Goal: Task Accomplishment & Management: Manage account settings

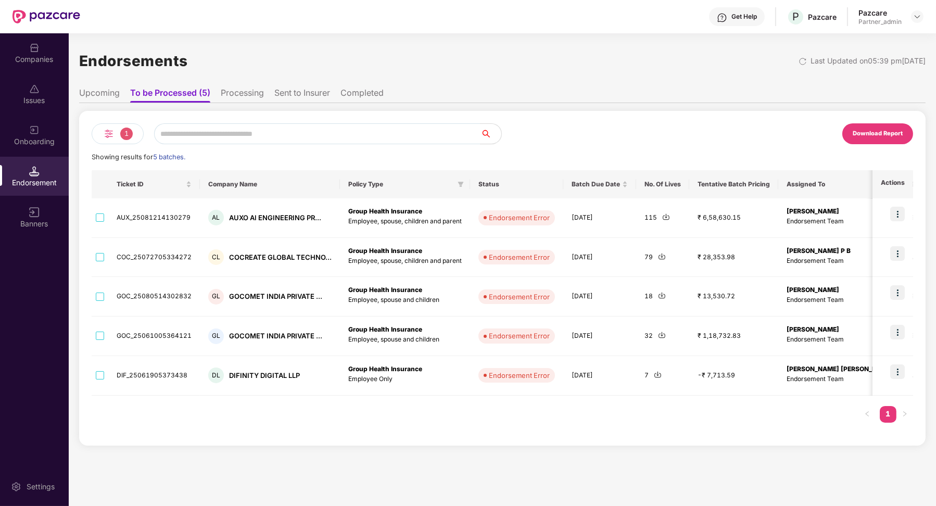
click at [231, 88] on li "Processing" at bounding box center [242, 95] width 43 height 15
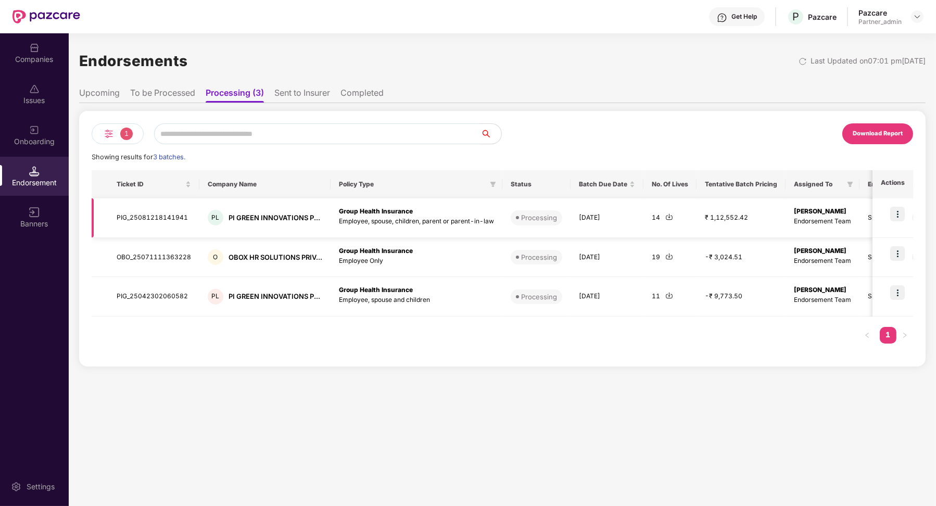
click at [136, 217] on td "PIG_25081218141941" at bounding box center [153, 218] width 91 height 40
copy td "PIG_25081218141941"
click at [168, 254] on td "OBO_25071111363228" at bounding box center [153, 258] width 91 height 40
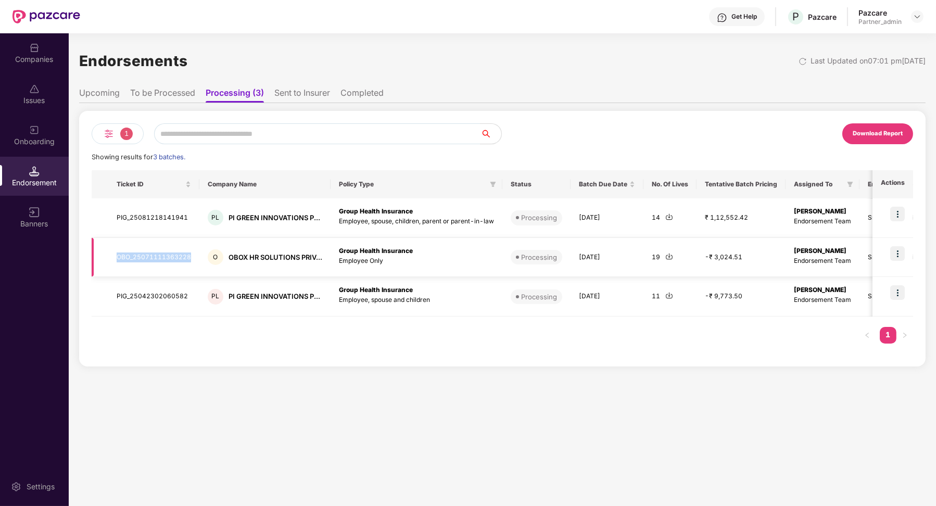
copy td "OBO_25071111363228"
click at [170, 294] on td "PIG_25042302060582" at bounding box center [153, 297] width 91 height 40
copy td "PIG_25042302060582"
click at [158, 215] on td "PIG_25081218141941" at bounding box center [153, 218] width 91 height 40
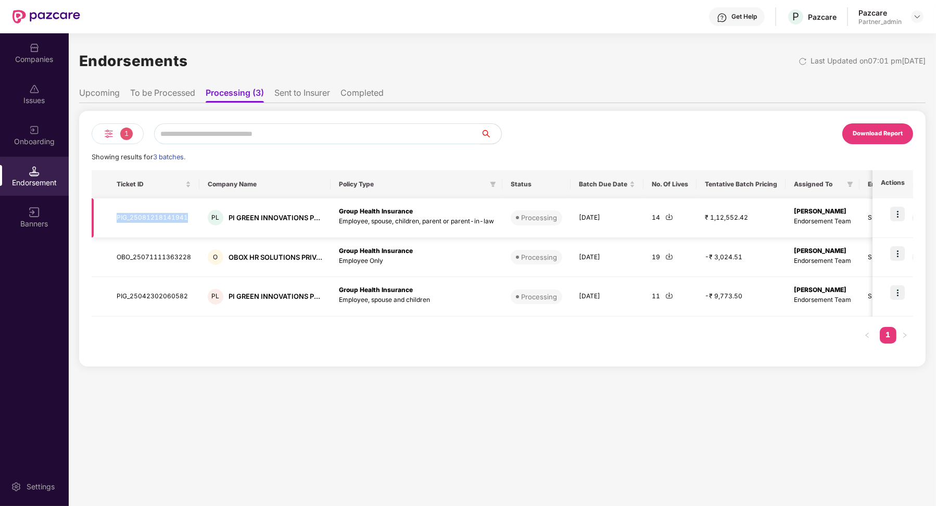
click at [158, 215] on td "PIG_25081218141941" at bounding box center [153, 218] width 91 height 40
copy td "PIG_25081218141941"
click at [178, 93] on li "To be Processed" at bounding box center [162, 95] width 65 height 15
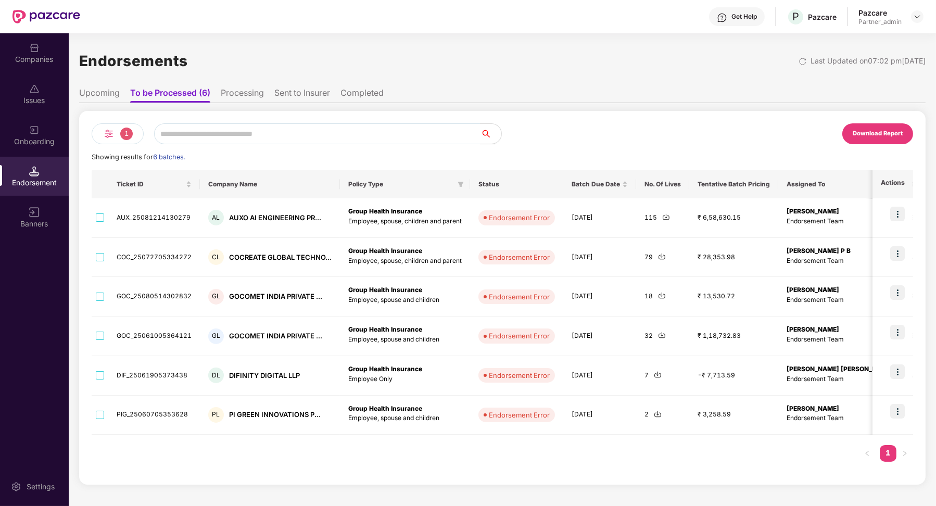
click at [253, 98] on li "Processing" at bounding box center [242, 95] width 43 height 15
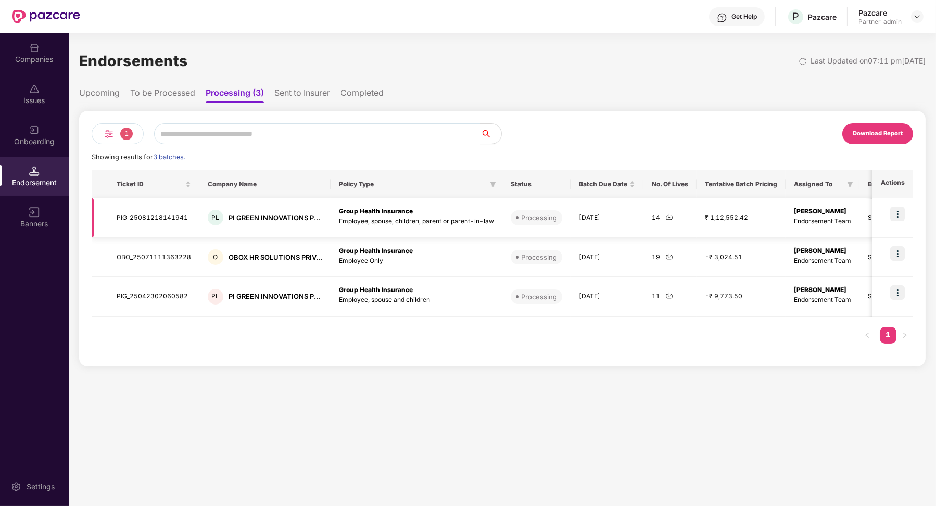
click at [160, 215] on td "PIG_25081218141941" at bounding box center [153, 218] width 91 height 40
copy td "PIG_25081218141941"
click at [163, 263] on td "OBO_25071111363228" at bounding box center [153, 258] width 91 height 40
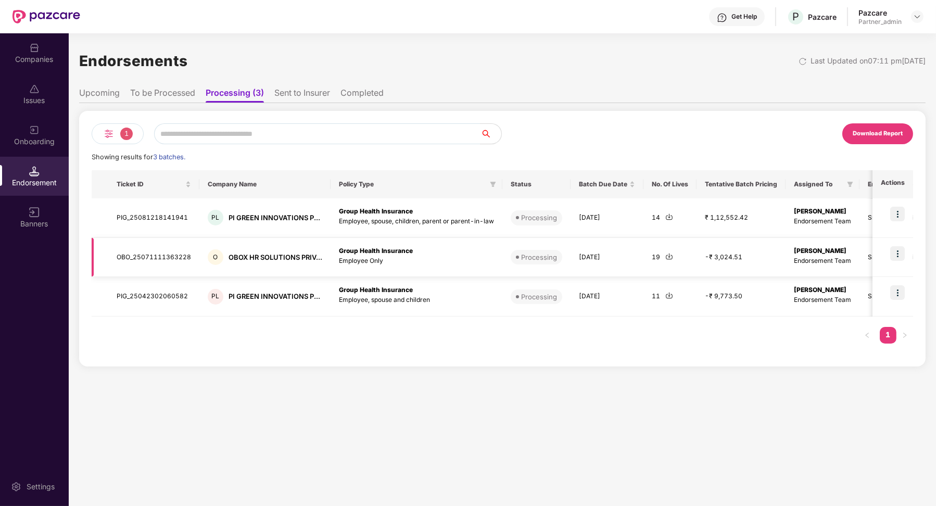
click at [163, 258] on td "OBO_25071111363228" at bounding box center [153, 258] width 91 height 40
copy td "OBO_25071111363228"
click at [168, 297] on td "PIG_25042302060582" at bounding box center [153, 297] width 91 height 40
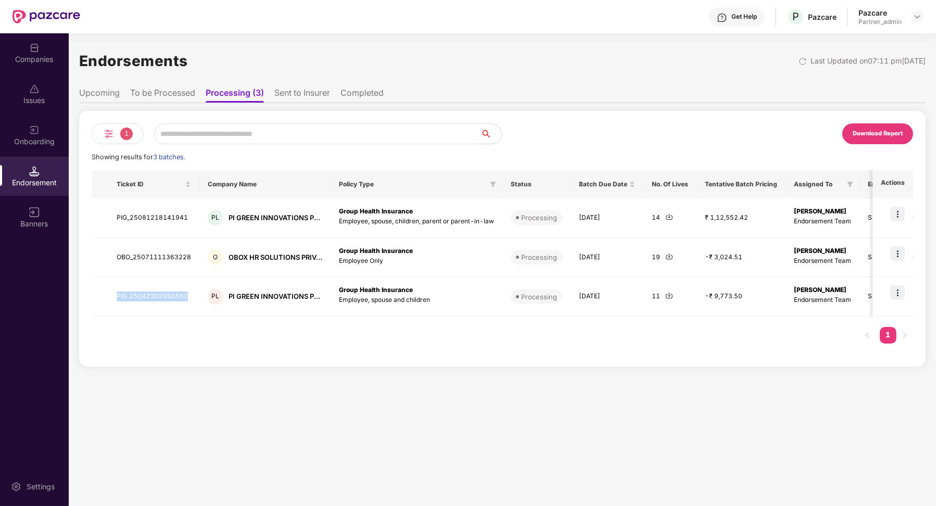
copy td "PIG_25042302060582"
click at [301, 91] on li "Sent to Insurer" at bounding box center [302, 95] width 56 height 15
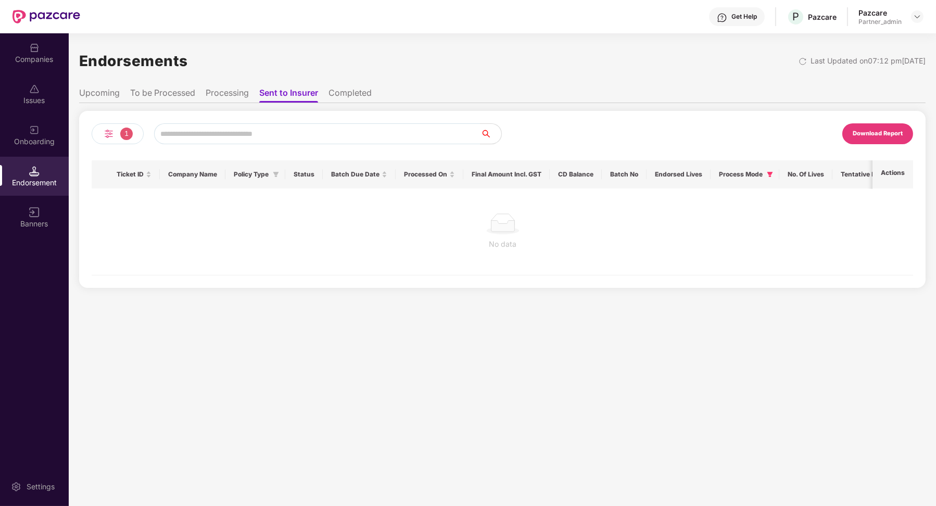
click at [352, 96] on li "Completed" at bounding box center [350, 95] width 43 height 15
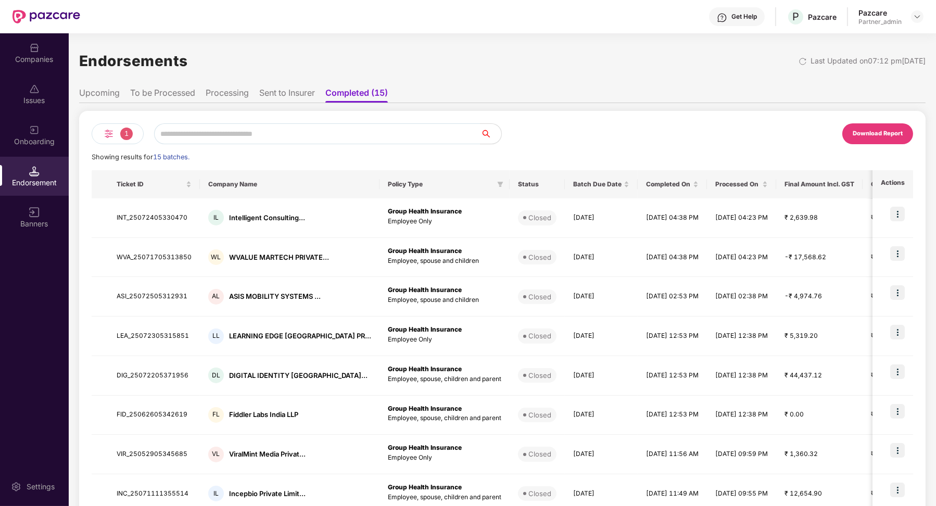
click at [182, 92] on li "To be Processed" at bounding box center [162, 95] width 65 height 15
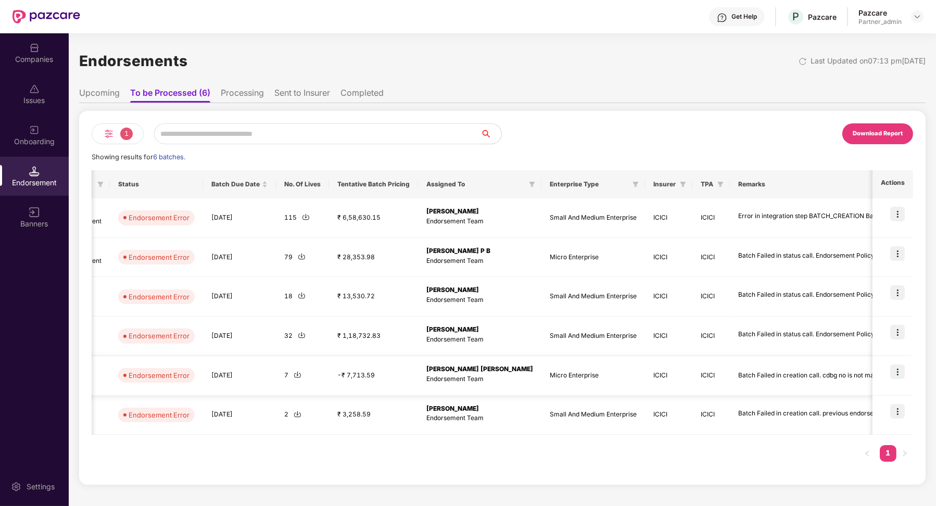
scroll to position [0, 370]
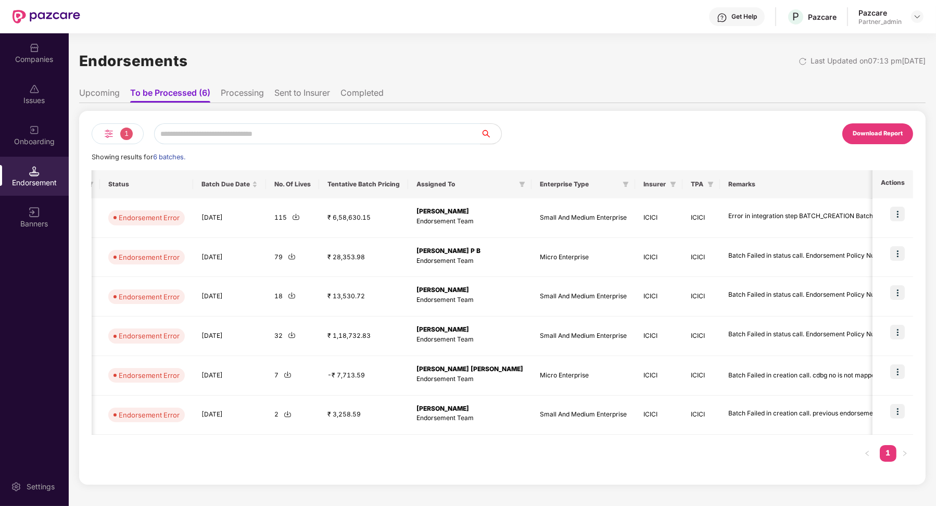
click at [251, 93] on li "Processing" at bounding box center [242, 95] width 43 height 15
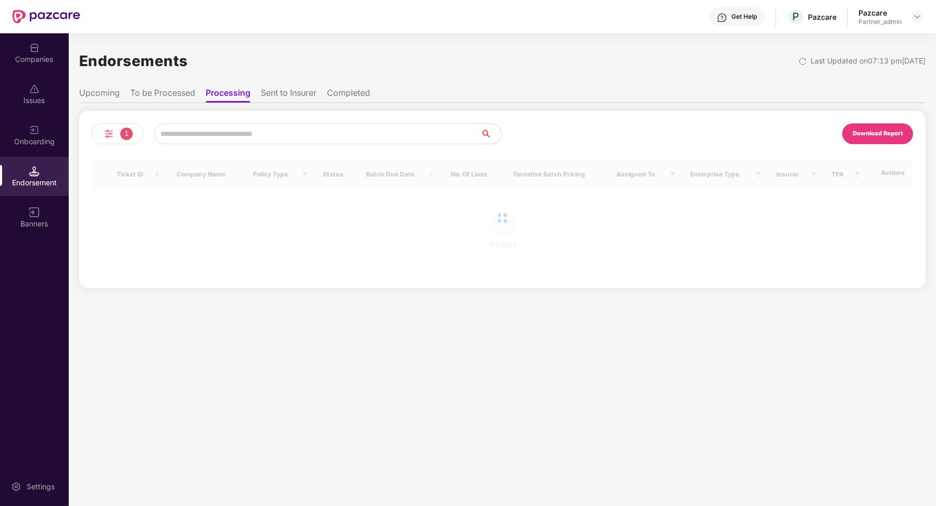
click at [304, 95] on li "Sent to Insurer" at bounding box center [289, 95] width 56 height 15
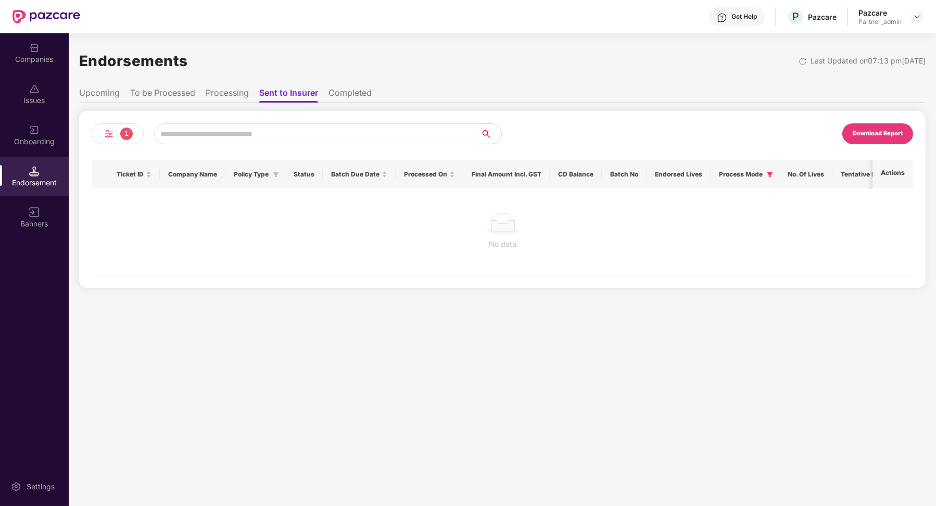
click at [364, 91] on li "Completed" at bounding box center [350, 95] width 43 height 15
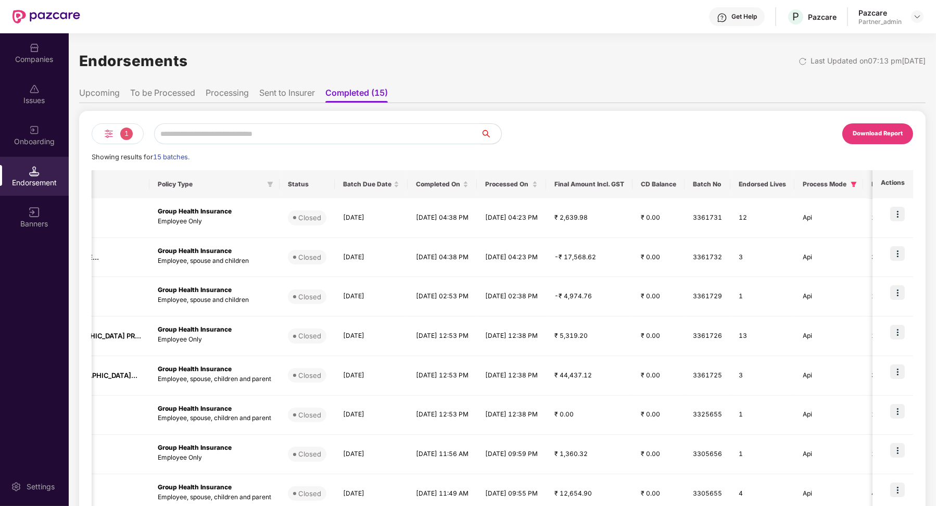
scroll to position [0, 211]
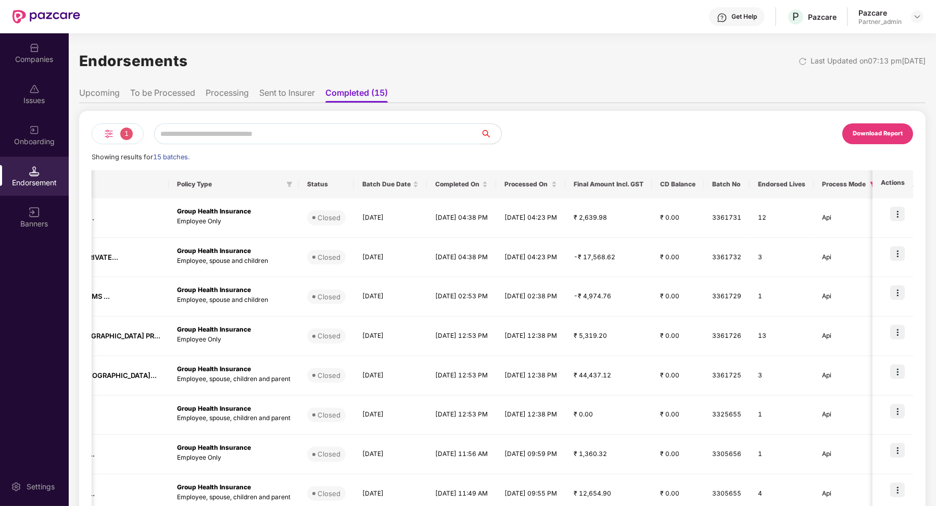
click at [239, 101] on li "Processing" at bounding box center [227, 95] width 43 height 15
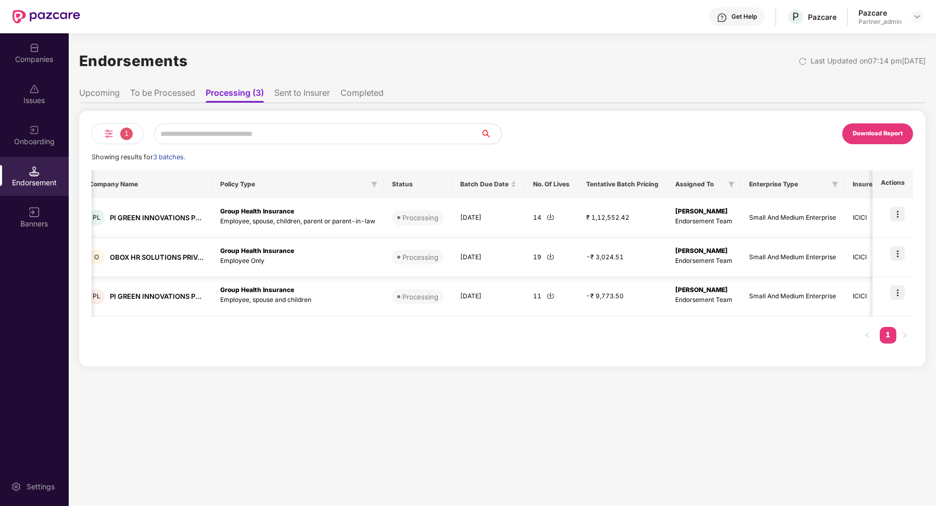
scroll to position [0, 171]
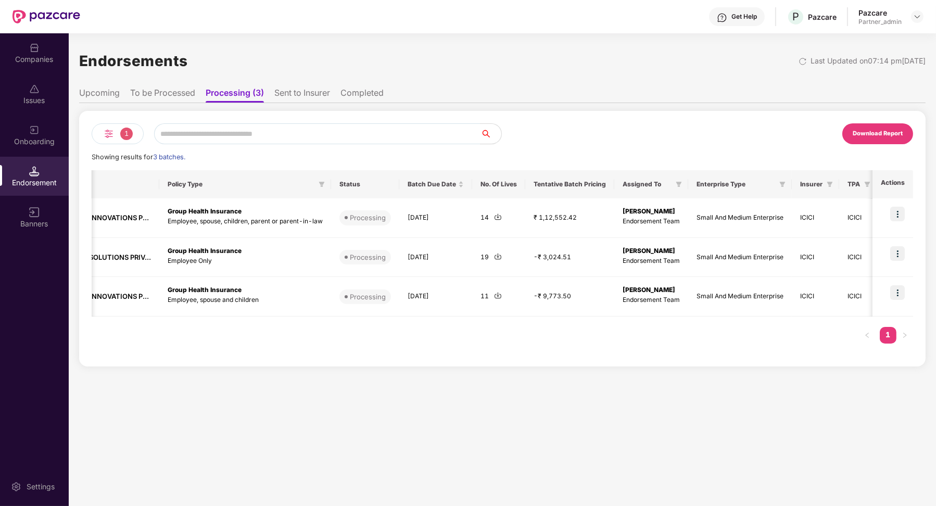
click at [185, 97] on li "To be Processed" at bounding box center [162, 95] width 65 height 15
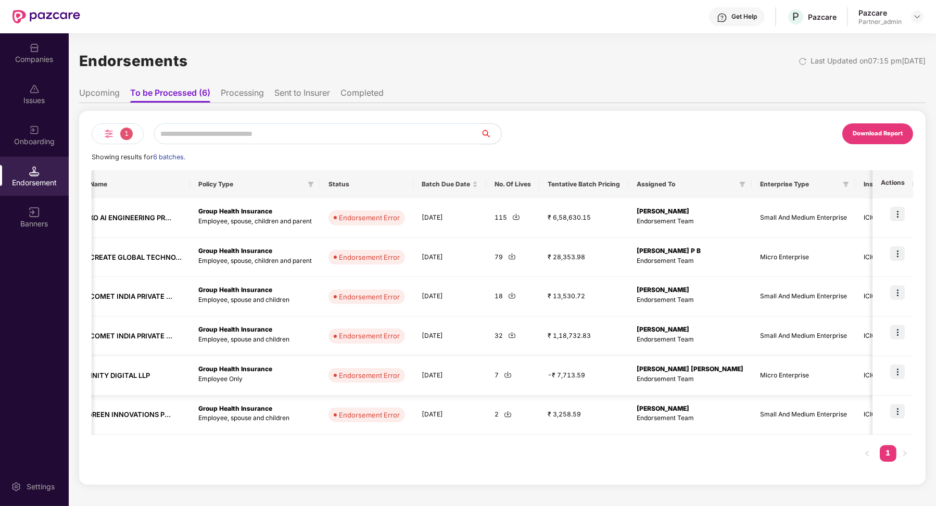
scroll to position [0, 370]
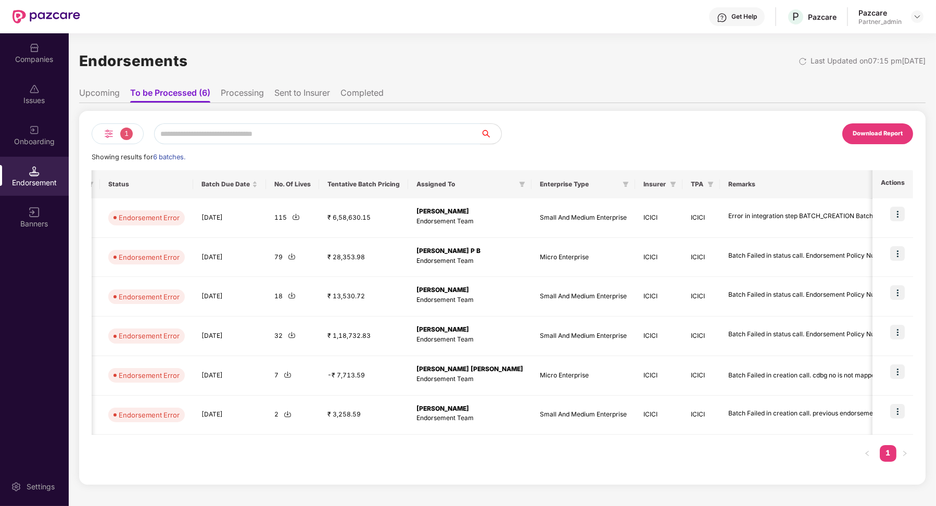
click at [245, 108] on div "1 Download Report Showing results for 6 batches. Ticket ID Company Name Policy …" at bounding box center [502, 294] width 847 height 382
click at [245, 99] on li "Processing" at bounding box center [242, 95] width 43 height 15
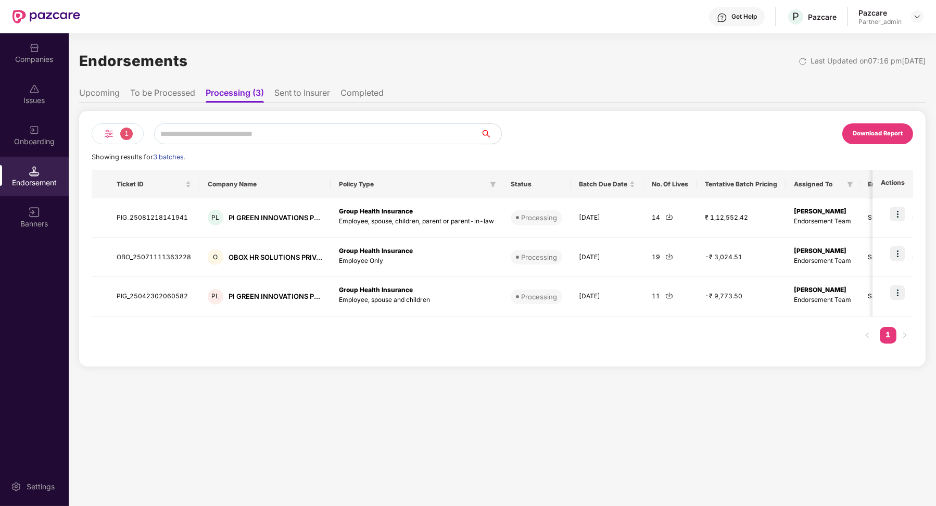
click at [191, 95] on li "To be Processed" at bounding box center [162, 95] width 65 height 15
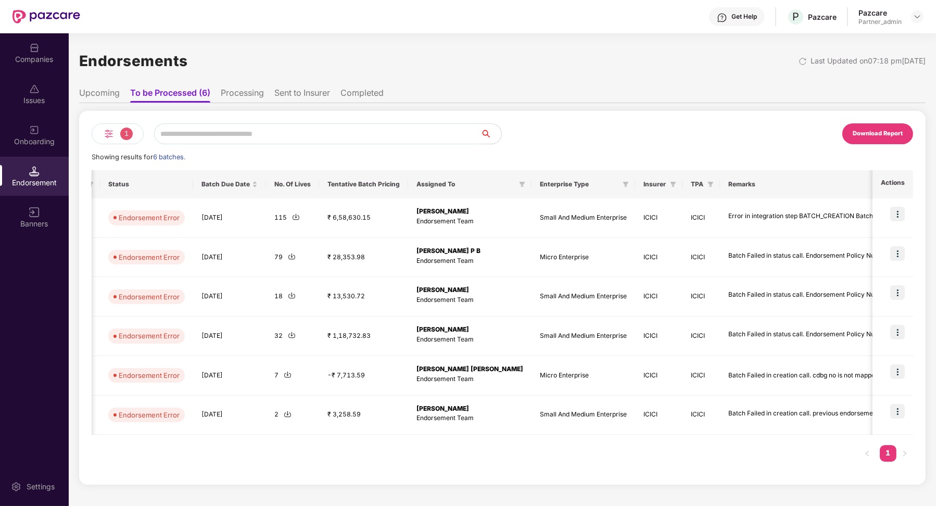
click at [247, 95] on li "Processing" at bounding box center [242, 95] width 43 height 15
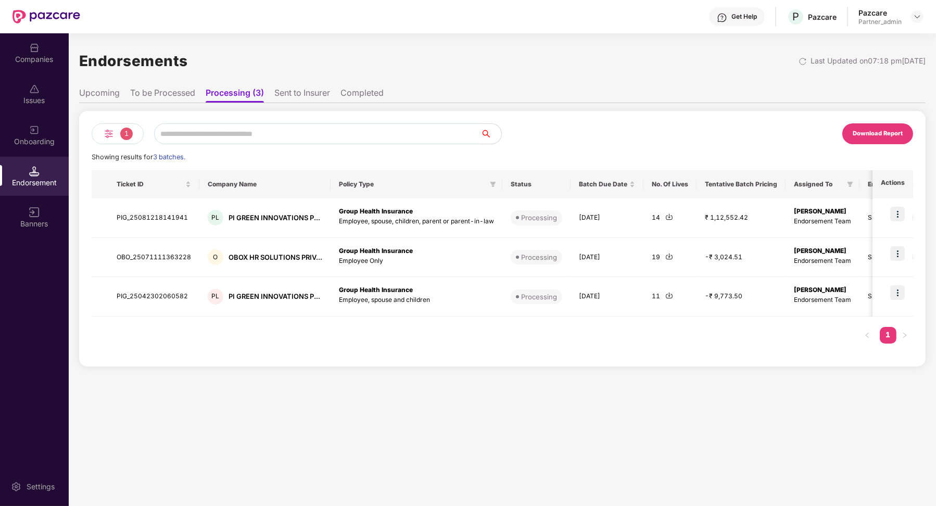
click at [286, 97] on li "Sent to Insurer" at bounding box center [302, 95] width 56 height 15
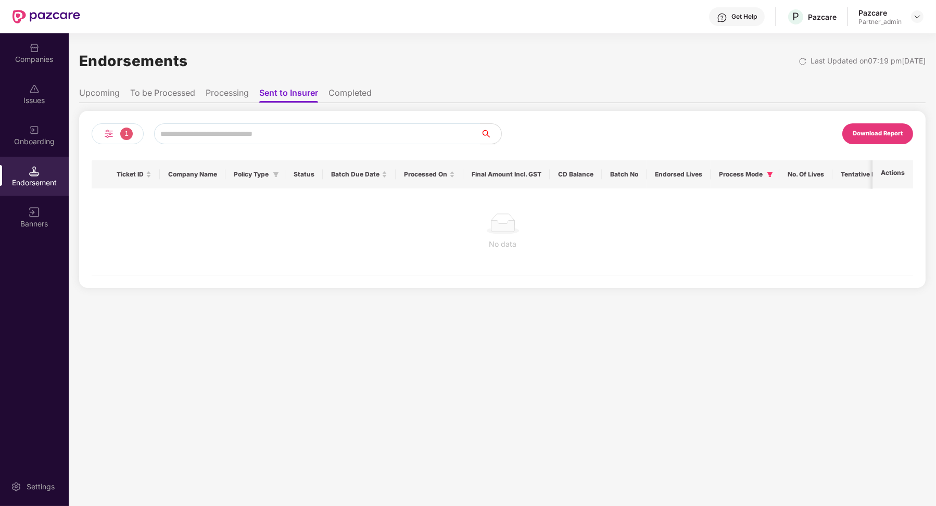
click at [341, 88] on li "Completed" at bounding box center [350, 95] width 43 height 15
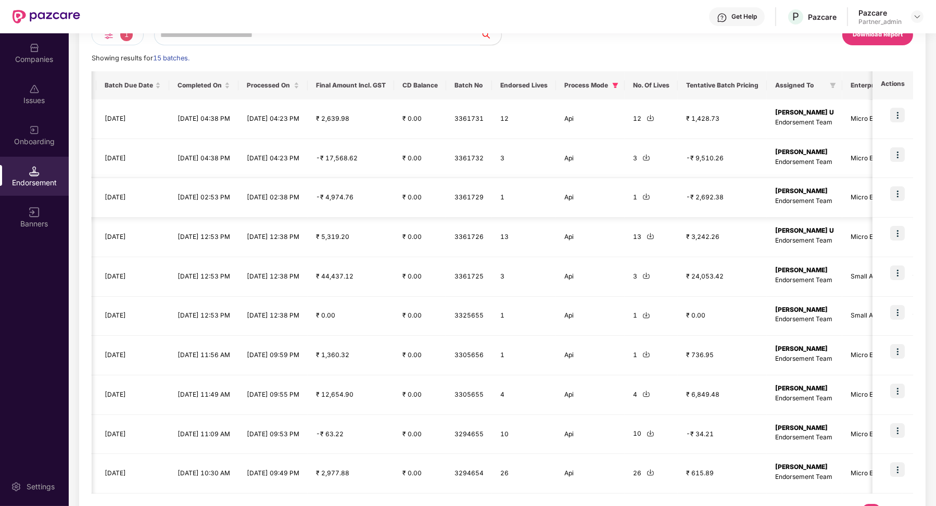
scroll to position [0, 0]
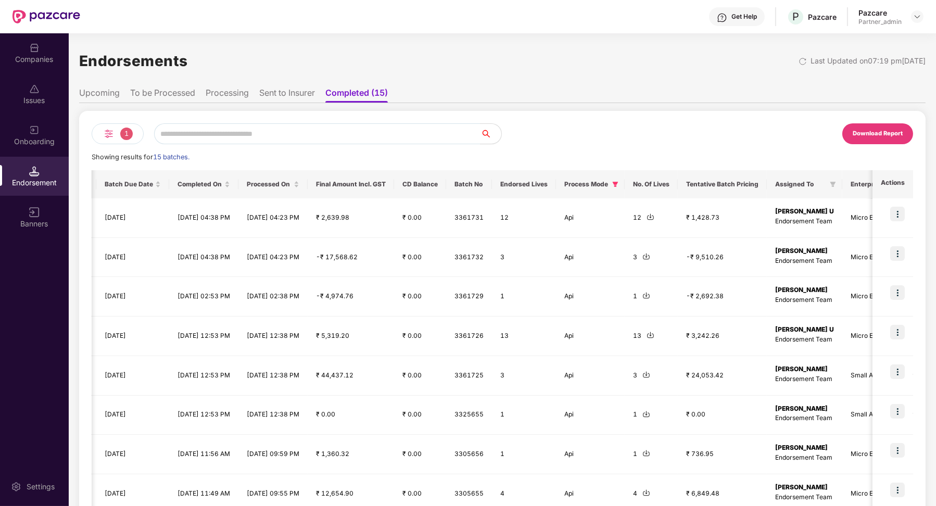
click at [223, 98] on li "Processing" at bounding box center [227, 95] width 43 height 15
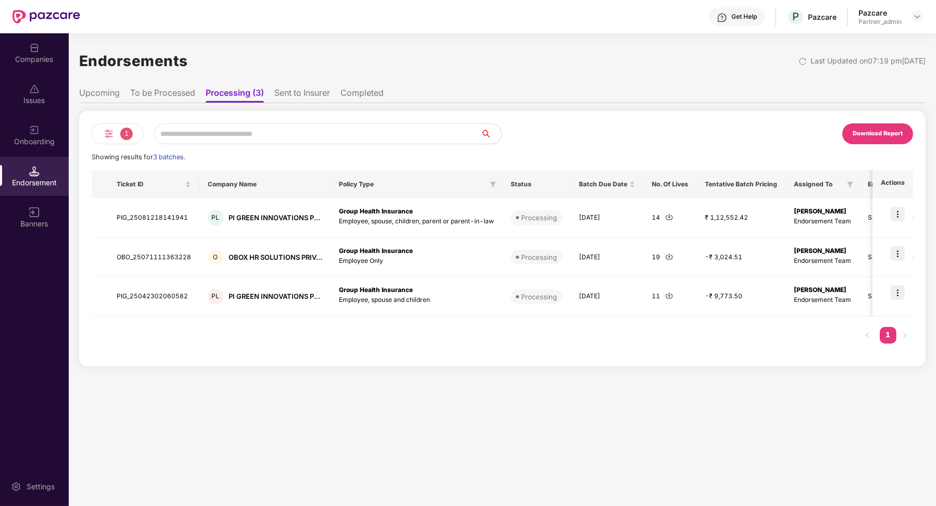
click at [291, 86] on ul "Upcoming To be Processed Processing (3) Sent to Insurer Completed" at bounding box center [502, 92] width 847 height 21
click at [389, 97] on ul "Upcoming To be Processed Processing (3) Sent to Insurer Completed" at bounding box center [502, 92] width 847 height 21
click at [373, 97] on li "Completed" at bounding box center [362, 95] width 43 height 15
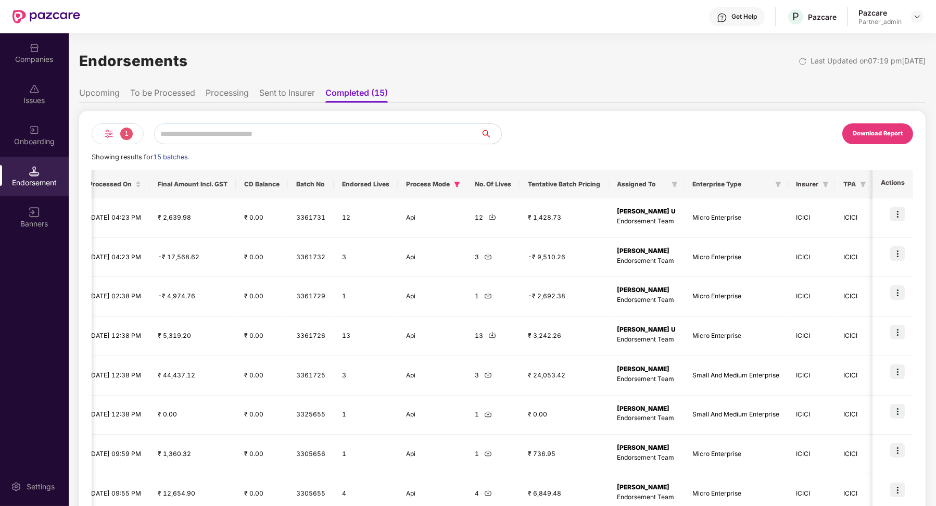
click at [109, 89] on li "Upcoming" at bounding box center [99, 95] width 41 height 15
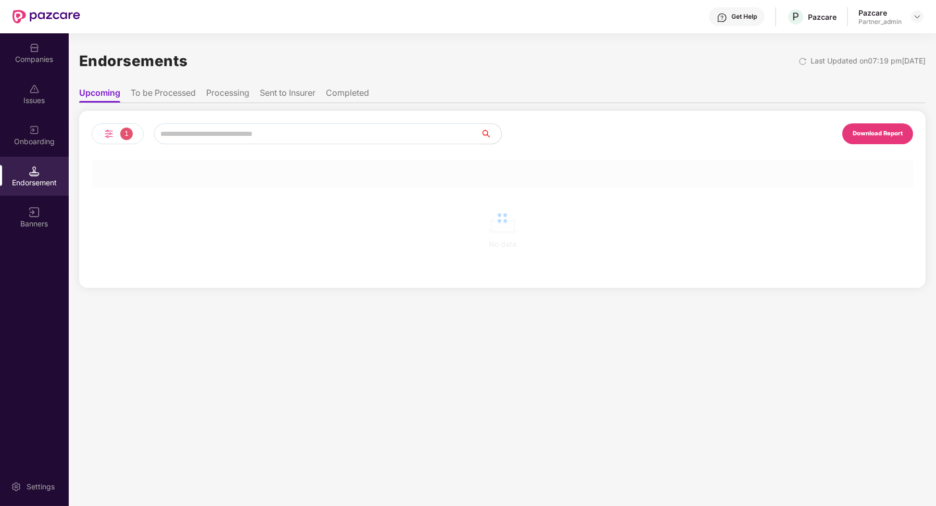
click at [161, 94] on li "To be Processed" at bounding box center [163, 95] width 65 height 15
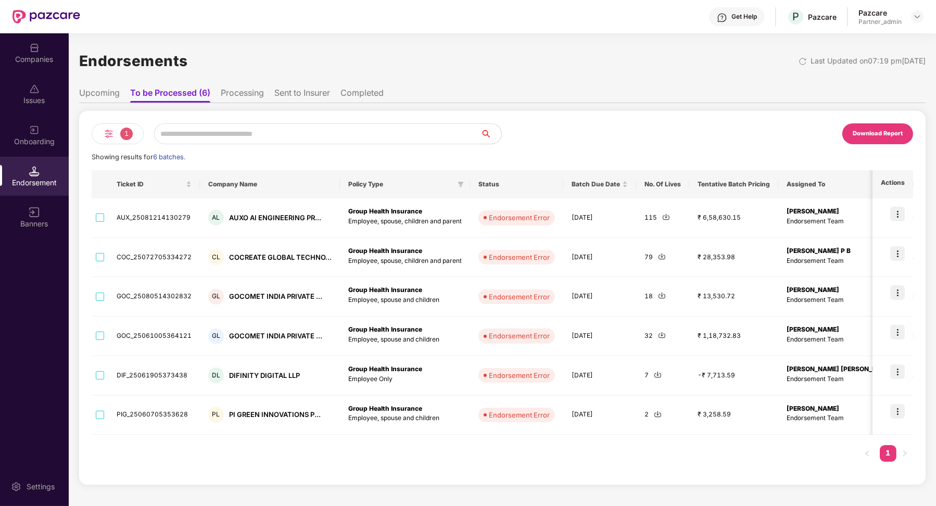
click at [255, 91] on li "Processing" at bounding box center [242, 95] width 43 height 15
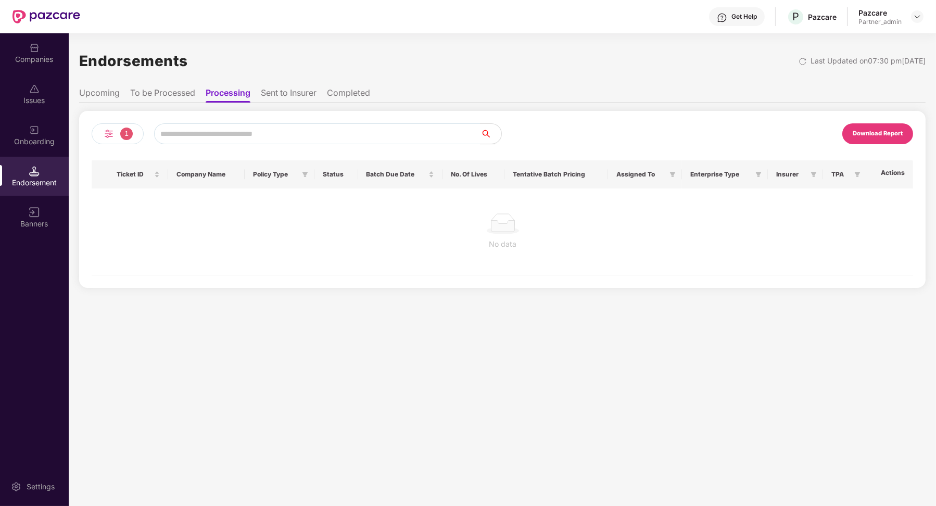
click at [296, 97] on li "Sent to Insurer" at bounding box center [289, 95] width 56 height 15
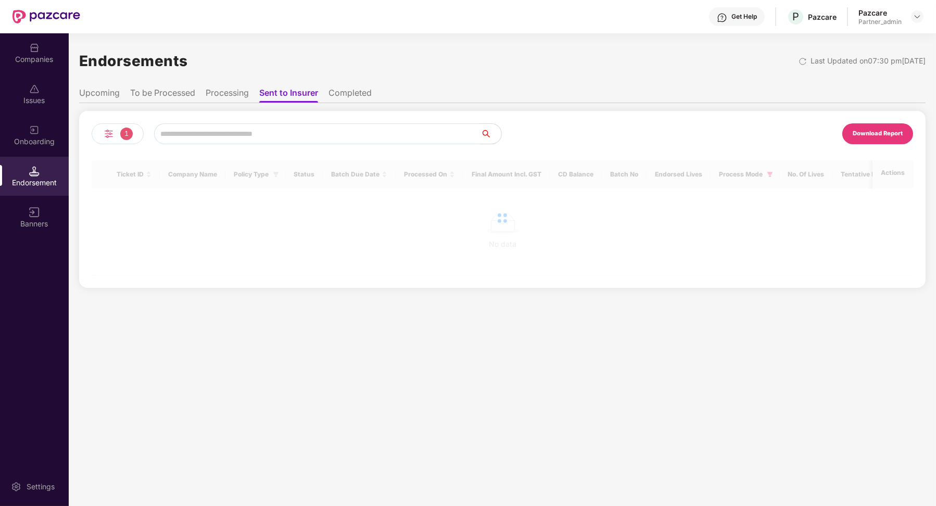
click at [362, 98] on li "Completed" at bounding box center [350, 95] width 43 height 15
click at [304, 97] on li "Sent to Insurer" at bounding box center [287, 95] width 56 height 15
click at [346, 93] on li "Completed" at bounding box center [350, 95] width 43 height 15
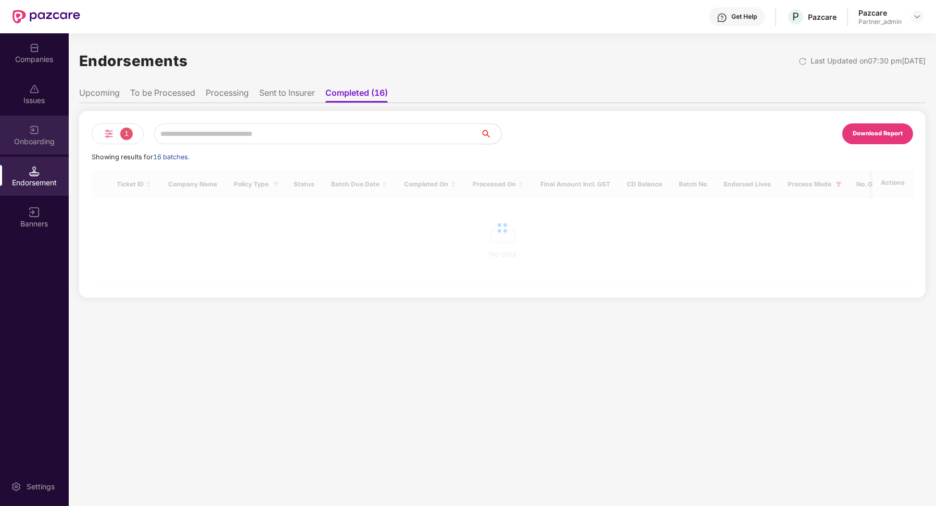
click at [41, 130] on div "Onboarding" at bounding box center [34, 135] width 69 height 39
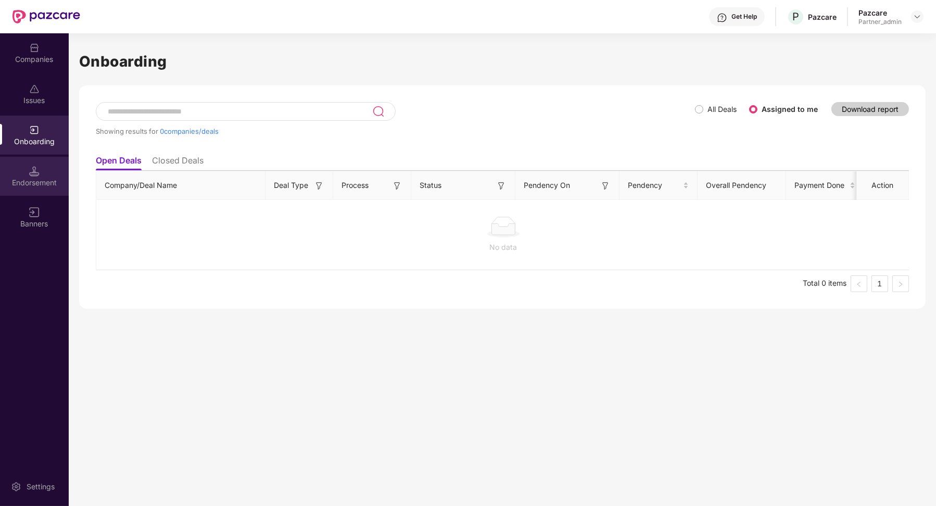
click at [51, 165] on div "Endorsement" at bounding box center [34, 176] width 69 height 39
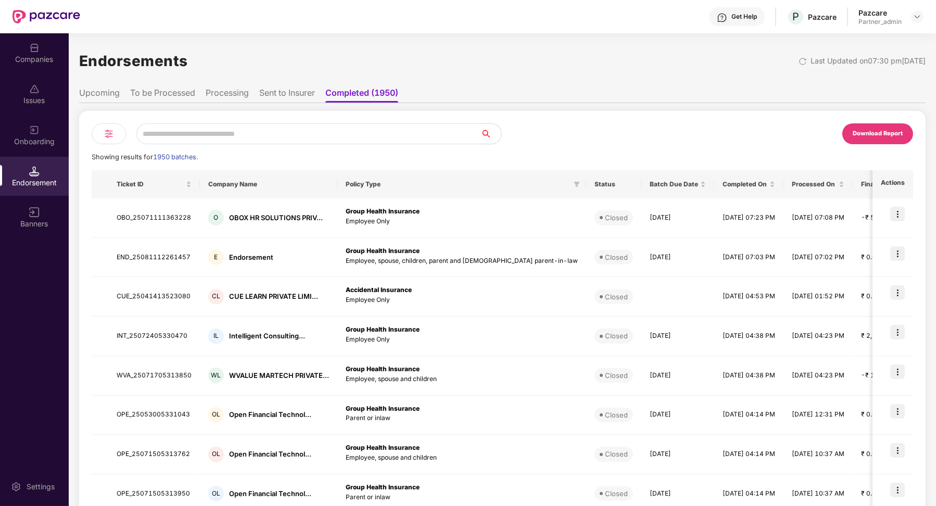
click at [104, 127] on div at bounding box center [109, 133] width 34 height 21
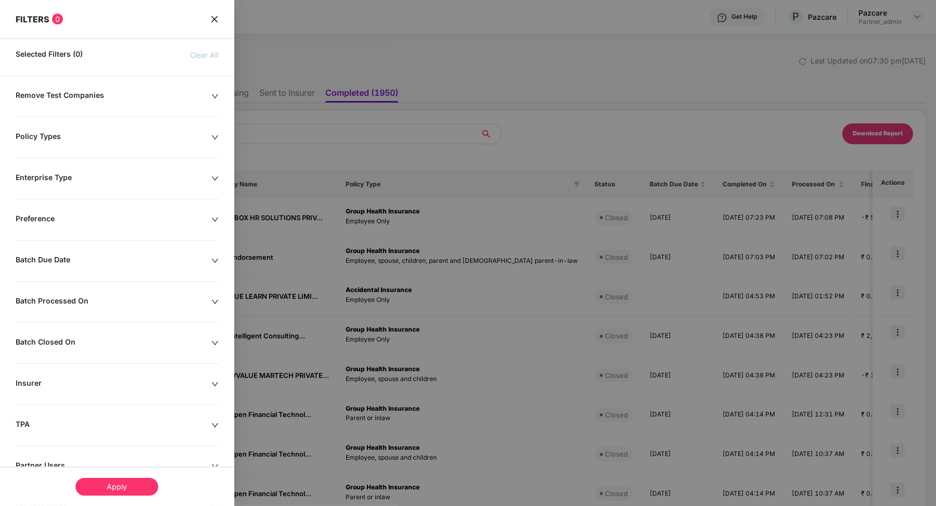
scroll to position [76, 0]
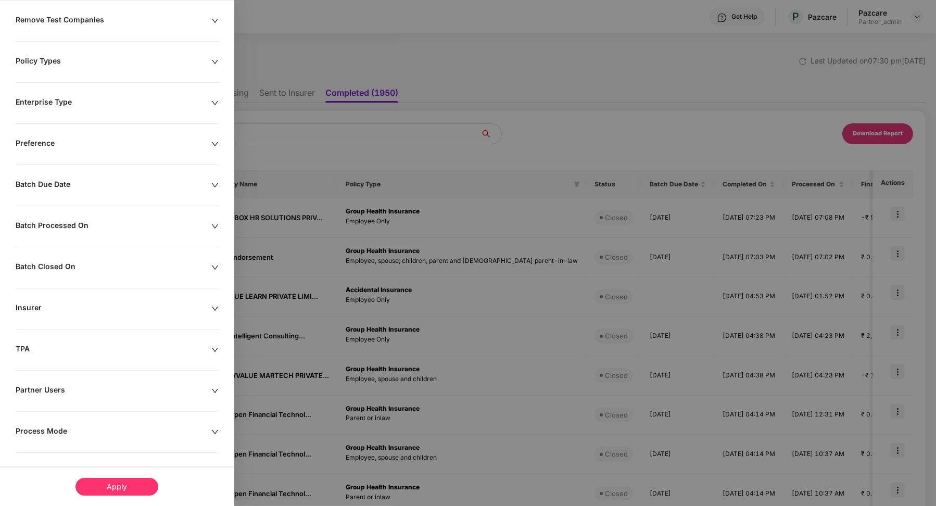
click at [45, 433] on div "Process Mode" at bounding box center [114, 432] width 196 height 11
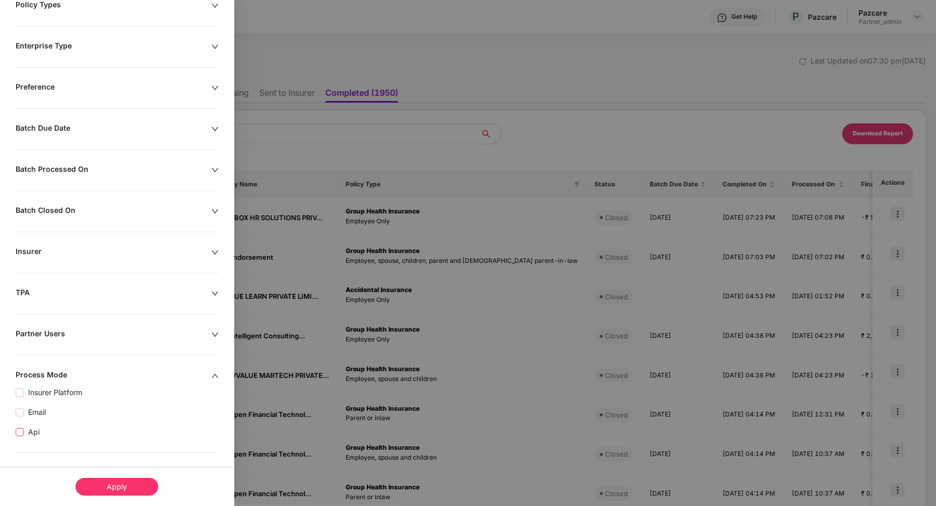
click at [30, 430] on span "Api" at bounding box center [34, 432] width 20 height 11
click at [101, 482] on div "Apply" at bounding box center [117, 487] width 83 height 18
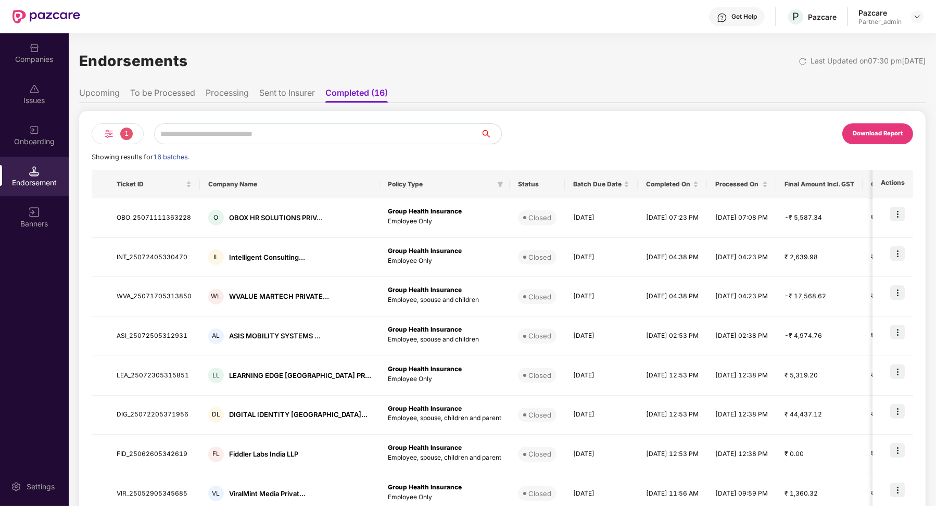
click at [226, 90] on li "Processing" at bounding box center [227, 95] width 43 height 15
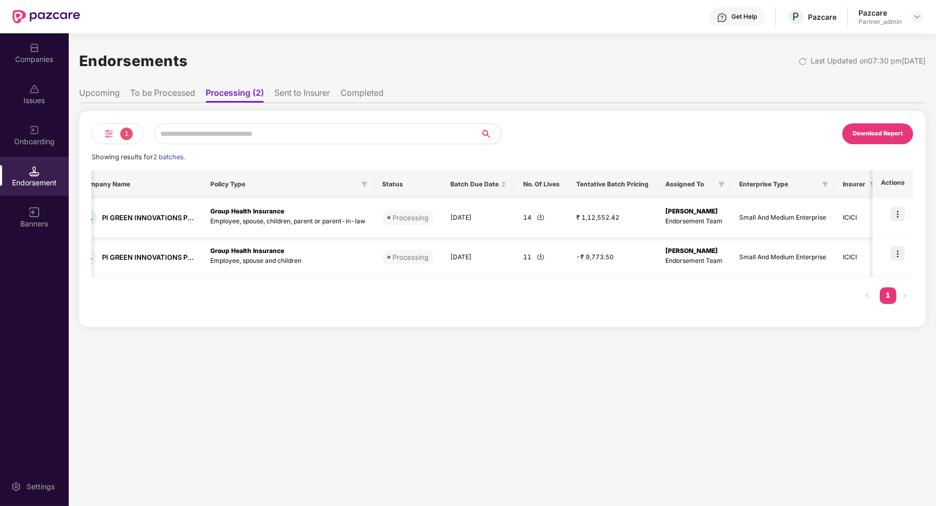
scroll to position [0, 165]
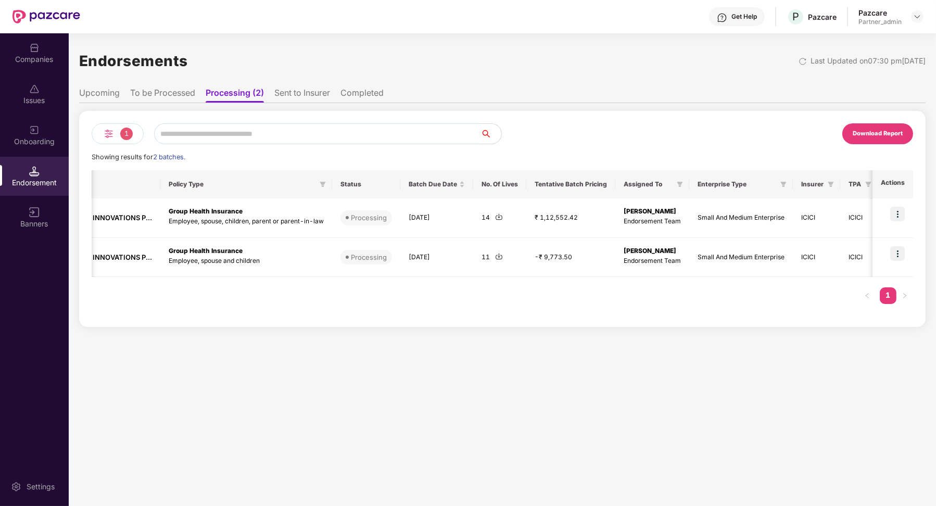
click at [360, 88] on li "Completed" at bounding box center [362, 95] width 43 height 15
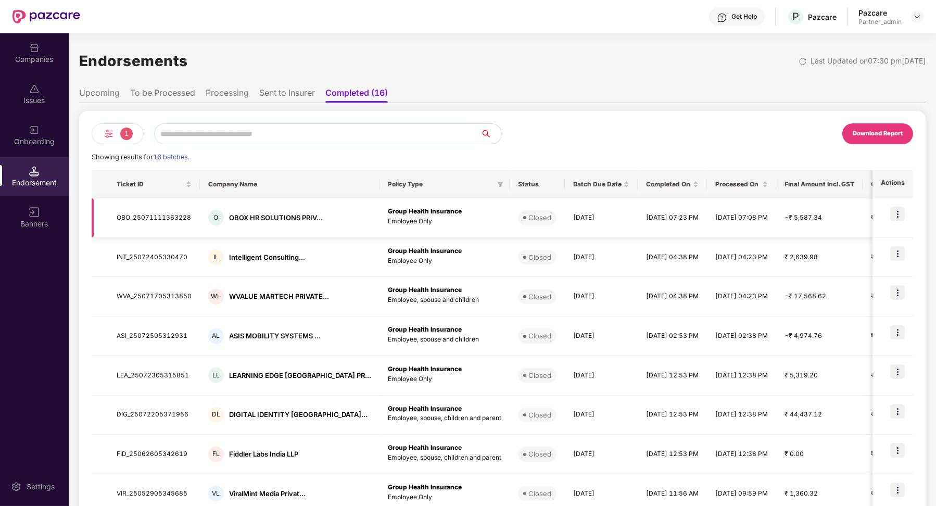
click at [157, 220] on td "OBO_25071111363228" at bounding box center [154, 218] width 92 height 40
click at [157, 219] on td "OBO_25071111363228" at bounding box center [154, 218] width 92 height 40
copy td "OBO_25071111363228"
click at [232, 216] on div "OBOX HR SOLUTIONS PRIV..." at bounding box center [276, 218] width 94 height 10
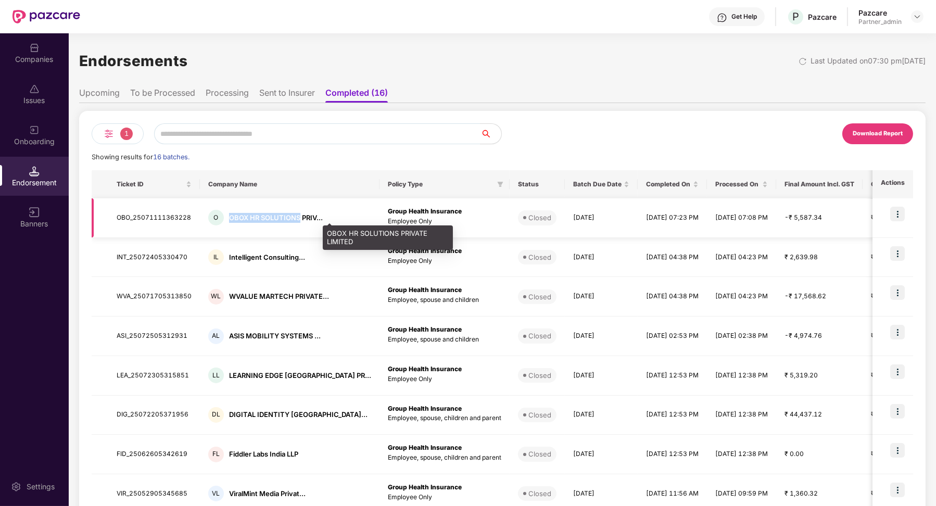
drag, startPoint x: 227, startPoint y: 216, endPoint x: 300, endPoint y: 218, distance: 72.9
click at [300, 218] on div "O OBOX HR SOLUTIONS PRIV..." at bounding box center [289, 218] width 163 height 16
copy div "OBOX HR SOLUTIONS"
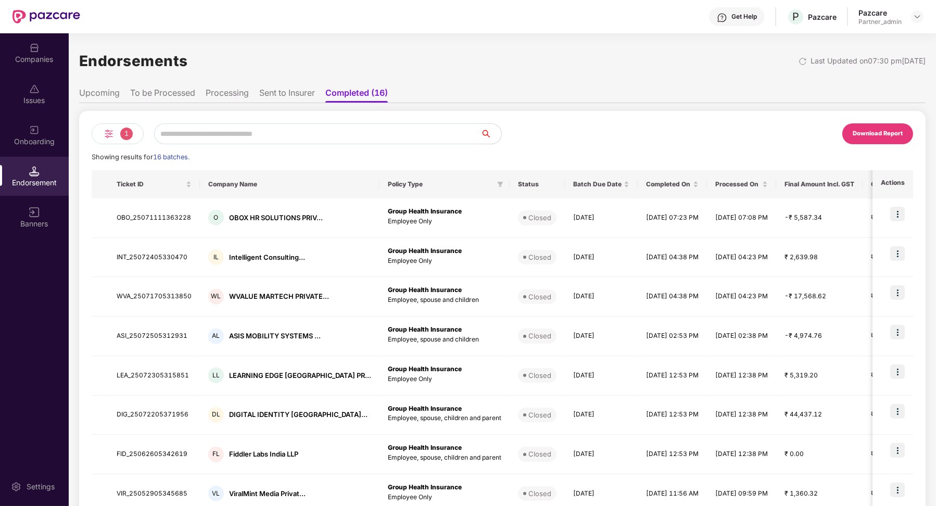
click at [44, 59] on div "Companies" at bounding box center [34, 59] width 69 height 10
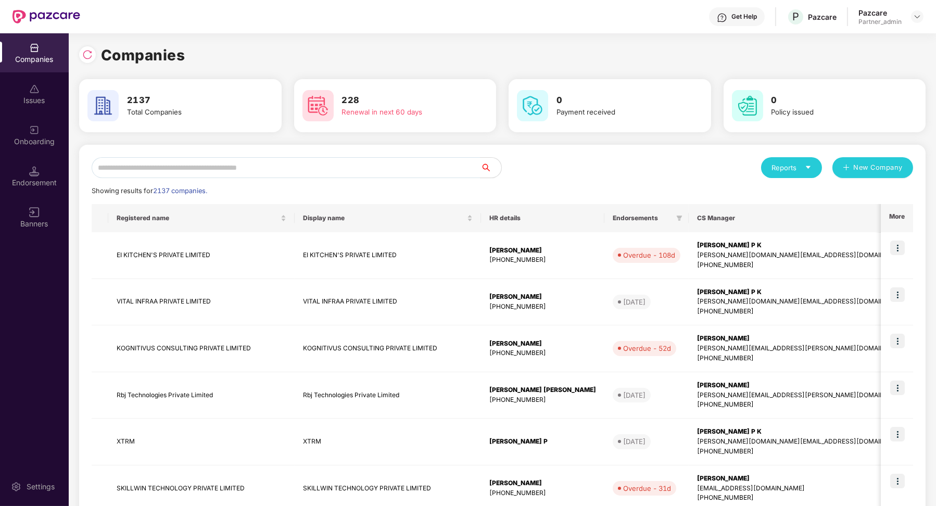
click at [177, 178] on div "Reports New Company Showing results for 2137 companies. Registered name Display…" at bounding box center [503, 446] width 822 height 579
click at [170, 168] on input "text" at bounding box center [286, 167] width 389 height 21
paste input "**********"
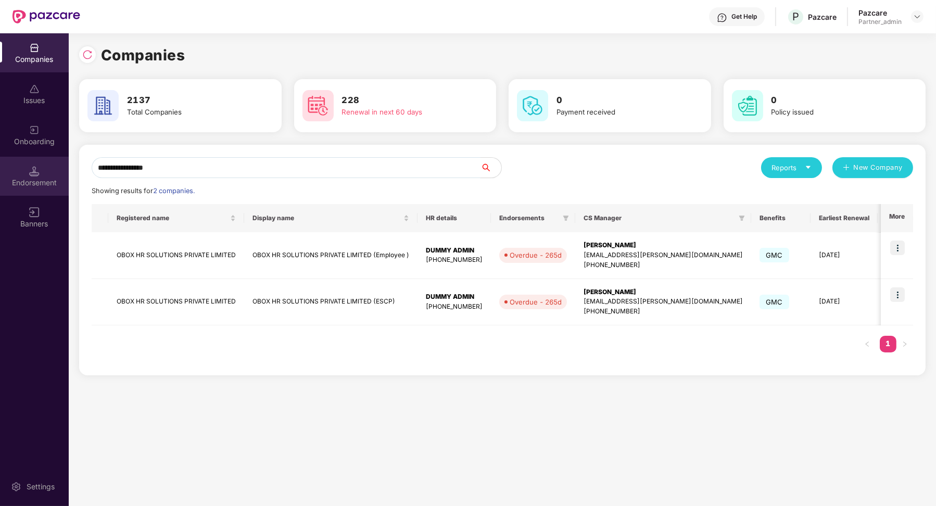
type input "**********"
click at [32, 182] on div "Endorsement" at bounding box center [34, 183] width 69 height 10
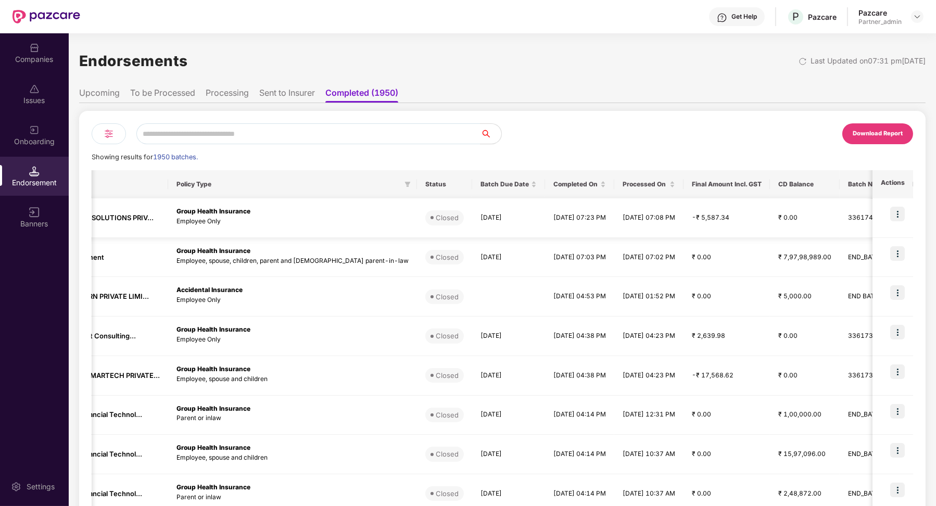
scroll to position [0, 235]
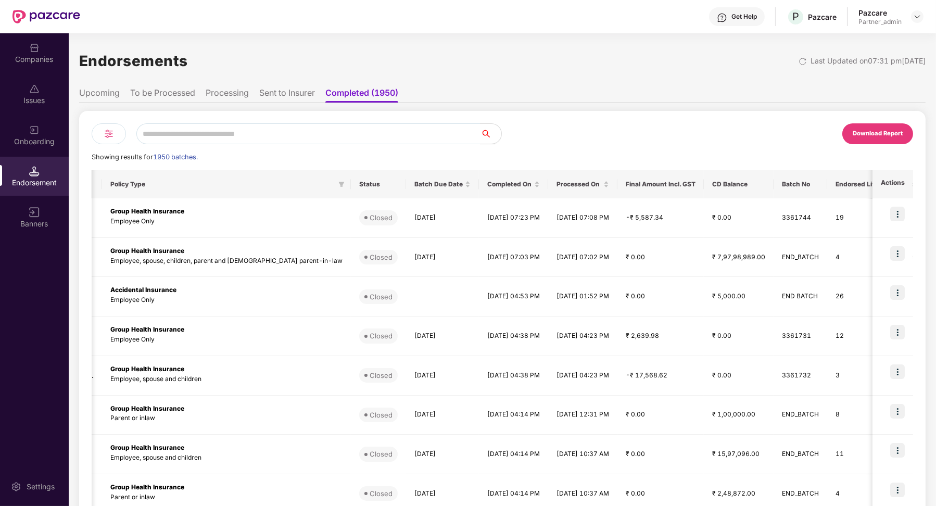
click at [49, 55] on div "Companies" at bounding box center [34, 59] width 69 height 10
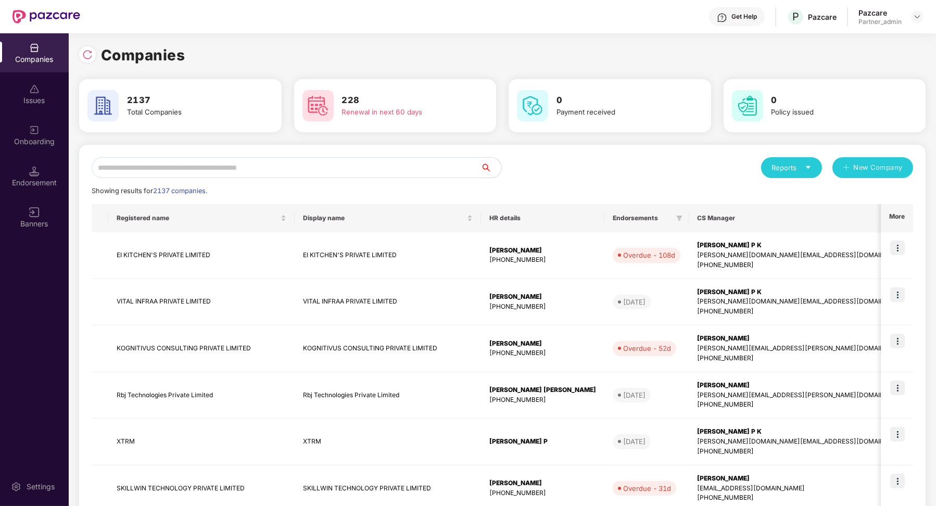
click at [175, 174] on input "text" at bounding box center [286, 167] width 389 height 21
paste input "**********"
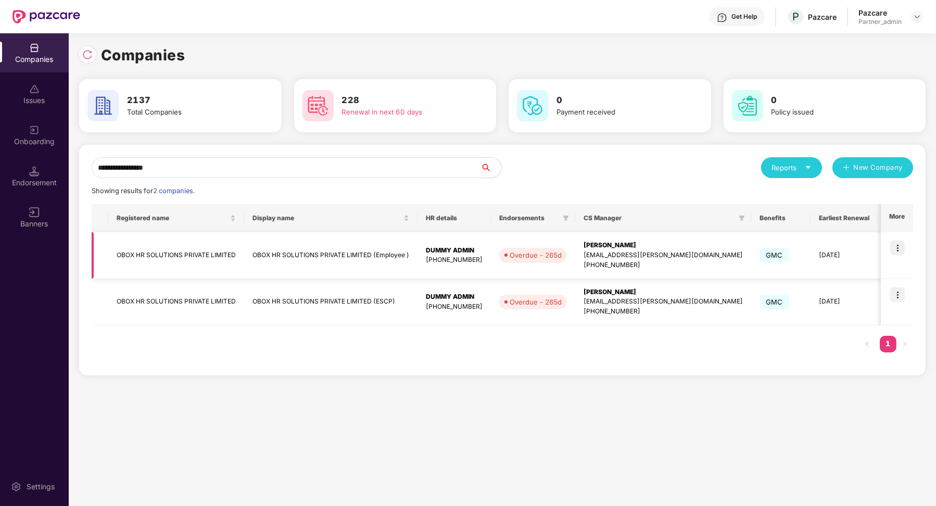
type input "**********"
click at [901, 250] on img at bounding box center [898, 248] width 15 height 15
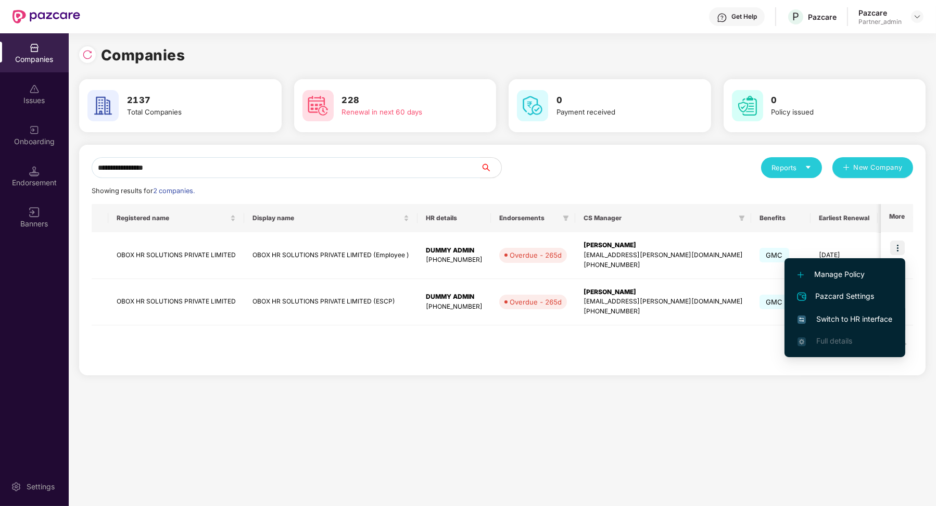
click at [845, 319] on span "Switch to HR interface" at bounding box center [845, 319] width 95 height 11
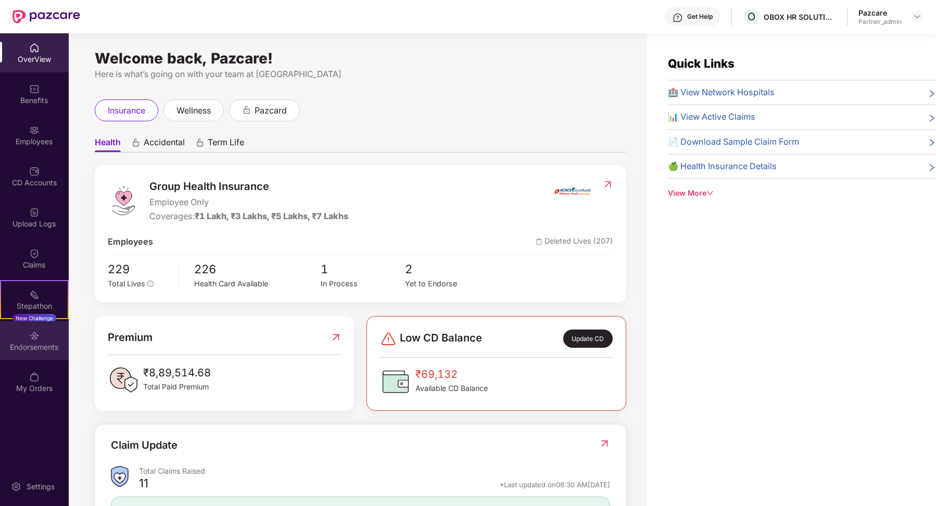
click at [38, 351] on div "Endorsements" at bounding box center [34, 347] width 69 height 10
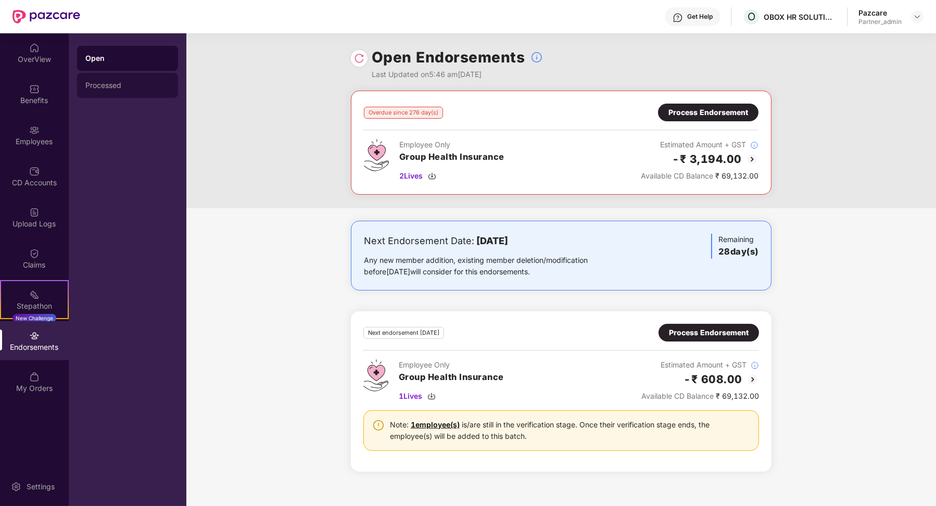
click at [146, 90] on div "Processed" at bounding box center [127, 85] width 101 height 25
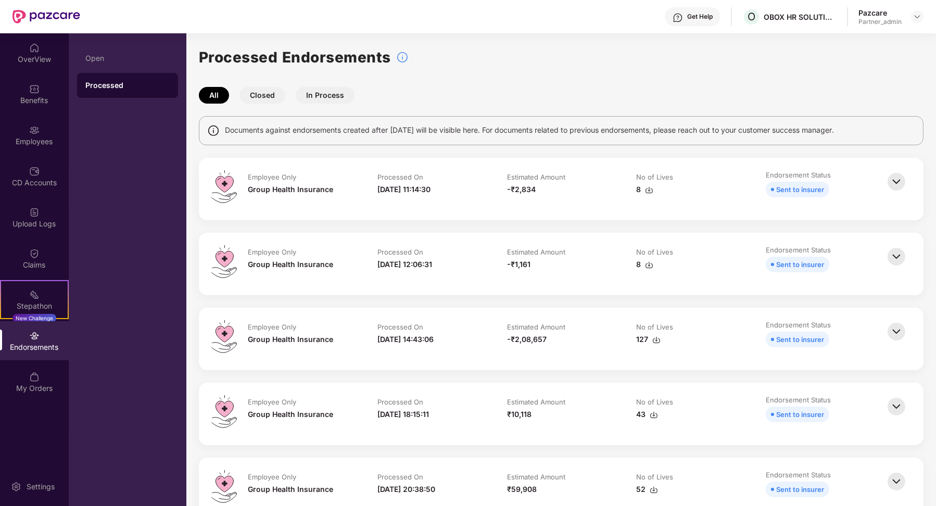
click at [272, 95] on button "Closed" at bounding box center [263, 95] width 46 height 17
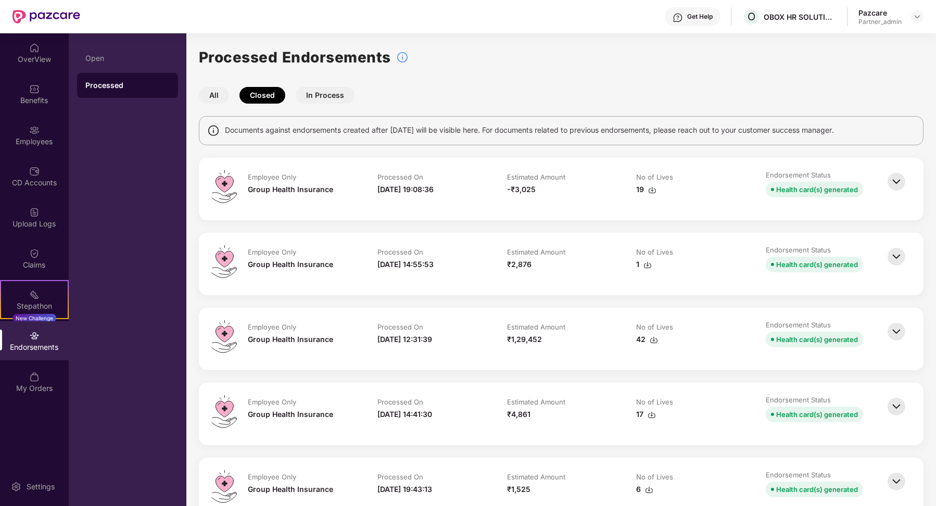
click at [895, 182] on img at bounding box center [896, 181] width 23 height 23
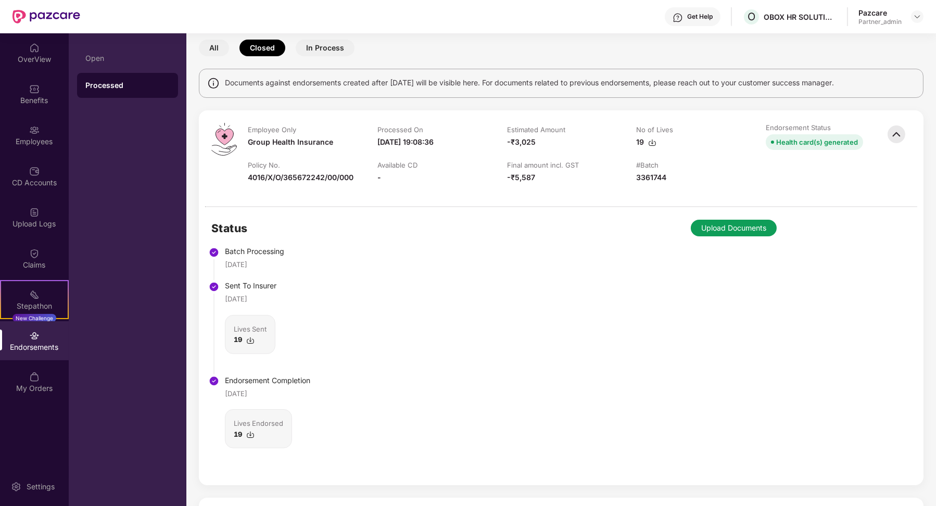
scroll to position [37, 0]
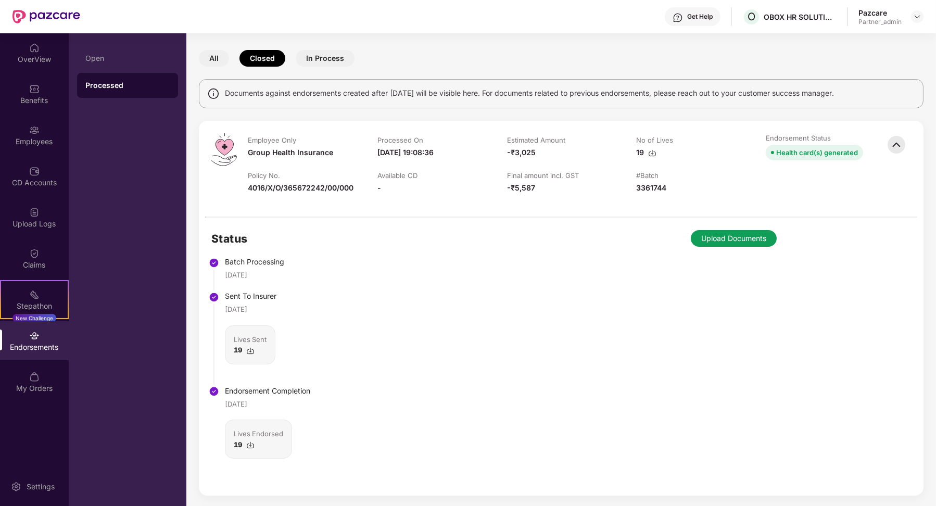
click at [892, 142] on img at bounding box center [896, 144] width 23 height 23
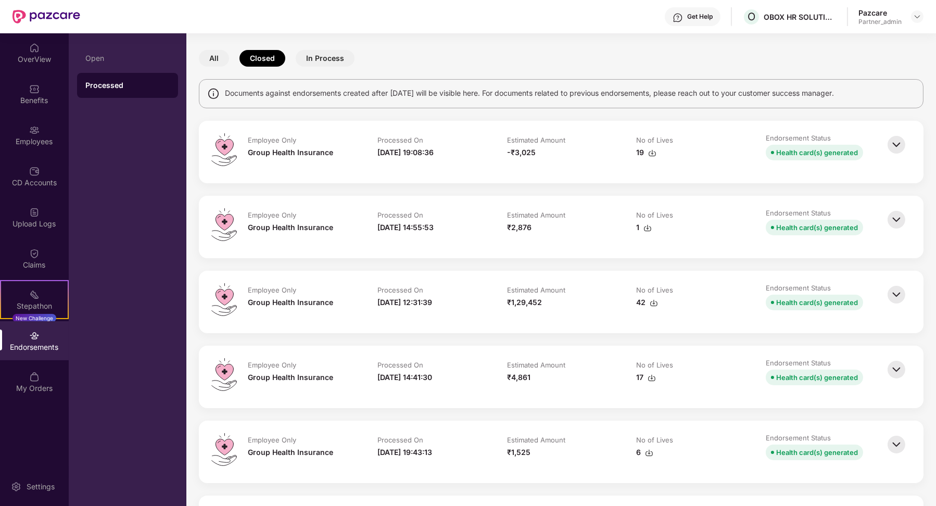
click at [892, 143] on img at bounding box center [896, 144] width 23 height 23
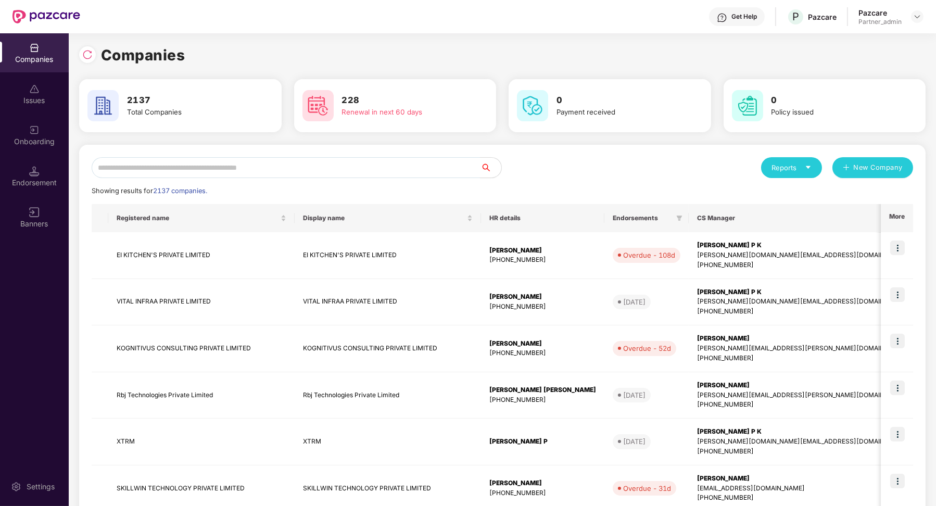
click at [46, 184] on div "Endorsement" at bounding box center [34, 183] width 69 height 10
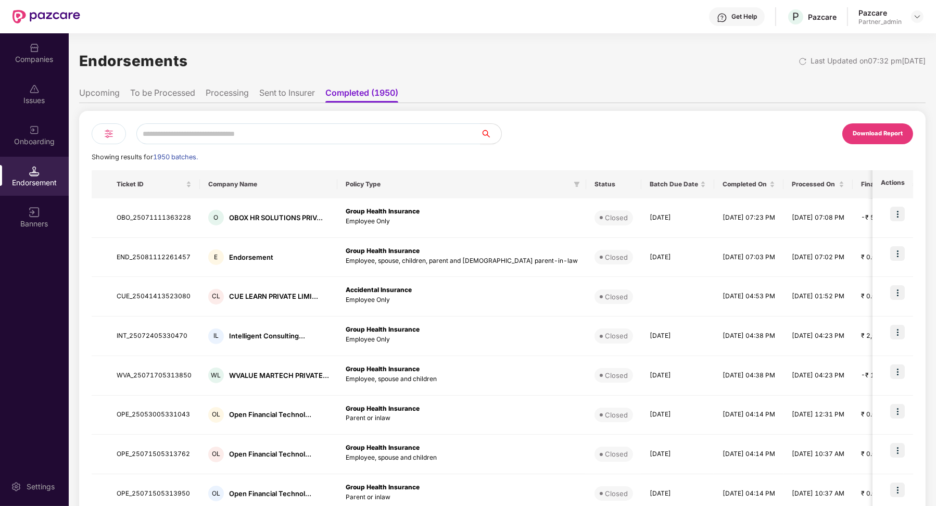
click at [226, 92] on li "Processing" at bounding box center [227, 95] width 43 height 15
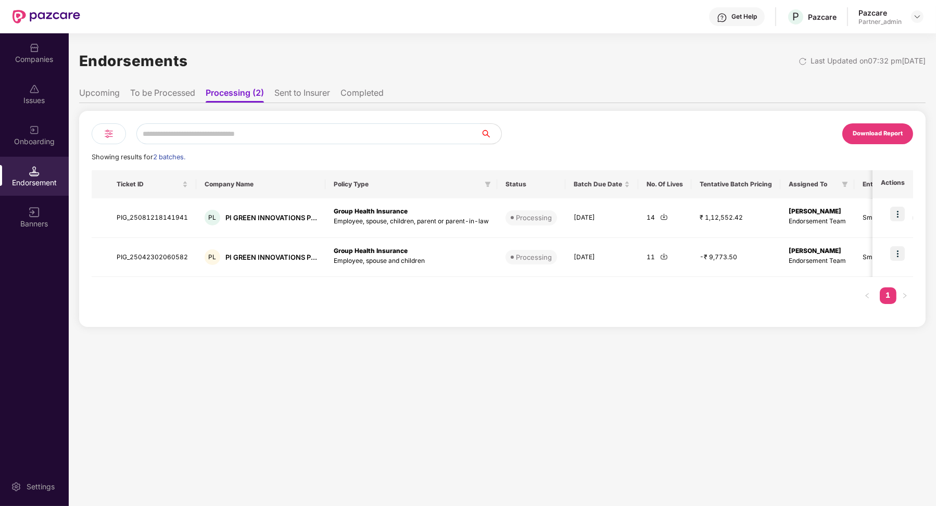
click at [368, 93] on li "Completed" at bounding box center [362, 95] width 43 height 15
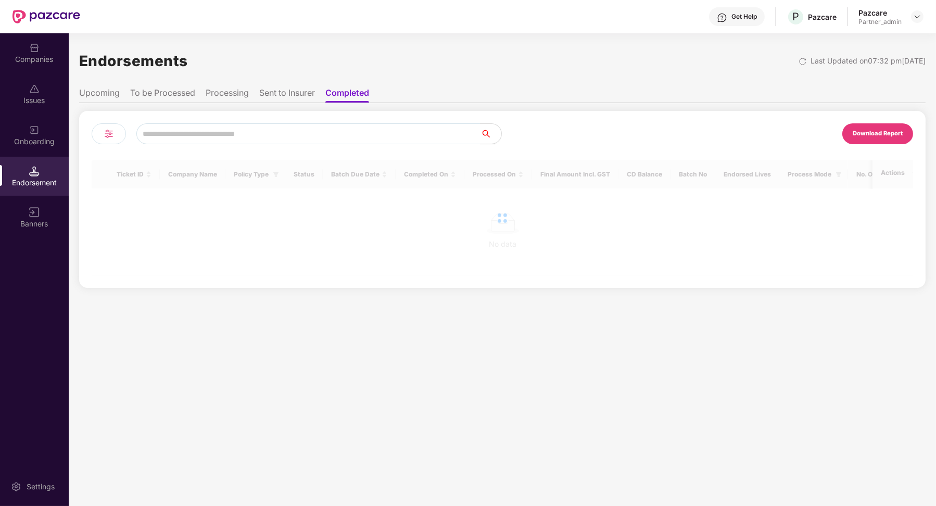
click at [293, 97] on li "Sent to Insurer" at bounding box center [287, 95] width 56 height 15
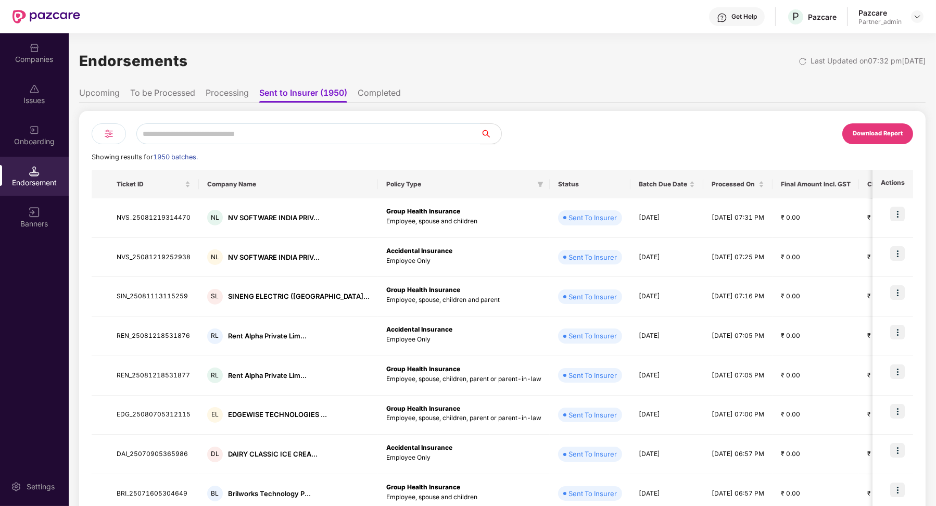
click at [389, 95] on li "Completed" at bounding box center [379, 95] width 43 height 15
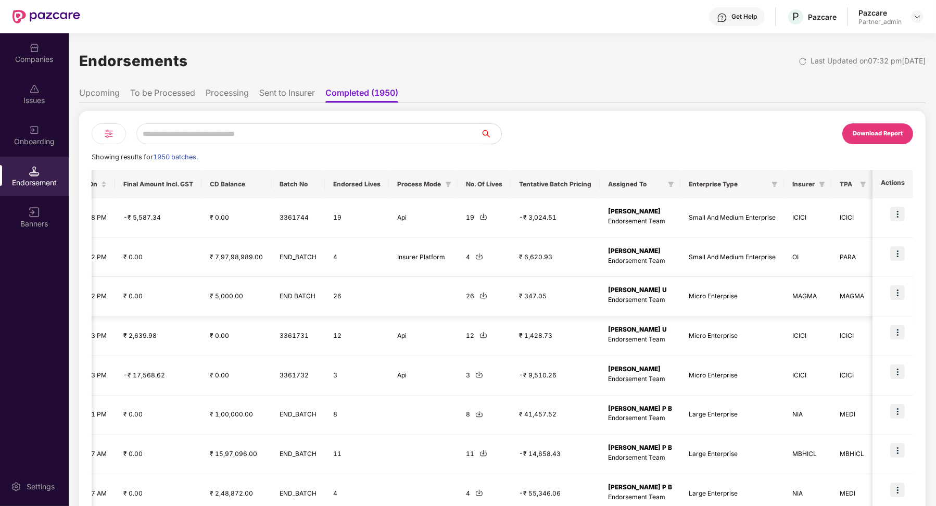
scroll to position [134, 0]
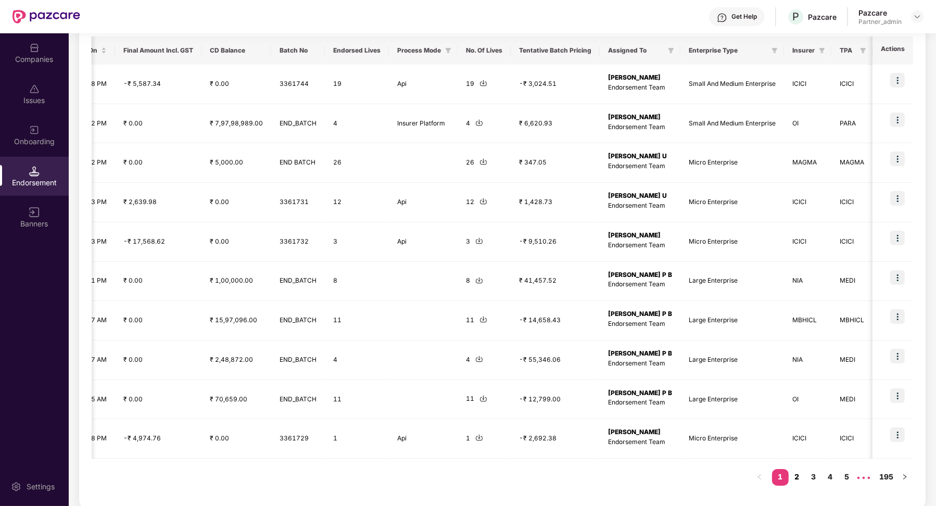
click at [801, 477] on link "2" at bounding box center [797, 477] width 17 height 16
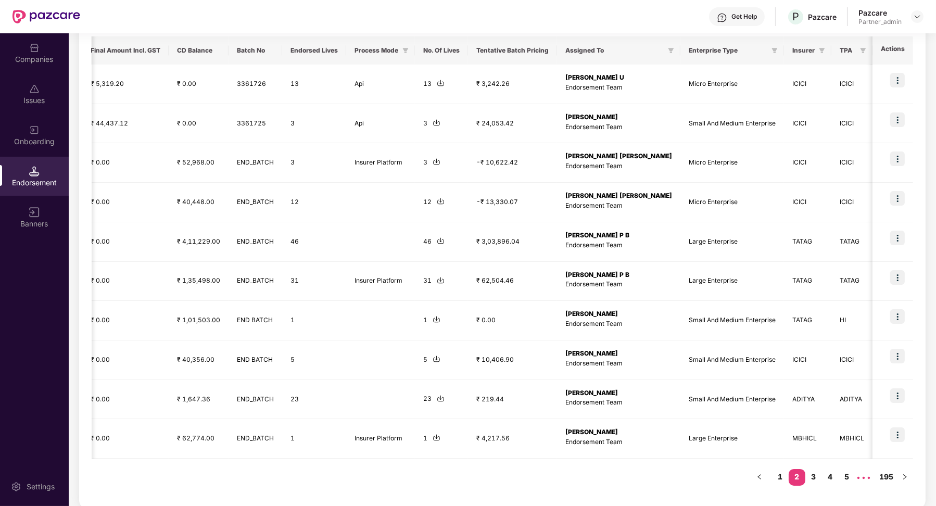
scroll to position [0, 735]
click at [817, 477] on link "3" at bounding box center [814, 477] width 17 height 16
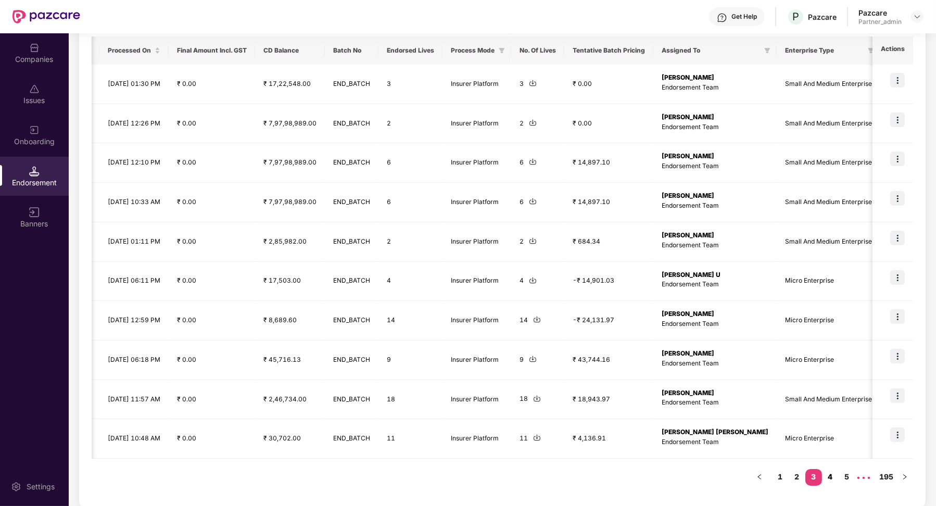
click at [831, 472] on link "4" at bounding box center [830, 477] width 17 height 16
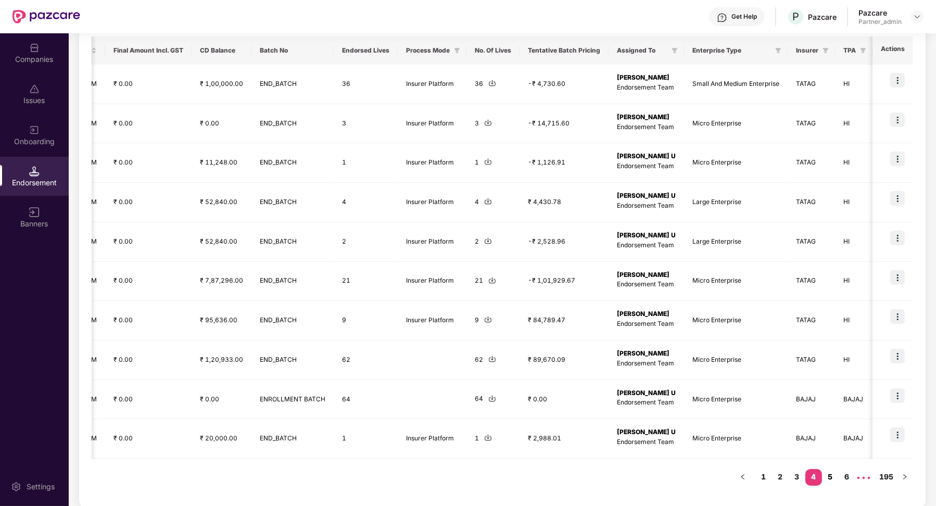
click at [837, 473] on link "5" at bounding box center [830, 477] width 17 height 16
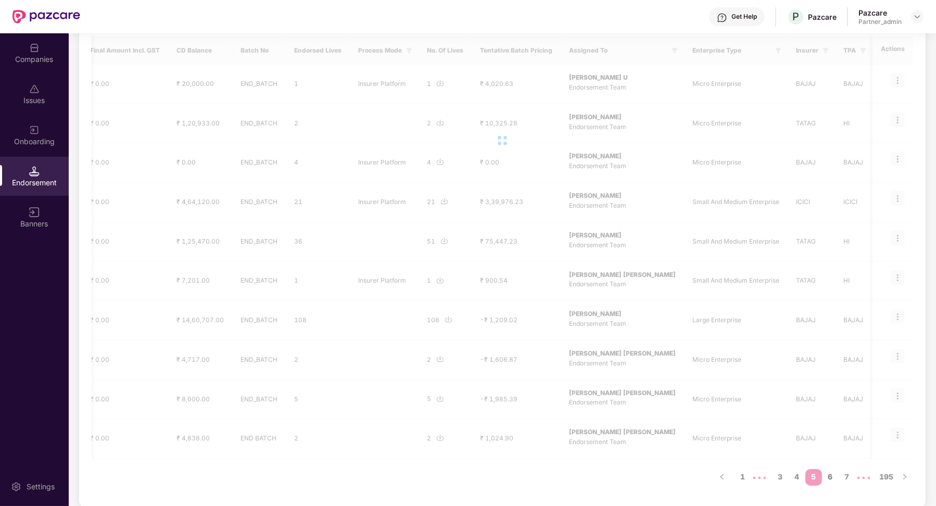
scroll to position [0, 735]
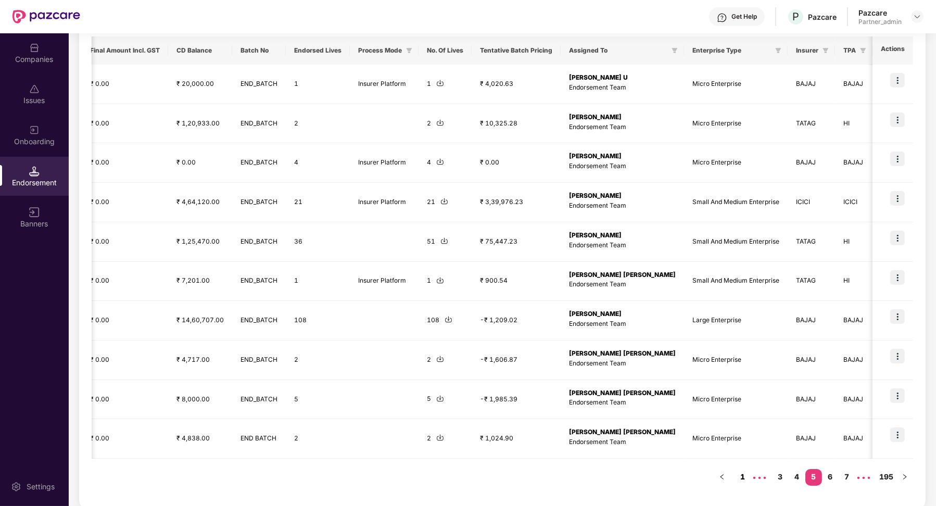
click at [746, 474] on link "1" at bounding box center [743, 477] width 17 height 16
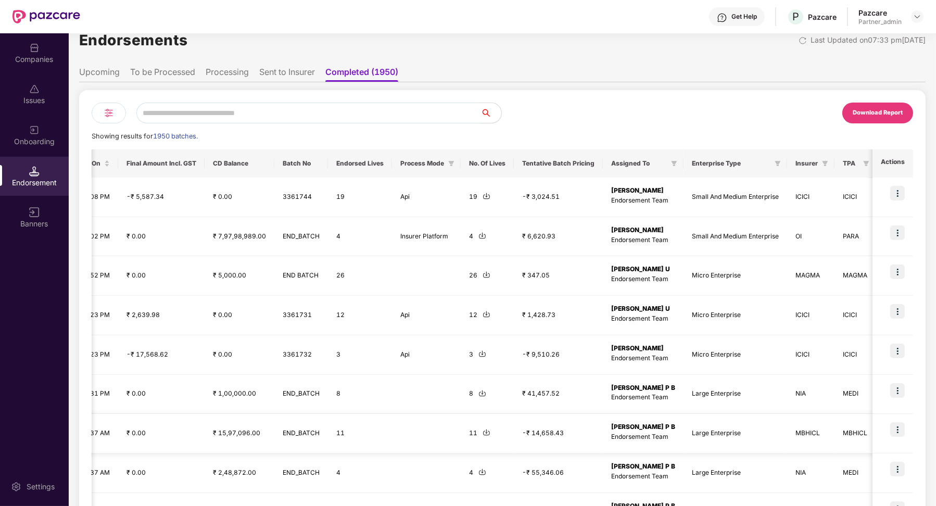
scroll to position [0, 0]
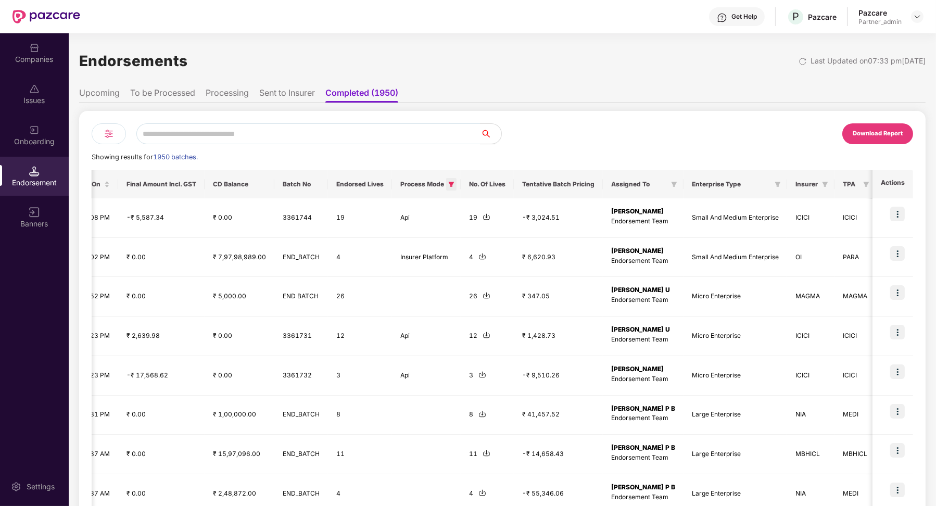
click at [453, 182] on icon "filter" at bounding box center [452, 184] width 6 height 5
click at [388, 241] on span "Api" at bounding box center [392, 246] width 20 height 11
click at [451, 264] on div "Reset OK" at bounding box center [409, 269] width 83 height 13
click at [441, 267] on button "OK" at bounding box center [431, 269] width 39 height 13
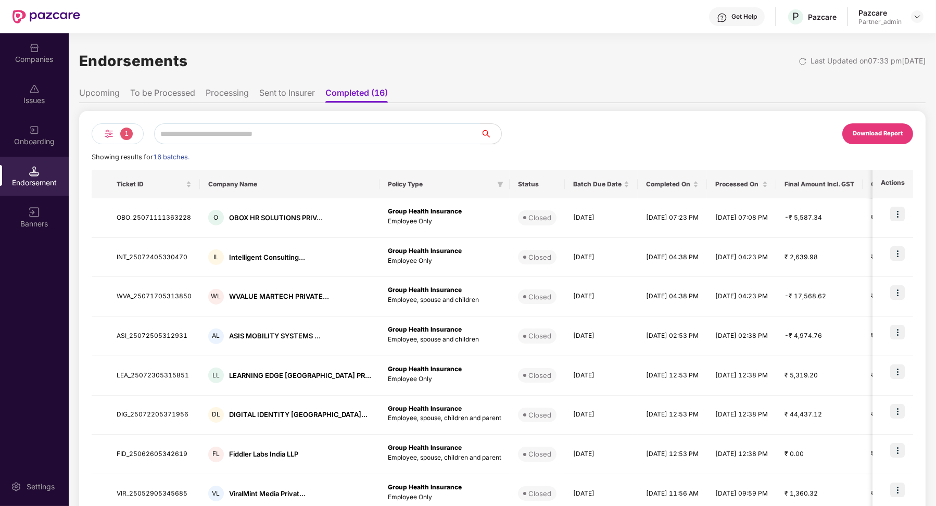
click at [233, 98] on li "Processing" at bounding box center [227, 95] width 43 height 15
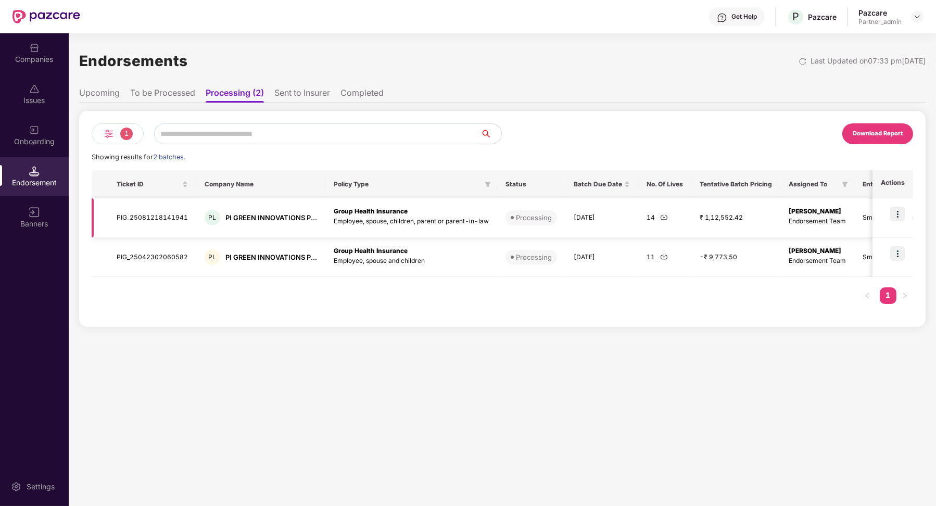
click at [152, 216] on td "PIG_25081218141941" at bounding box center [152, 218] width 88 height 40
click at [165, 91] on li "To be Processed" at bounding box center [162, 95] width 65 height 15
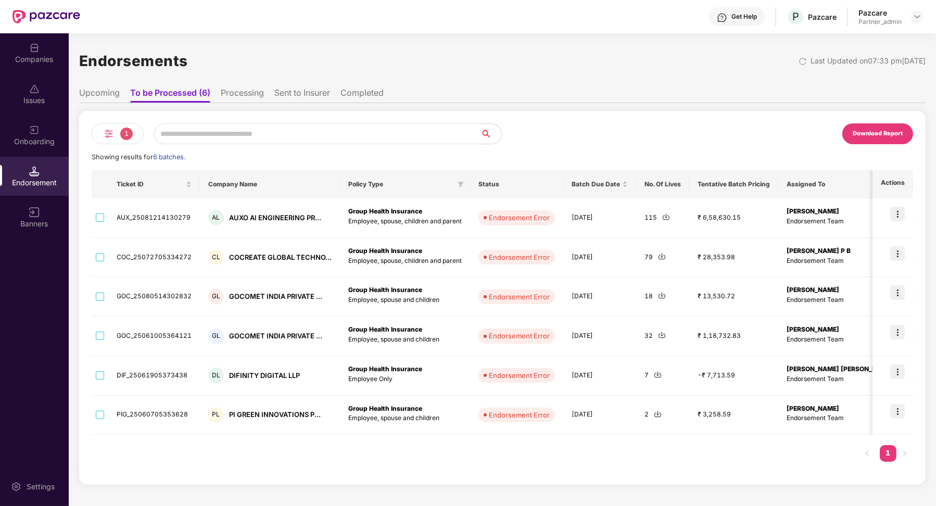
click at [294, 94] on li "Sent to Insurer" at bounding box center [302, 95] width 56 height 15
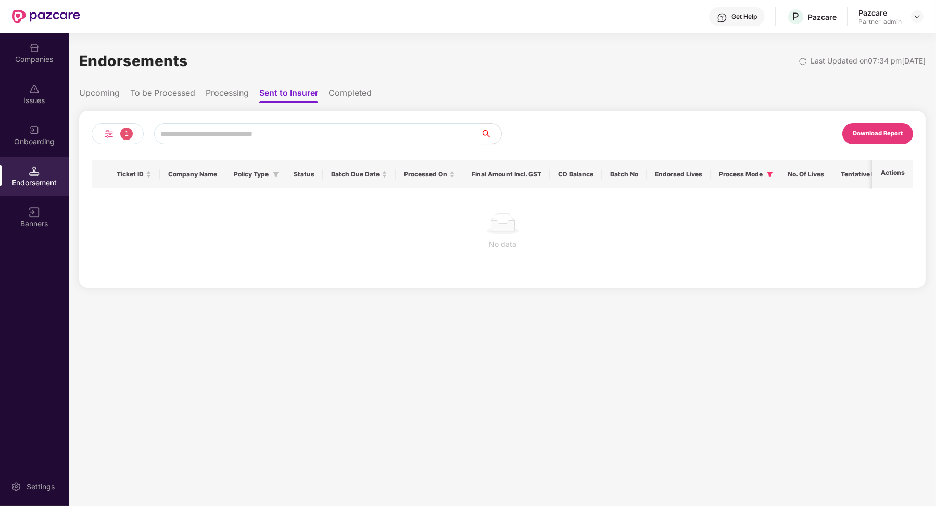
click at [342, 97] on li "Completed" at bounding box center [350, 95] width 43 height 15
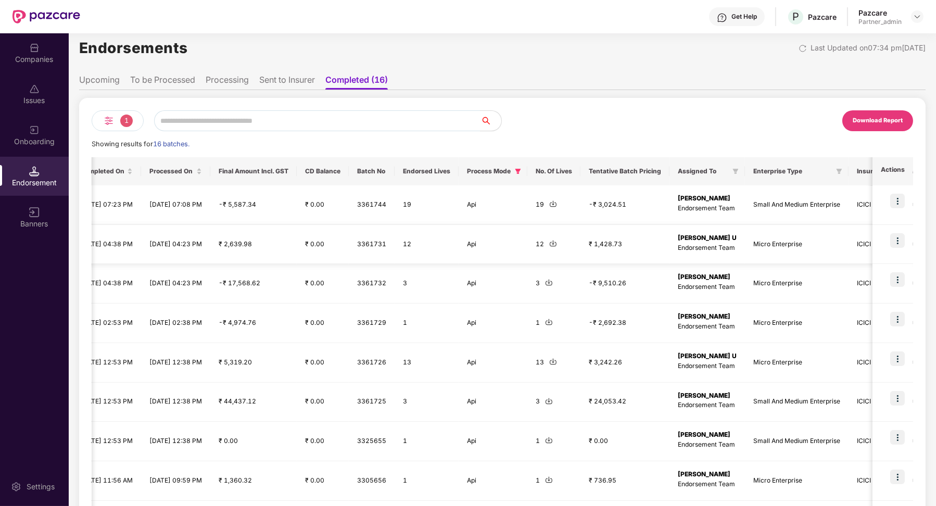
scroll to position [0, 512]
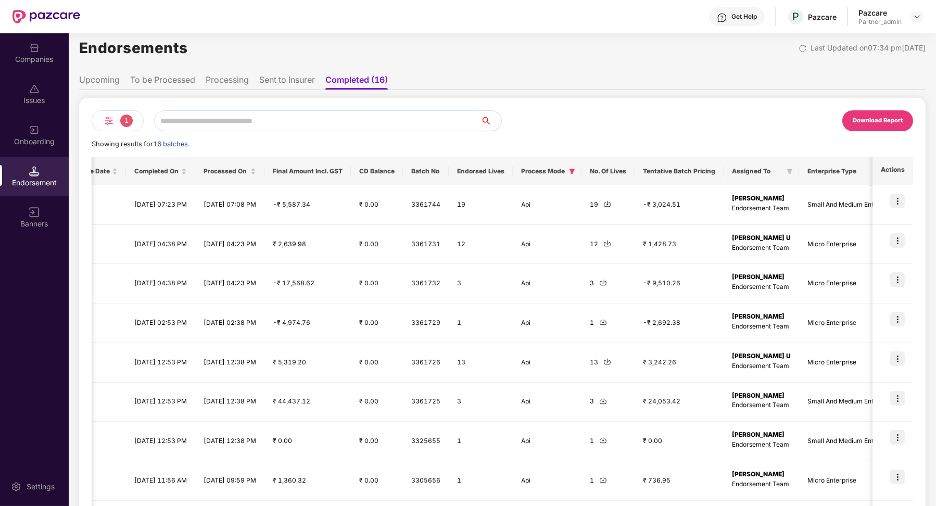
click at [291, 81] on li "Sent to Insurer" at bounding box center [287, 81] width 56 height 15
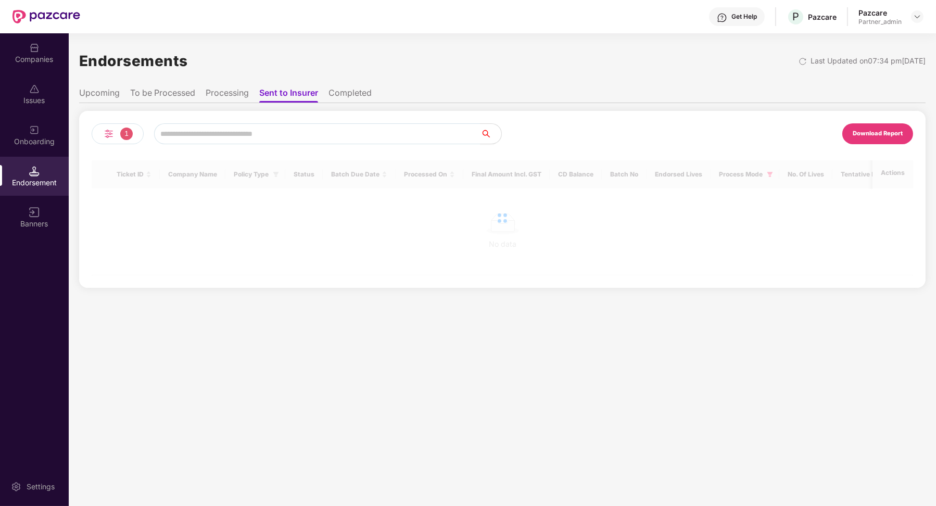
scroll to position [0, 0]
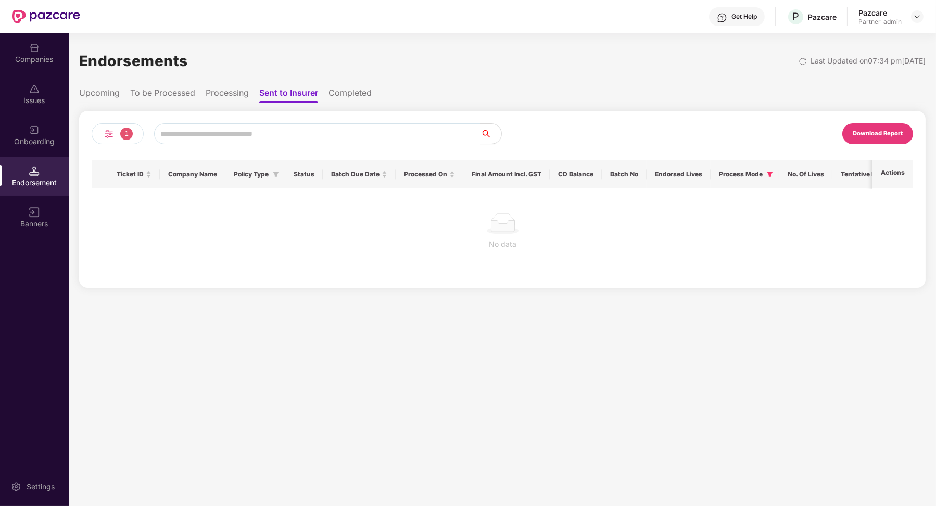
click at [234, 83] on ul "Upcoming To be Processed Processing Sent to Insurer Completed" at bounding box center [502, 92] width 847 height 21
click at [234, 88] on li "Processing" at bounding box center [227, 95] width 43 height 15
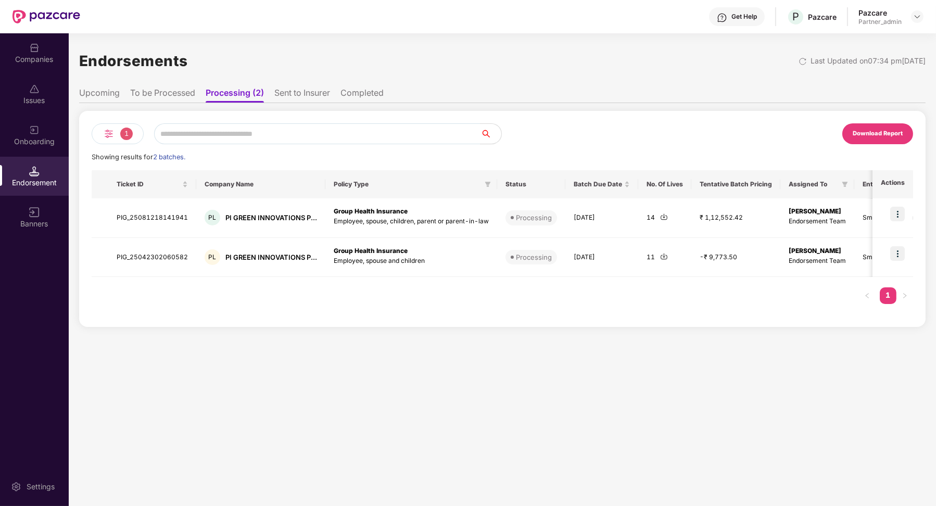
click at [311, 93] on li "Sent to Insurer" at bounding box center [302, 95] width 56 height 15
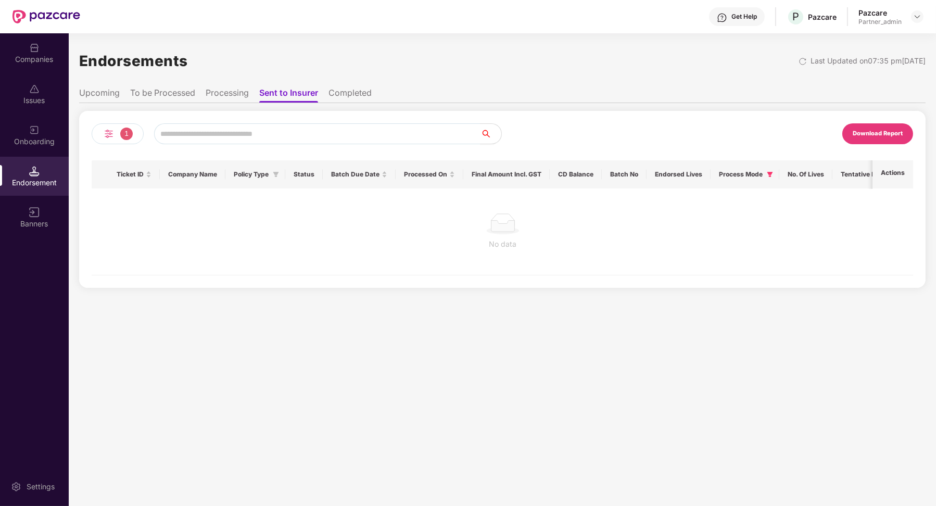
click at [354, 96] on li "Completed" at bounding box center [350, 95] width 43 height 15
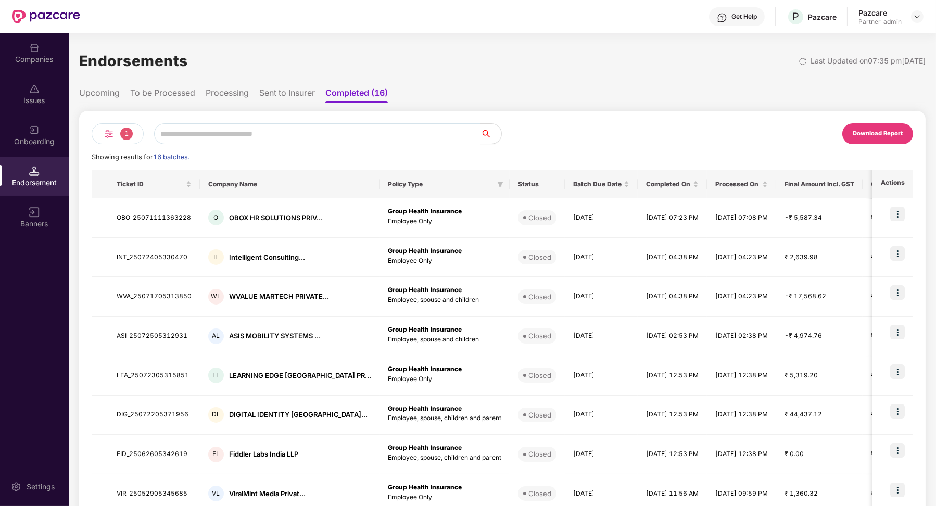
click at [173, 93] on li "To be Processed" at bounding box center [162, 95] width 65 height 15
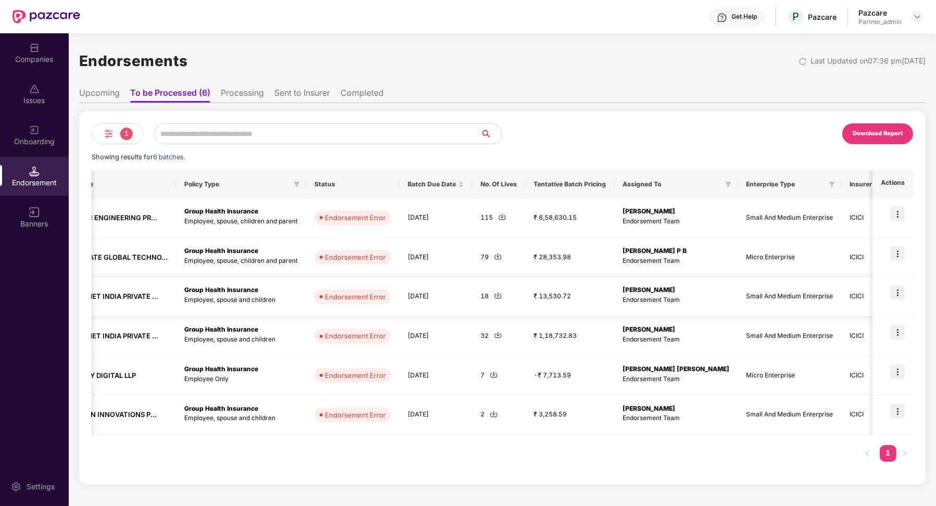
scroll to position [0, 370]
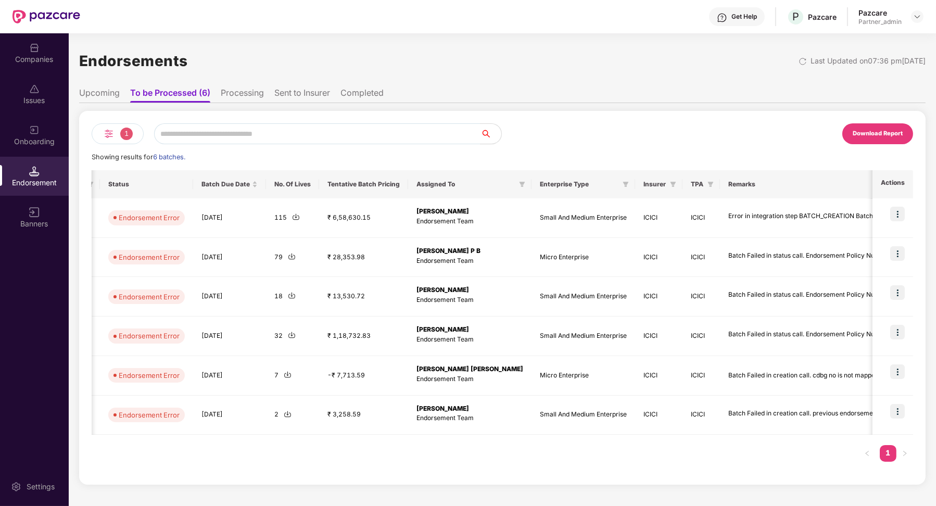
click at [36, 62] on div "Companies" at bounding box center [34, 59] width 69 height 10
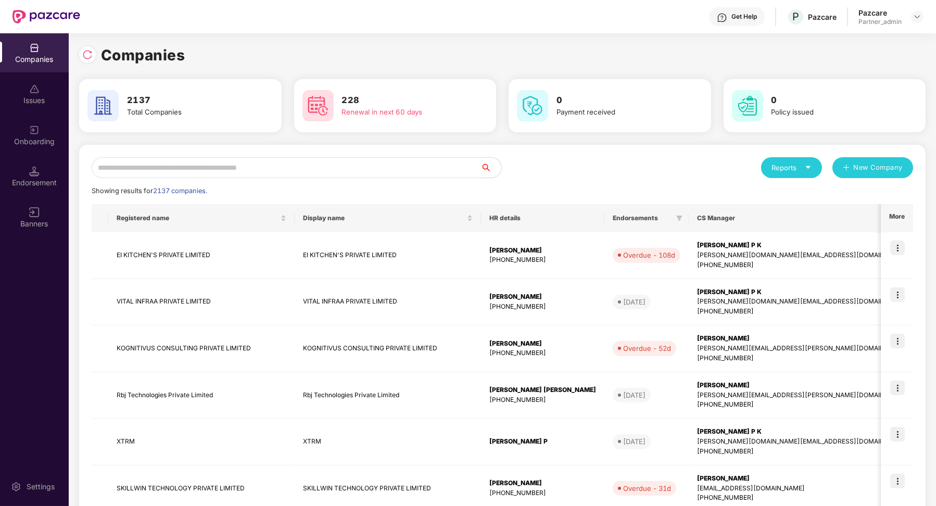
click at [184, 170] on input "text" at bounding box center [286, 167] width 389 height 21
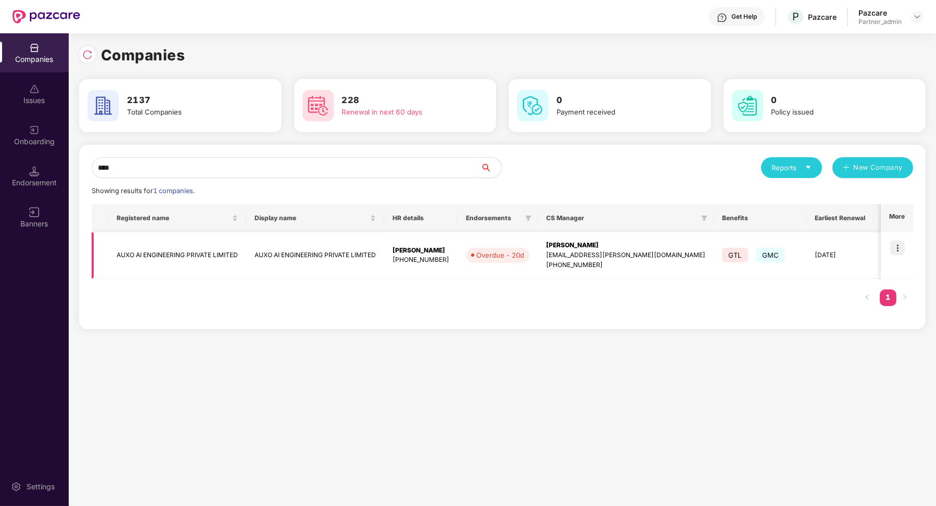
type input "****"
click at [886, 248] on td at bounding box center [897, 255] width 32 height 47
click at [907, 248] on td at bounding box center [897, 255] width 32 height 47
click at [898, 249] on img at bounding box center [898, 248] width 15 height 15
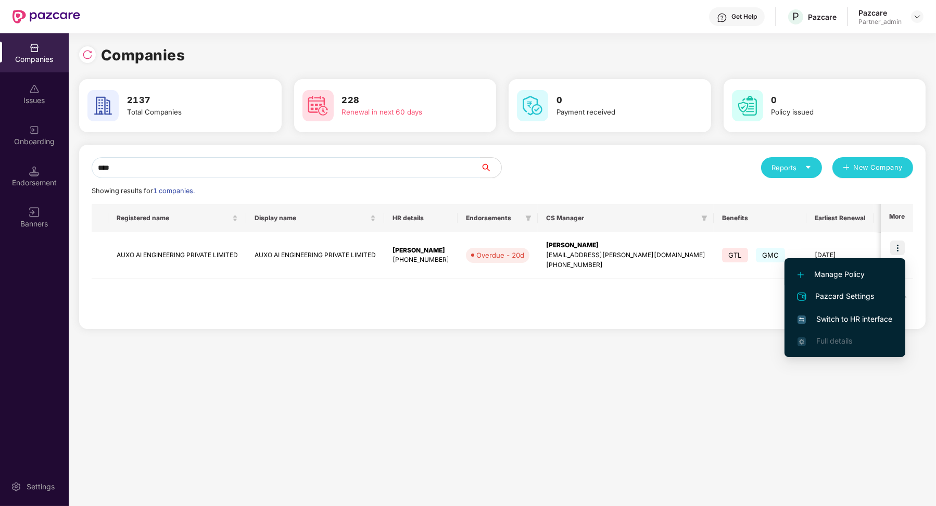
click at [874, 278] on span "Manage Policy" at bounding box center [845, 274] width 95 height 11
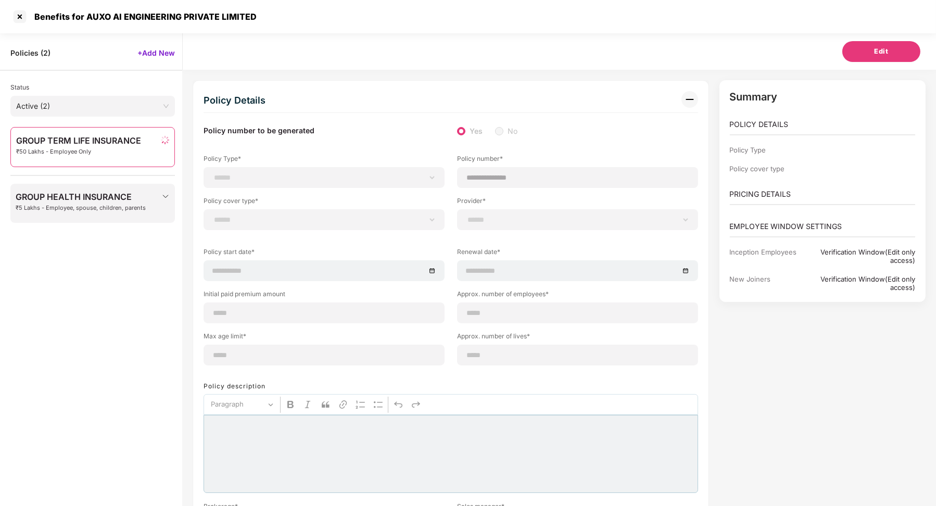
scroll to position [33, 0]
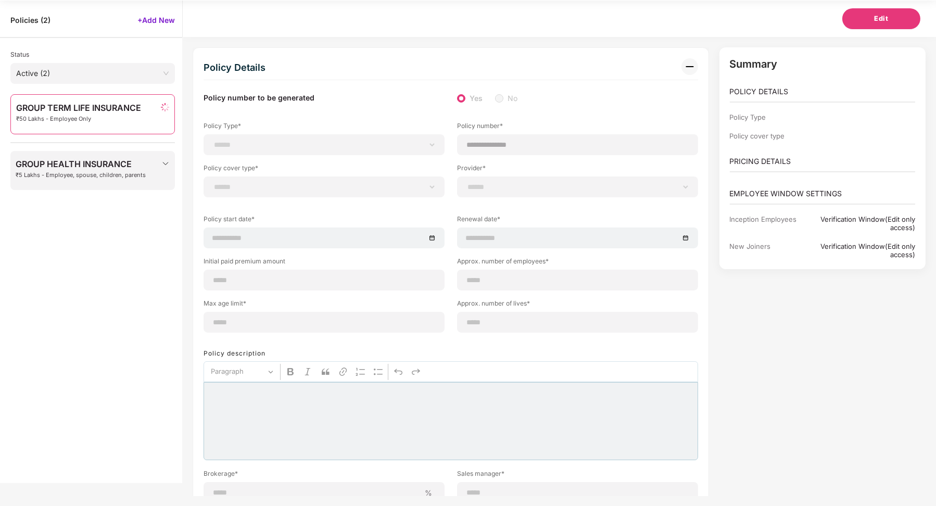
select select "**********"
type input "********"
select select "**********"
type input "**********"
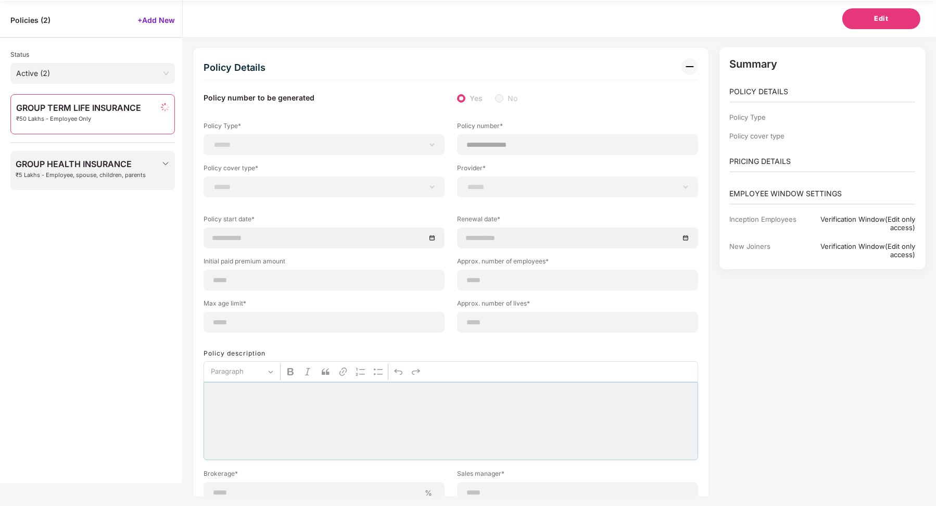
type input "***"
type input "**"
type input "*"
type input "**"
select select "*****"
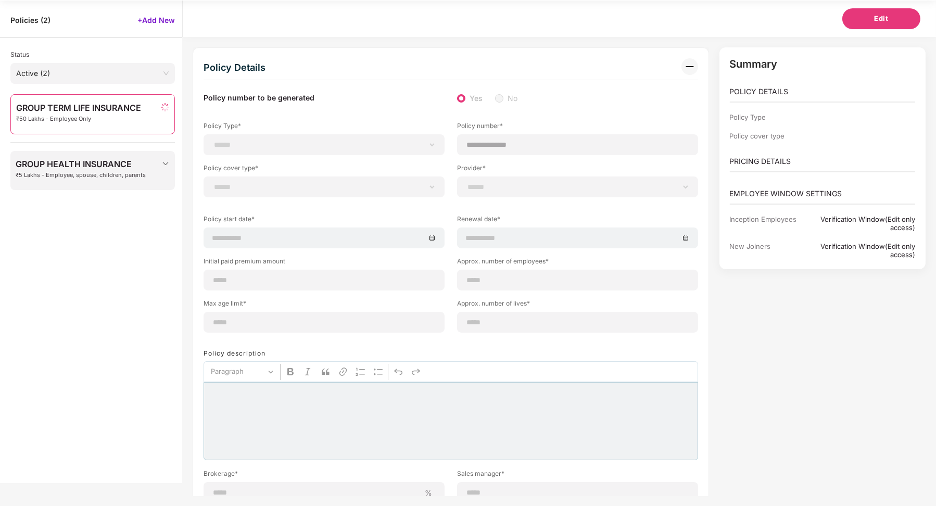
type input "*******"
type input "**********"
select select "******"
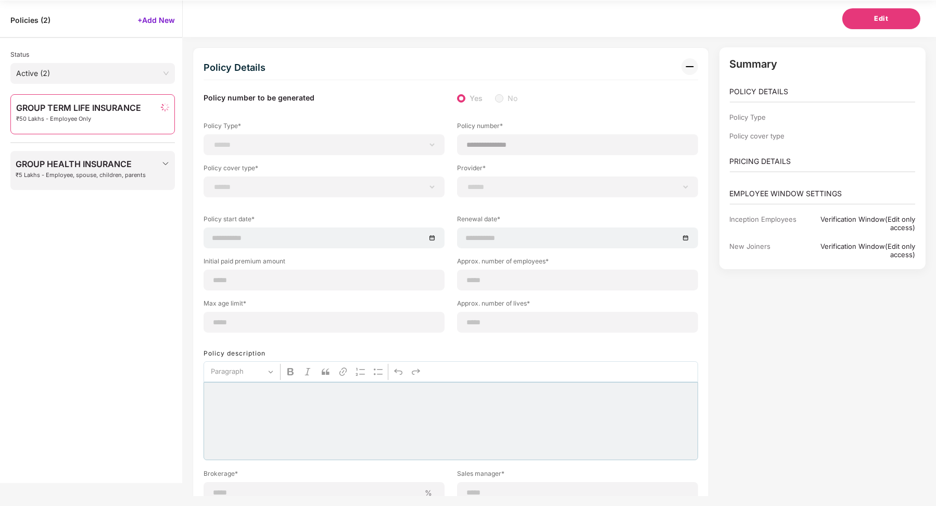
type input "*********"
select select "********"
select select "*"
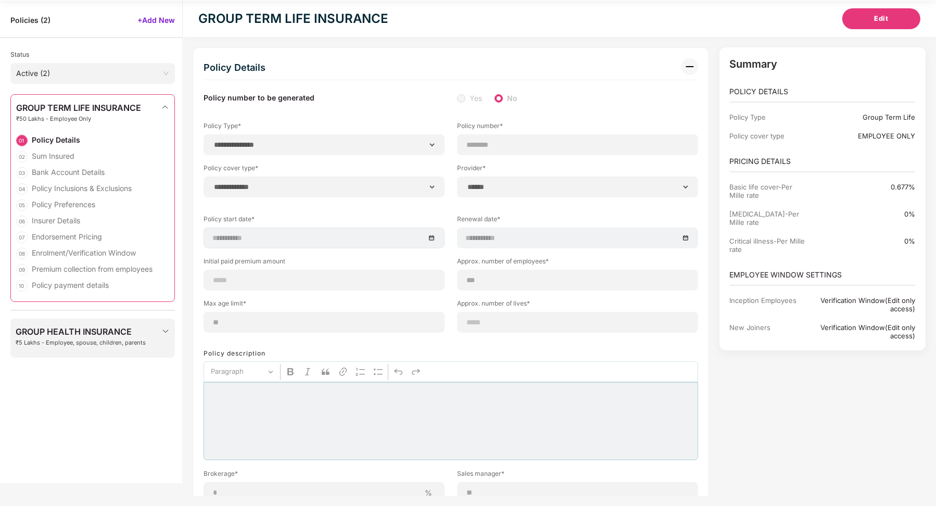
select select "*********"
click at [77, 327] on span "GROUP HEALTH INSURANCE" at bounding box center [81, 331] width 130 height 9
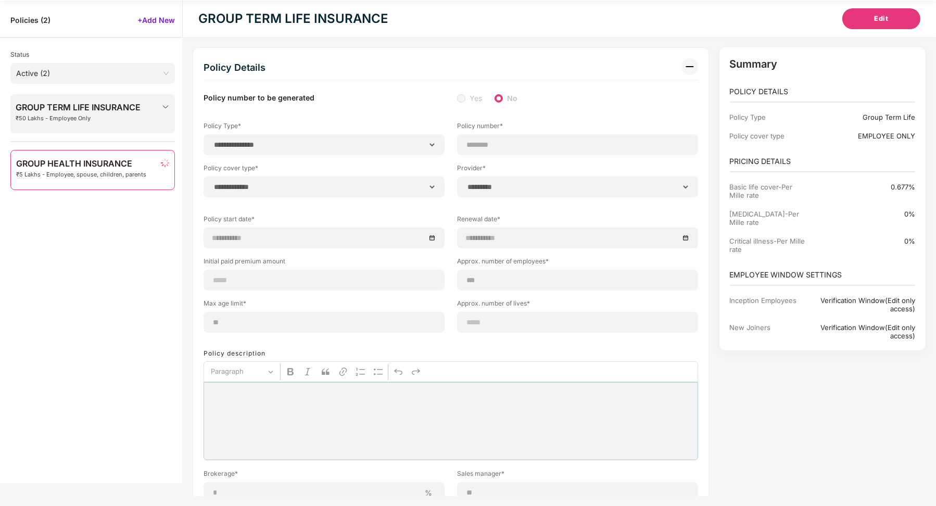
select select "**********"
type input "**********"
select select "**********"
select select "*****"
type input "**********"
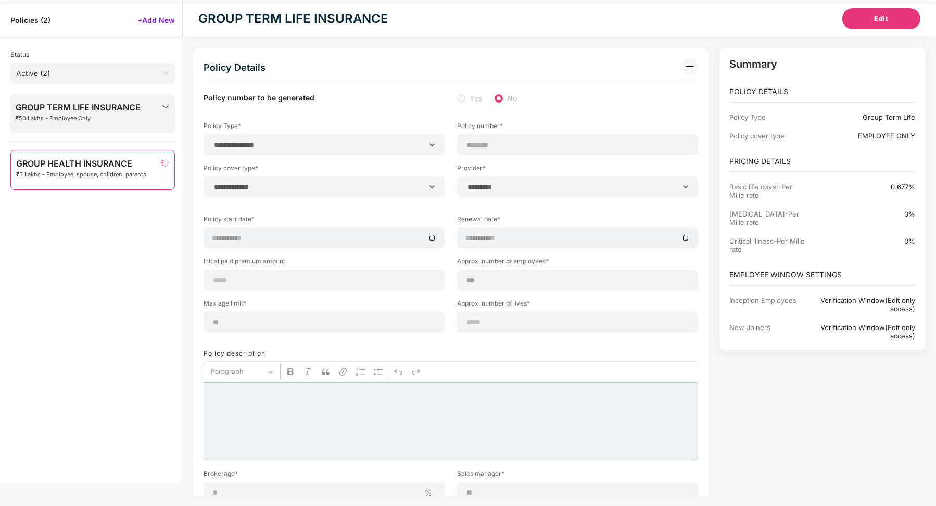
type input "**********"
type input "***"
type input "******"
type input "**********"
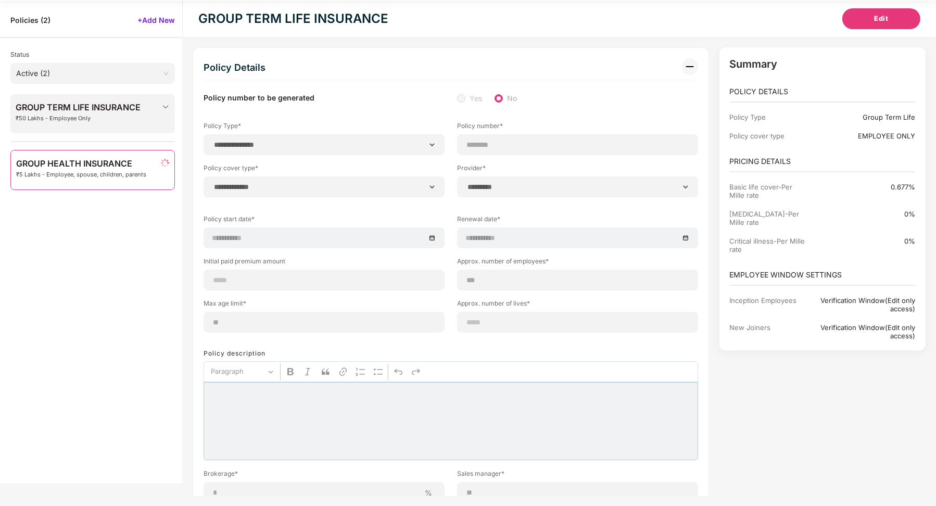
type input "*****"
type input "*******"
type input "**********"
type input "*******"
type input "**********"
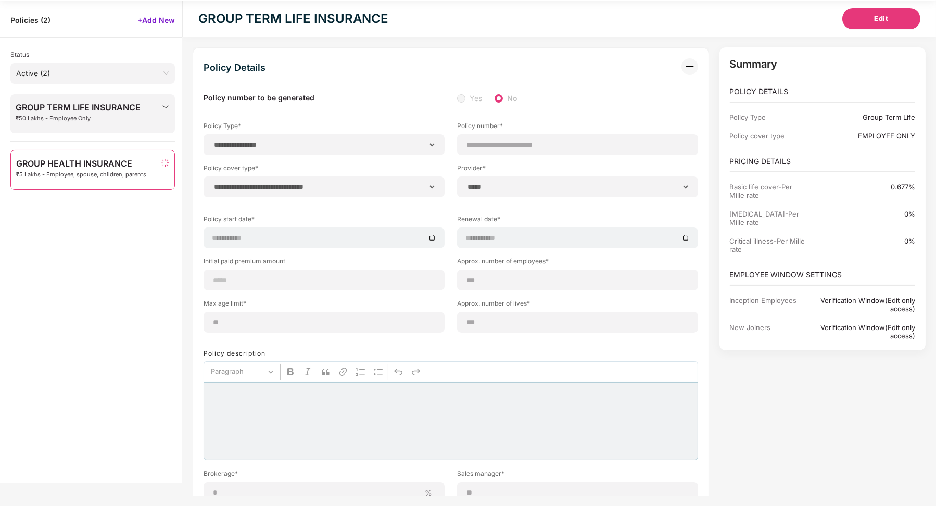
select select "**********"
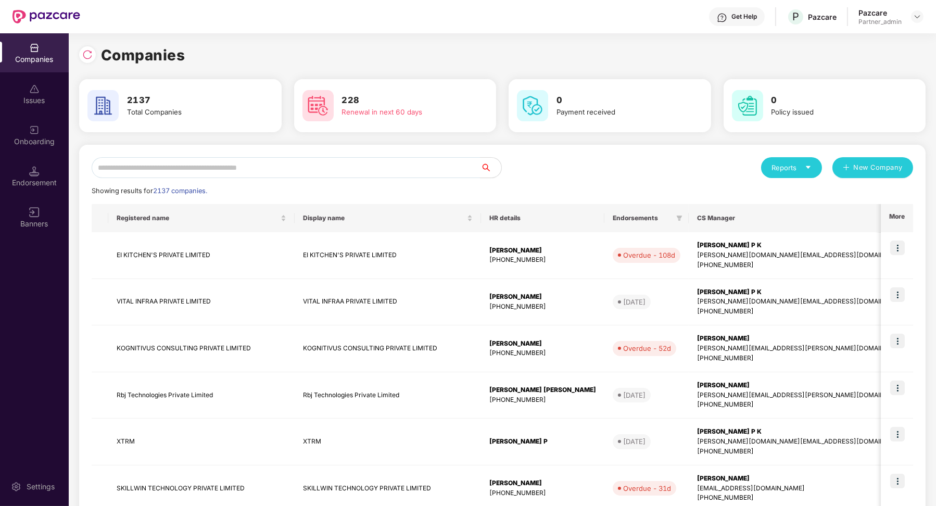
scroll to position [0, 0]
click at [40, 169] on div "Endorsement" at bounding box center [34, 176] width 69 height 39
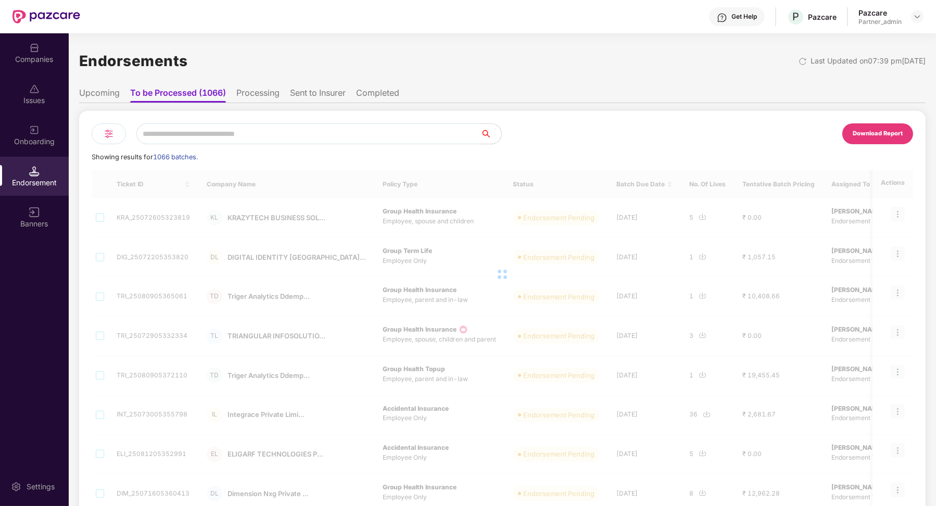
click at [107, 135] on img at bounding box center [109, 134] width 13 height 13
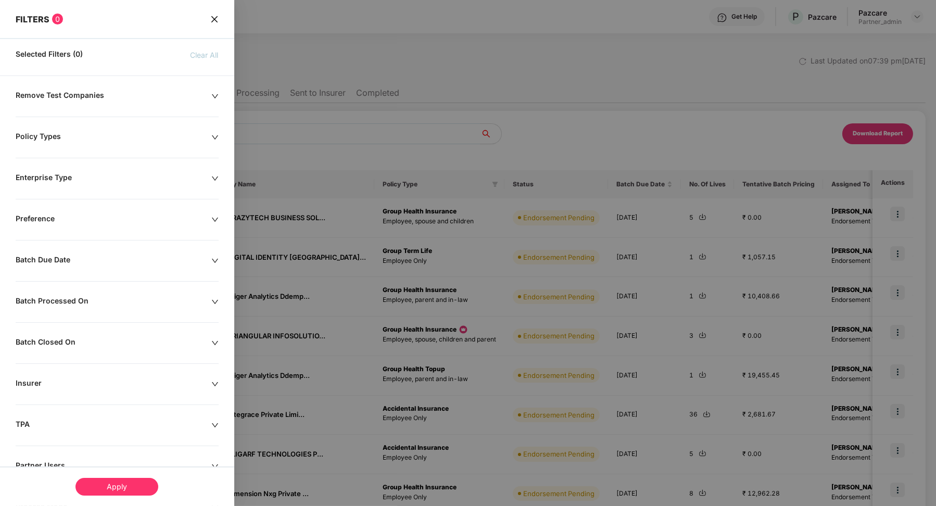
scroll to position [76, 0]
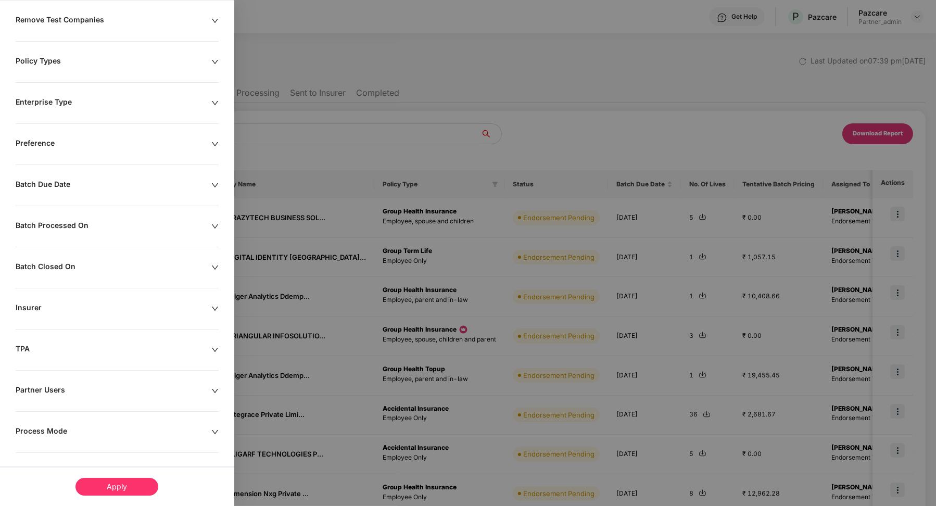
click at [48, 423] on div "Remove Test Companies Policy Types Enterprise Type Preference Batch Due Date Ba…" at bounding box center [117, 262] width 234 height 494
click at [48, 427] on div "Process Mode" at bounding box center [114, 432] width 196 height 11
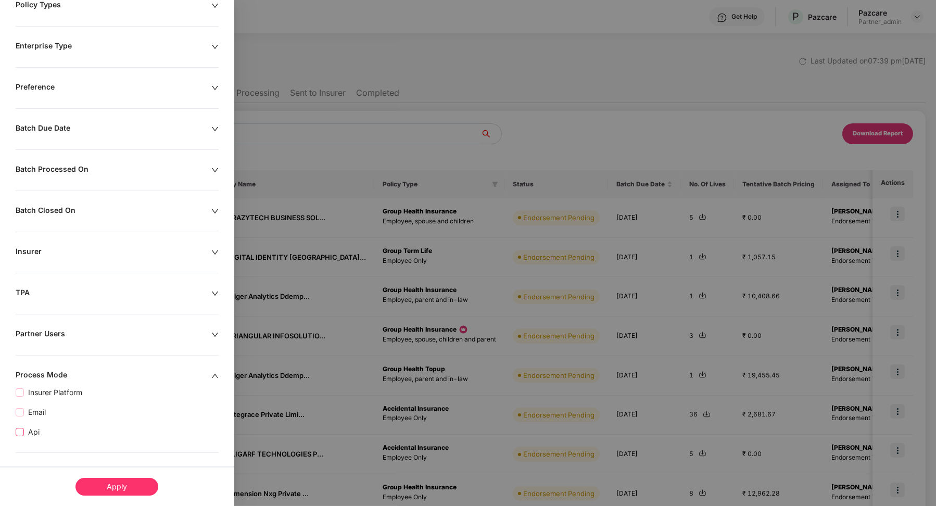
click at [30, 427] on span "Api" at bounding box center [34, 432] width 20 height 11
click at [142, 489] on div "Apply" at bounding box center [117, 487] width 83 height 18
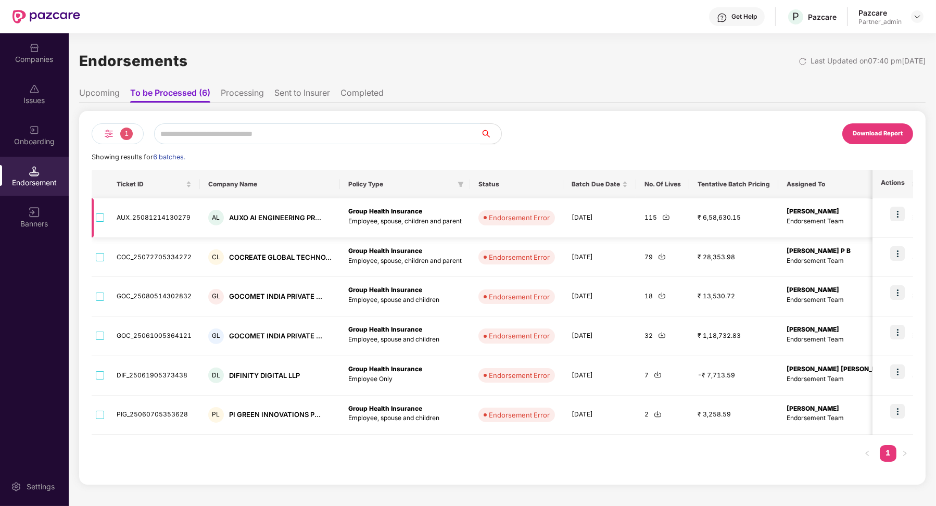
click at [148, 220] on td "AUX_25081214130279" at bounding box center [154, 218] width 92 height 40
copy td "AUX_25081214130279"
click at [899, 216] on img at bounding box center [898, 214] width 15 height 15
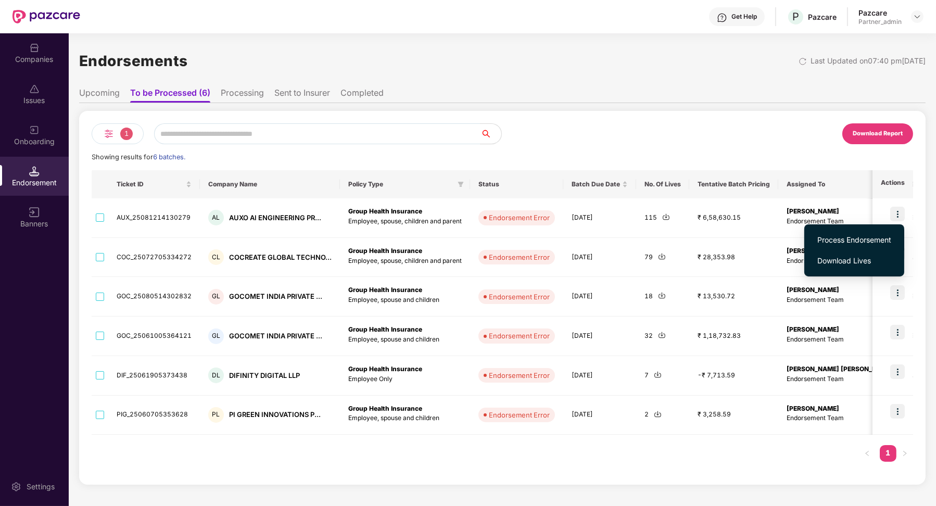
click at [868, 235] on span "Process Endorsement" at bounding box center [855, 239] width 74 height 11
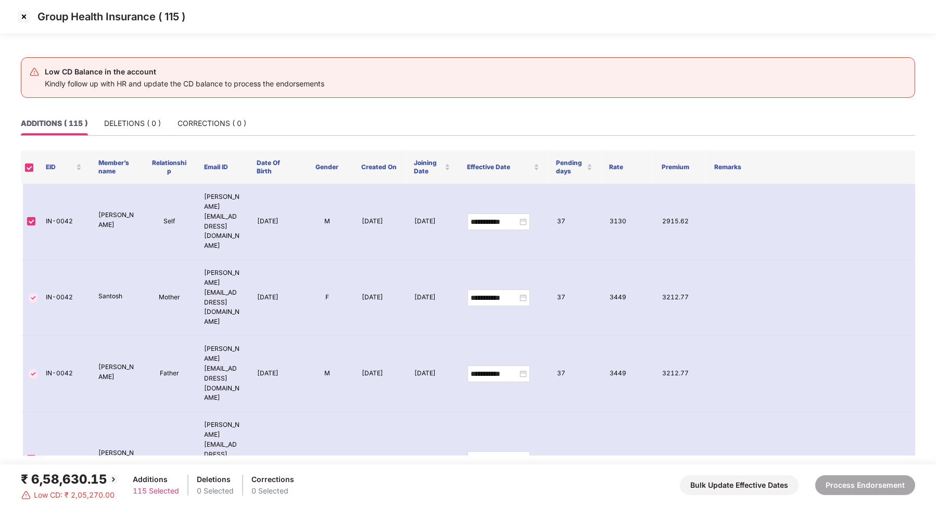
click at [20, 17] on img at bounding box center [24, 16] width 17 height 17
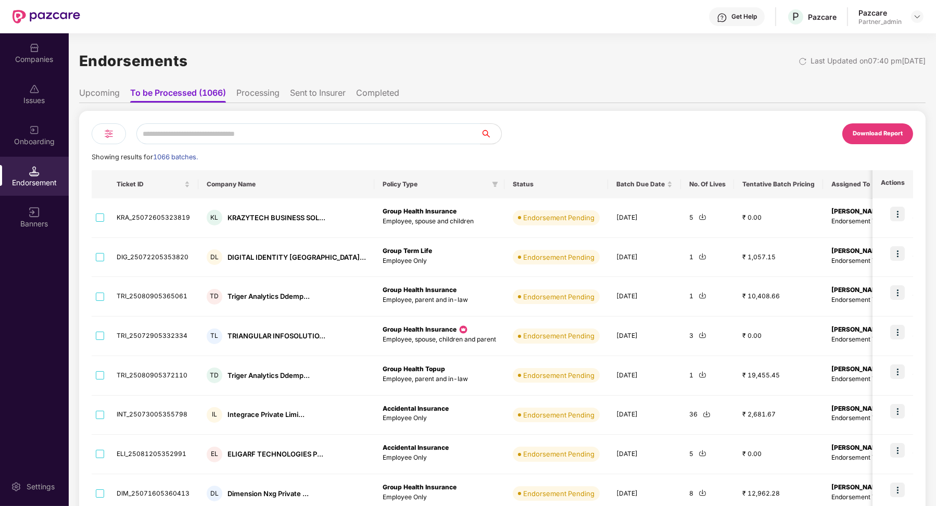
click at [106, 134] on img at bounding box center [109, 134] width 13 height 13
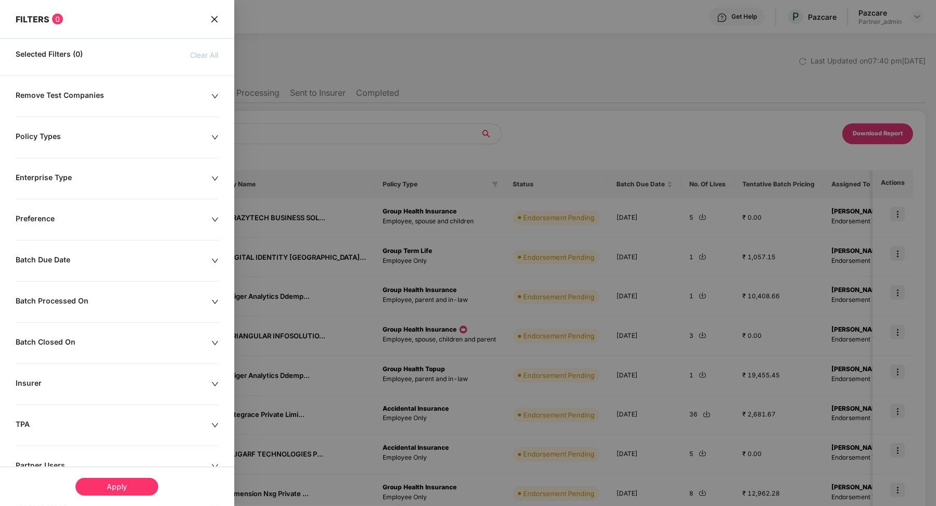
scroll to position [76, 0]
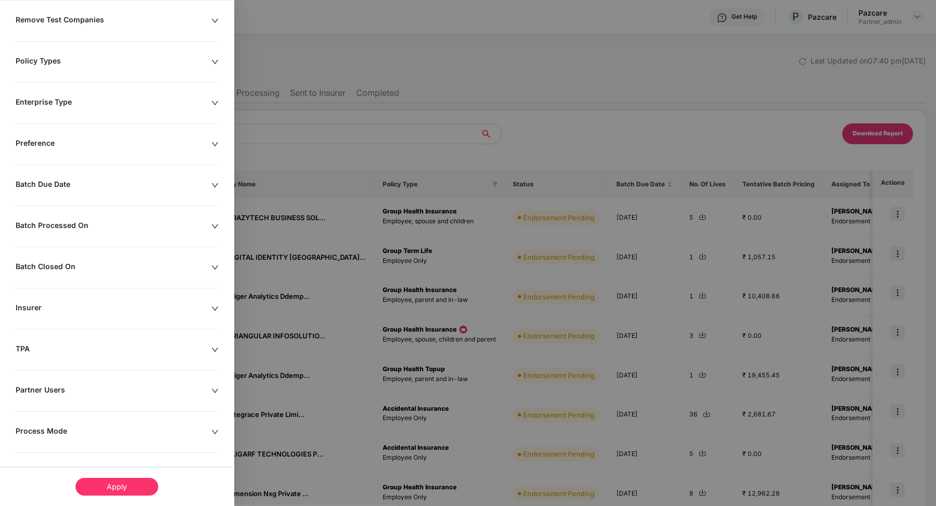
click at [47, 416] on div "Remove Test Companies Policy Types Enterprise Type Preference Batch Due Date Ba…" at bounding box center [117, 262] width 234 height 494
click at [47, 421] on div "Remove Test Companies Policy Types Enterprise Type Preference Batch Due Date Ba…" at bounding box center [117, 262] width 234 height 494
click at [47, 423] on div "Remove Test Companies Policy Types Enterprise Type Preference Batch Due Date Ba…" at bounding box center [117, 262] width 234 height 494
click at [47, 427] on div "Process Mode" at bounding box center [114, 432] width 196 height 11
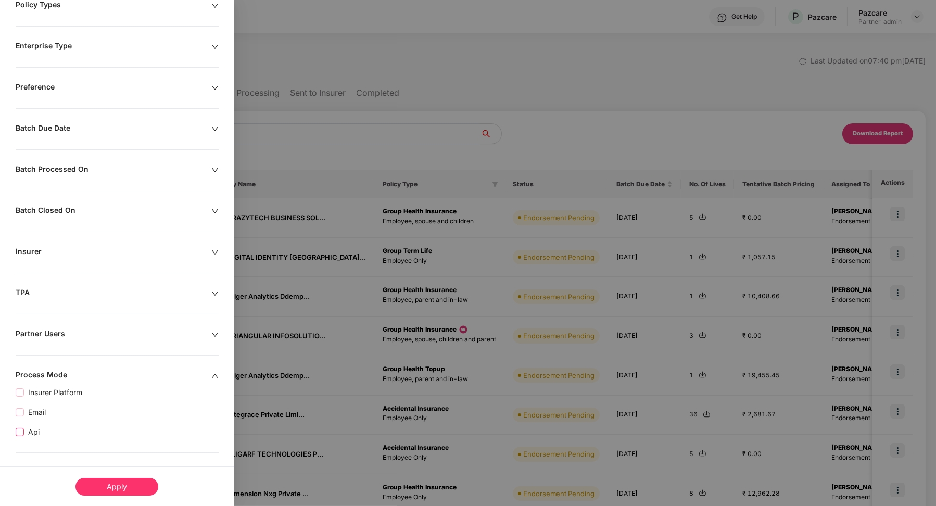
click at [32, 429] on span "Api" at bounding box center [34, 432] width 20 height 11
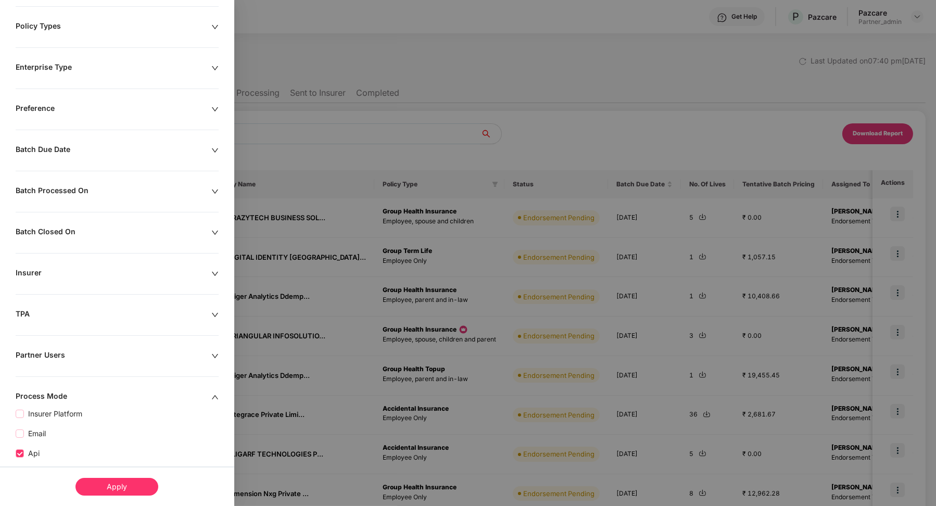
scroll to position [153, 0]
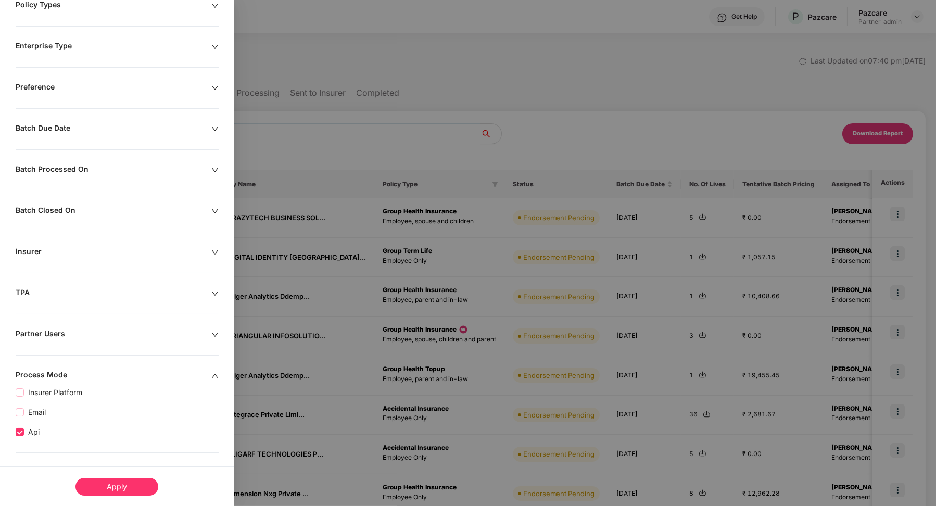
click at [106, 482] on div "Apply" at bounding box center [117, 487] width 83 height 18
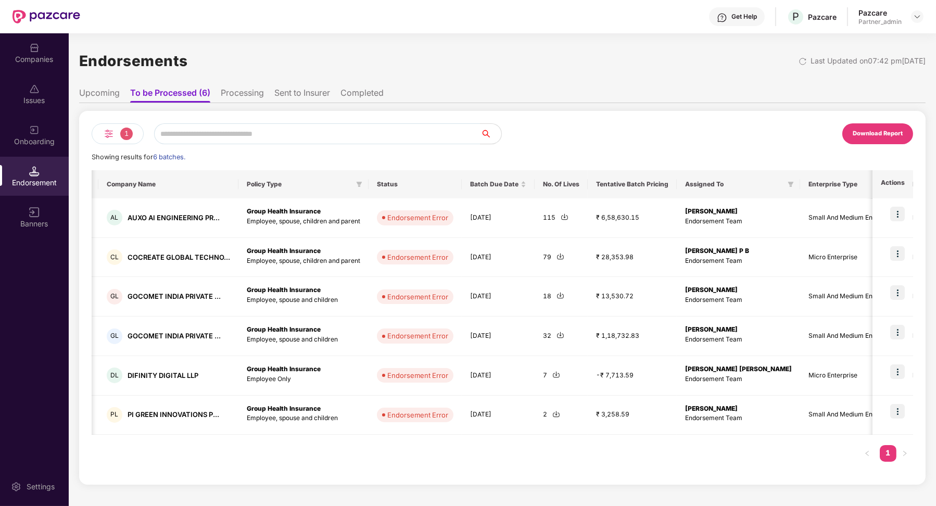
scroll to position [0, 134]
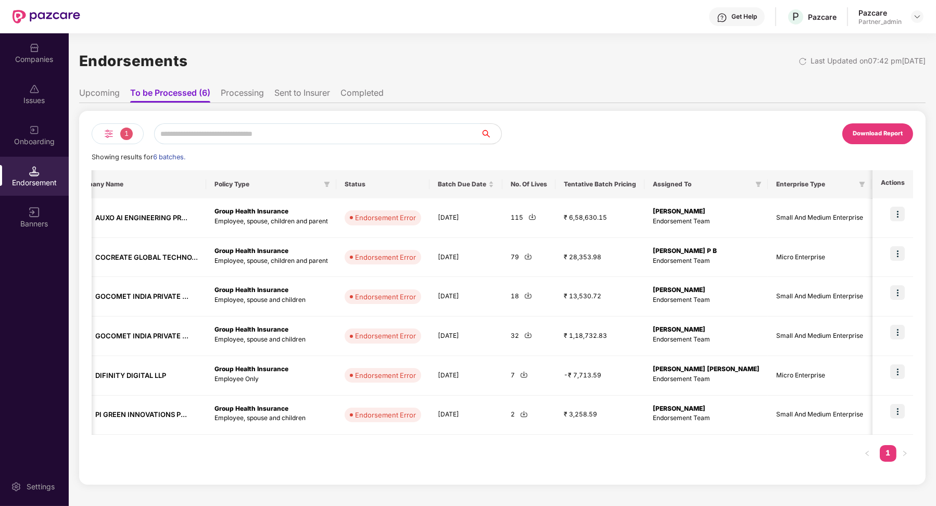
click at [238, 93] on li "Processing" at bounding box center [242, 95] width 43 height 15
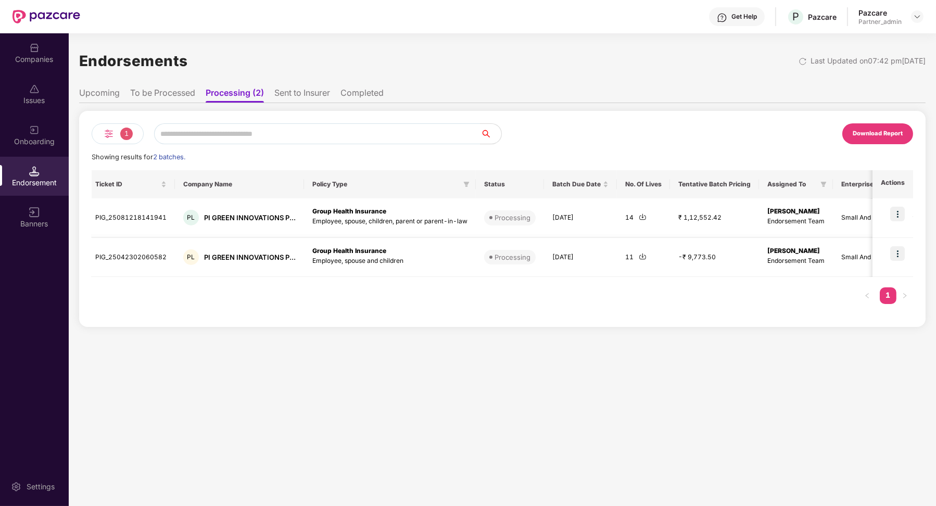
scroll to position [0, 0]
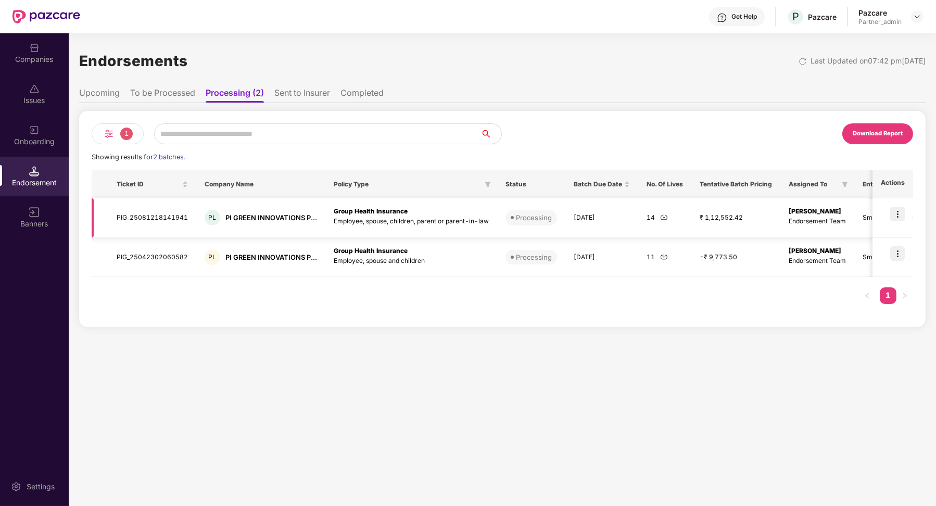
click at [142, 217] on td "PIG_25081218141941" at bounding box center [152, 218] width 88 height 40
click at [165, 256] on td "PIG_25042302060582" at bounding box center [152, 258] width 88 height 40
click at [165, 257] on td "PIG_25042302060582" at bounding box center [152, 258] width 88 height 40
click at [183, 92] on li "To be Processed" at bounding box center [162, 95] width 65 height 15
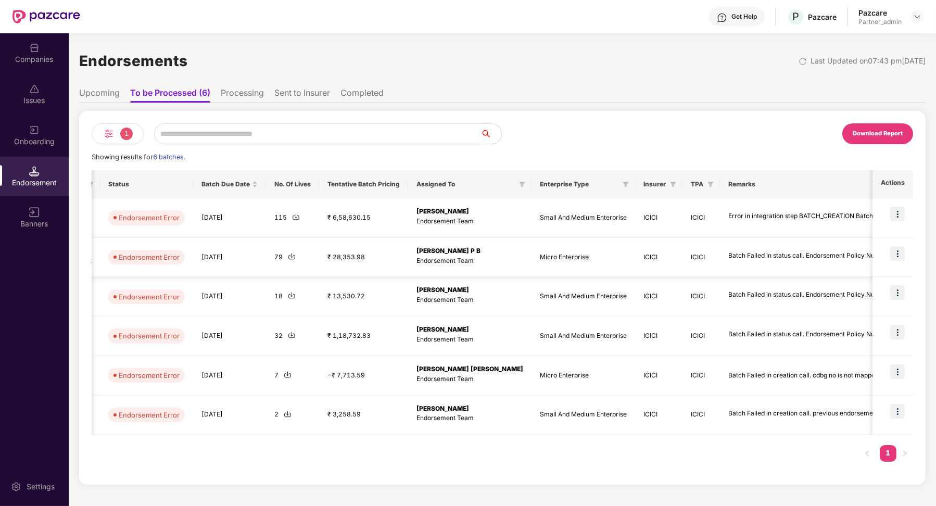
scroll to position [0, 1]
click at [246, 94] on li "Processing" at bounding box center [242, 95] width 43 height 15
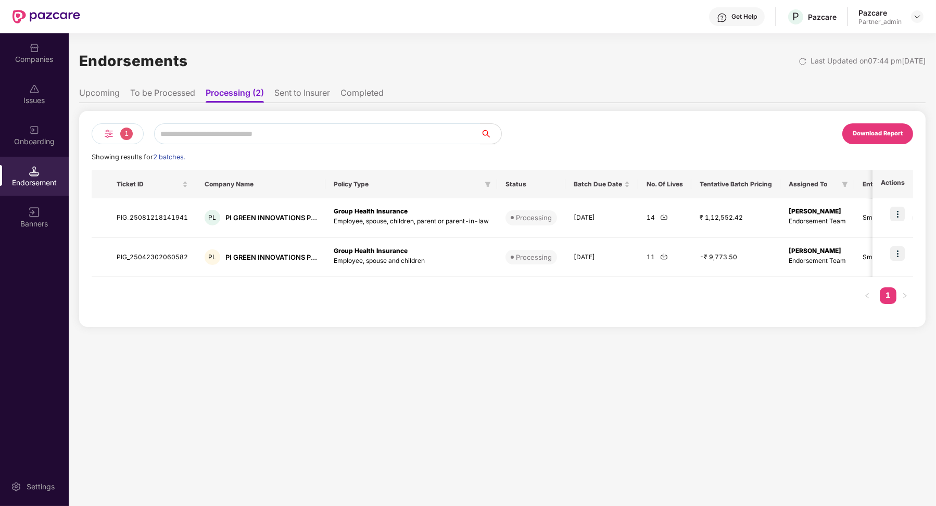
click at [352, 94] on li "Completed" at bounding box center [362, 95] width 43 height 15
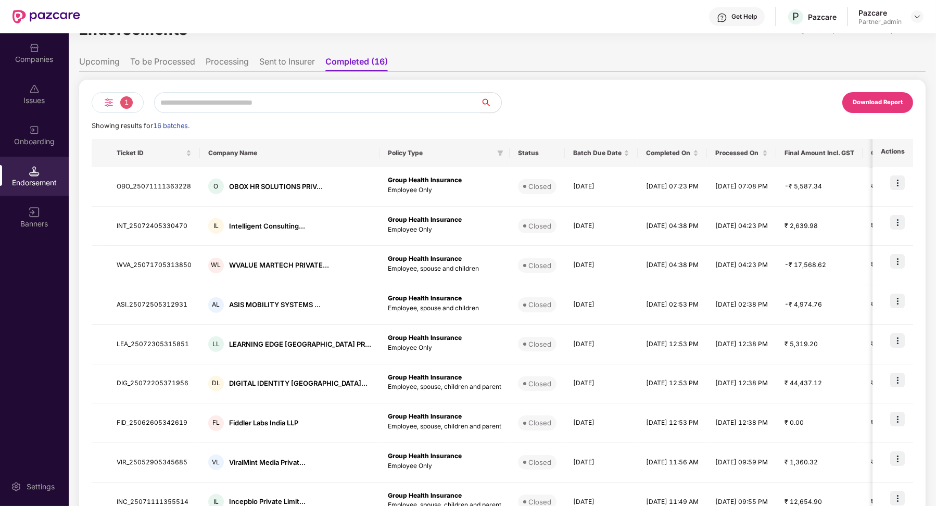
scroll to position [56, 0]
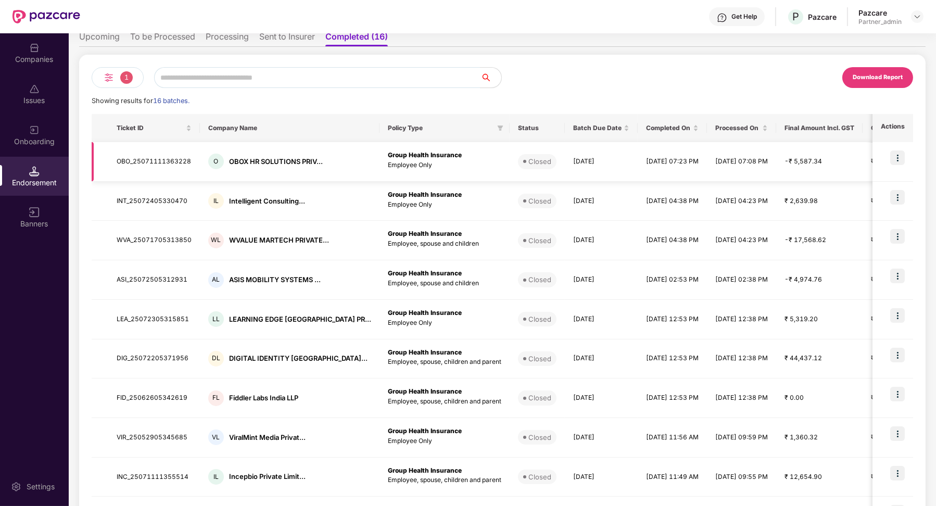
drag, startPoint x: 777, startPoint y: 355, endPoint x: 625, endPoint y: 172, distance: 237.5
click at [626, 172] on tbody "OBO_25071111363228 O OBOX HR SOLUTIONS PRIV... Group Health Insurance Employee …" at bounding box center [816, 339] width 1449 height 394
click at [745, 349] on td "[DATE] 12:38 PM" at bounding box center [741, 360] width 69 height 40
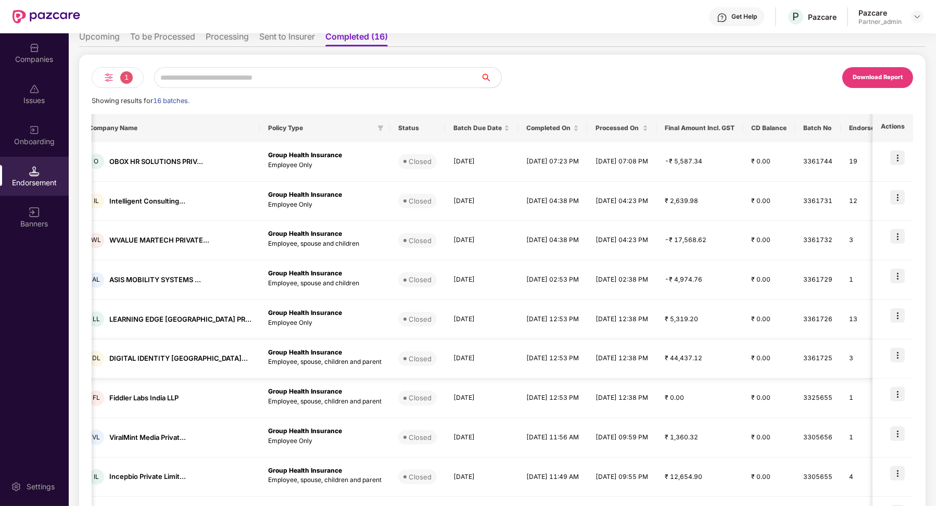
scroll to position [0, 0]
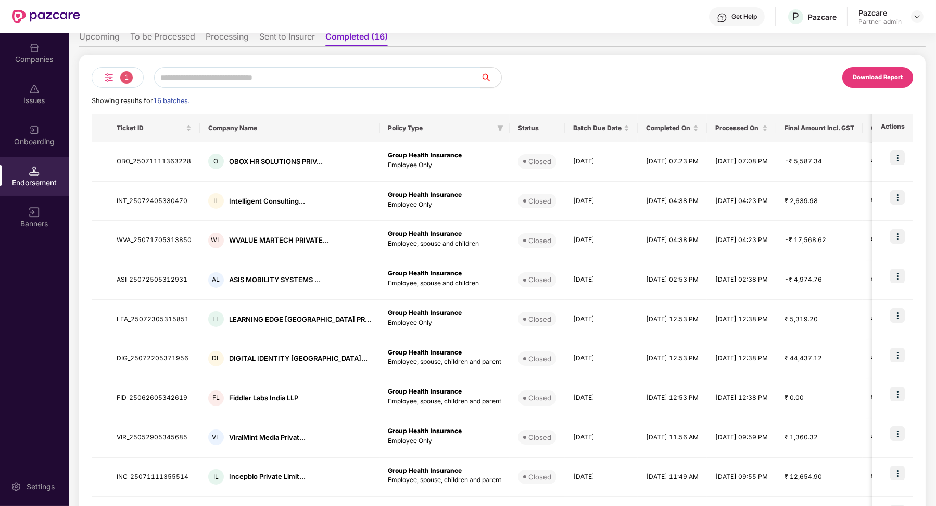
click at [103, 80] on img at bounding box center [109, 77] width 13 height 13
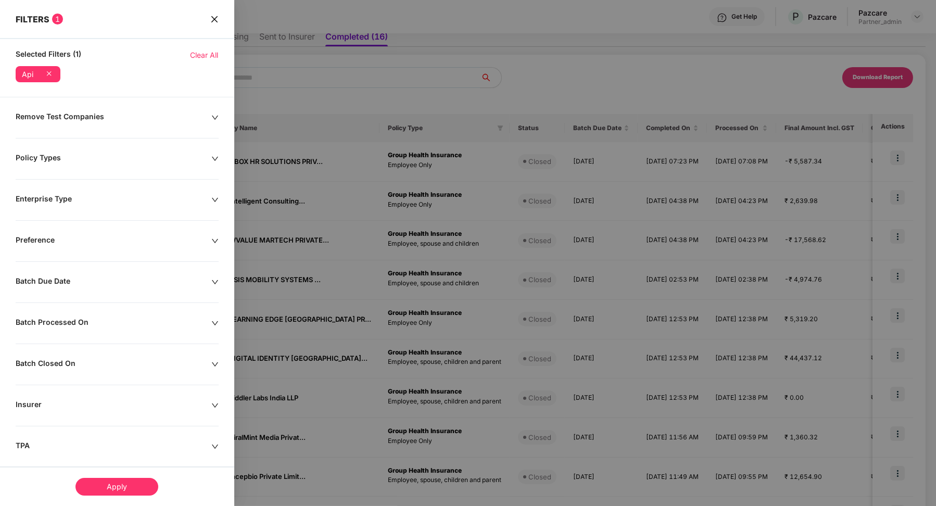
click at [214, 19] on icon "close" at bounding box center [214, 19] width 6 height 6
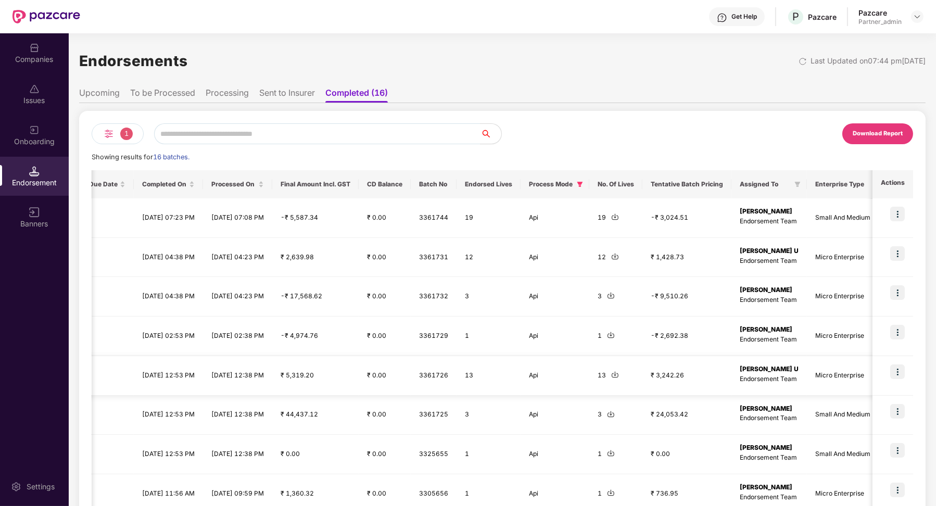
scroll to position [134, 0]
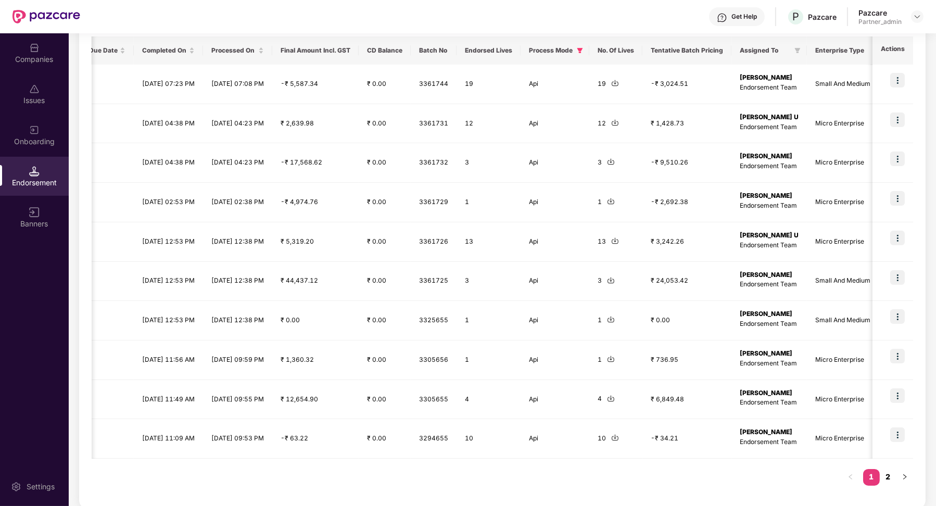
click at [892, 476] on link "2" at bounding box center [888, 477] width 17 height 16
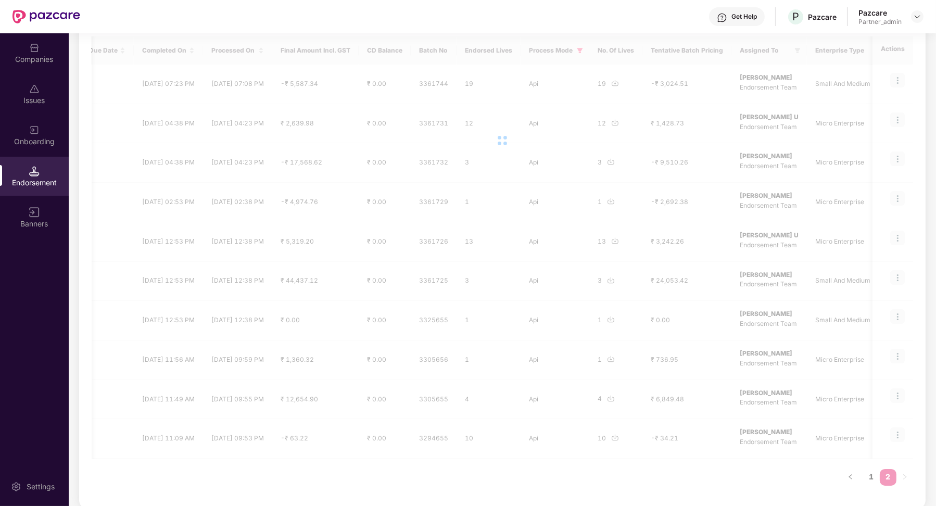
scroll to position [0, 0]
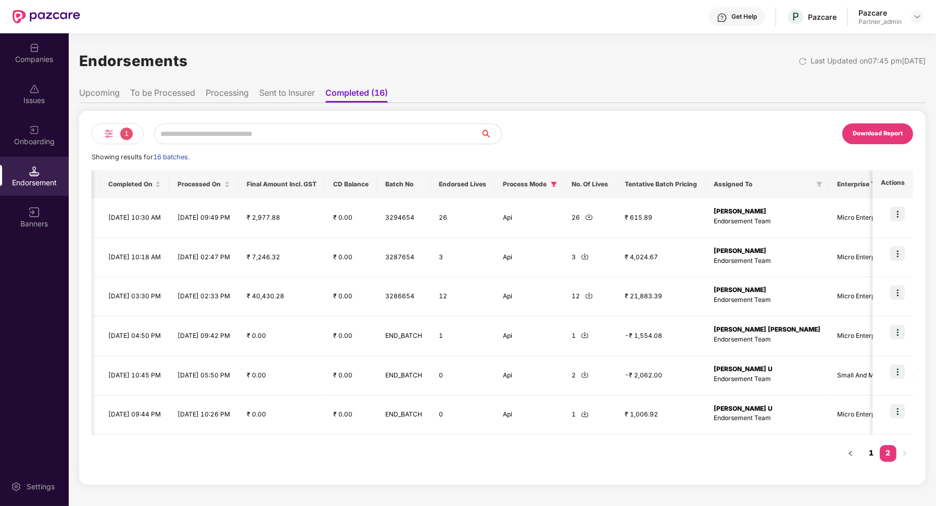
click at [876, 453] on link "1" at bounding box center [872, 453] width 17 height 16
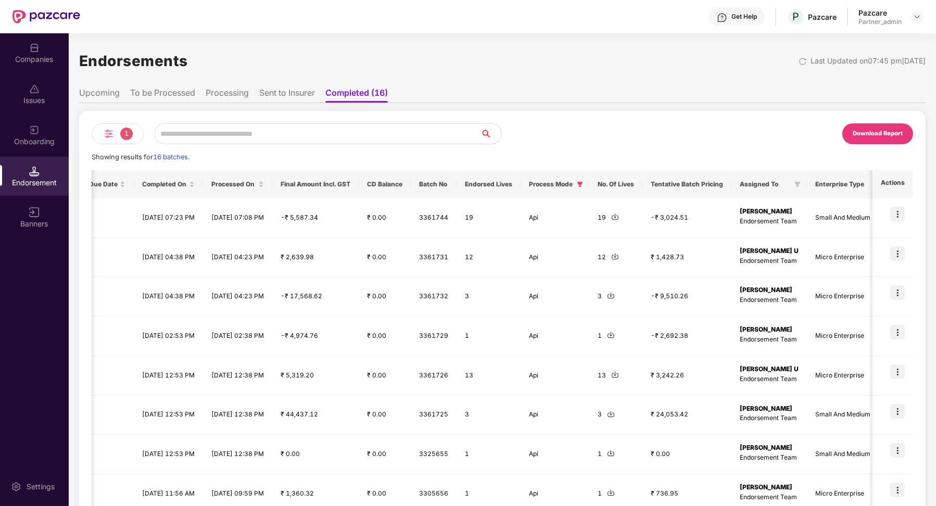
click at [161, 92] on li "To be Processed" at bounding box center [162, 95] width 65 height 15
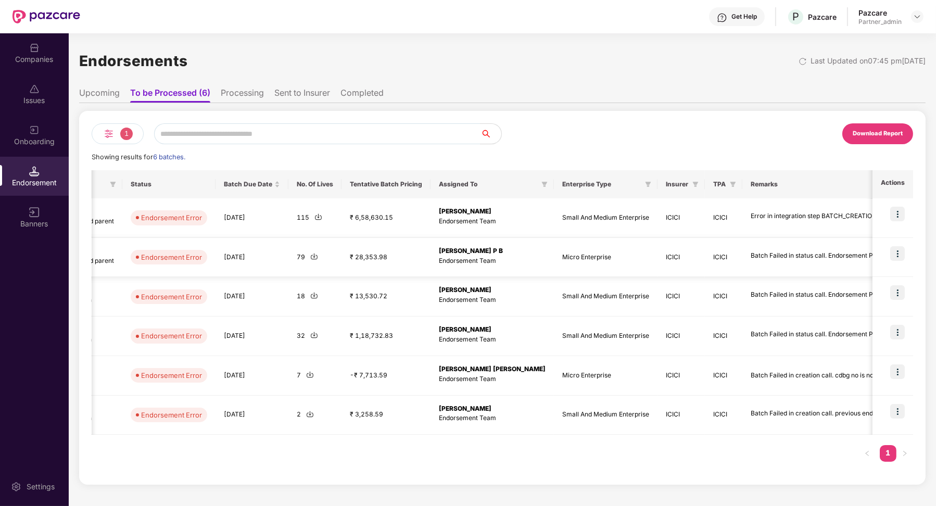
scroll to position [0, 370]
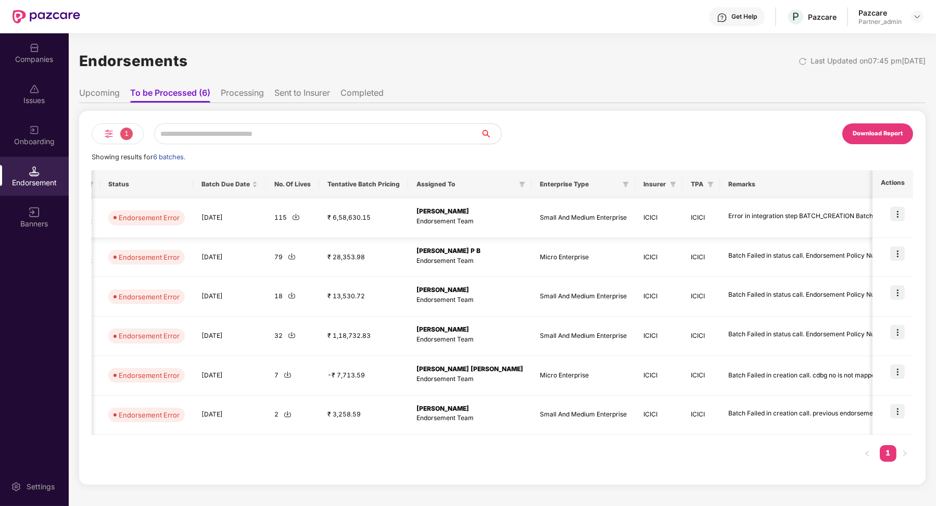
click at [900, 214] on img at bounding box center [898, 214] width 15 height 15
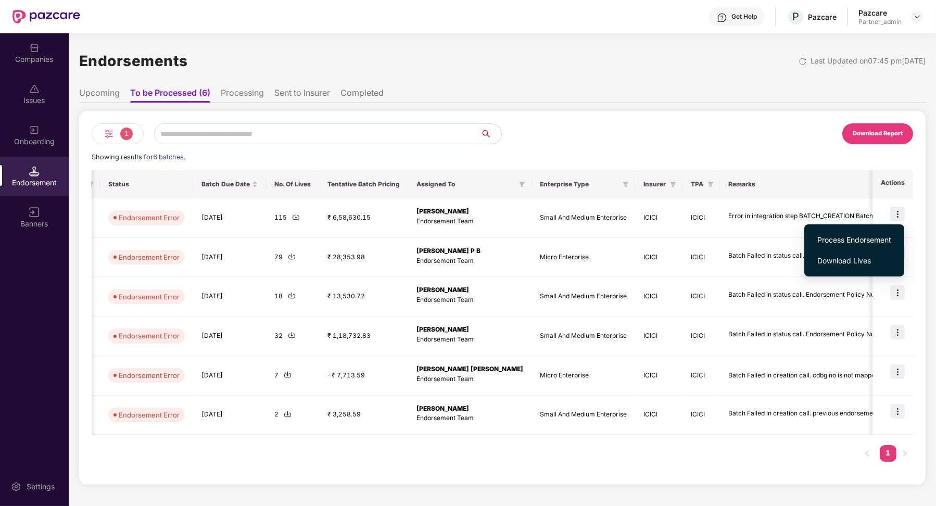
click at [756, 131] on div "Download Report" at bounding box center [708, 133] width 411 height 21
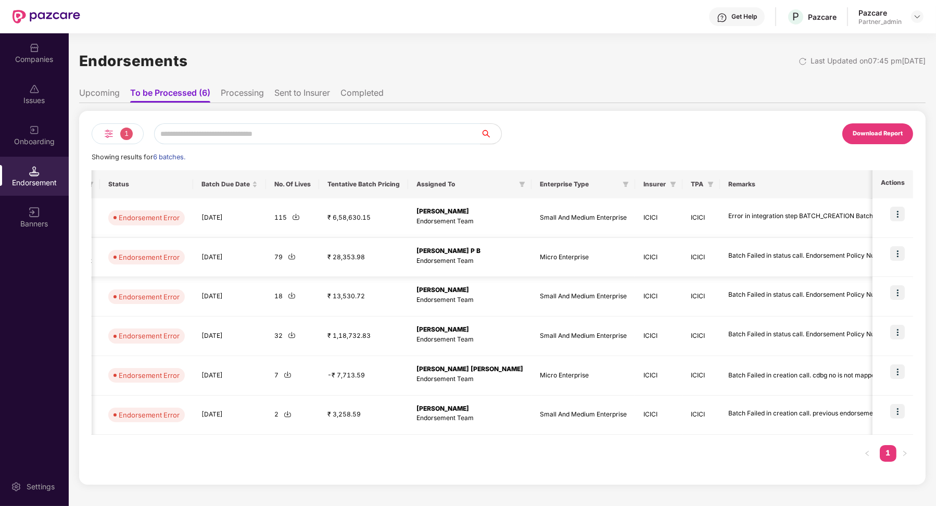
click at [904, 251] on img at bounding box center [898, 253] width 15 height 15
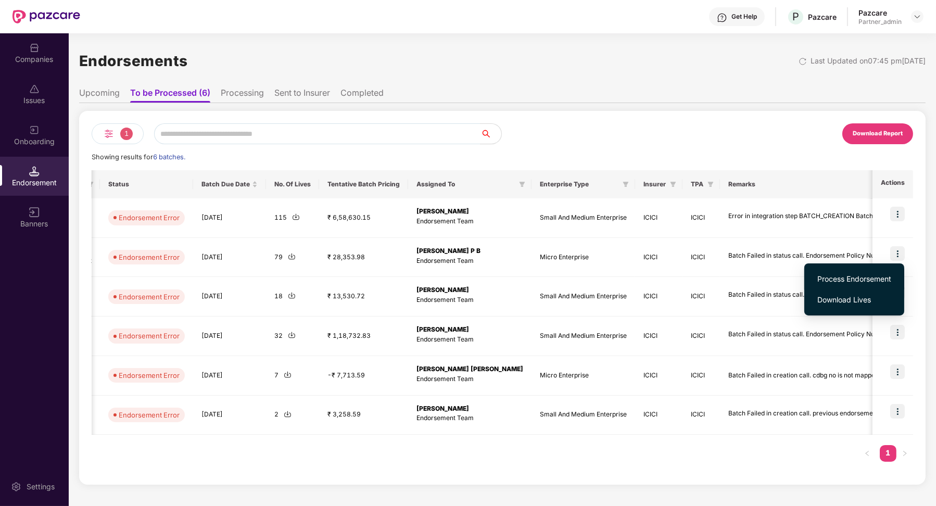
click at [877, 283] on span "Process Endorsement" at bounding box center [855, 278] width 74 height 11
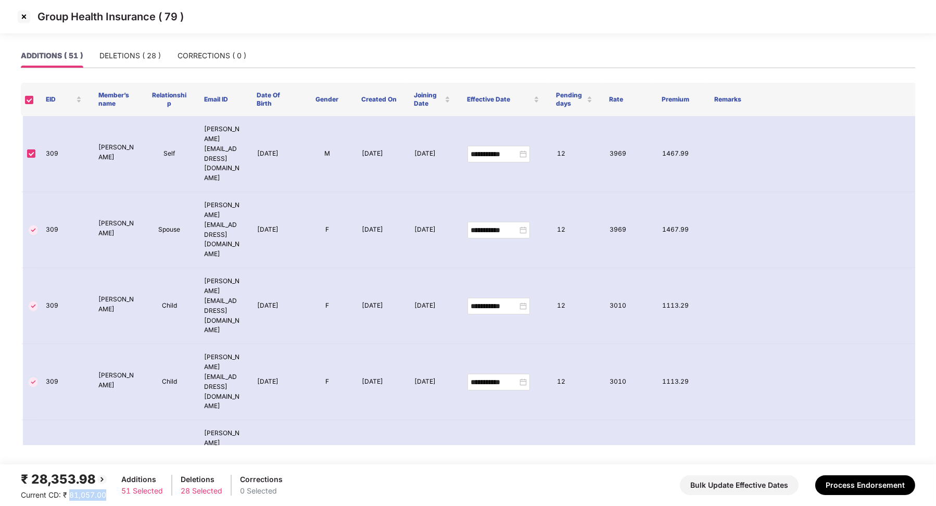
drag, startPoint x: 69, startPoint y: 496, endPoint x: 107, endPoint y: 496, distance: 38.0
click at [108, 496] on div "₹ 28,353.98 Current CD: ₹ 81,057.00 Additions 51 Selected Deletions 28 Selected…" at bounding box center [152, 485] width 262 height 31
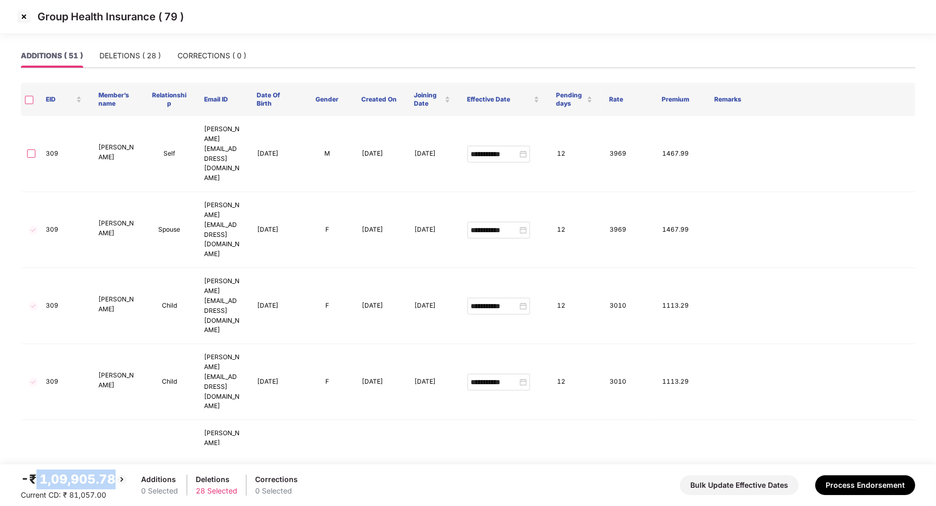
drag, startPoint x: 36, startPoint y: 476, endPoint x: 113, endPoint y: 471, distance: 76.7
click at [113, 471] on div "-₹ 1,09,905.78" at bounding box center [74, 480] width 107 height 20
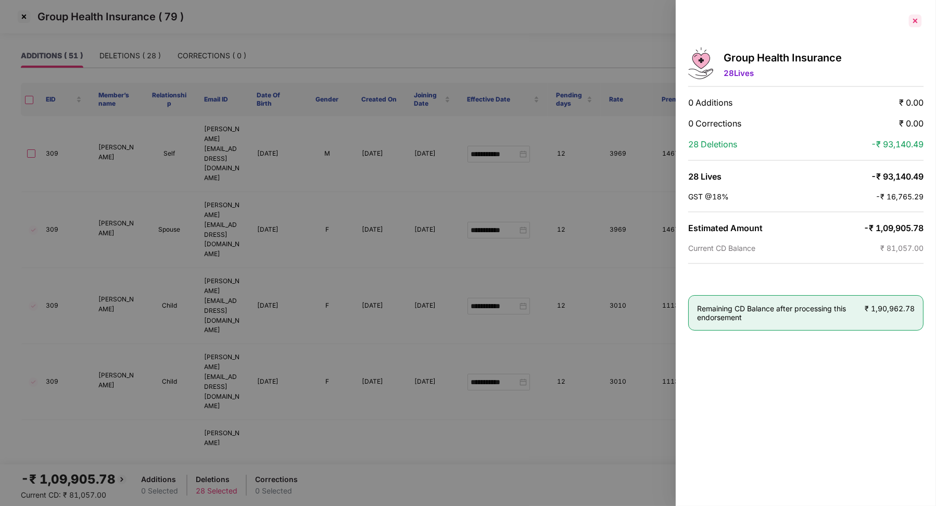
click at [919, 23] on div at bounding box center [915, 21] width 17 height 17
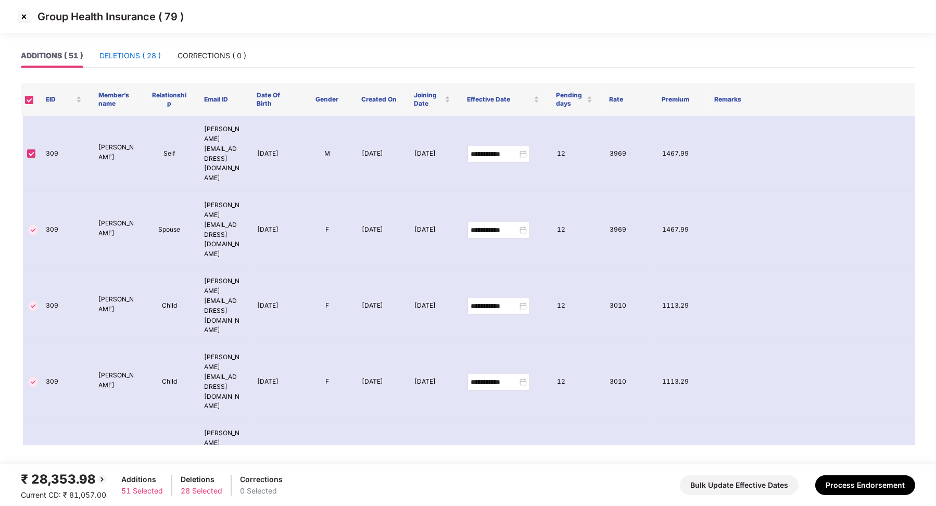
click at [115, 60] on div "DELETIONS ( 28 )" at bounding box center [129, 55] width 61 height 11
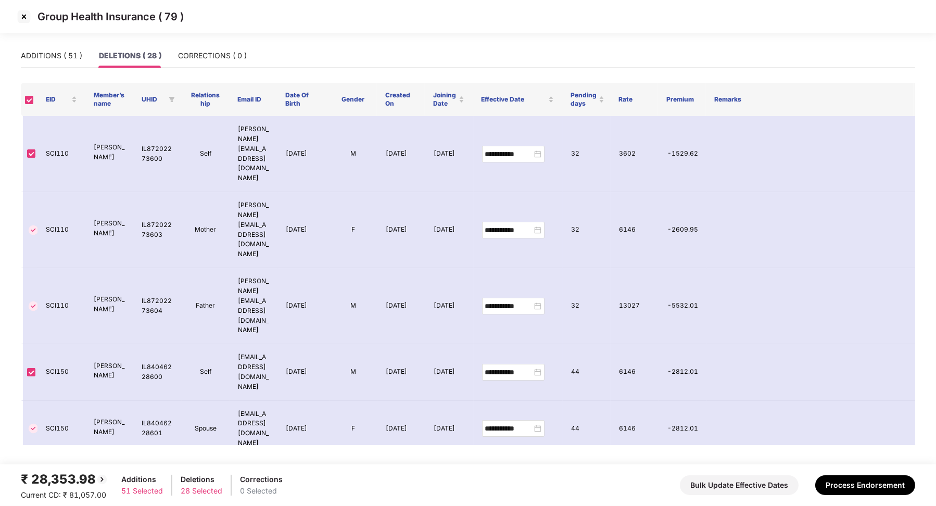
click at [30, 104] on th at bounding box center [29, 99] width 17 height 33
click at [24, 17] on img at bounding box center [24, 16] width 17 height 17
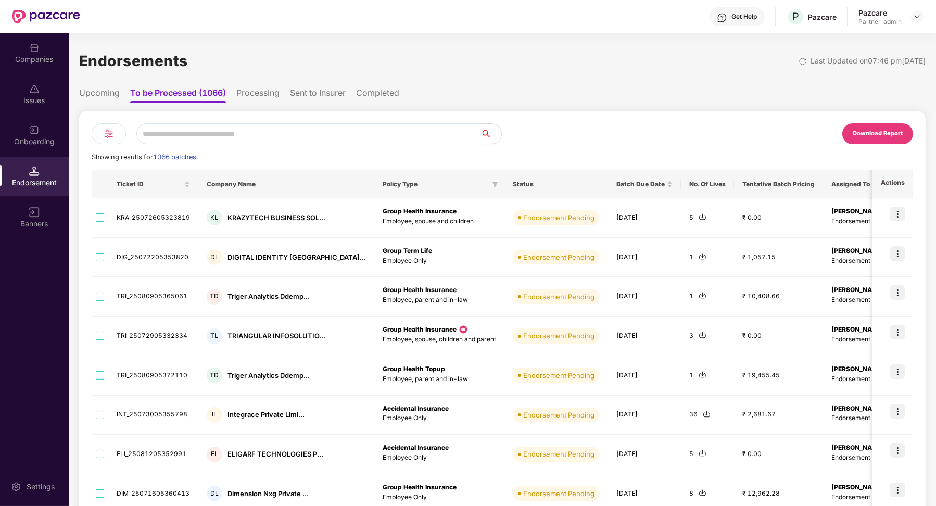
click at [117, 138] on div at bounding box center [109, 133] width 34 height 21
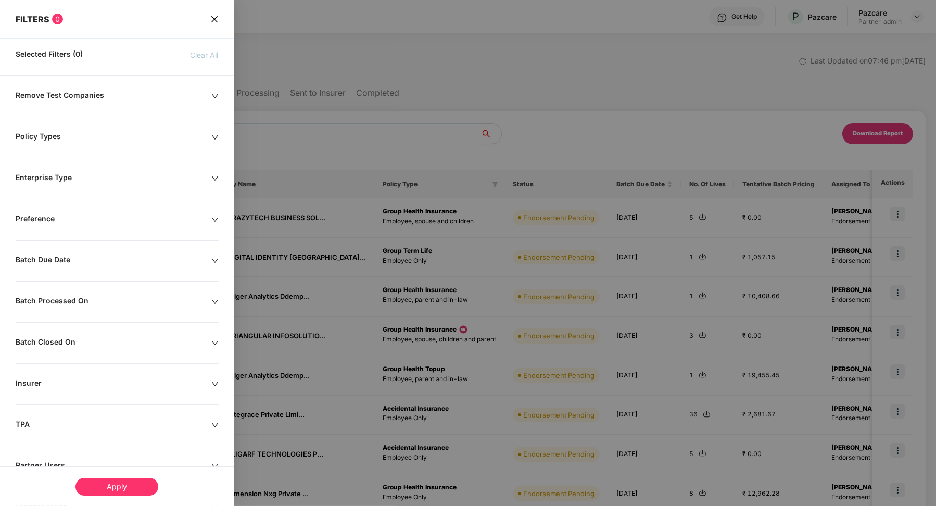
scroll to position [76, 0]
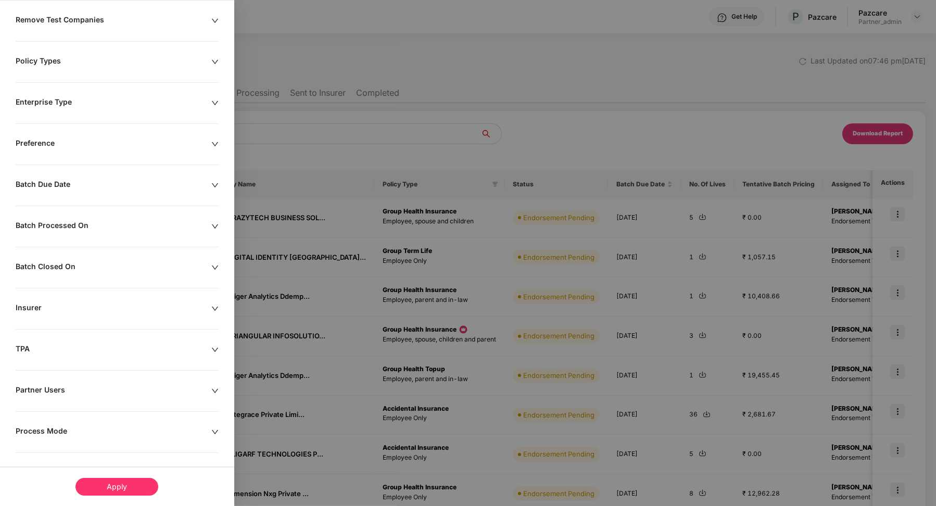
click at [41, 427] on div "Process Mode" at bounding box center [114, 432] width 196 height 11
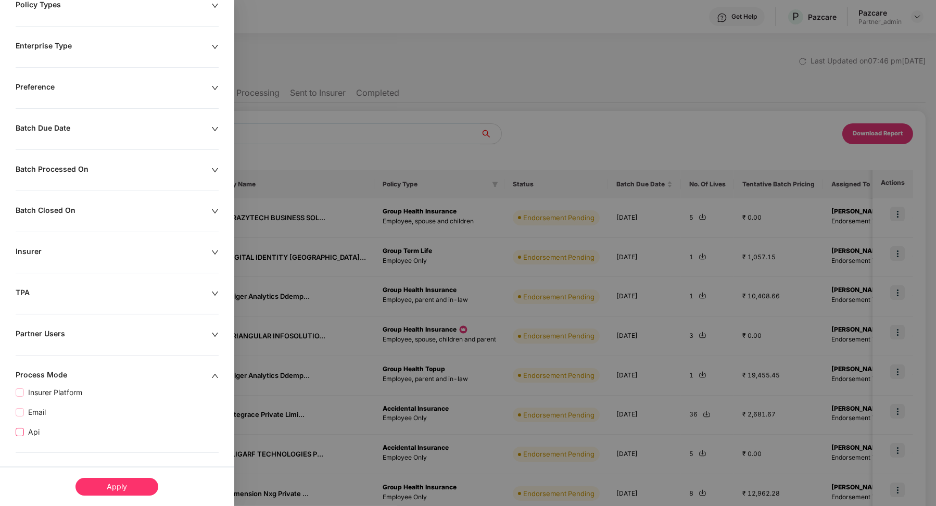
click at [34, 430] on span "Api" at bounding box center [34, 432] width 20 height 11
click at [116, 489] on div "Apply" at bounding box center [117, 487] width 83 height 18
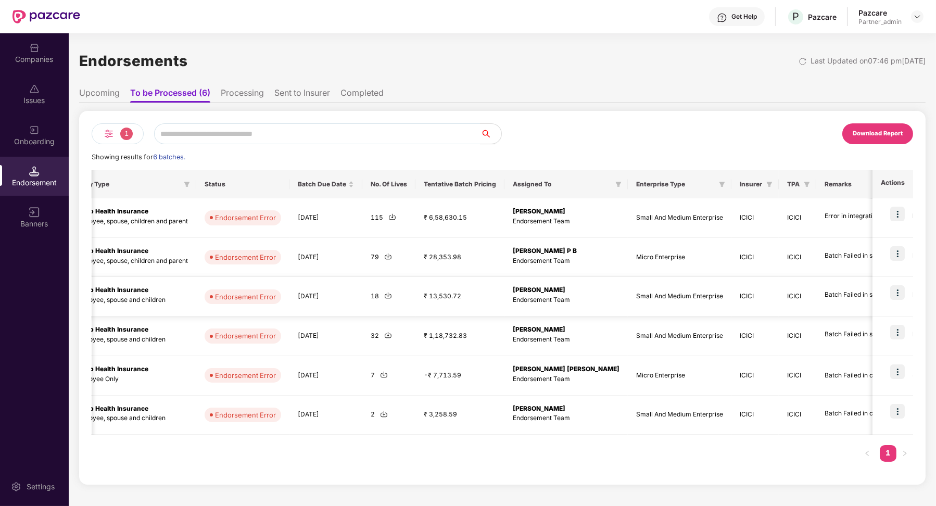
scroll to position [0, 370]
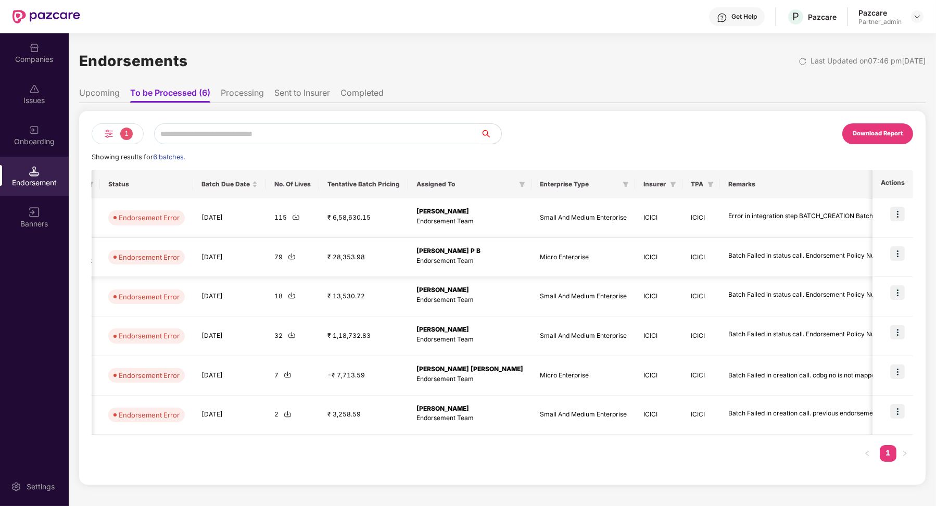
click at [901, 248] on img at bounding box center [898, 253] width 15 height 15
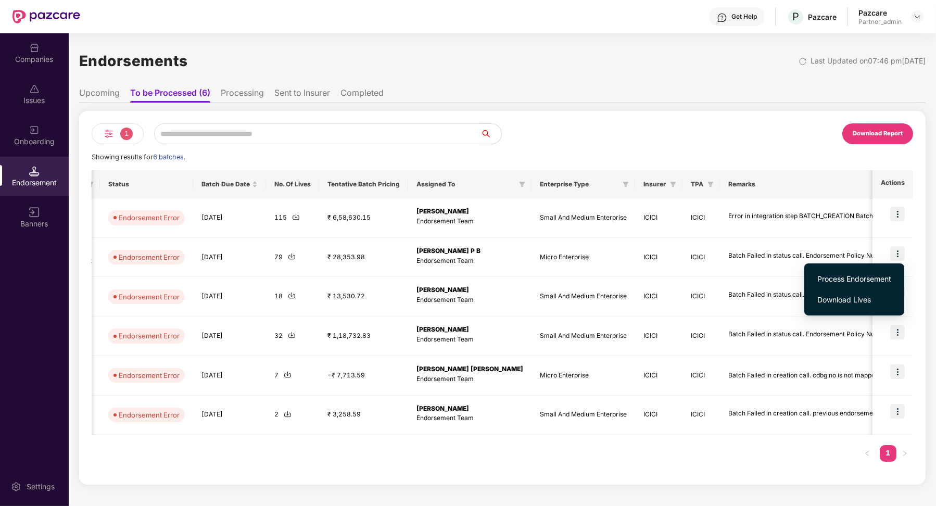
click at [876, 279] on span "Process Endorsement" at bounding box center [855, 278] width 74 height 11
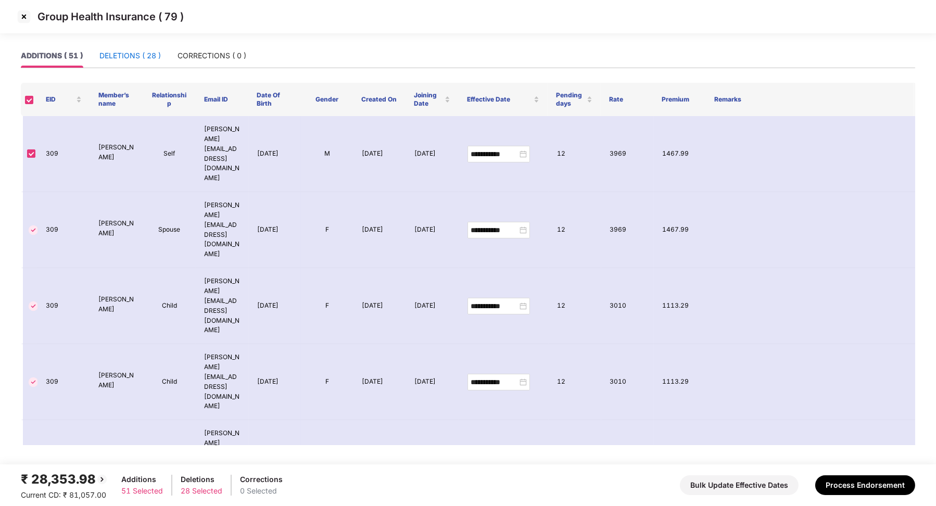
click at [120, 58] on div "DELETIONS ( 28 )" at bounding box center [129, 55] width 61 height 11
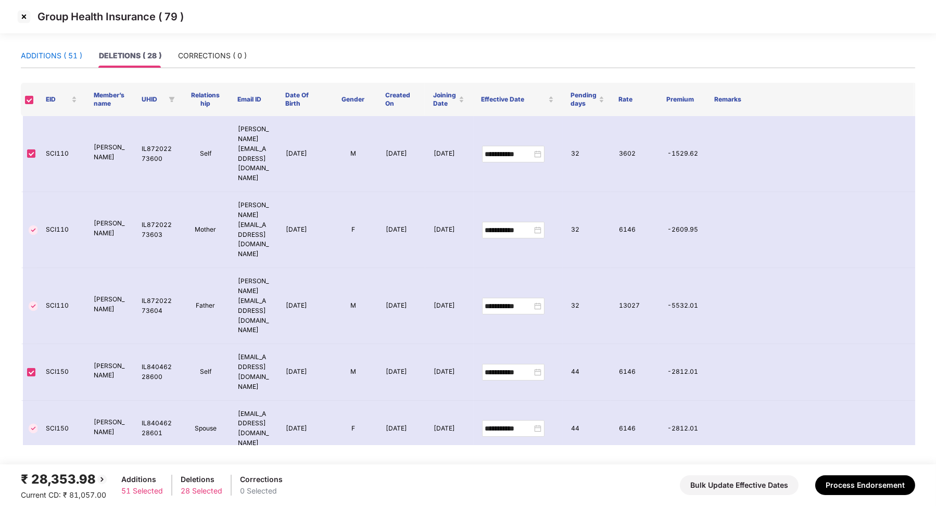
click at [71, 58] on div "ADDITIONS ( 51 )" at bounding box center [51, 55] width 61 height 11
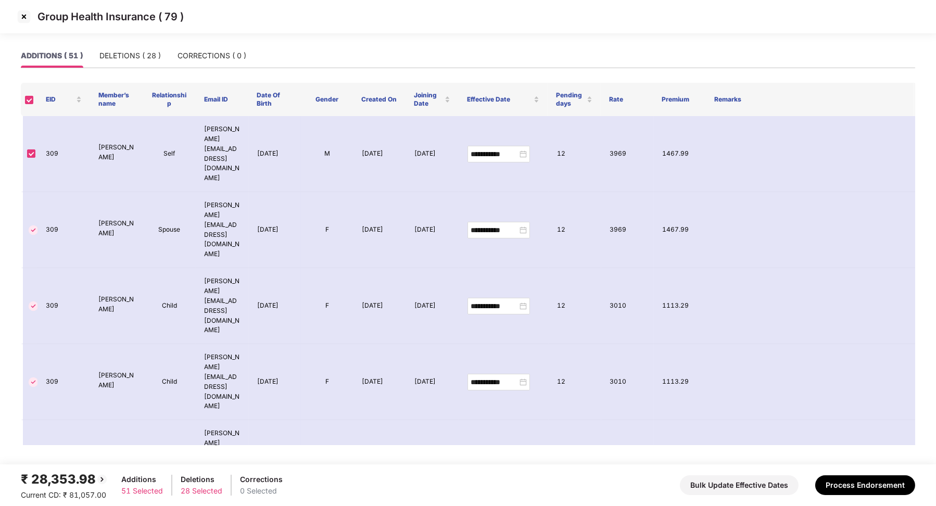
click at [17, 18] on img at bounding box center [24, 16] width 17 height 17
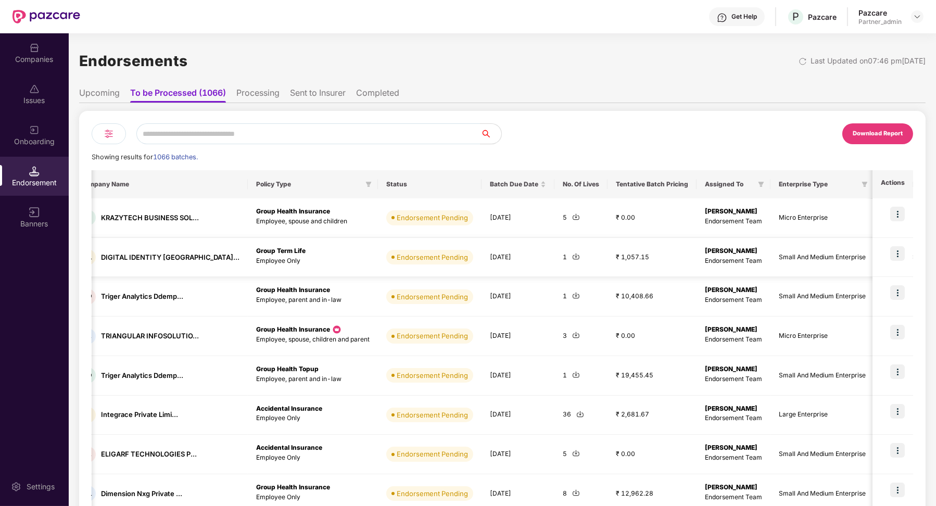
scroll to position [0, 130]
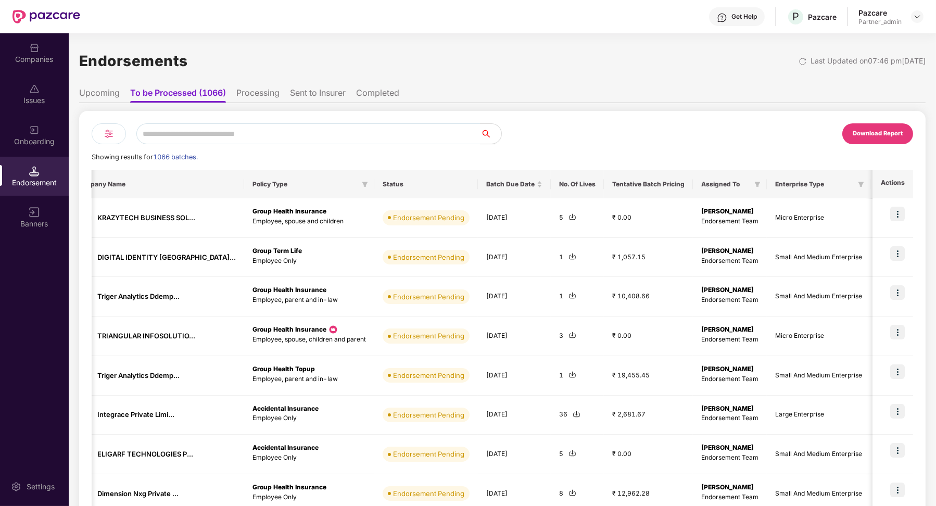
click at [113, 135] on img at bounding box center [109, 134] width 13 height 13
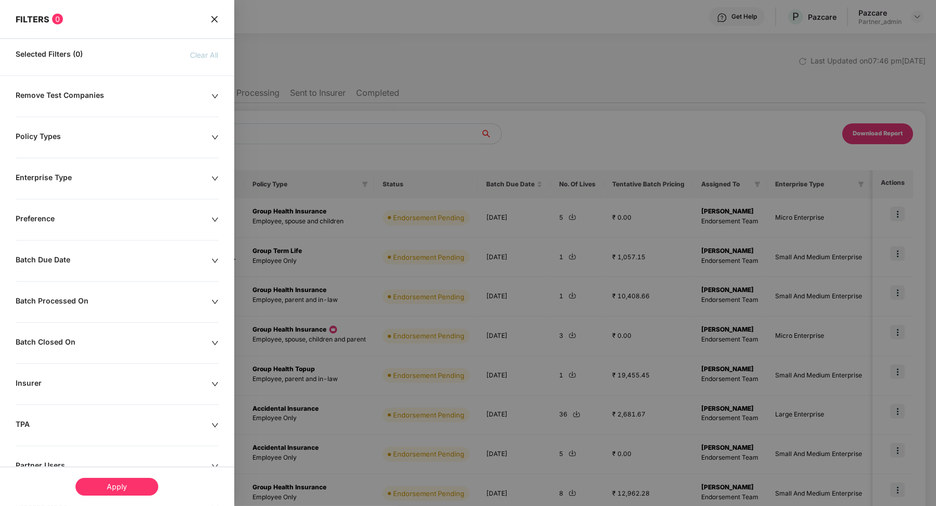
scroll to position [76, 0]
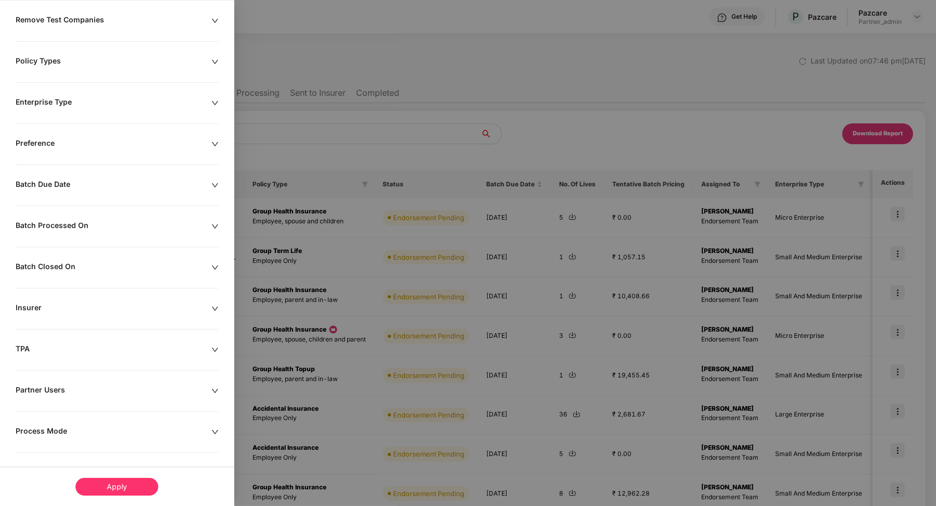
click at [57, 427] on div "Process Mode" at bounding box center [114, 432] width 196 height 11
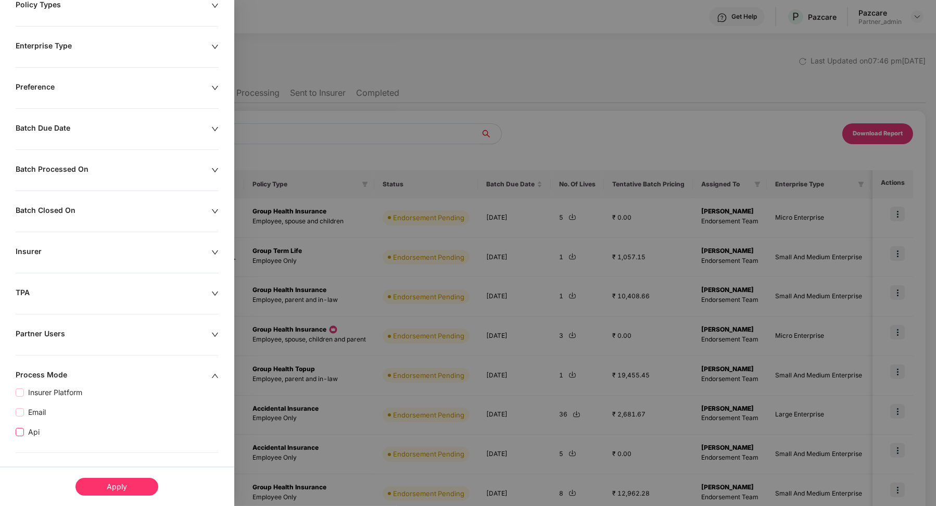
click at [34, 434] on span "Api" at bounding box center [34, 432] width 20 height 11
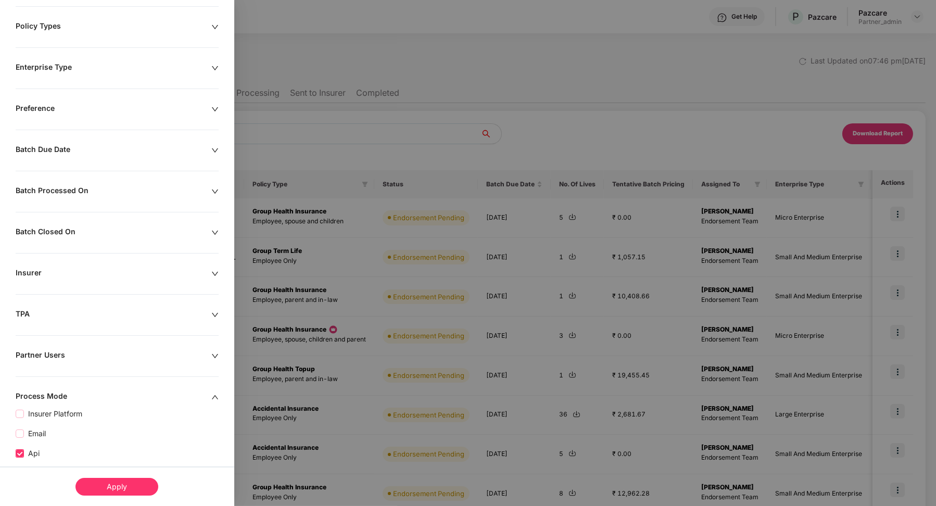
scroll to position [153, 0]
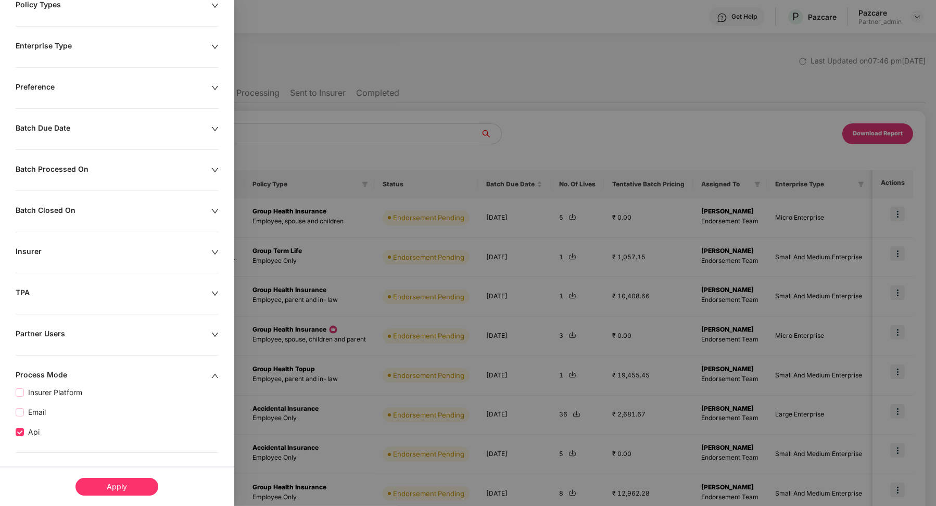
click at [119, 481] on div "Apply" at bounding box center [117, 487] width 83 height 18
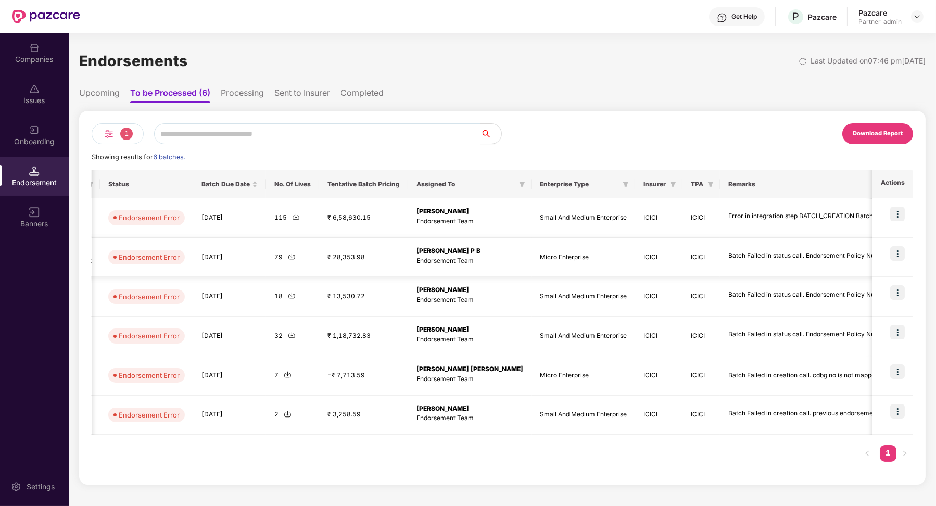
scroll to position [0, 1]
click at [899, 218] on img at bounding box center [898, 214] width 15 height 15
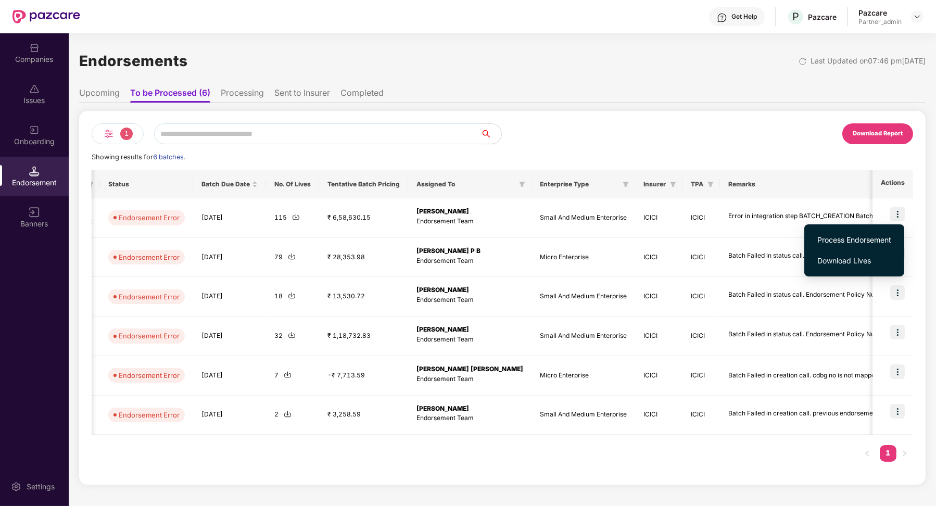
click at [842, 244] on span "Process Endorsement" at bounding box center [855, 239] width 74 height 11
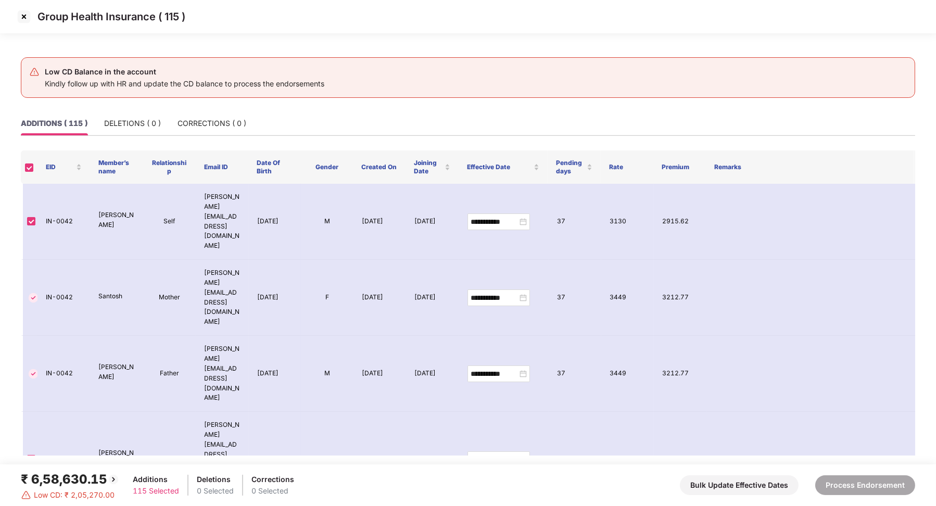
click at [23, 16] on img at bounding box center [24, 16] width 17 height 17
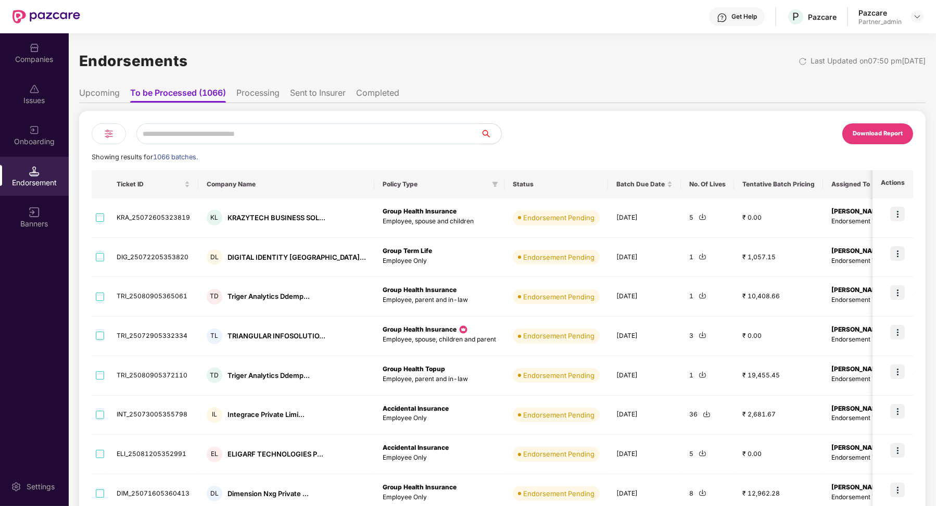
click at [108, 129] on img at bounding box center [109, 134] width 13 height 13
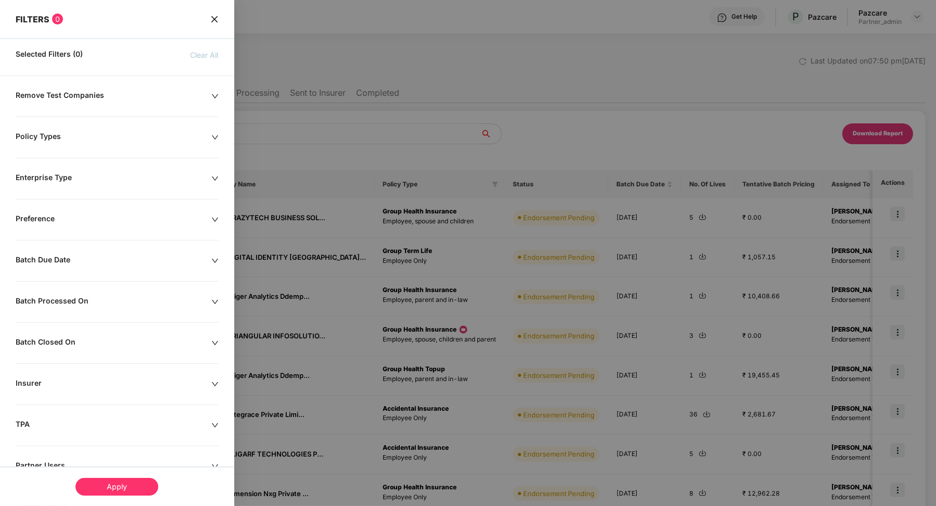
click at [275, 91] on div at bounding box center [468, 253] width 936 height 506
click at [261, 94] on div at bounding box center [468, 253] width 936 height 506
click at [212, 23] on span "close" at bounding box center [214, 19] width 8 height 11
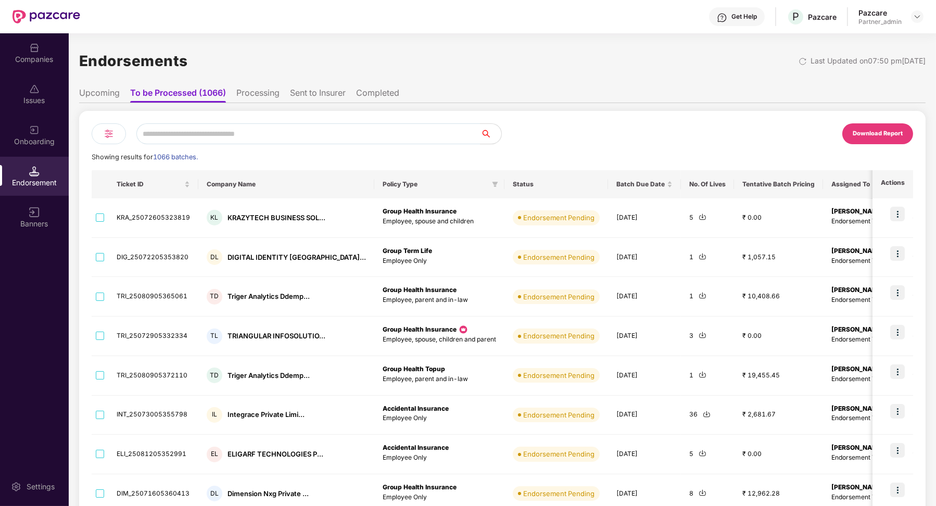
click at [246, 89] on li "Processing" at bounding box center [257, 95] width 43 height 15
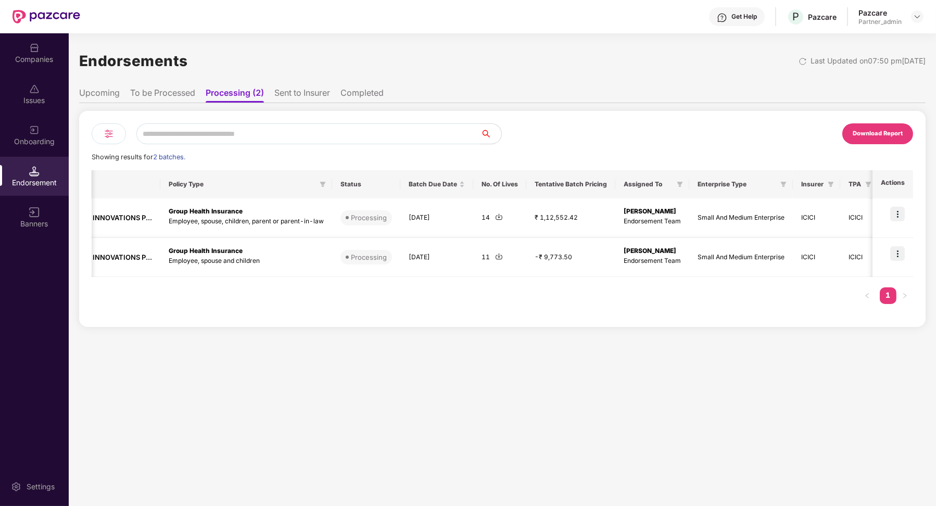
scroll to position [0, 0]
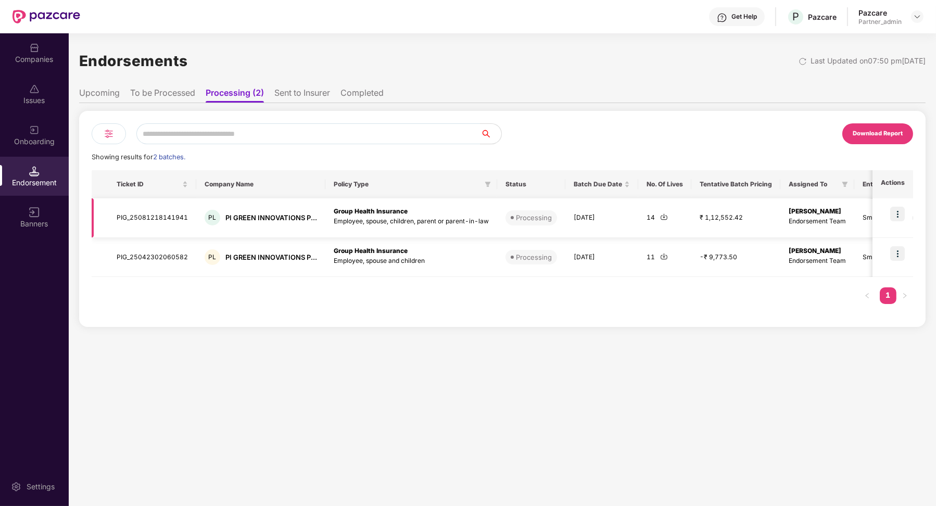
click at [168, 218] on td "PIG_25081218141941" at bounding box center [152, 218] width 88 height 40
click at [181, 90] on li "To be Processed" at bounding box center [162, 95] width 65 height 15
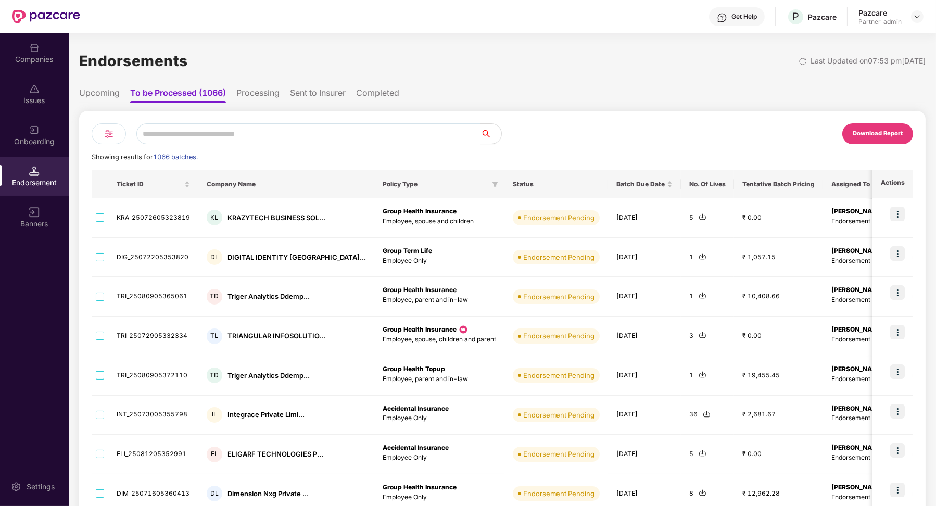
click at [124, 133] on div at bounding box center [109, 133] width 34 height 21
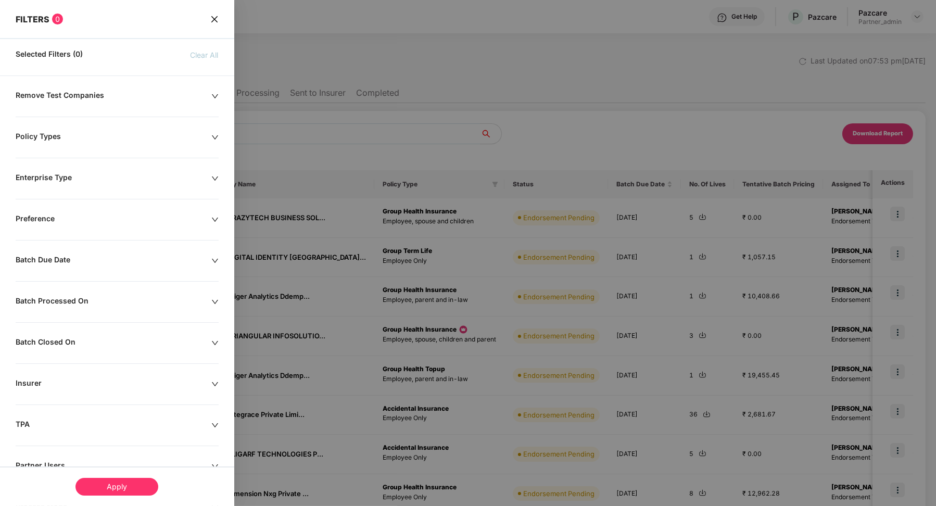
scroll to position [76, 0]
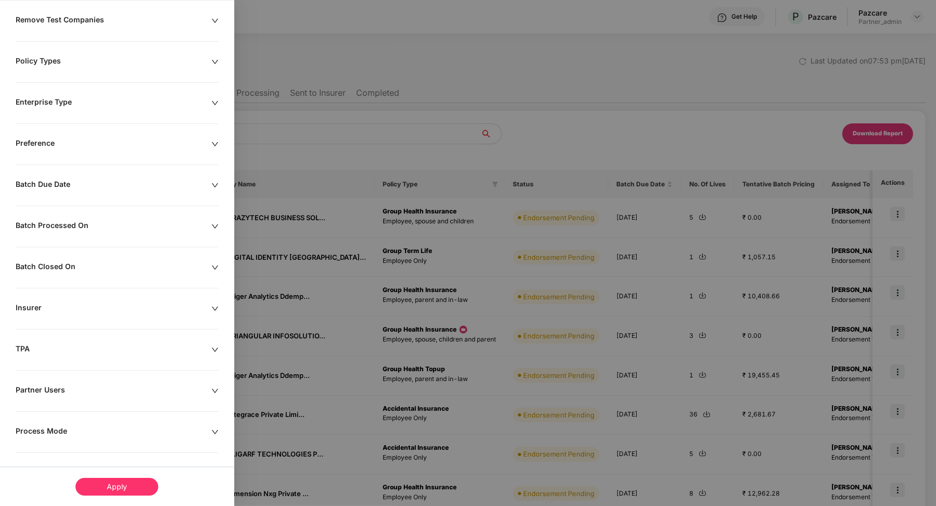
click at [59, 422] on div "Remove Test Companies Policy Types Enterprise Type Preference Batch Due Date Ba…" at bounding box center [117, 262] width 234 height 494
click at [59, 429] on div "Process Mode" at bounding box center [114, 432] width 196 height 11
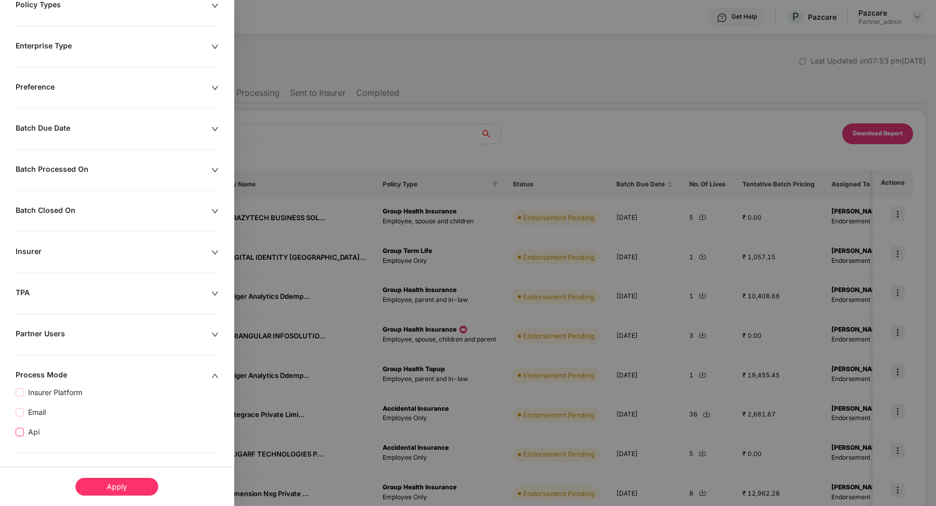
click at [35, 431] on span "Api" at bounding box center [34, 432] width 20 height 11
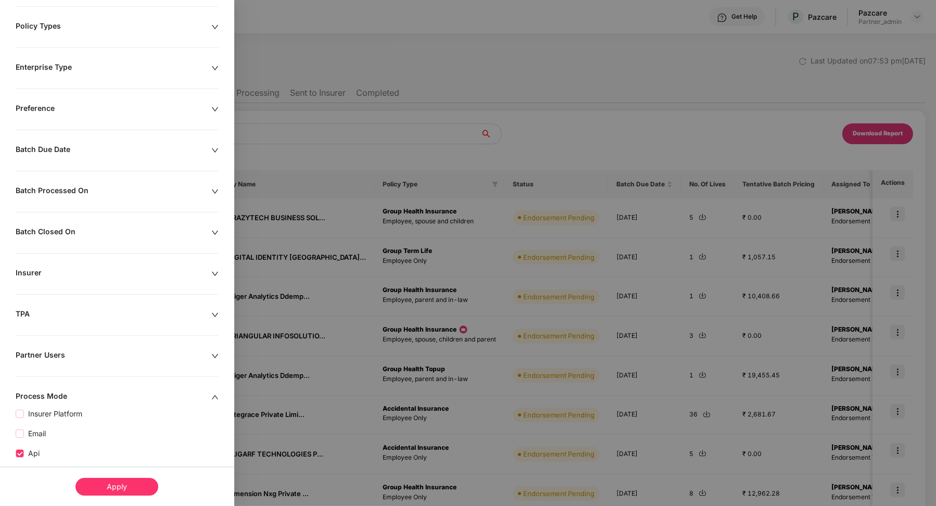
scroll to position [153, 0]
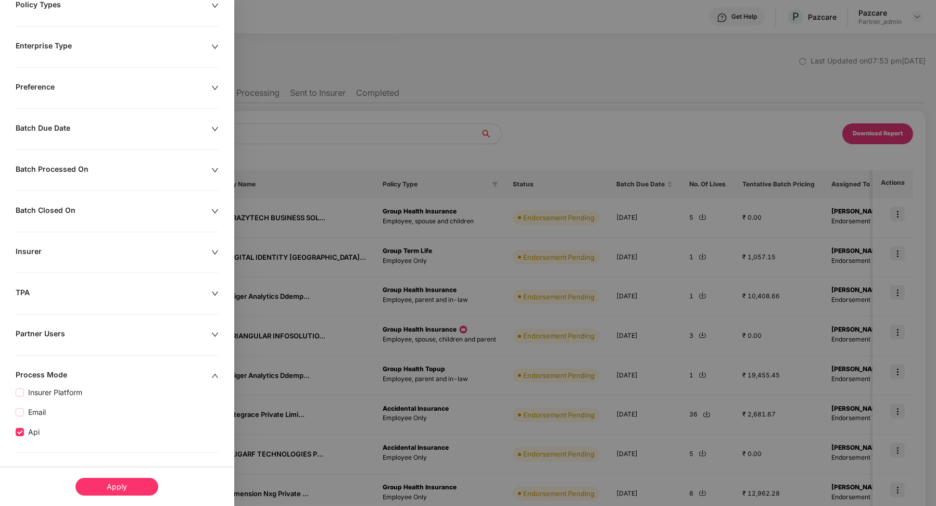
click at [103, 482] on div "Apply" at bounding box center [117, 487] width 83 height 18
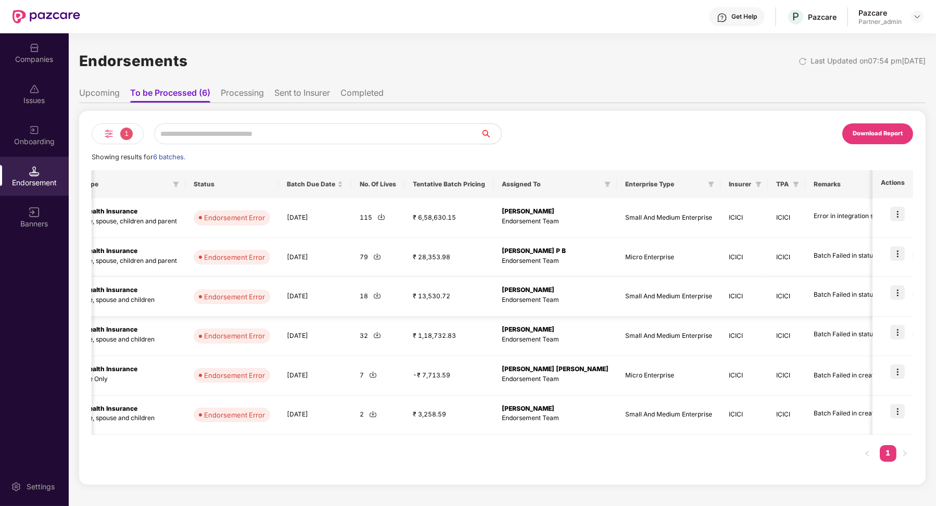
scroll to position [0, 288]
click at [492, 307] on td "[PERSON_NAME] Endorsement Team" at bounding box center [552, 297] width 123 height 40
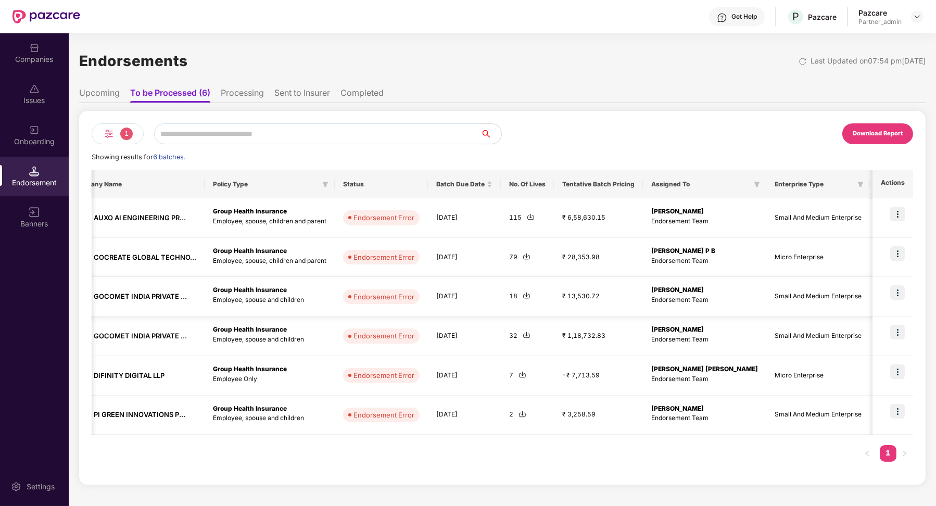
scroll to position [0, 0]
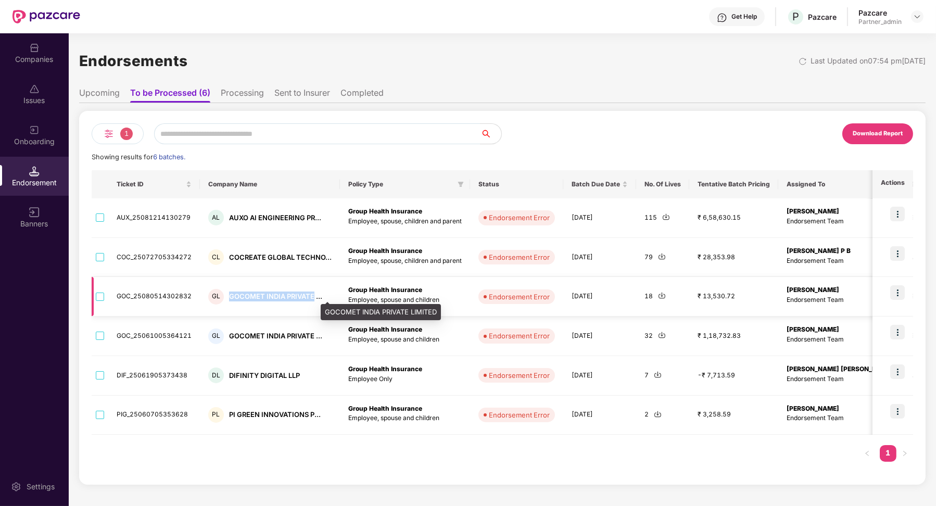
drag, startPoint x: 228, startPoint y: 296, endPoint x: 309, endPoint y: 297, distance: 81.3
click at [310, 297] on div "GOCOMET INDIA PRIVATE ..." at bounding box center [275, 297] width 93 height 10
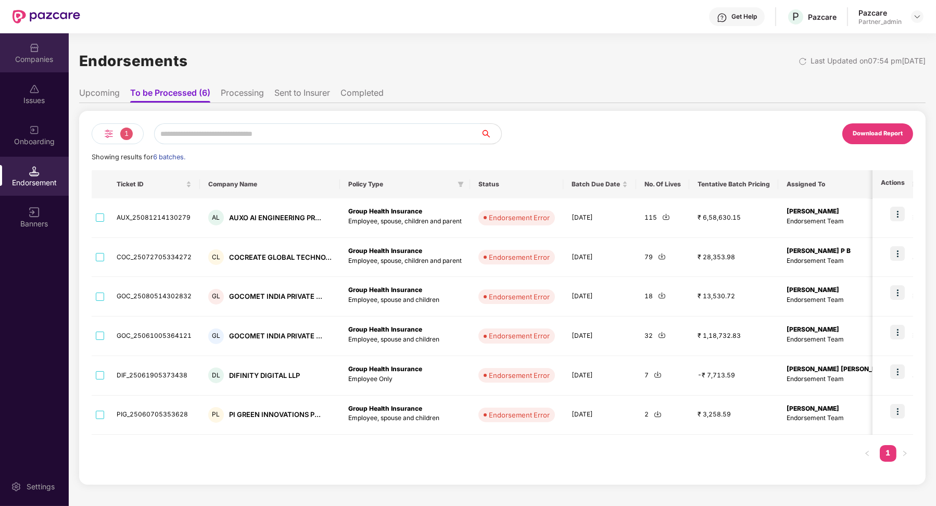
click at [47, 55] on div "Companies" at bounding box center [34, 59] width 69 height 10
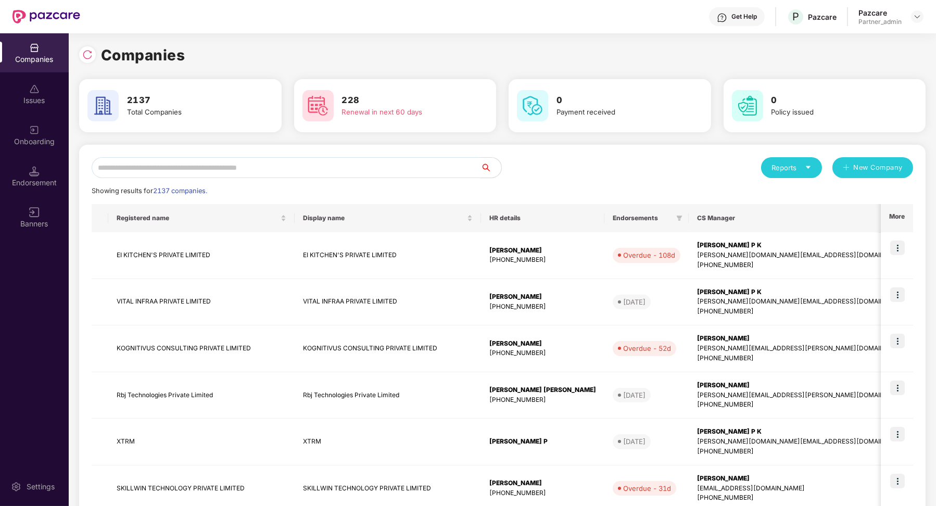
click at [144, 172] on input "text" at bounding box center [286, 167] width 389 height 21
paste input "**********"
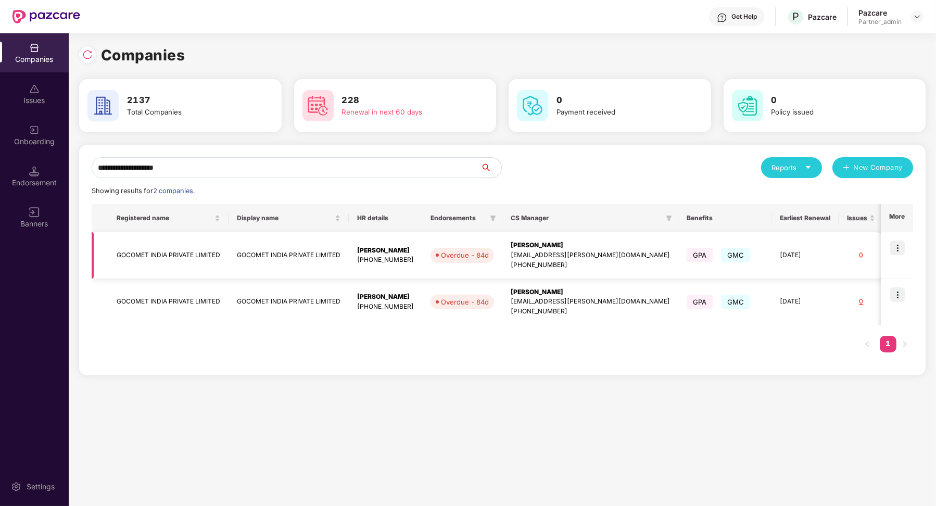
type input "**********"
click at [904, 249] on img at bounding box center [898, 248] width 15 height 15
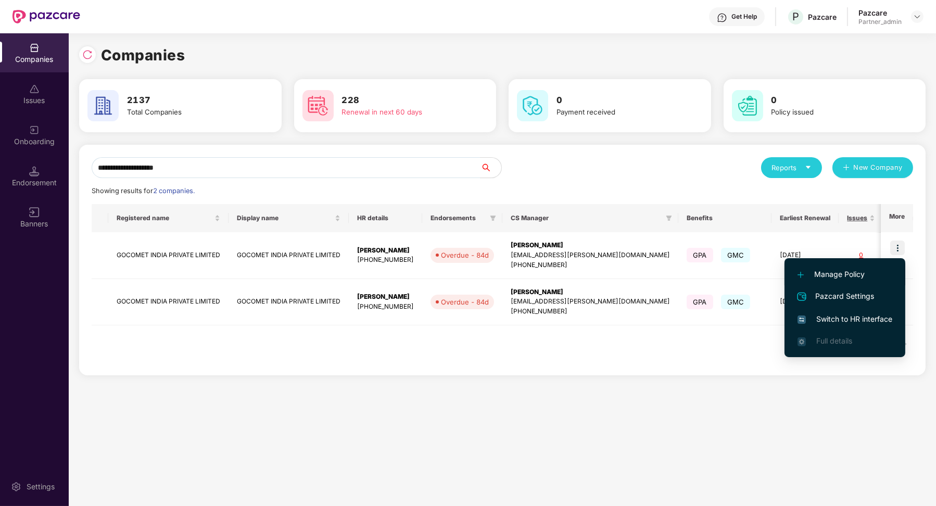
click at [863, 278] on span "Manage Policy" at bounding box center [845, 274] width 95 height 11
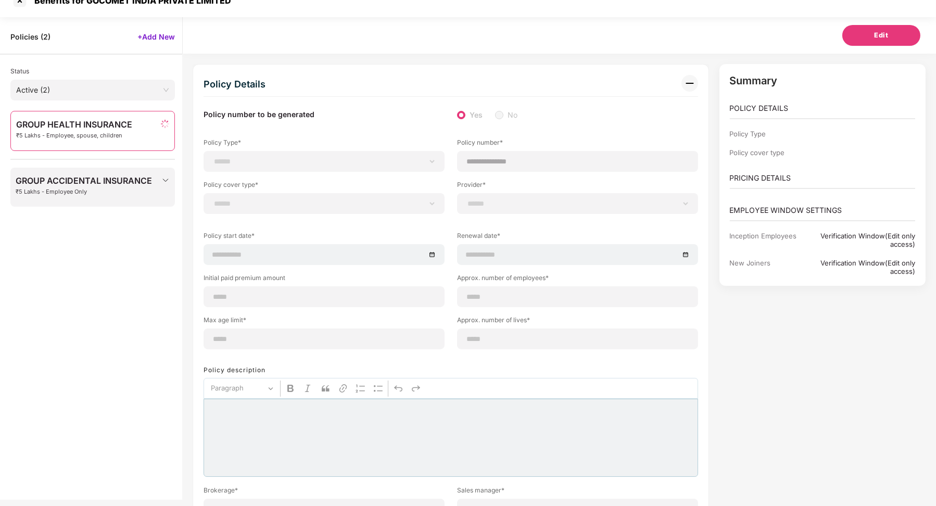
scroll to position [33, 1]
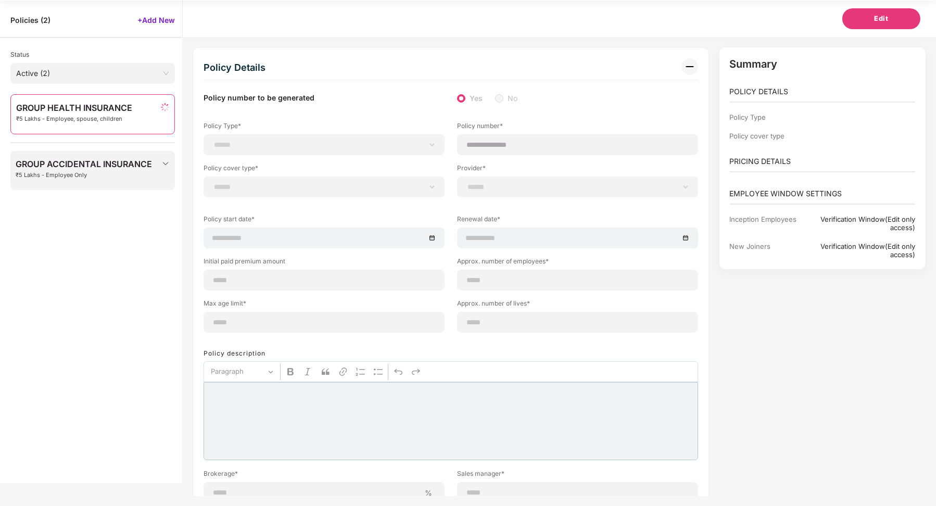
select select "**********"
type input "**********"
select select "**********"
type input "**********"
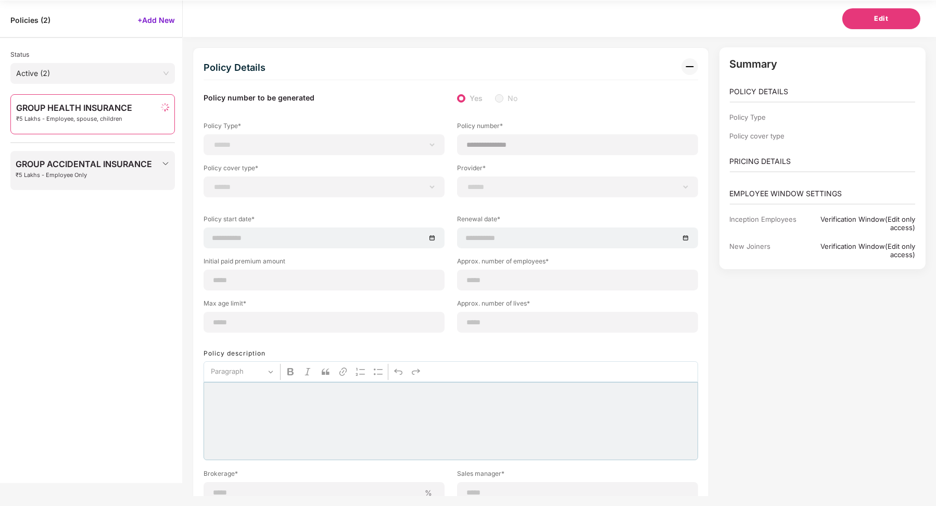
type input "***"
type input "**"
type input "***"
type input "*"
type input "**"
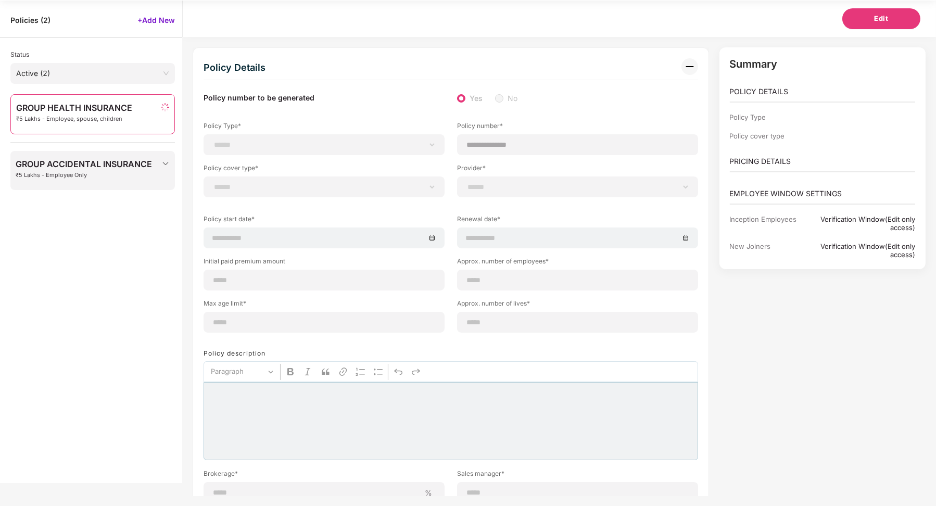
select select "*****"
type input "******"
type input "**********"
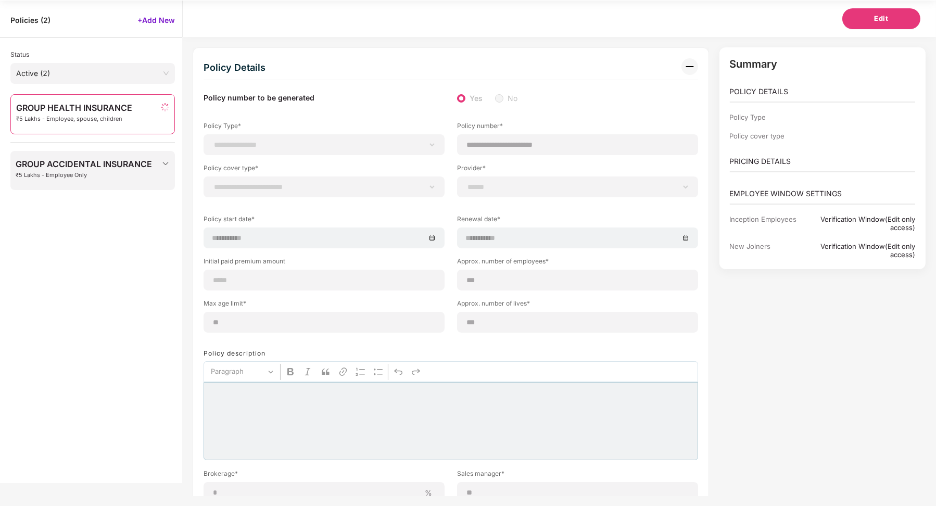
select select "******"
type input "*****"
select select "********"
select select "**********"
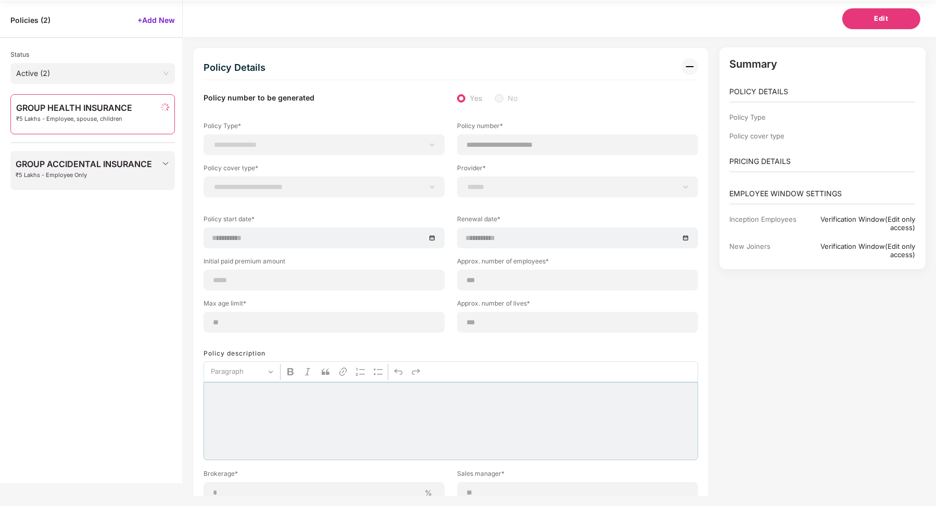
select select "**********"
select select "*"
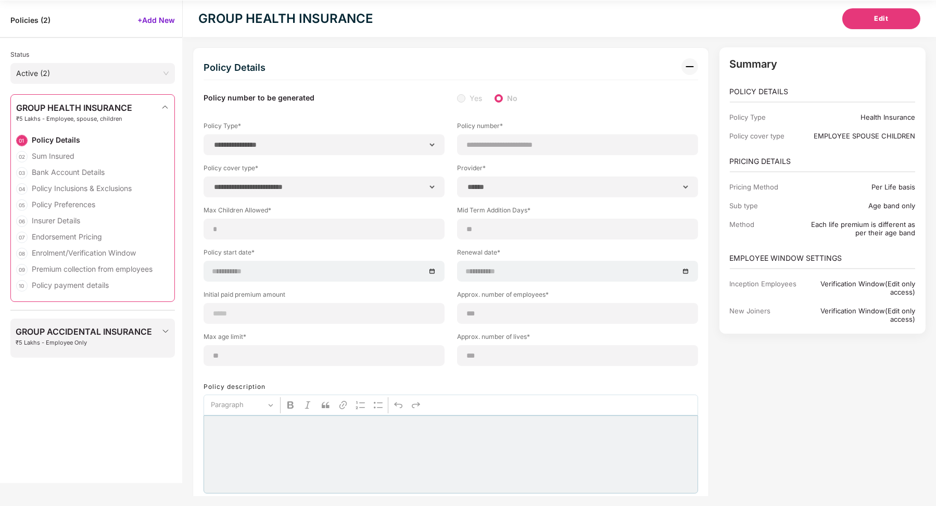
select select "*****"
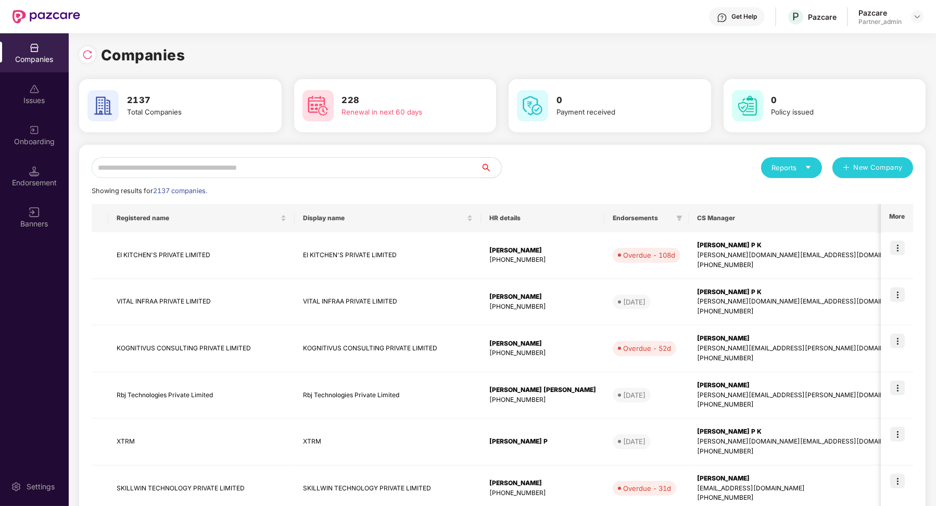
scroll to position [0, 1]
click at [36, 181] on div "Endorsement" at bounding box center [34, 183] width 69 height 10
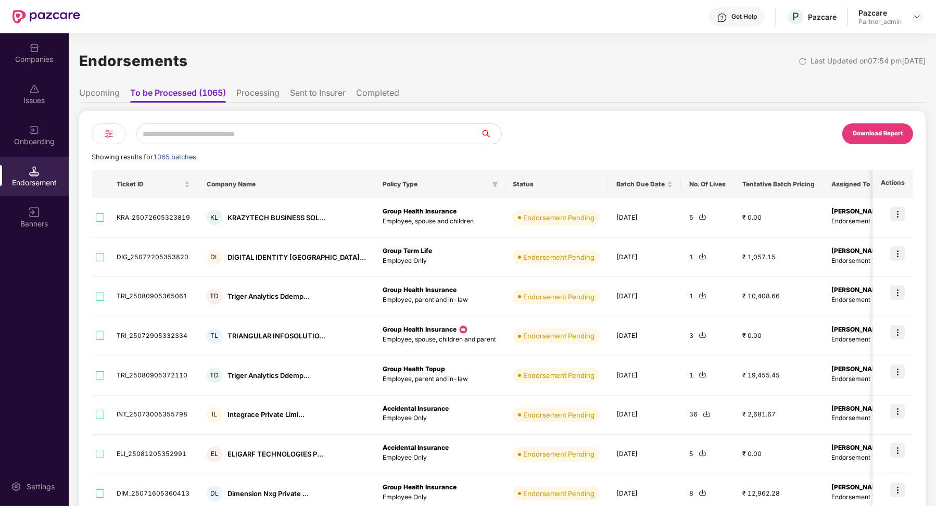
click at [103, 136] on img at bounding box center [109, 134] width 13 height 13
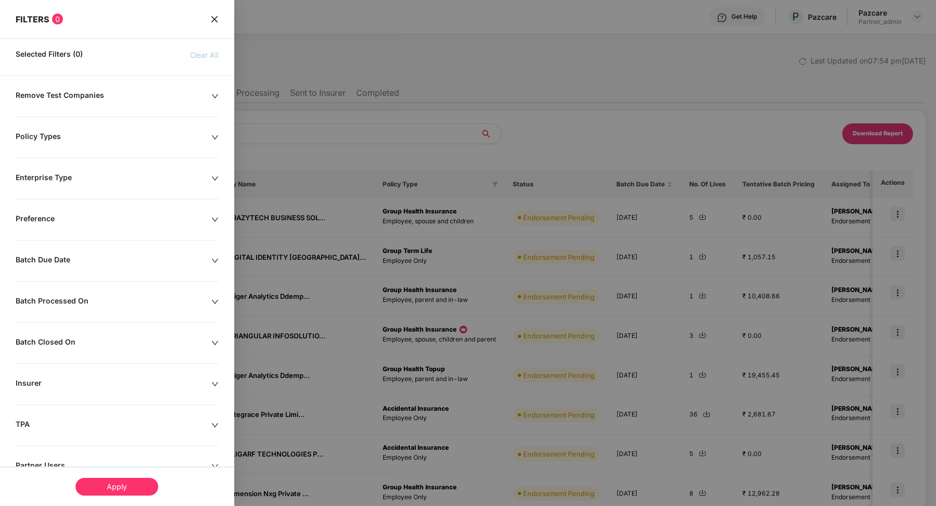
scroll to position [76, 0]
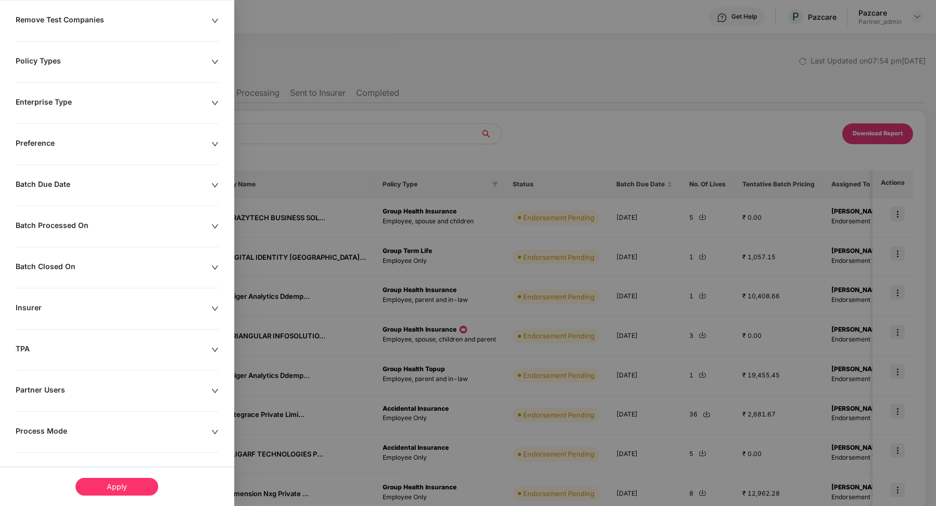
click at [81, 423] on div "Remove Test Companies Policy Types Enterprise Type Preference Batch Due Date Ba…" at bounding box center [117, 262] width 234 height 494
click at [63, 430] on div "Process Mode" at bounding box center [114, 432] width 196 height 11
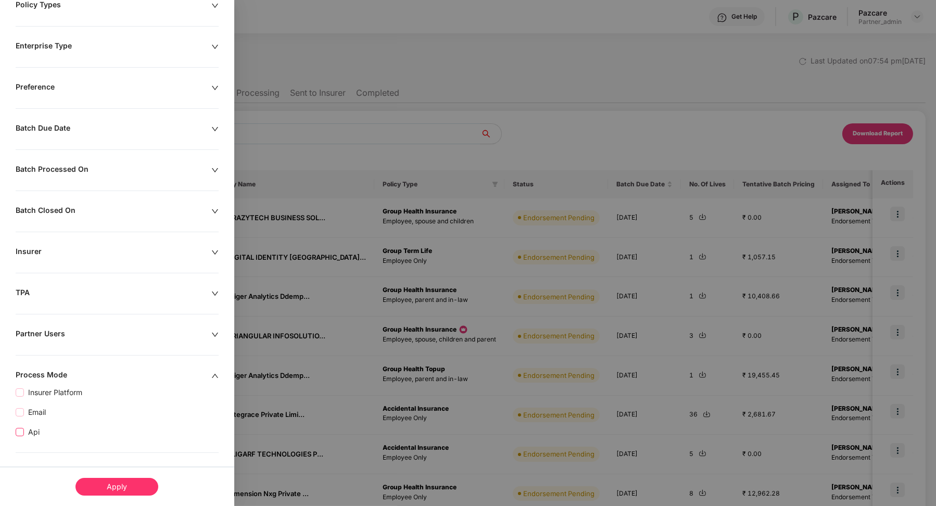
click at [34, 427] on span "Api" at bounding box center [34, 432] width 20 height 11
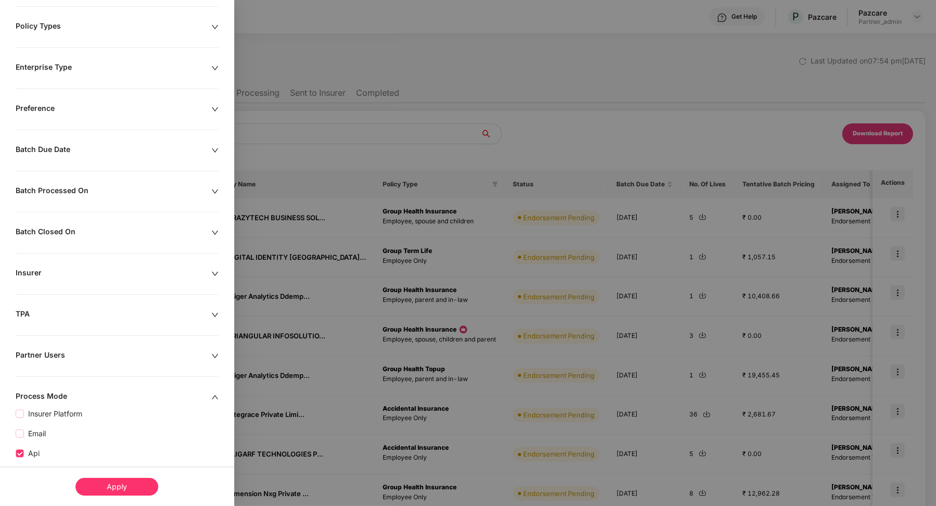
scroll to position [153, 0]
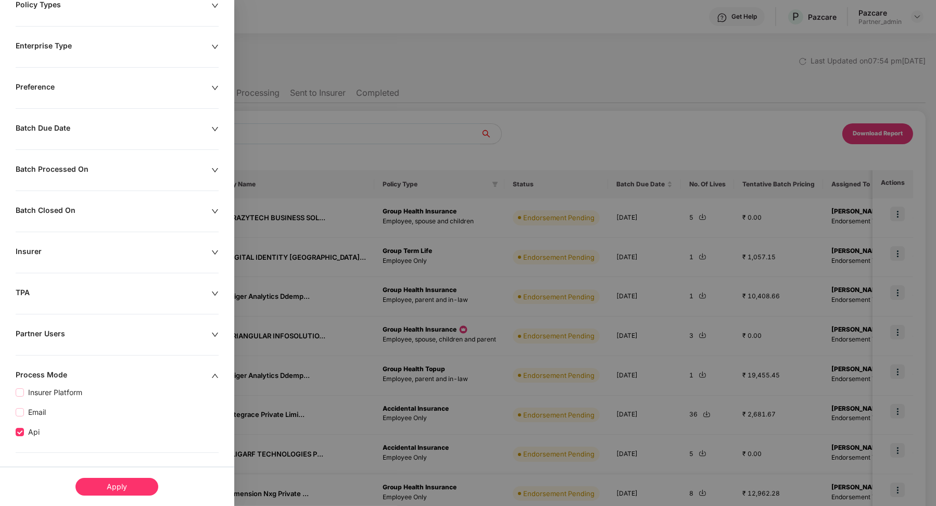
click at [110, 488] on div "Apply" at bounding box center [117, 487] width 83 height 18
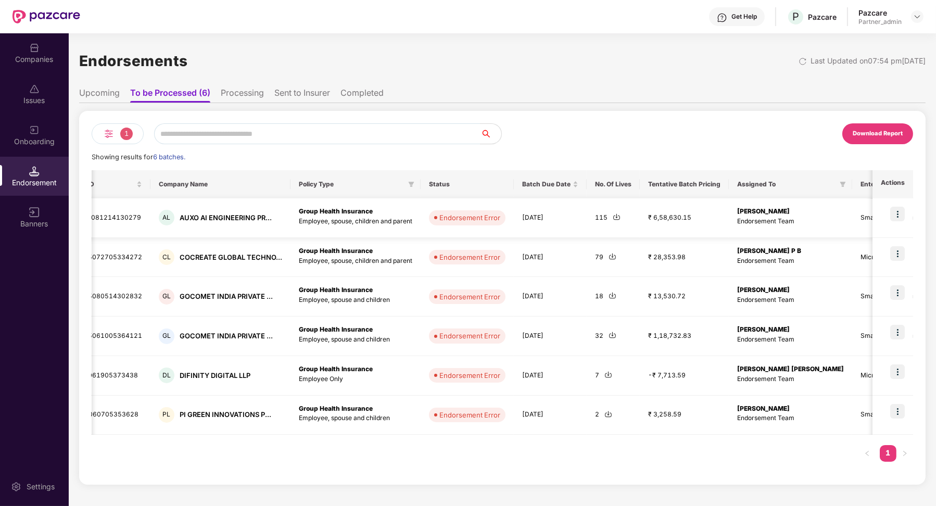
scroll to position [0, 131]
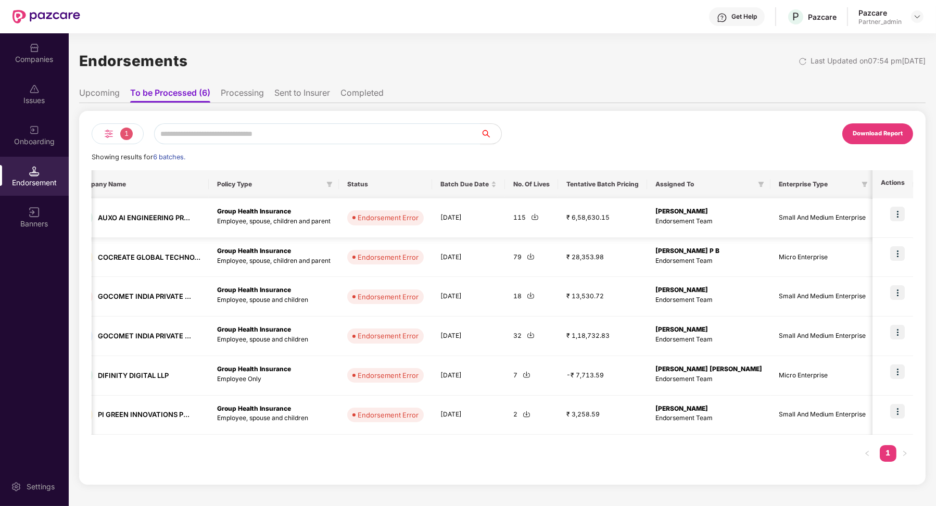
click at [908, 215] on td at bounding box center [893, 218] width 41 height 40
click at [902, 215] on img at bounding box center [898, 214] width 15 height 15
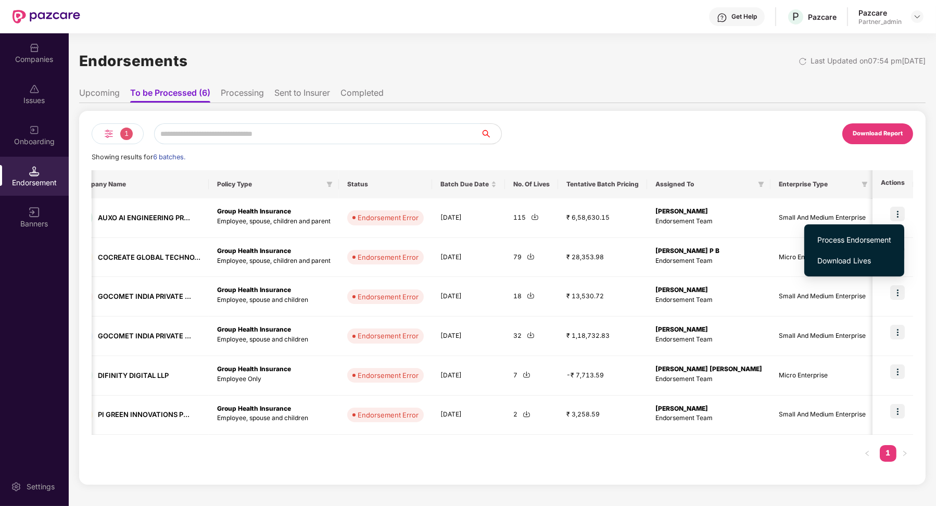
click at [870, 236] on span "Process Endorsement" at bounding box center [855, 239] width 74 height 11
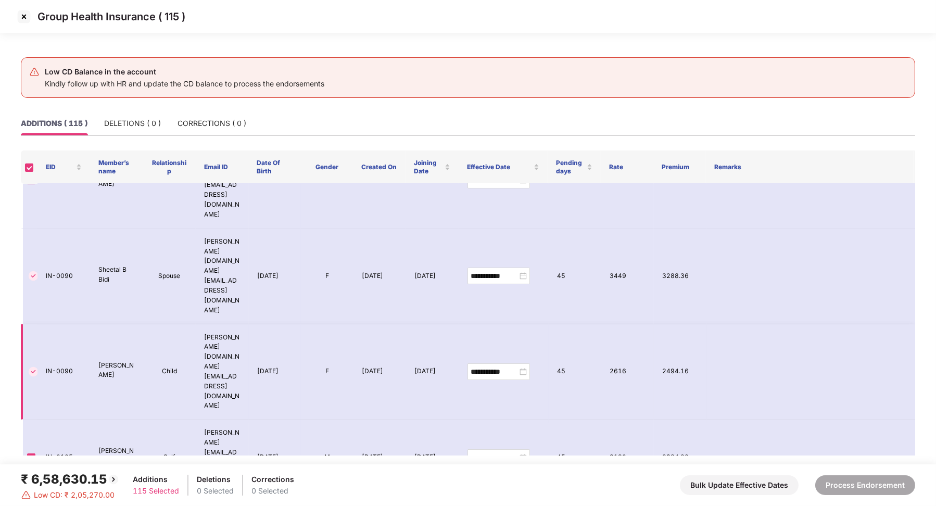
scroll to position [467, 0]
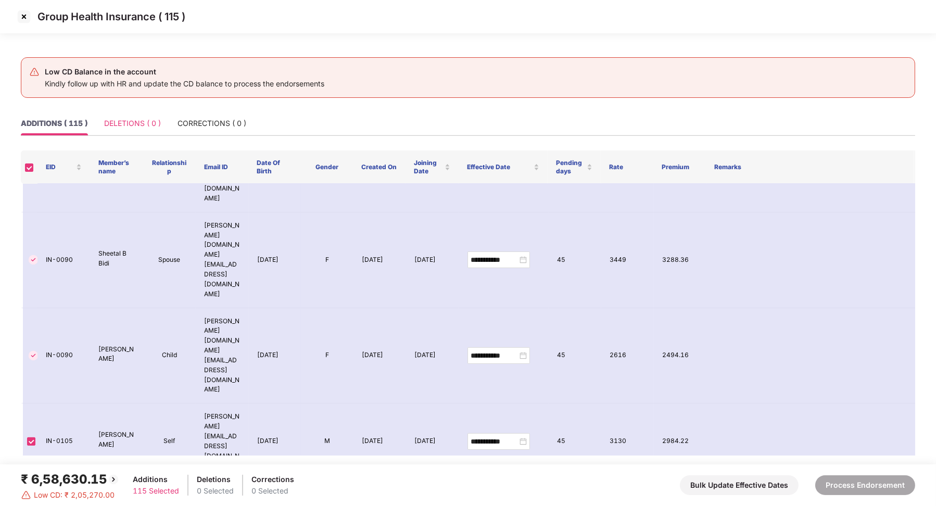
click at [128, 133] on div "DELETIONS ( 0 )" at bounding box center [132, 123] width 57 height 24
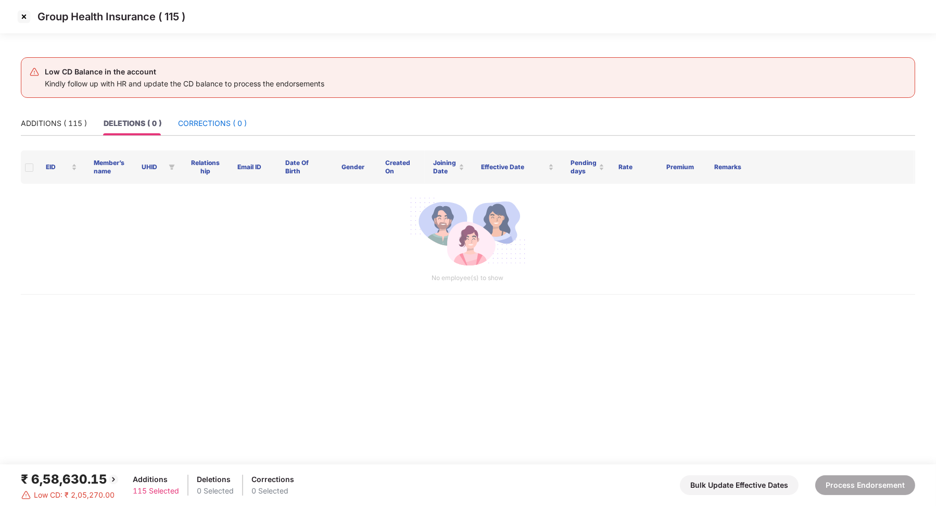
click at [226, 124] on div "CORRECTIONS ( 0 )" at bounding box center [212, 123] width 69 height 11
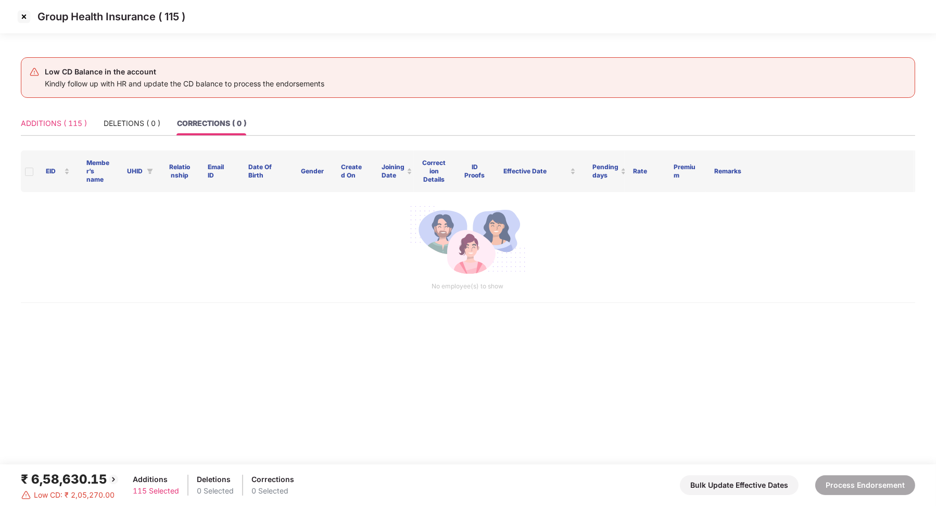
click at [63, 117] on div "ADDITIONS ( 115 )" at bounding box center [54, 123] width 66 height 24
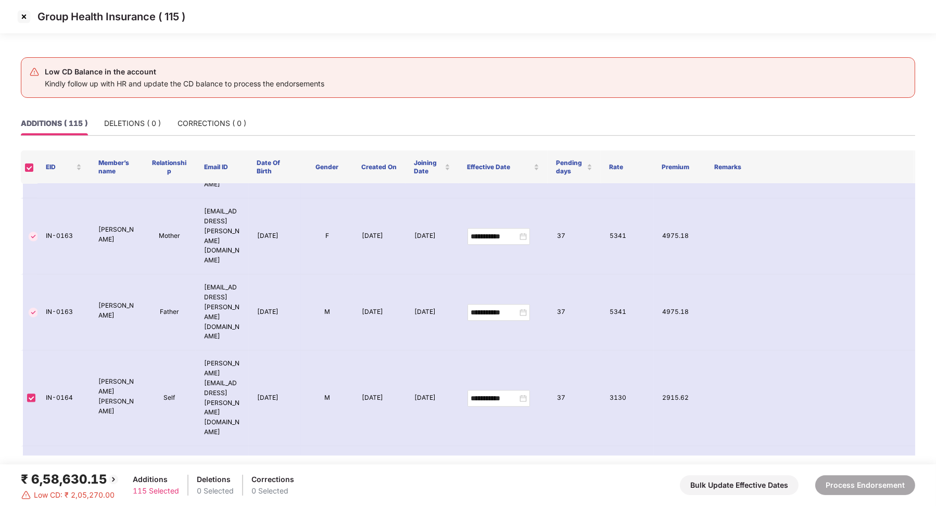
scroll to position [5026, 0]
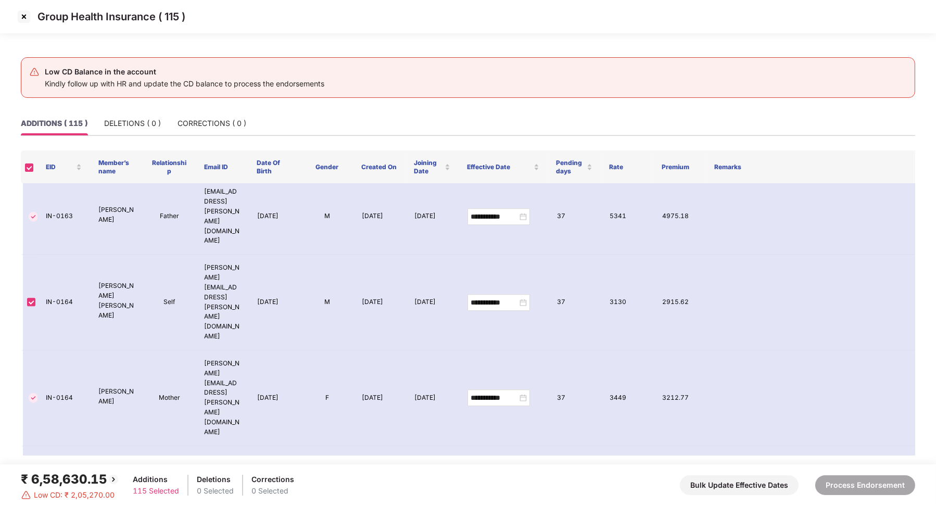
click at [24, 16] on img at bounding box center [24, 16] width 17 height 17
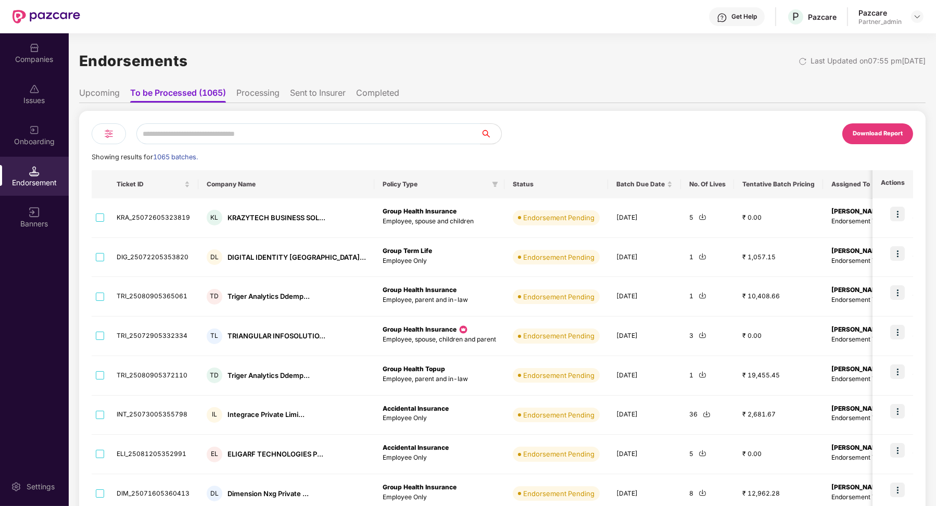
click at [259, 97] on li "Processing" at bounding box center [257, 95] width 43 height 15
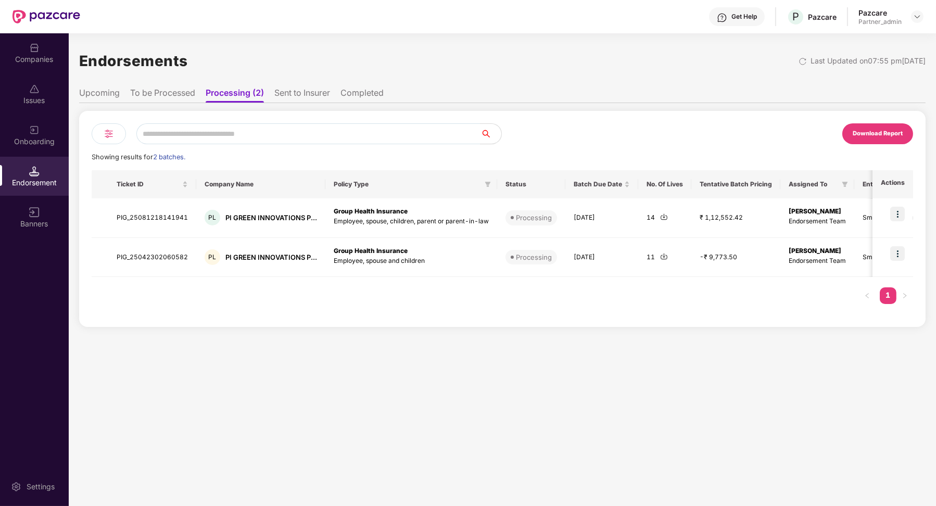
click at [299, 95] on li "Sent to Insurer" at bounding box center [302, 95] width 56 height 15
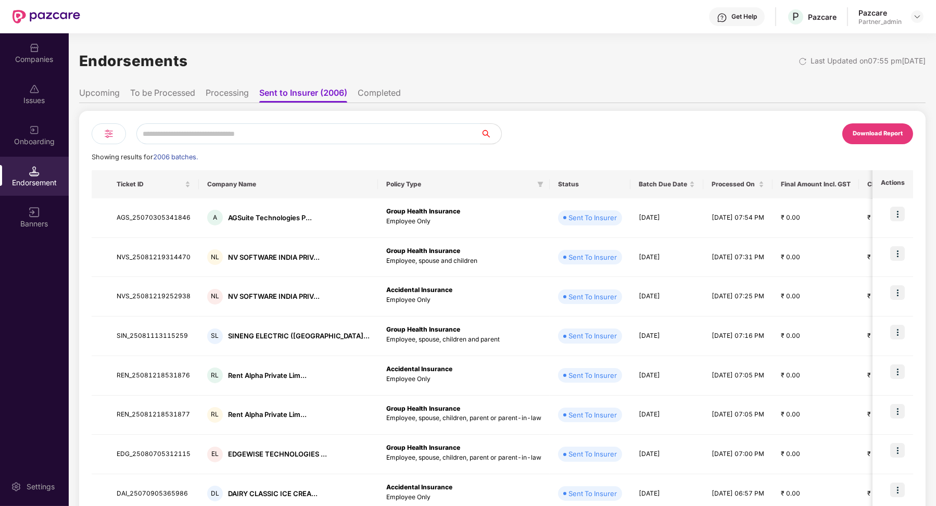
click at [160, 86] on ul "Upcoming To be Processed Processing Sent to Insurer (2006) Completed" at bounding box center [502, 92] width 847 height 21
click at [161, 97] on li "To be Processed" at bounding box center [162, 95] width 65 height 15
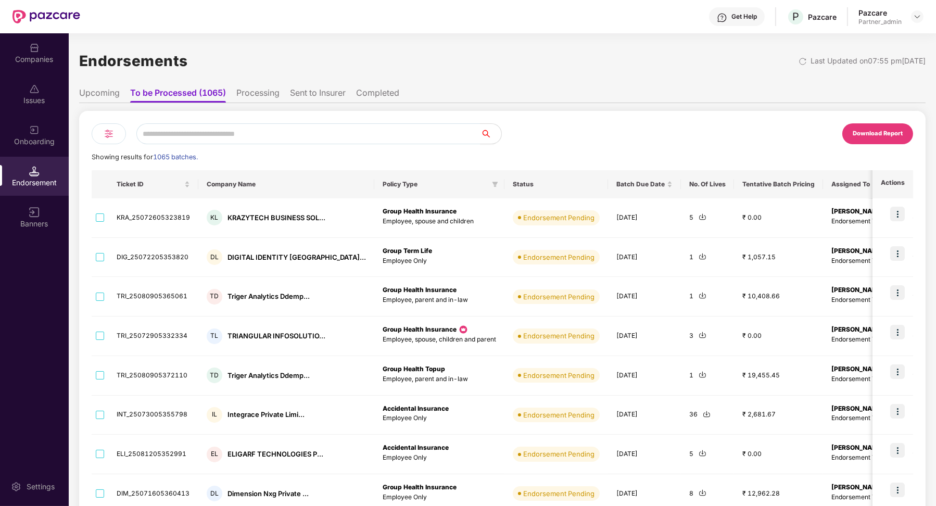
click at [258, 91] on li "Processing" at bounding box center [257, 95] width 43 height 15
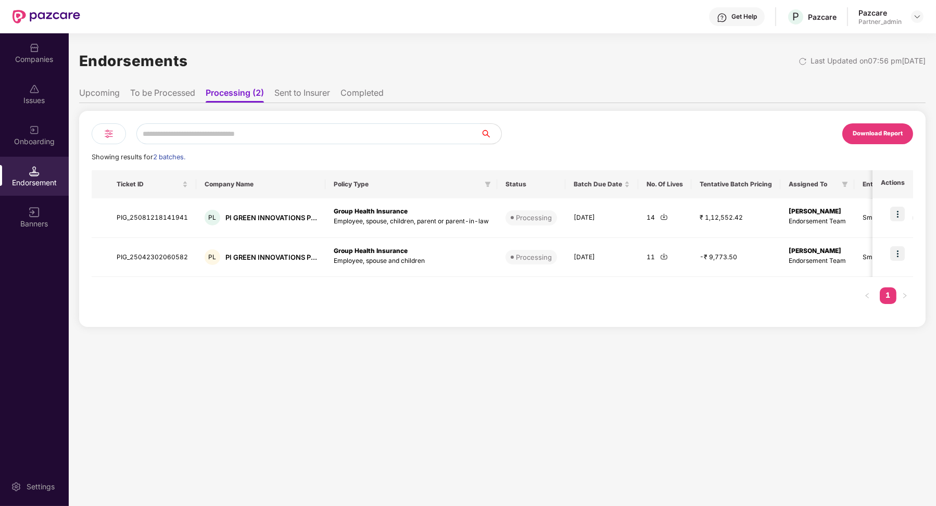
click at [294, 96] on li "Sent to Insurer" at bounding box center [302, 95] width 56 height 15
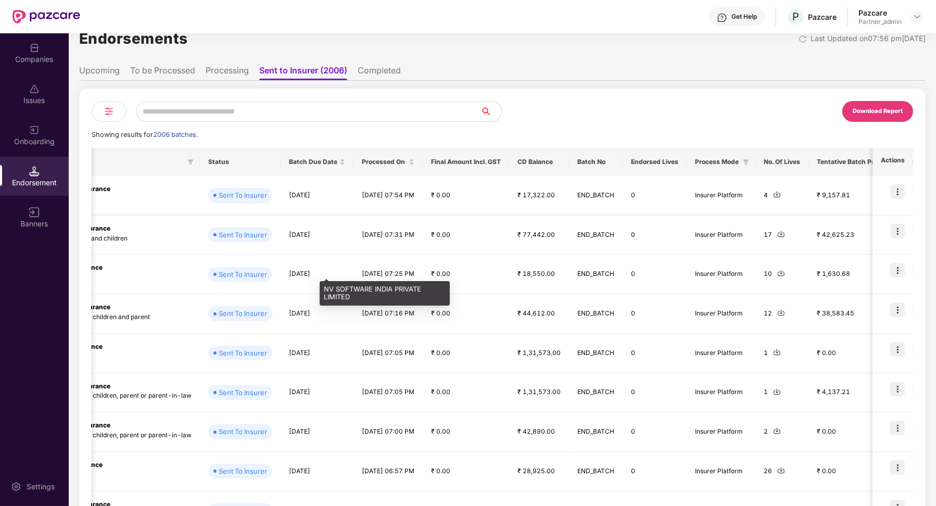
scroll to position [0, 384]
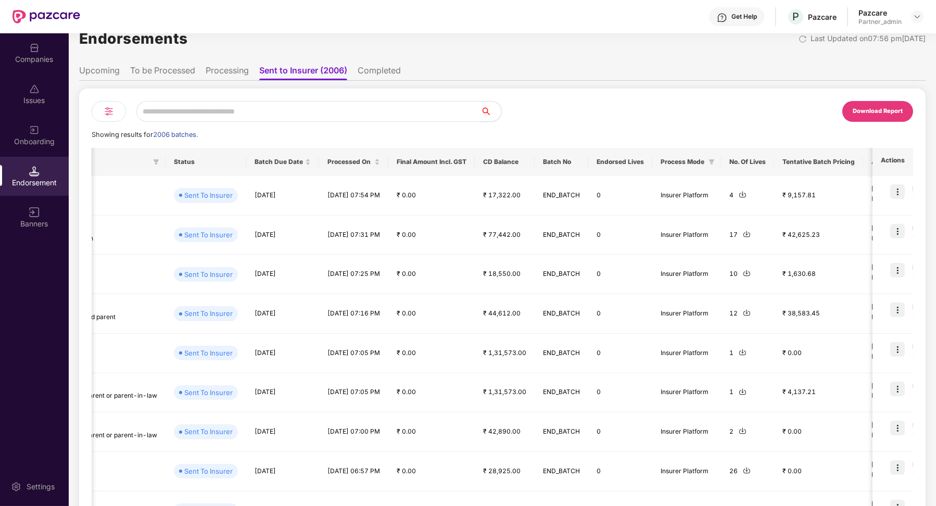
click at [386, 67] on li "Completed" at bounding box center [379, 72] width 43 height 15
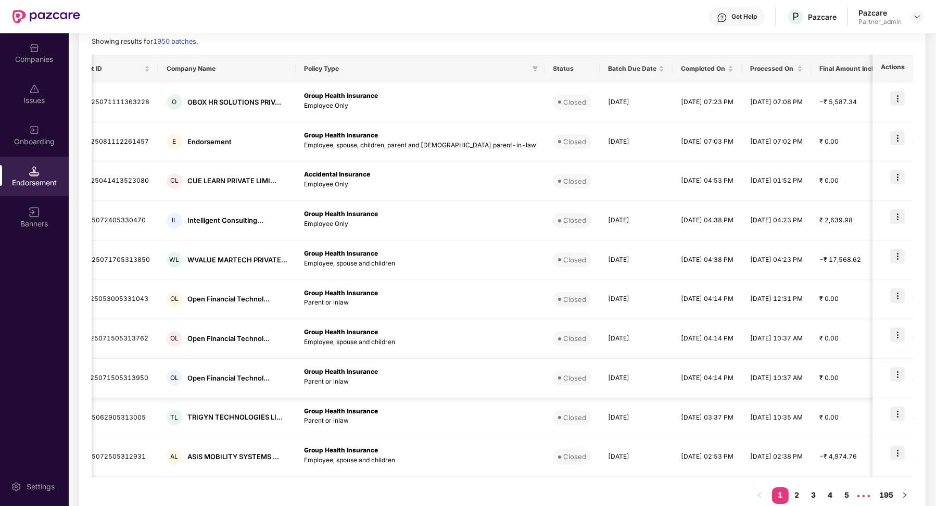
scroll to position [0, 0]
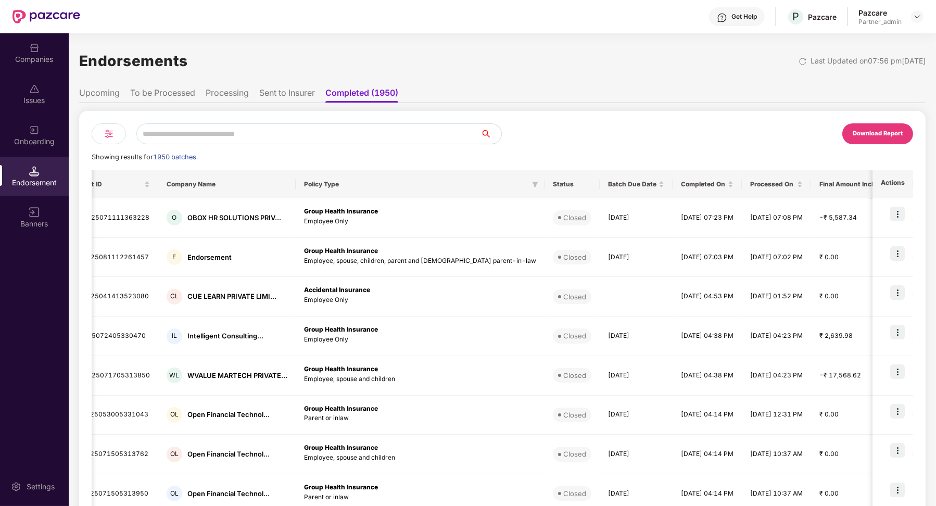
click at [115, 140] on div at bounding box center [109, 133] width 34 height 21
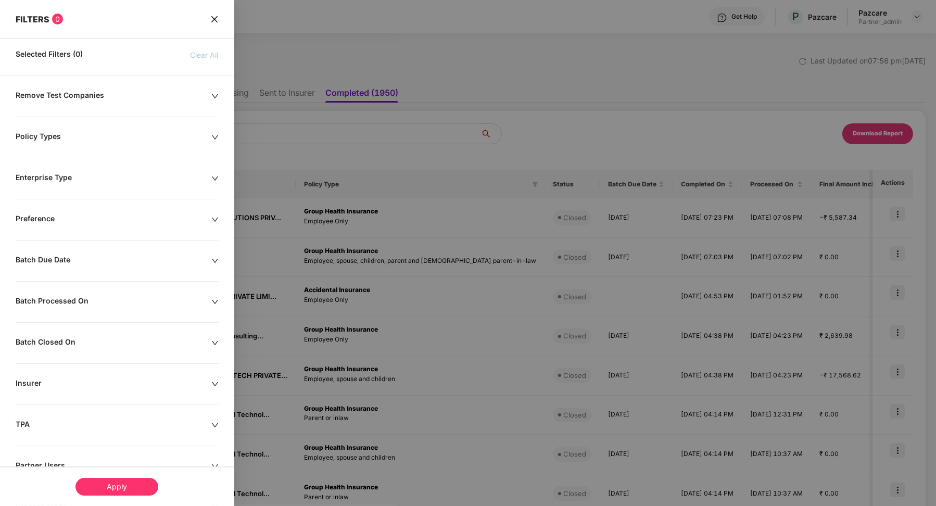
scroll to position [76, 0]
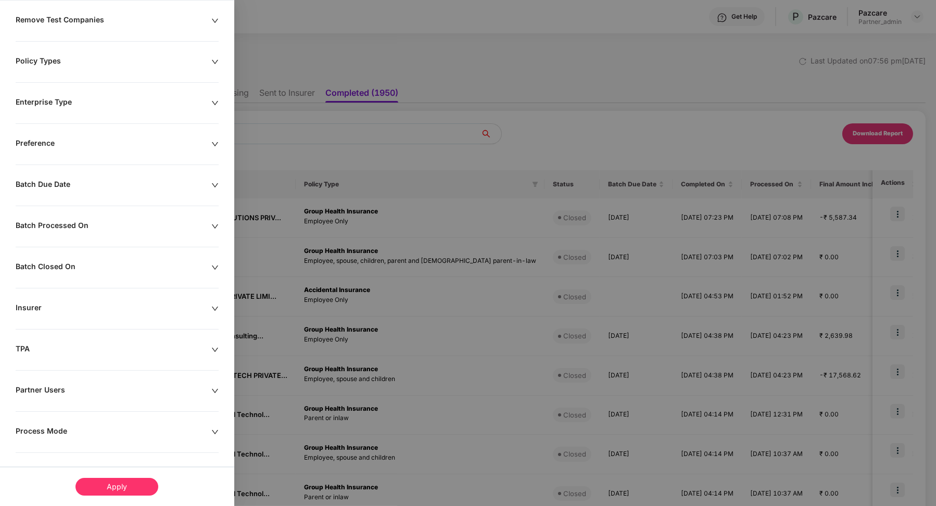
click at [58, 430] on div "Process Mode" at bounding box center [114, 432] width 196 height 11
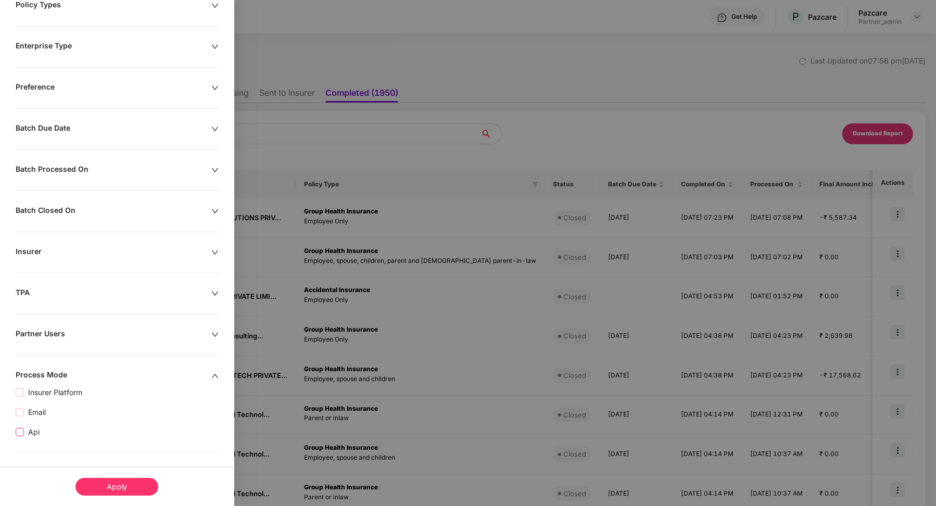
click at [33, 432] on span "Api" at bounding box center [34, 432] width 20 height 11
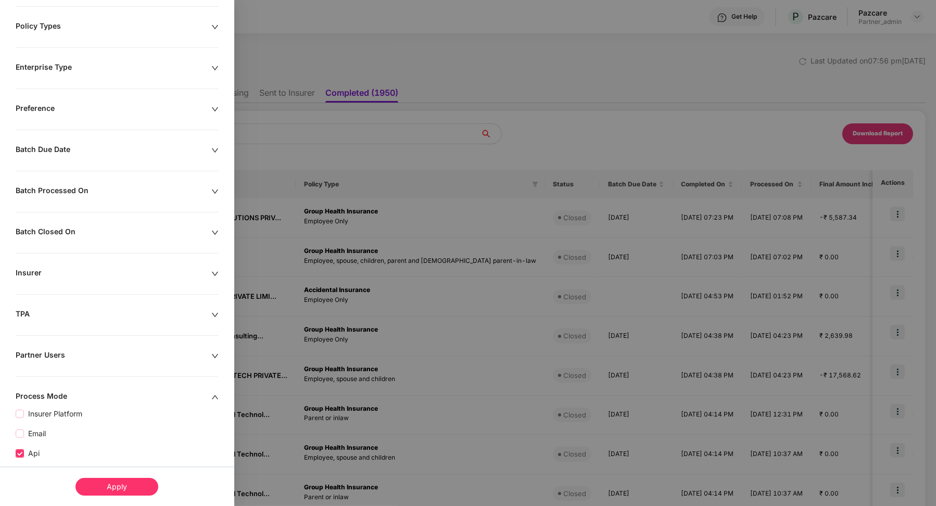
scroll to position [153, 0]
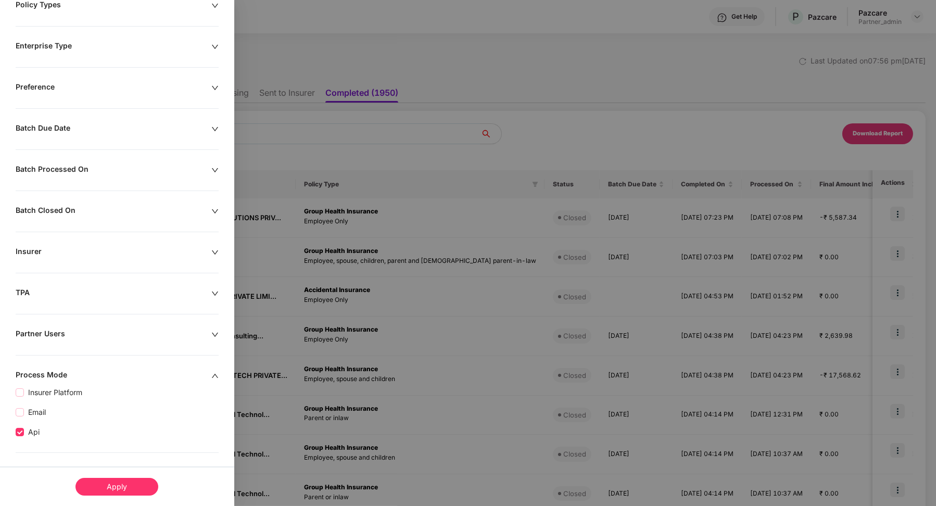
click at [106, 488] on div "Apply" at bounding box center [117, 487] width 83 height 18
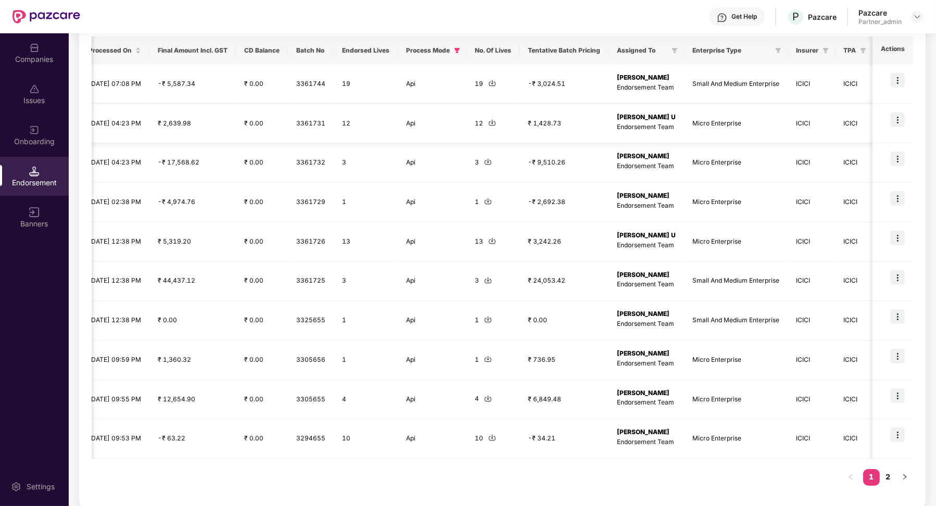
scroll to position [0, 0]
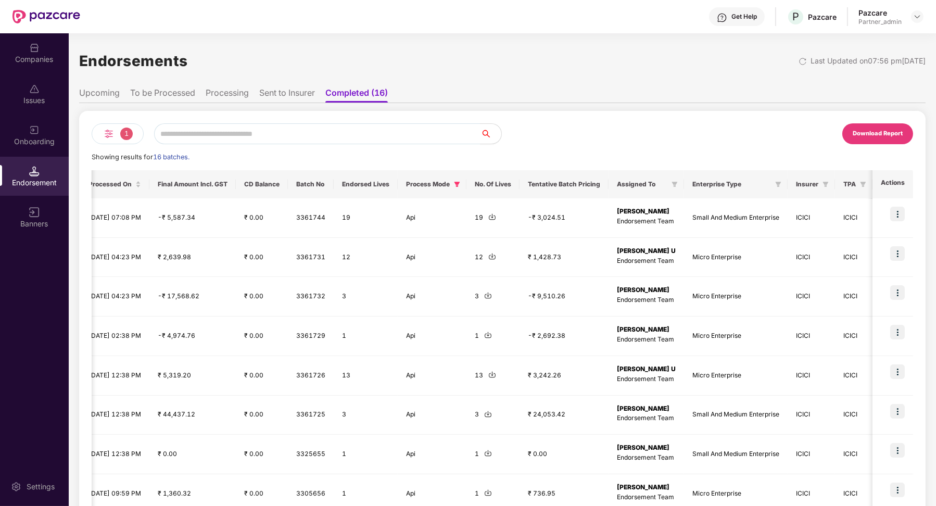
click at [220, 96] on li "Processing" at bounding box center [227, 95] width 43 height 15
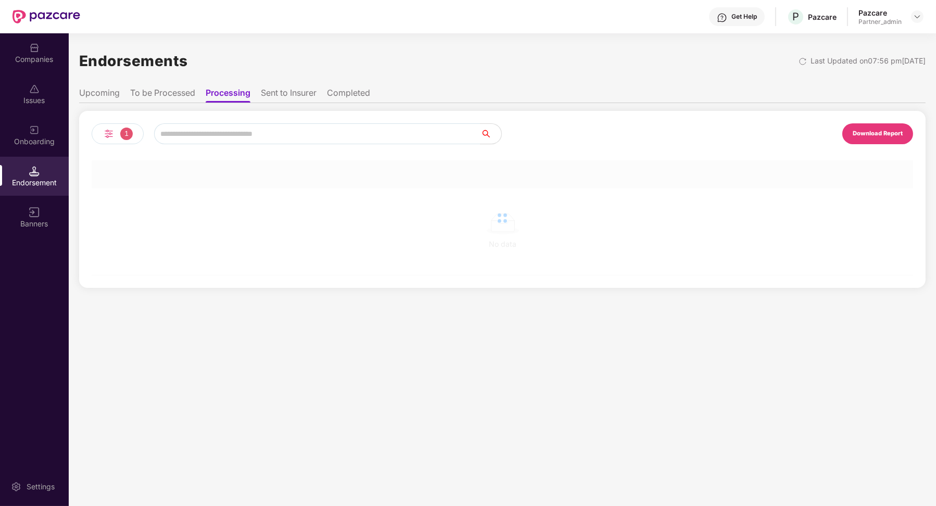
click at [164, 94] on li "To be Processed" at bounding box center [162, 95] width 65 height 15
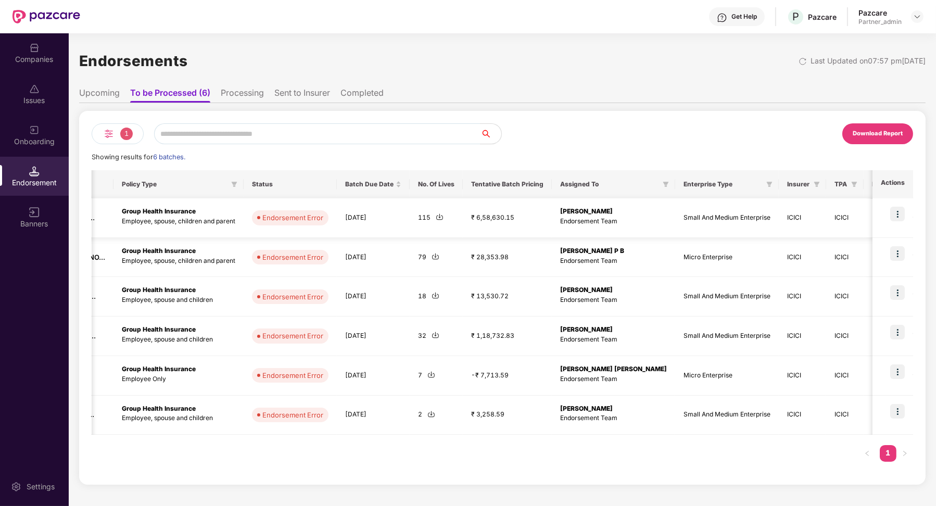
scroll to position [0, 336]
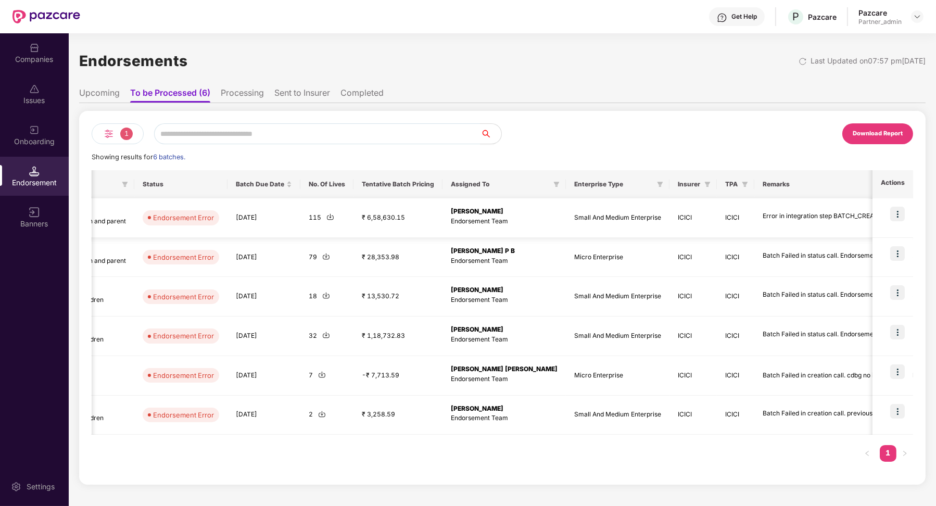
click at [893, 217] on img at bounding box center [898, 214] width 15 height 15
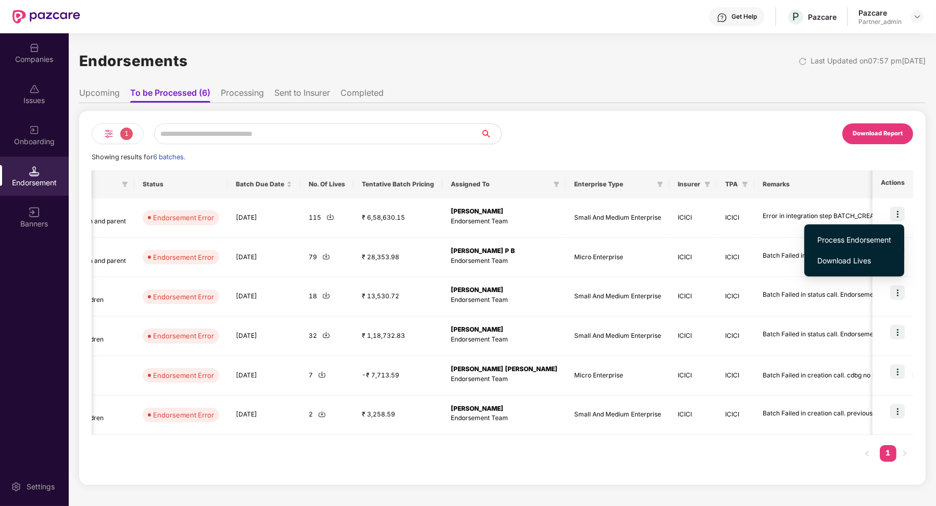
click at [865, 237] on span "Process Endorsement" at bounding box center [855, 239] width 74 height 11
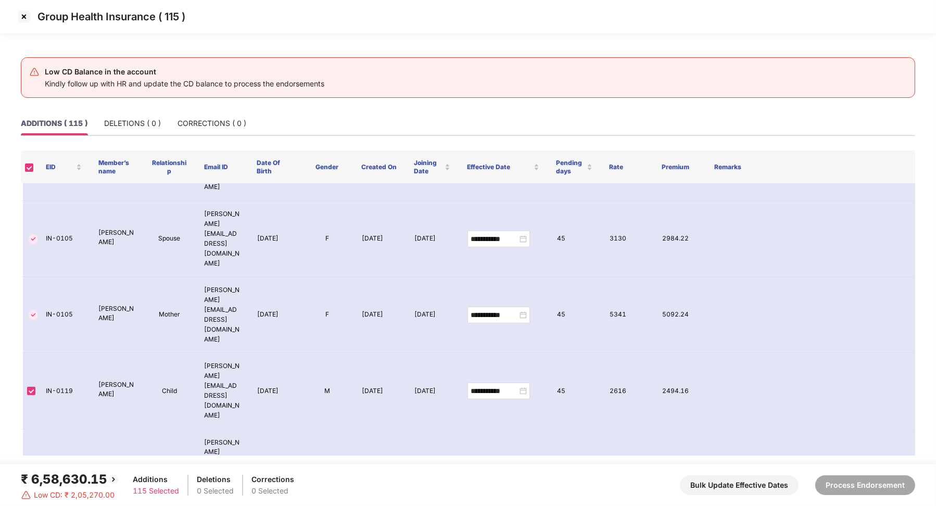
scroll to position [0, 0]
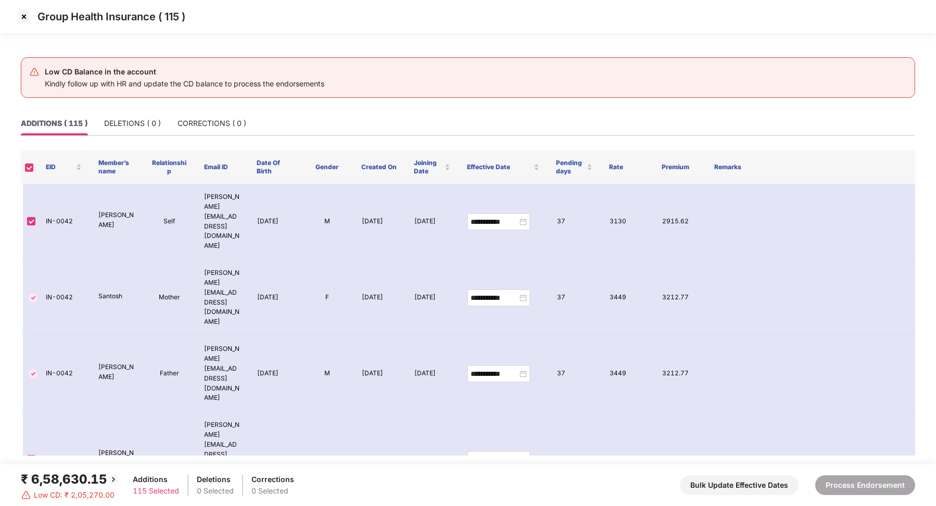
click at [22, 20] on img at bounding box center [24, 16] width 17 height 17
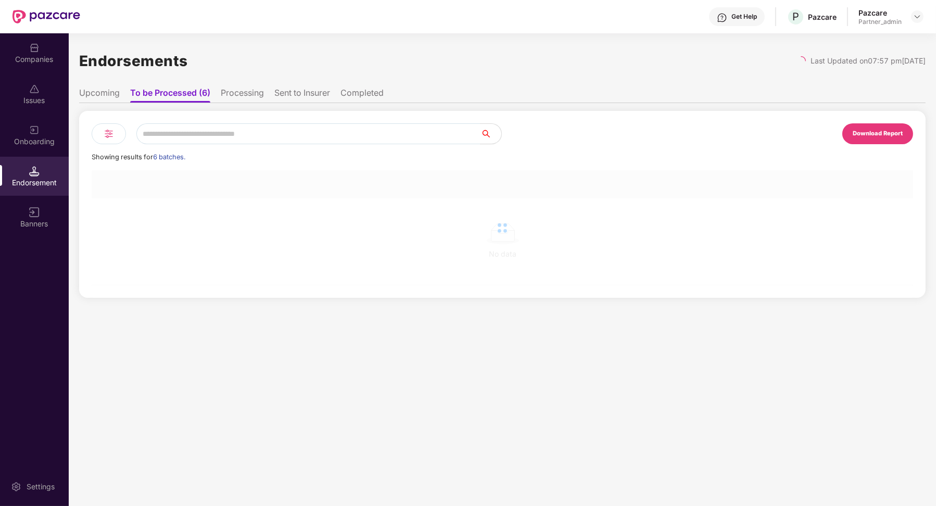
scroll to position [0, 1]
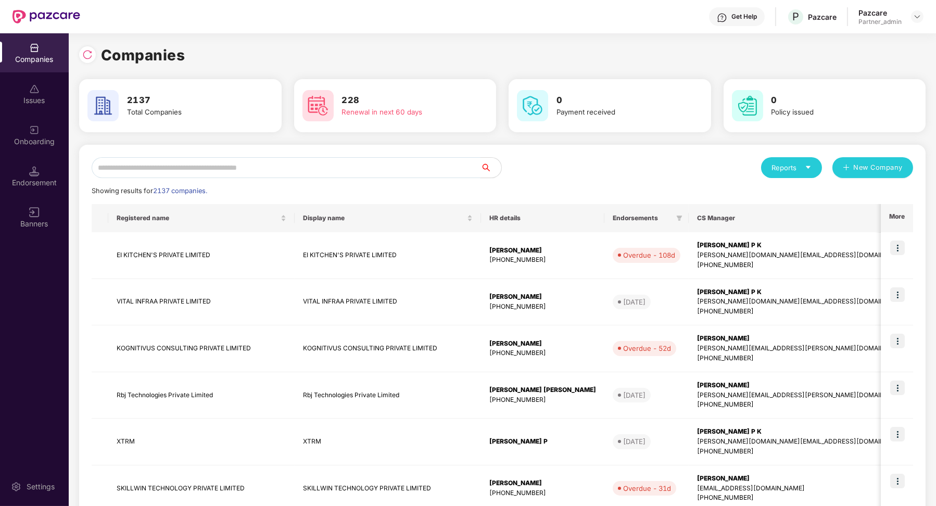
click at [184, 162] on input "text" at bounding box center [286, 167] width 389 height 21
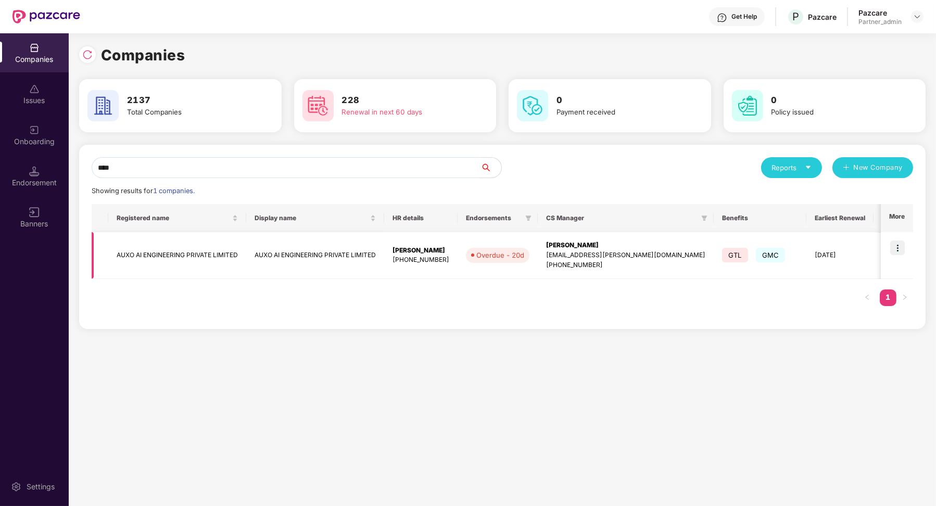
type input "****"
click at [896, 242] on img at bounding box center [898, 248] width 15 height 15
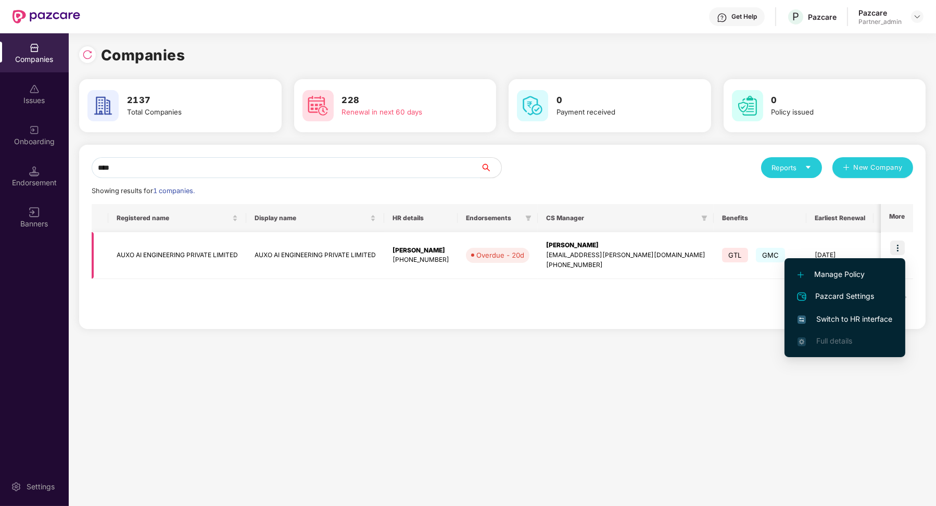
click at [714, 243] on td "GTL GMC" at bounding box center [760, 255] width 93 height 47
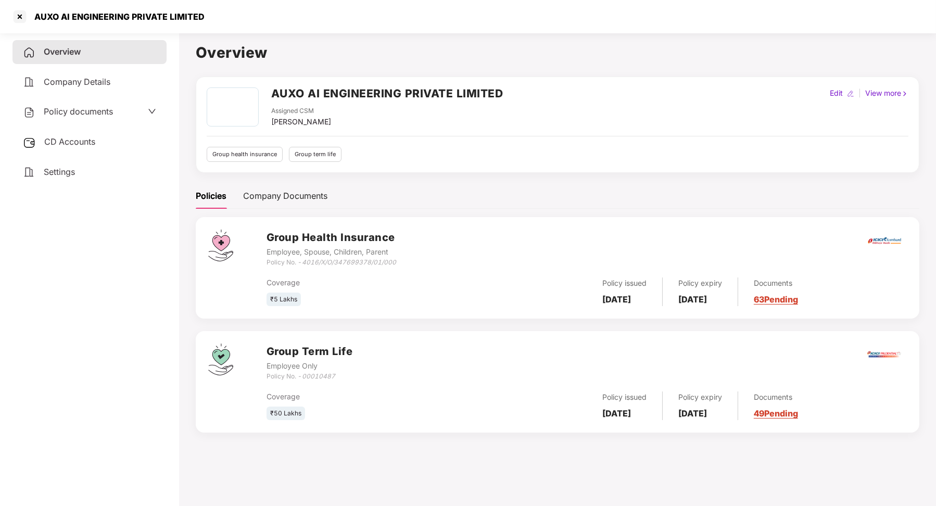
click at [87, 83] on span "Company Details" at bounding box center [77, 82] width 67 height 10
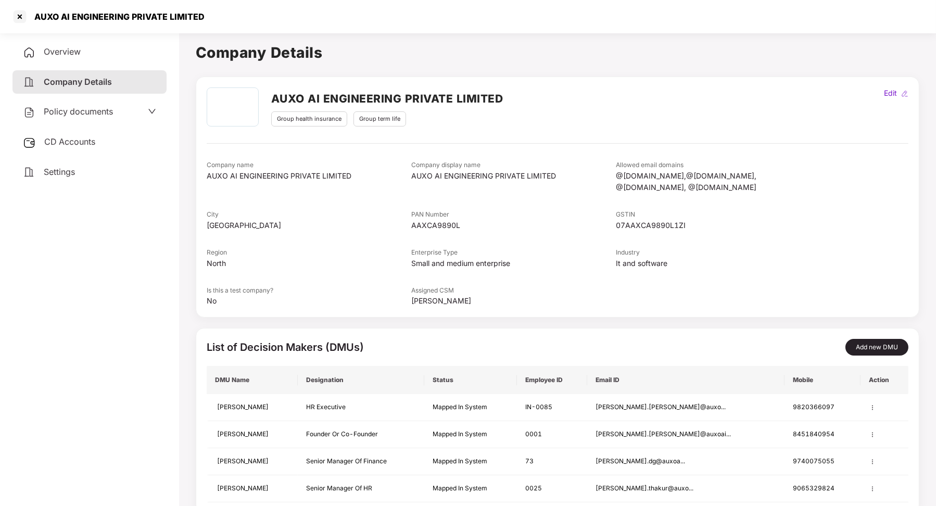
click at [73, 135] on div "CD Accounts" at bounding box center [90, 142] width 154 height 24
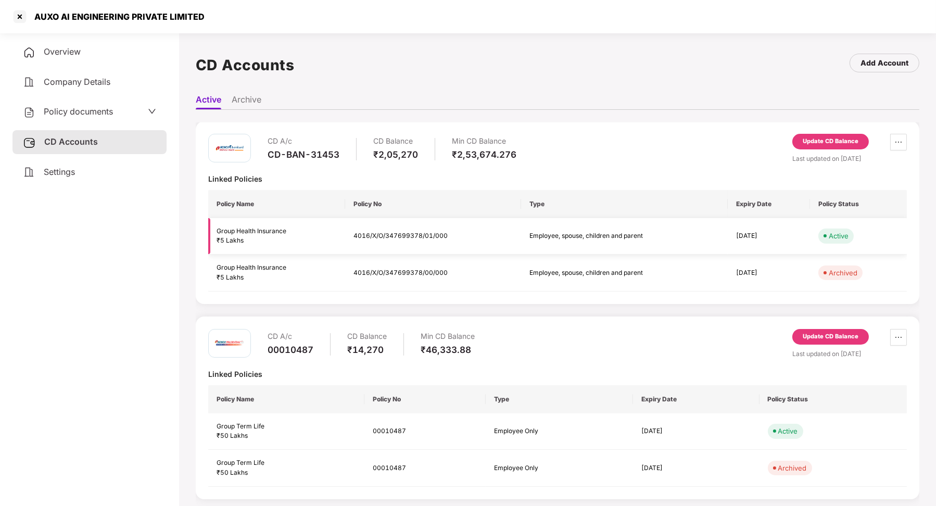
scroll to position [3, 0]
click at [900, 138] on icon "ellipsis" at bounding box center [899, 140] width 8 height 8
click at [821, 137] on div "Update CD Balance" at bounding box center [831, 139] width 56 height 9
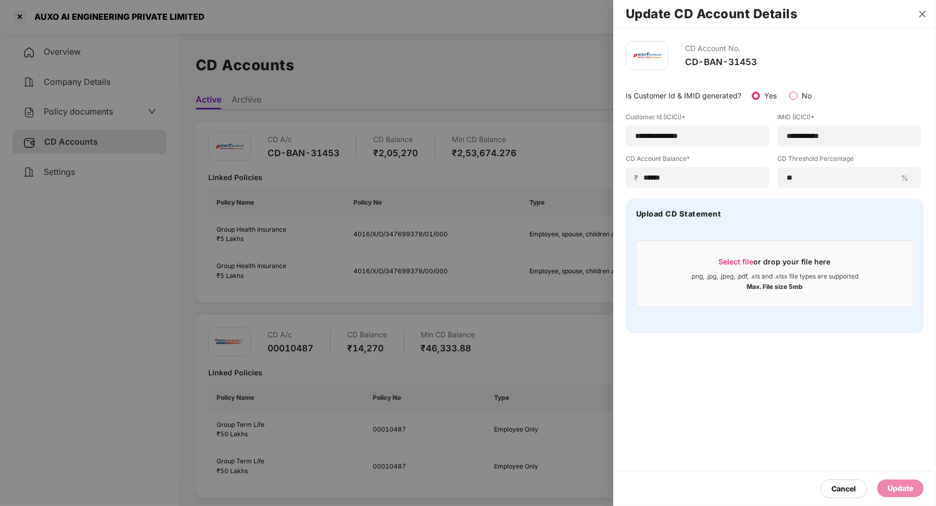
click at [921, 15] on icon "close" at bounding box center [923, 14] width 6 height 6
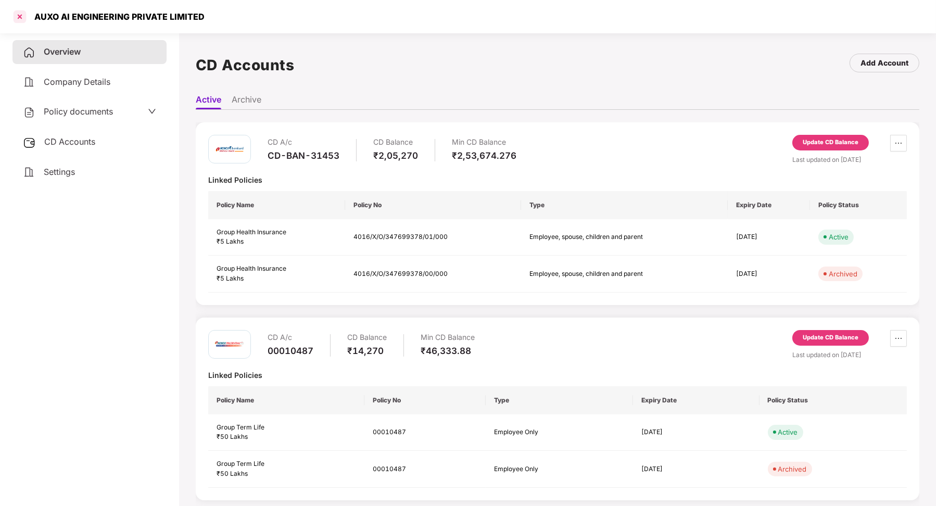
click at [18, 19] on div at bounding box center [19, 16] width 17 height 17
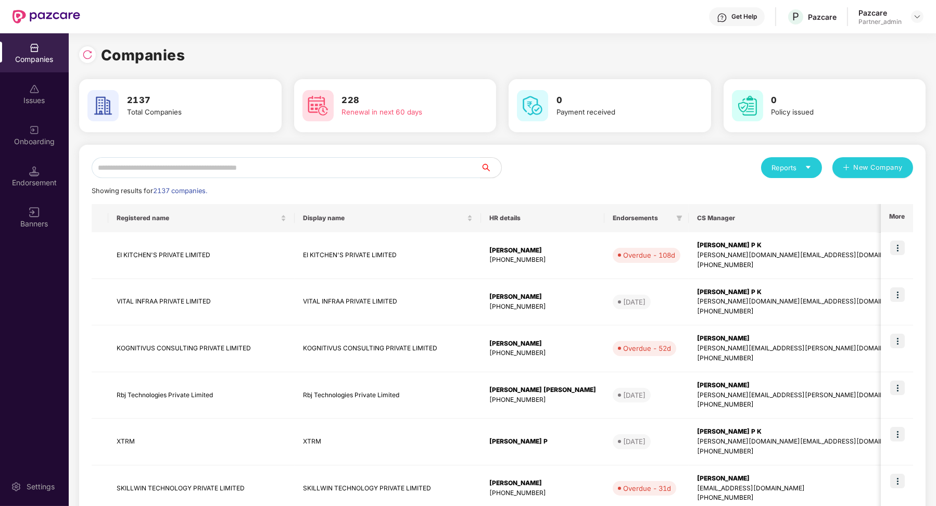
click at [160, 156] on div "Reports New Company Showing results for 2137 companies. Registered name Display…" at bounding box center [502, 447] width 847 height 604
click at [160, 163] on input "text" at bounding box center [286, 167] width 389 height 21
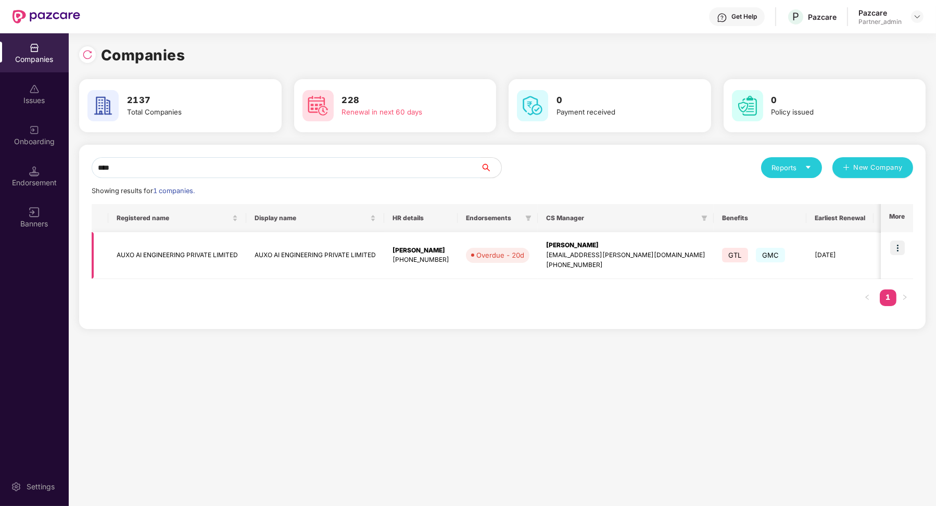
type input "****"
click at [902, 248] on img at bounding box center [898, 248] width 15 height 15
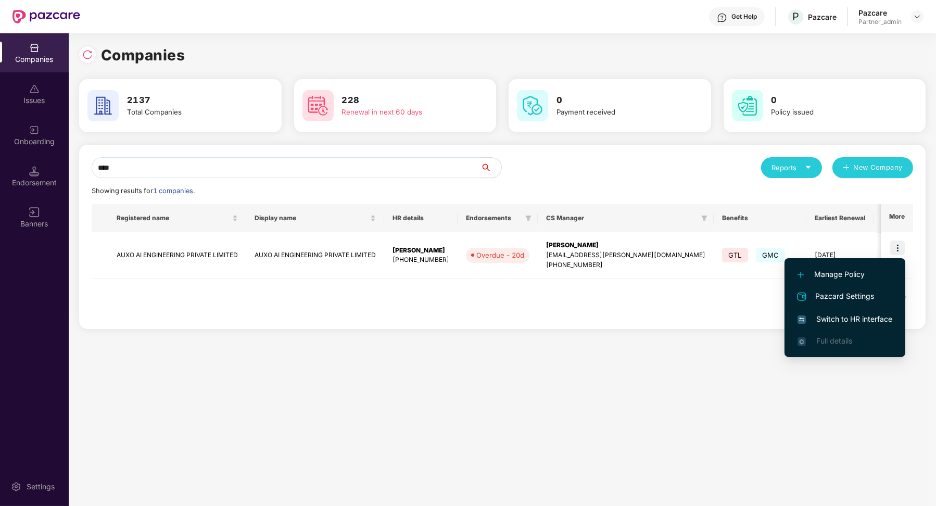
click at [844, 316] on span "Switch to HR interface" at bounding box center [845, 319] width 95 height 11
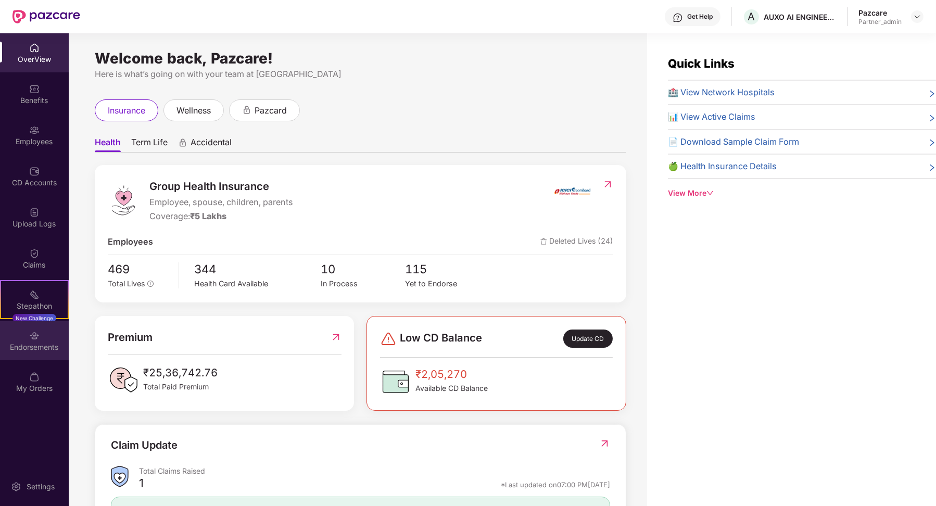
click at [32, 339] on img at bounding box center [34, 336] width 10 height 10
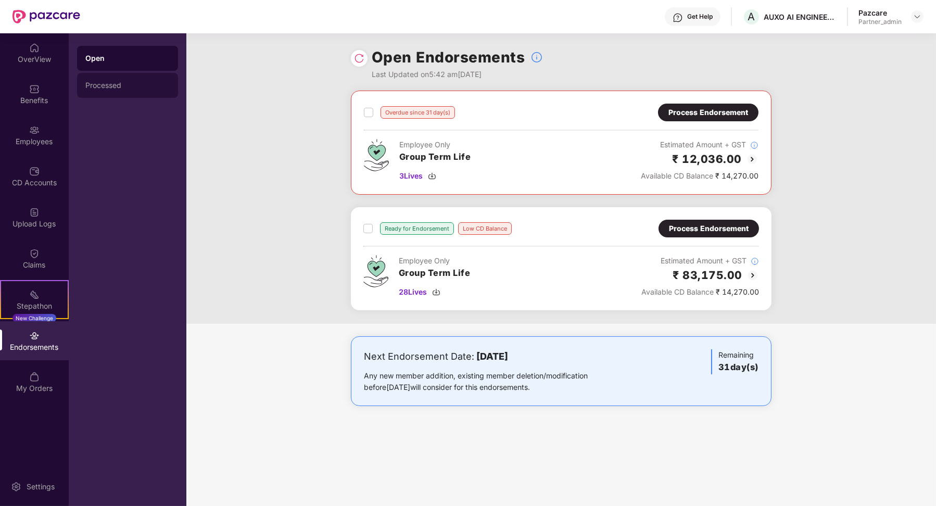
click at [122, 87] on div "Processed" at bounding box center [127, 85] width 84 height 8
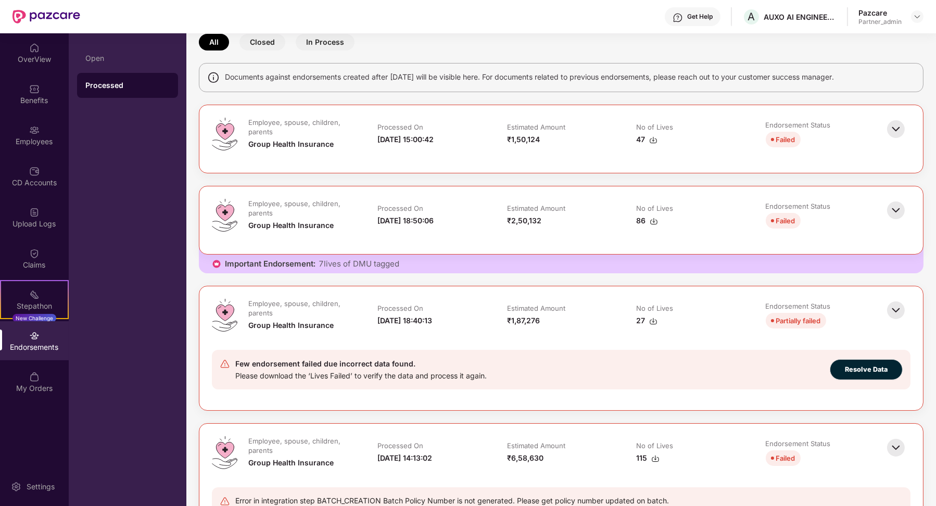
scroll to position [60, 0]
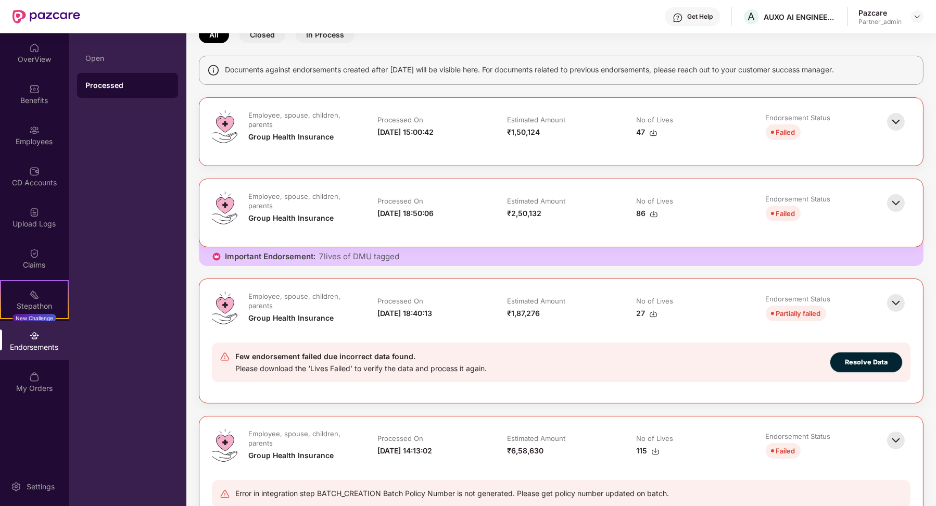
drag, startPoint x: 373, startPoint y: 215, endPoint x: 461, endPoint y: 213, distance: 88.0
click at [461, 213] on td "Processed On 14-Jan-2025 18:50:06" at bounding box center [431, 213] width 129 height 43
click at [899, 202] on img at bounding box center [896, 203] width 23 height 23
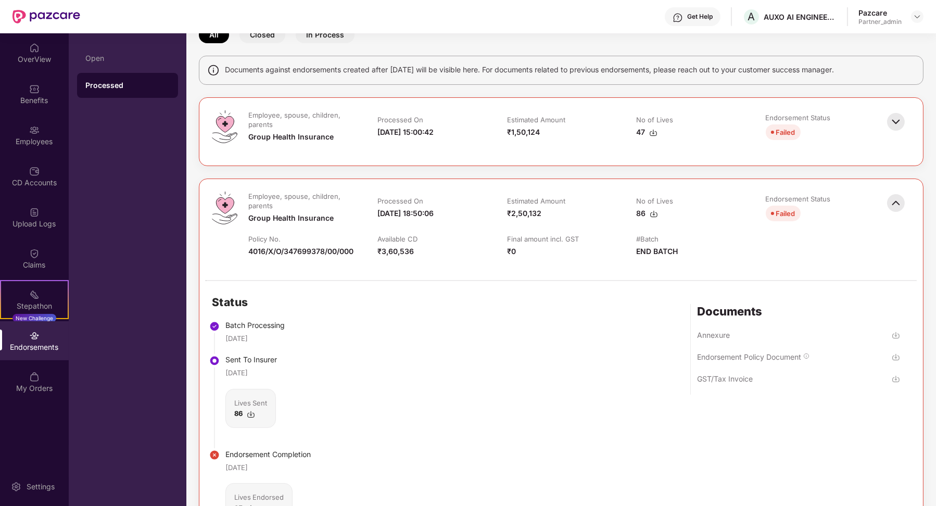
click at [895, 202] on img at bounding box center [896, 203] width 23 height 23
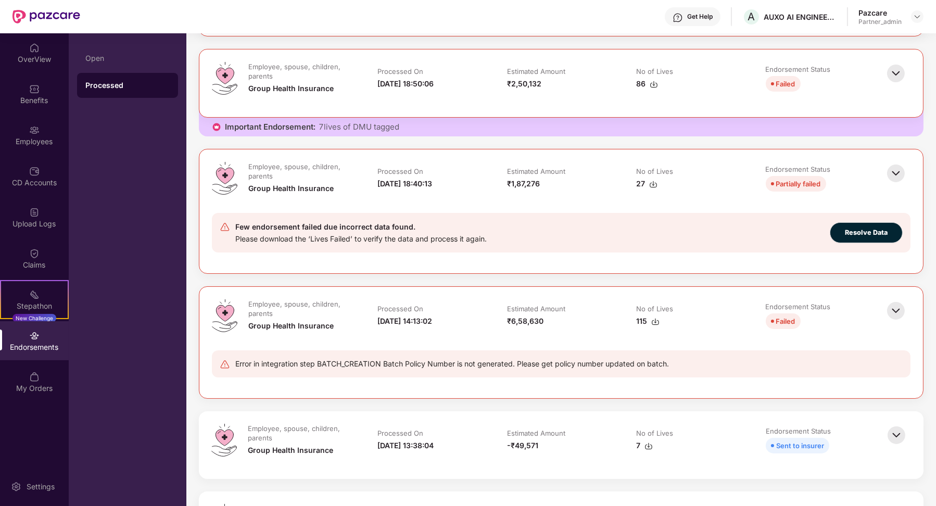
scroll to position [141, 0]
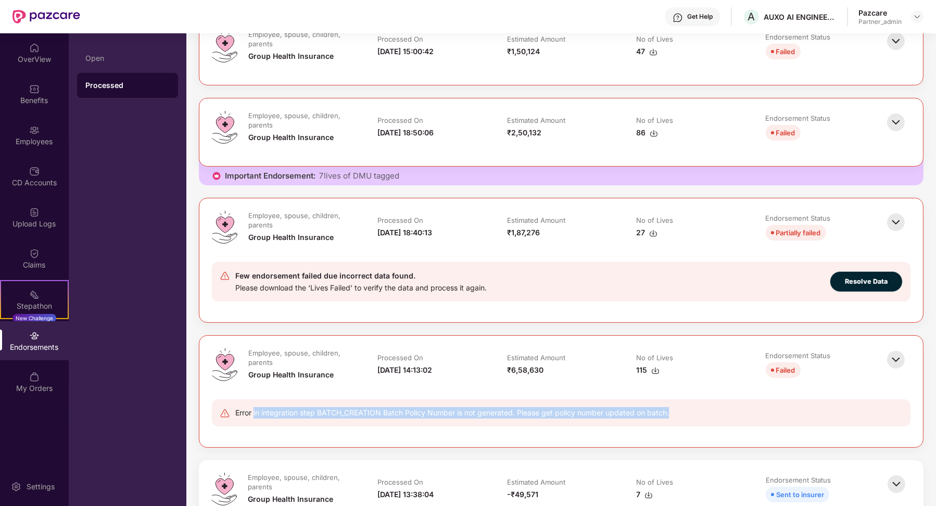
drag, startPoint x: 254, startPoint y: 409, endPoint x: 671, endPoint y: 407, distance: 417.2
click at [671, 407] on div "Error in integration step BATCH_CREATION Batch Policy Number is not generated. …" at bounding box center [561, 412] width 683 height 11
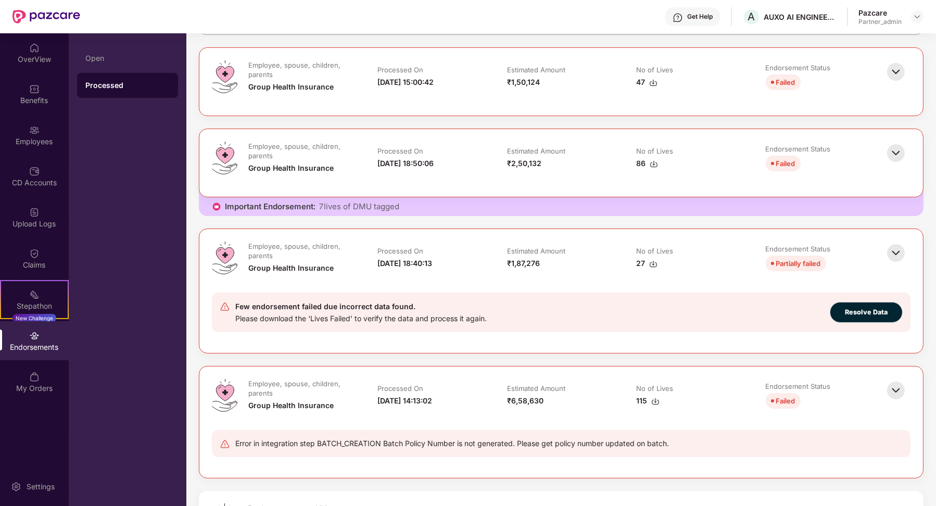
scroll to position [76, 0]
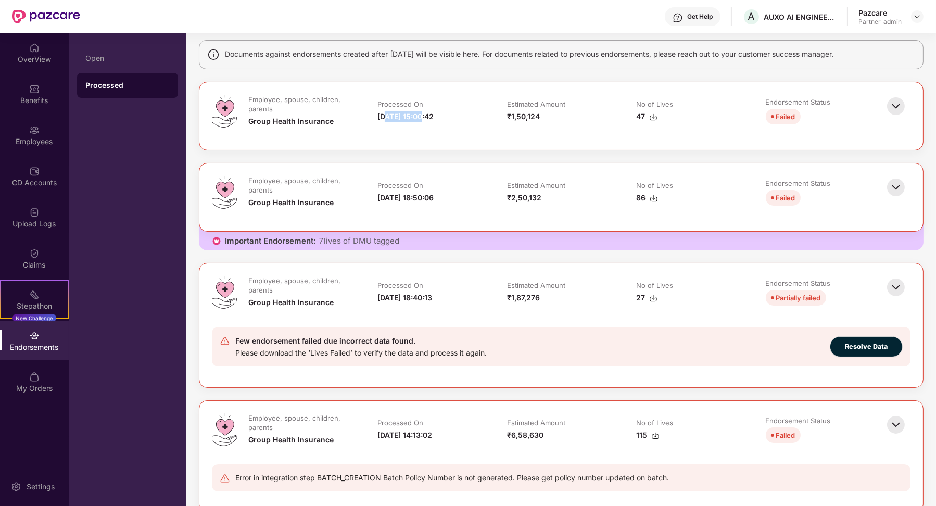
drag, startPoint x: 384, startPoint y: 117, endPoint x: 425, endPoint y: 117, distance: 40.6
click at [425, 117] on div "17-Mar-2025 15:00:42" at bounding box center [406, 116] width 56 height 11
click at [434, 198] on td "Processed On 14-Jan-2025 18:50:06" at bounding box center [431, 197] width 129 height 43
click at [442, 301] on td "Processed On 13-Sep-2024 18:40:13" at bounding box center [431, 297] width 129 height 43
click at [36, 141] on div "Employees" at bounding box center [34, 141] width 69 height 10
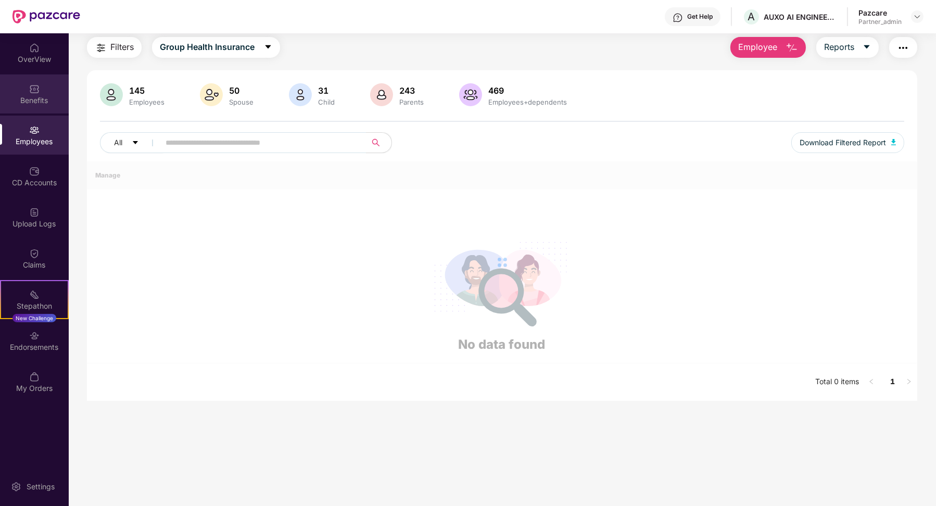
click at [42, 98] on div "Benefits" at bounding box center [34, 100] width 69 height 10
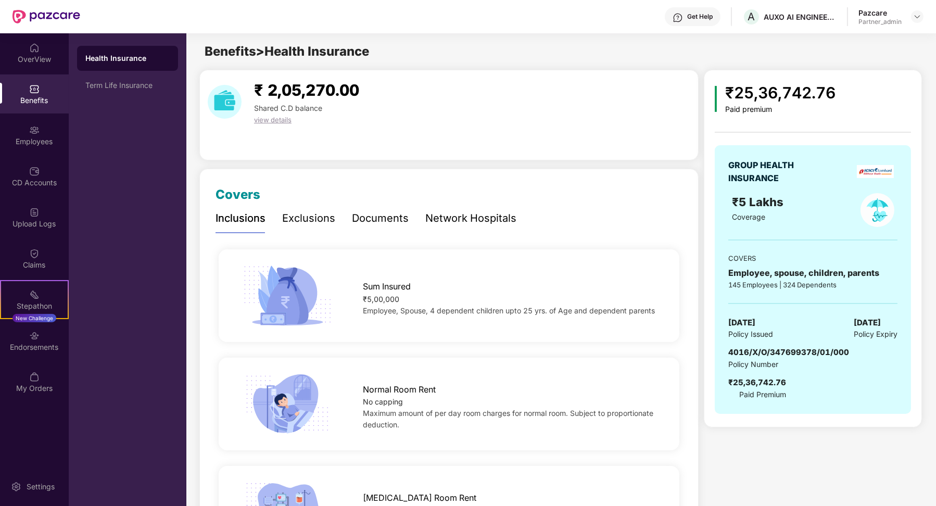
drag, startPoint x: 729, startPoint y: 324, endPoint x: 790, endPoint y: 323, distance: 61.5
click at [791, 324] on div "12 June 2025 Policy Issued 11 June 2026 Policy Expiry" at bounding box center [813, 329] width 169 height 24
click at [30, 347] on div "Endorsements" at bounding box center [34, 347] width 69 height 10
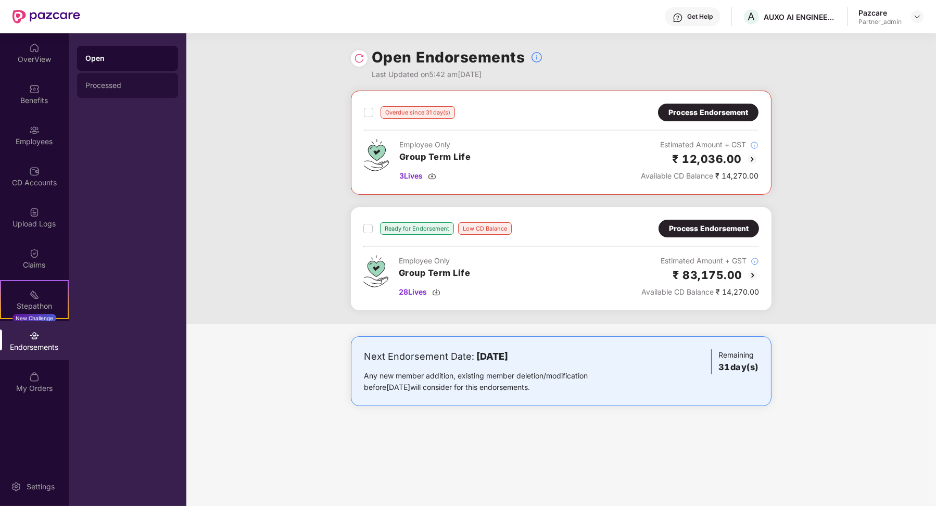
click at [142, 77] on div "Processed" at bounding box center [127, 85] width 101 height 25
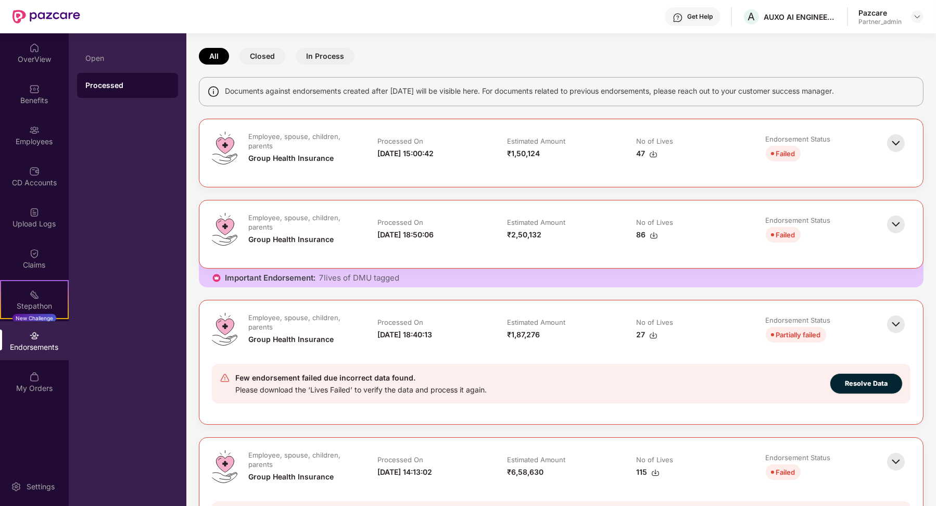
scroll to position [85, 0]
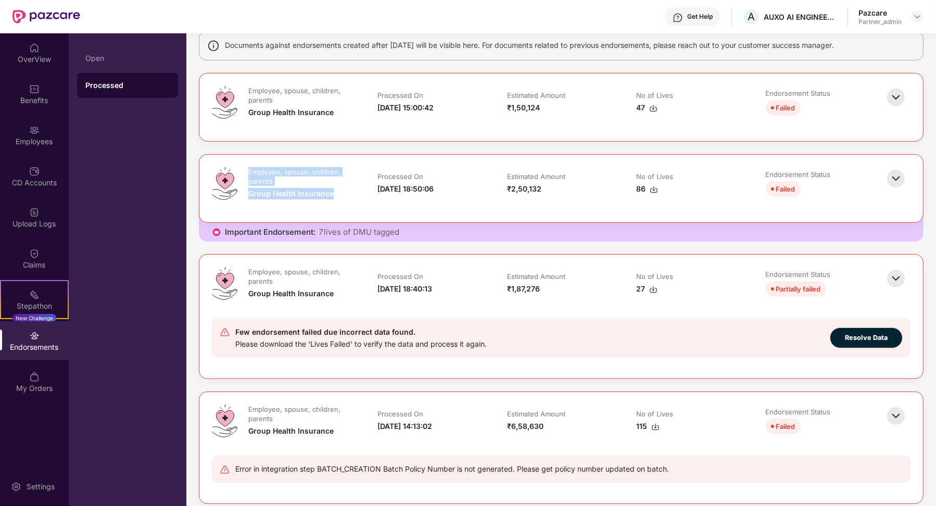
drag, startPoint x: 243, startPoint y: 171, endPoint x: 334, endPoint y: 193, distance: 93.9
click at [334, 193] on td "Employee, spouse, children, parents Group Health Insurance" at bounding box center [302, 188] width 129 height 43
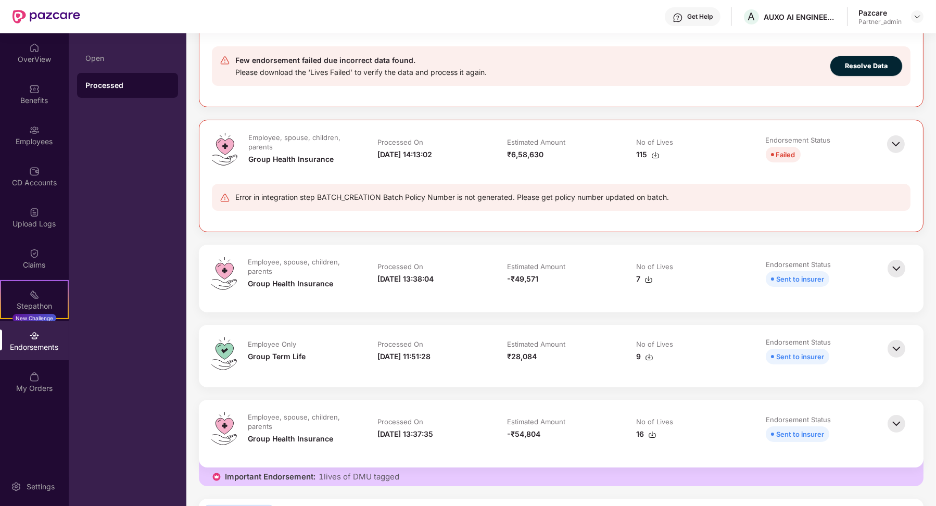
scroll to position [239, 0]
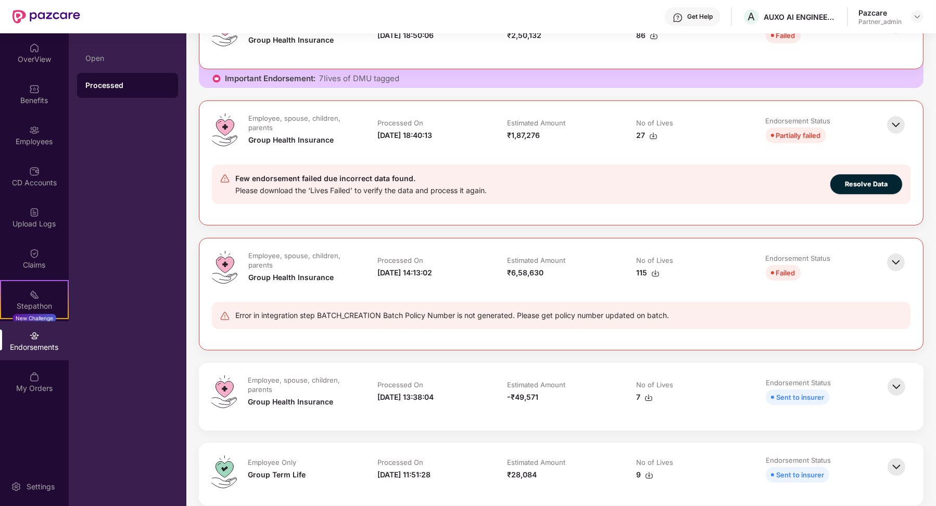
click at [899, 258] on img at bounding box center [896, 262] width 23 height 23
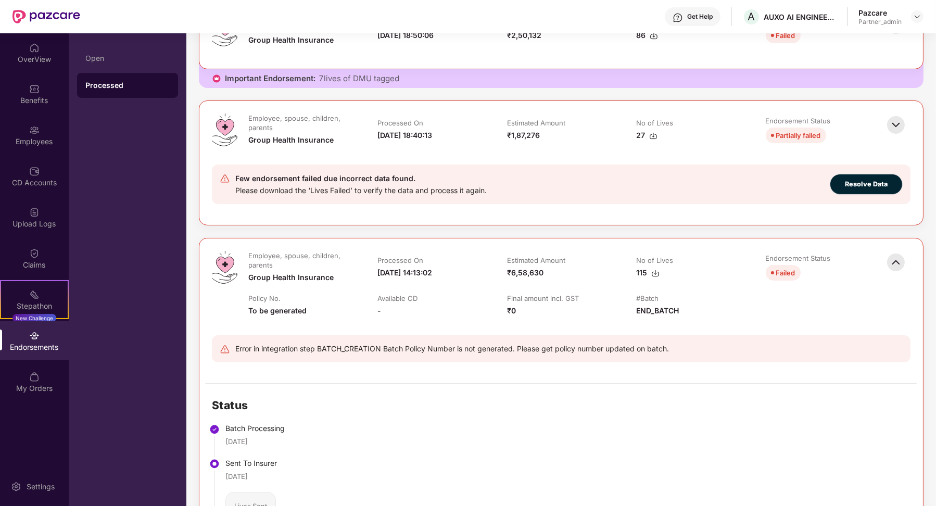
click at [897, 261] on img at bounding box center [896, 262] width 23 height 23
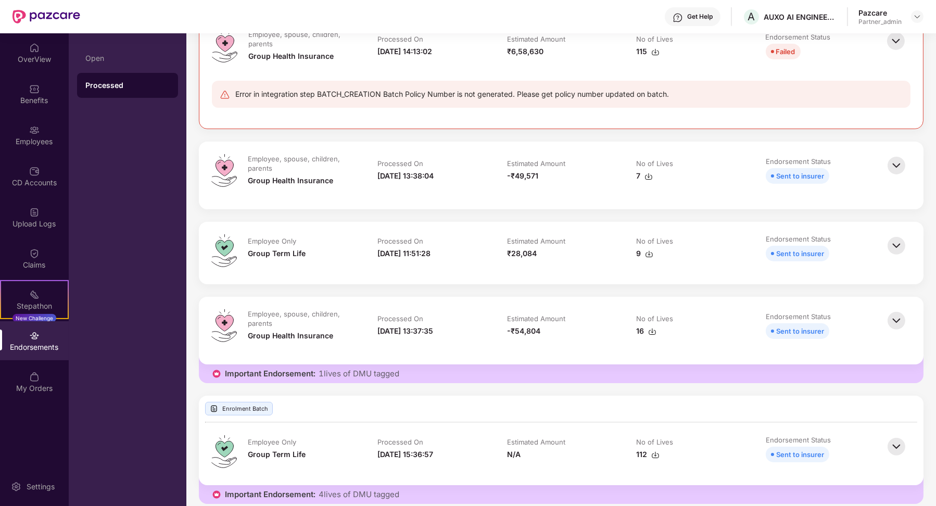
scroll to position [434, 0]
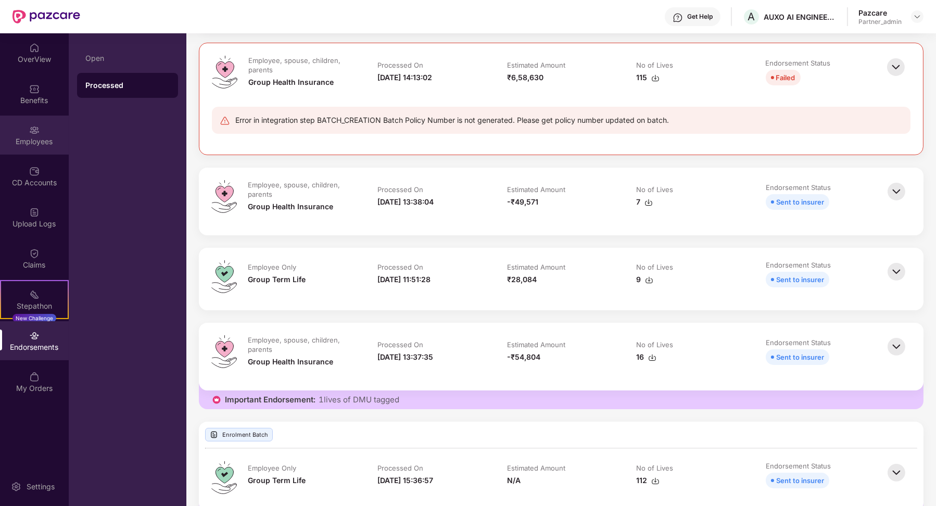
click at [33, 134] on img at bounding box center [34, 130] width 10 height 10
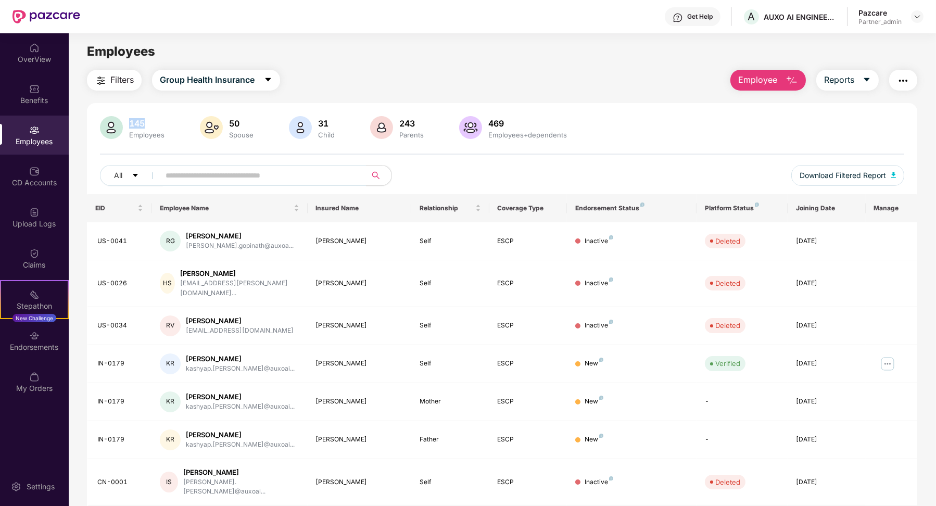
drag, startPoint x: 129, startPoint y: 123, endPoint x: 153, endPoint y: 123, distance: 23.4
click at [153, 123] on div "145" at bounding box center [147, 123] width 40 height 10
click at [34, 341] on div "Endorsements" at bounding box center [34, 340] width 69 height 39
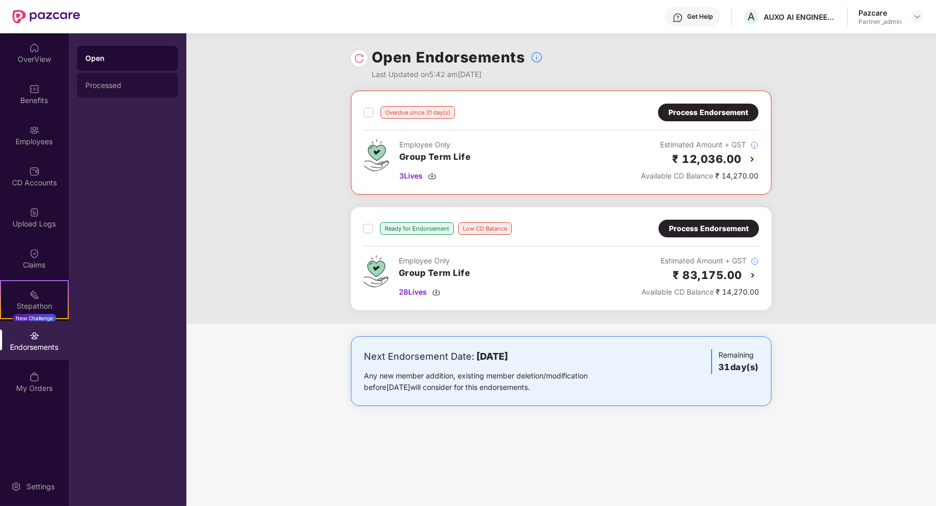
click at [100, 79] on div "Processed" at bounding box center [127, 85] width 101 height 25
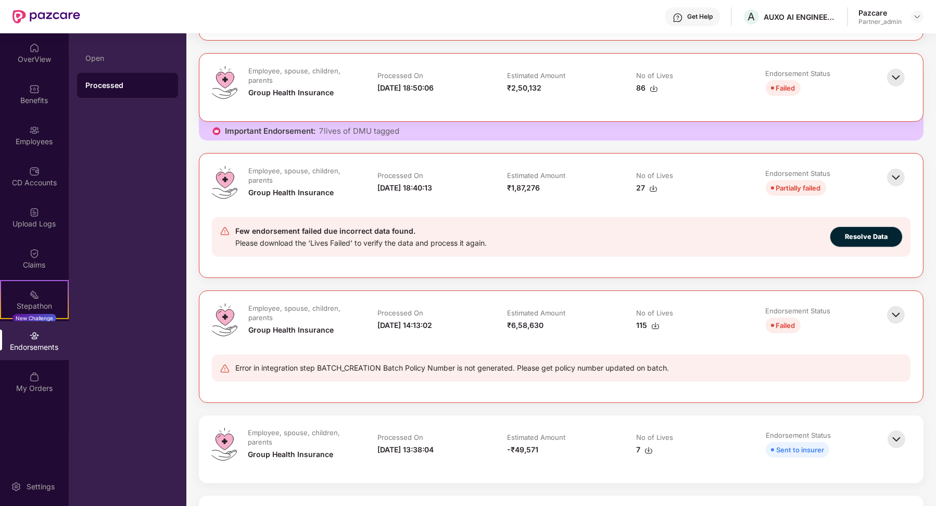
scroll to position [201, 0]
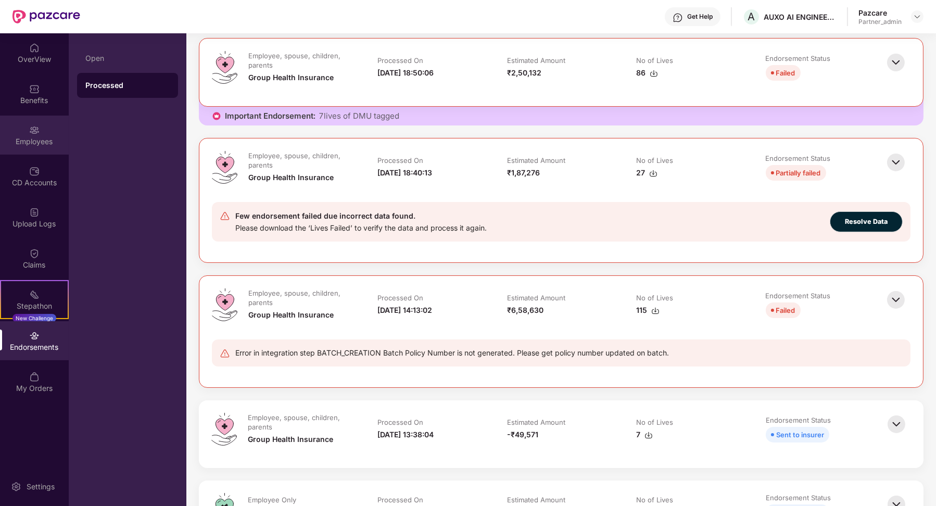
click at [29, 138] on div "Employees" at bounding box center [34, 141] width 69 height 10
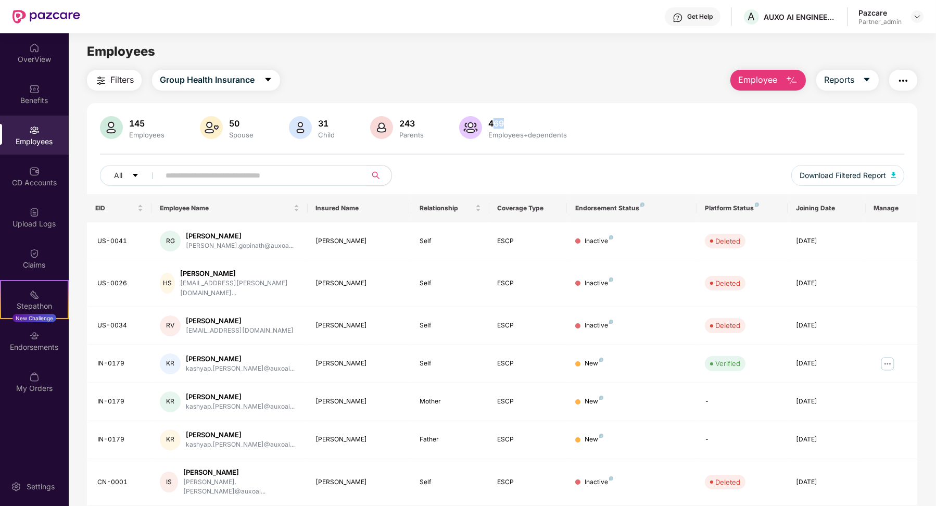
drag, startPoint x: 490, startPoint y: 122, endPoint x: 515, endPoint y: 122, distance: 25.5
click at [515, 122] on div "469" at bounding box center [527, 123] width 83 height 10
click at [518, 123] on div "469" at bounding box center [527, 123] width 83 height 10
drag, startPoint x: 490, startPoint y: 121, endPoint x: 519, endPoint y: 122, distance: 29.7
click at [520, 122] on div "469" at bounding box center [527, 123] width 83 height 10
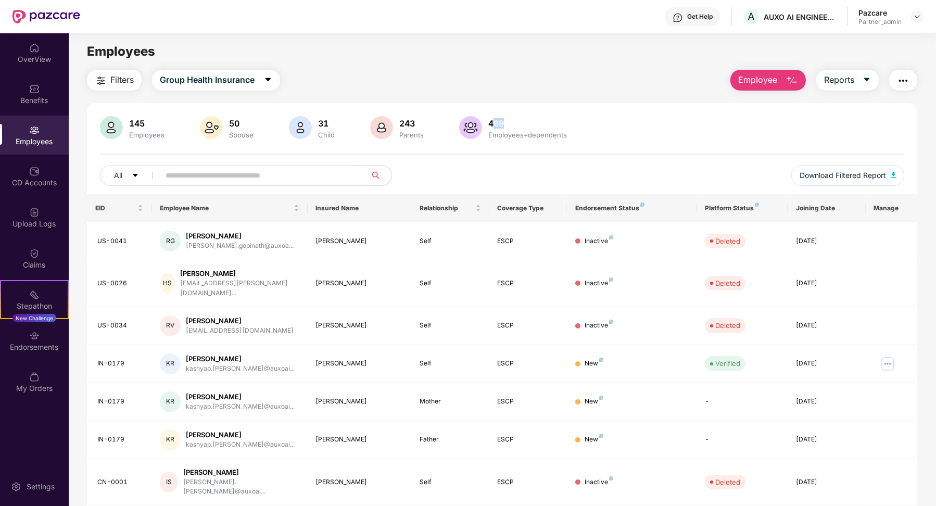
click at [519, 122] on div "469" at bounding box center [527, 123] width 83 height 10
drag, startPoint x: 486, startPoint y: 121, endPoint x: 516, endPoint y: 122, distance: 30.2
click at [516, 122] on div "469" at bounding box center [527, 123] width 83 height 10
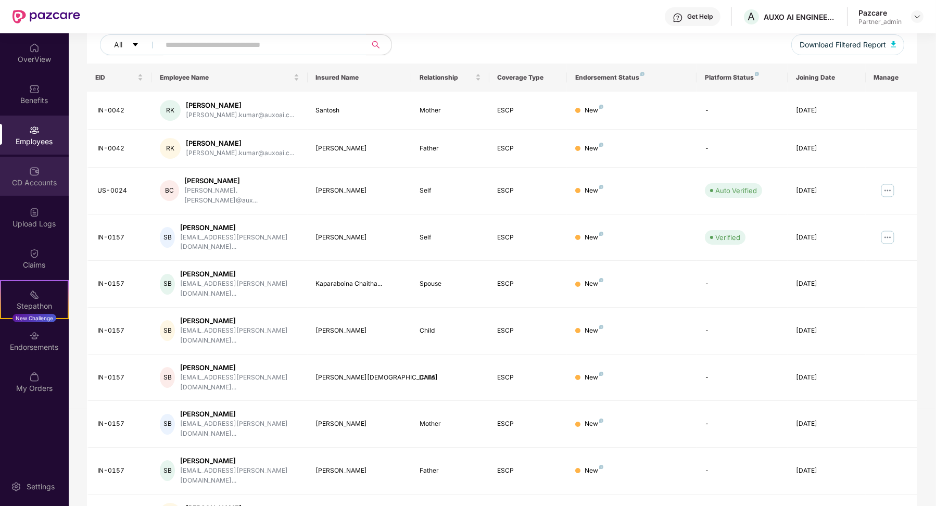
click at [46, 182] on div "CD Accounts" at bounding box center [34, 183] width 69 height 10
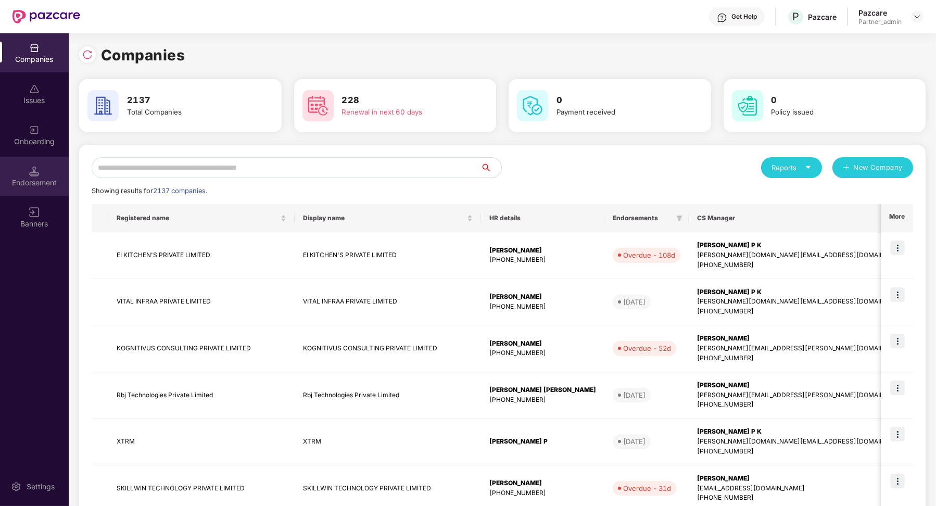
click at [40, 185] on div "Endorsement" at bounding box center [34, 183] width 69 height 10
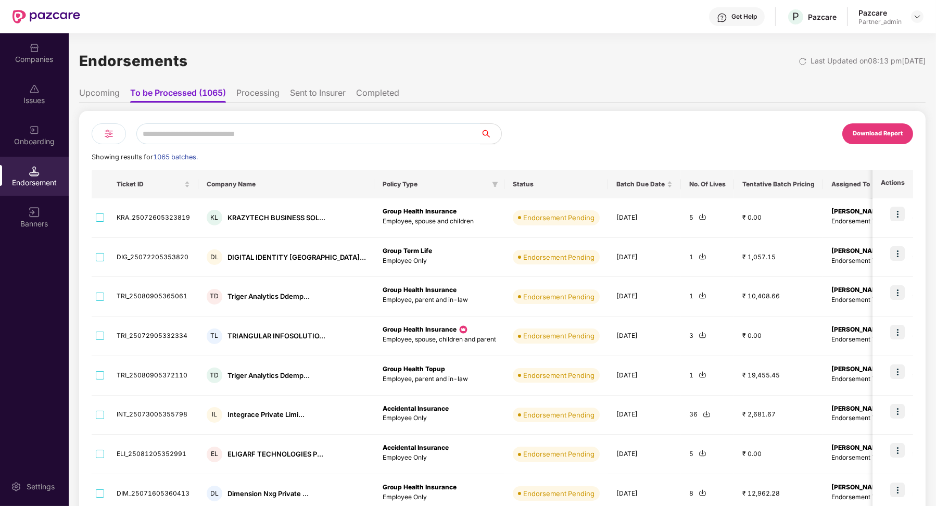
click at [376, 93] on li "Completed" at bounding box center [377, 95] width 43 height 15
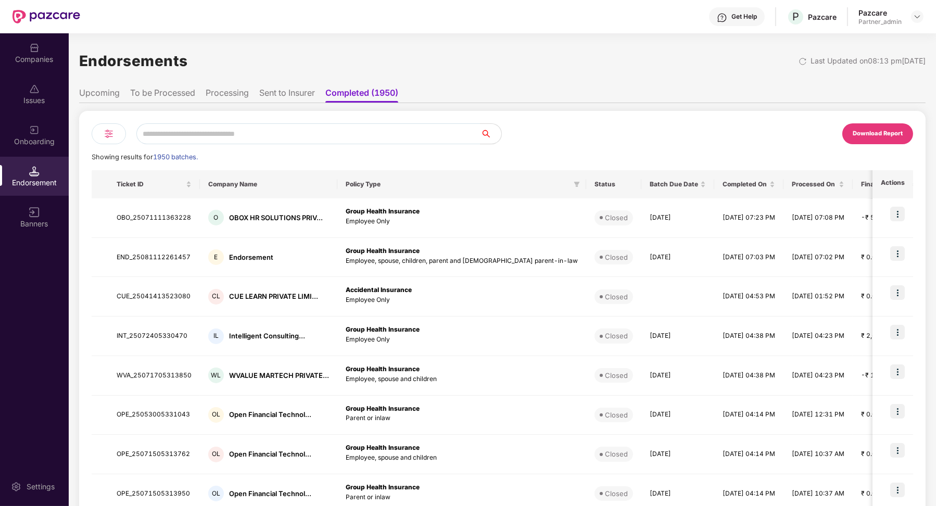
click at [231, 98] on li "Processing" at bounding box center [227, 95] width 43 height 15
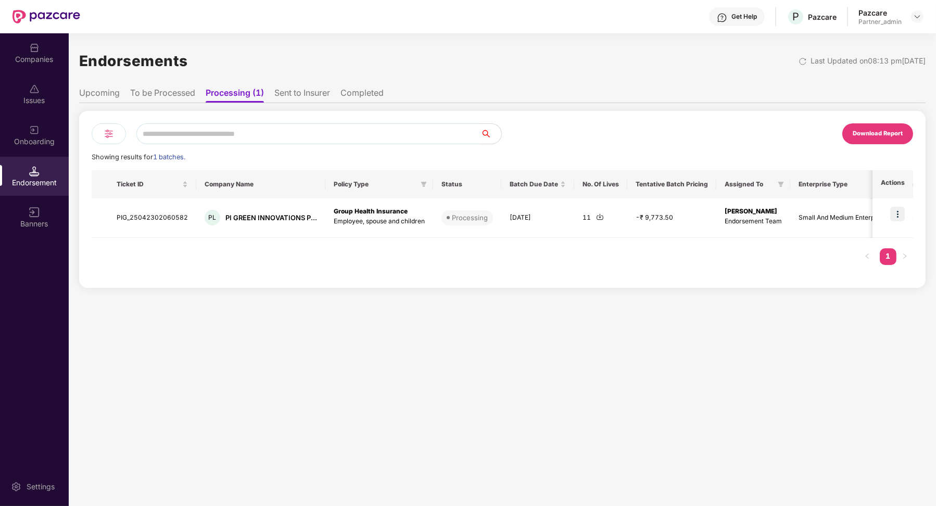
click at [351, 93] on li "Completed" at bounding box center [362, 95] width 43 height 15
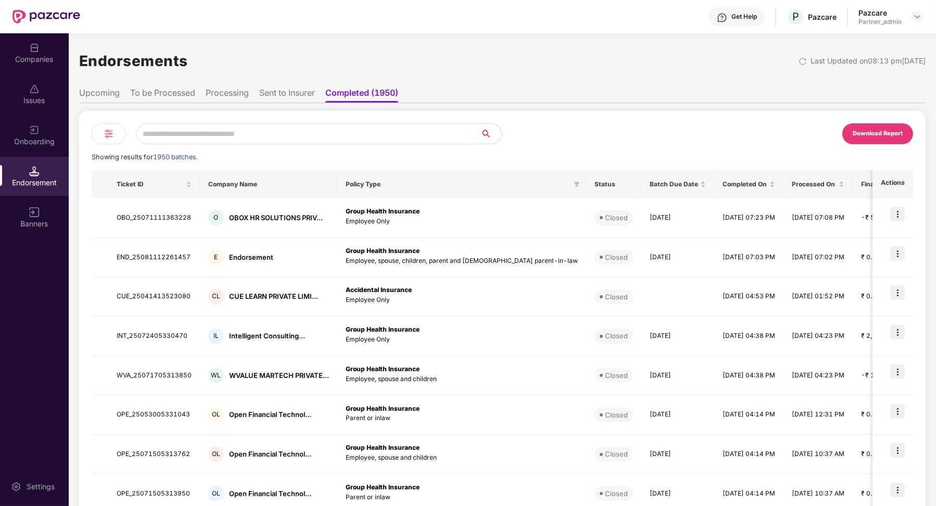
click at [240, 97] on li "Processing" at bounding box center [227, 95] width 43 height 15
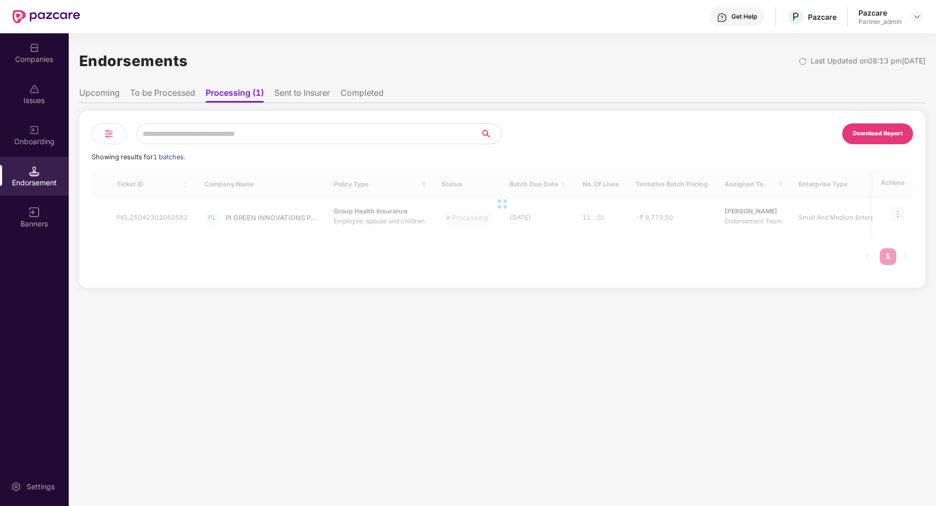
click at [264, 96] on li "Processing (1)" at bounding box center [235, 95] width 58 height 15
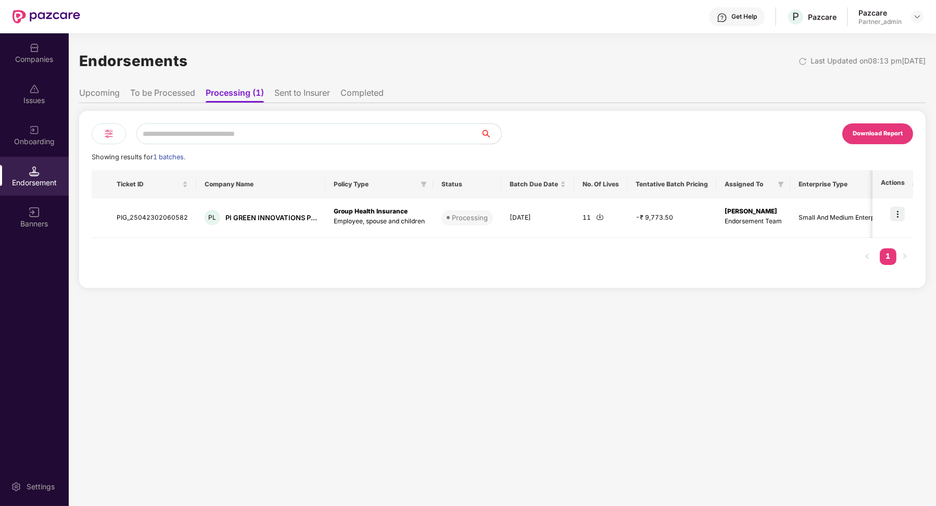
click at [291, 94] on li "Sent to Insurer" at bounding box center [302, 95] width 56 height 15
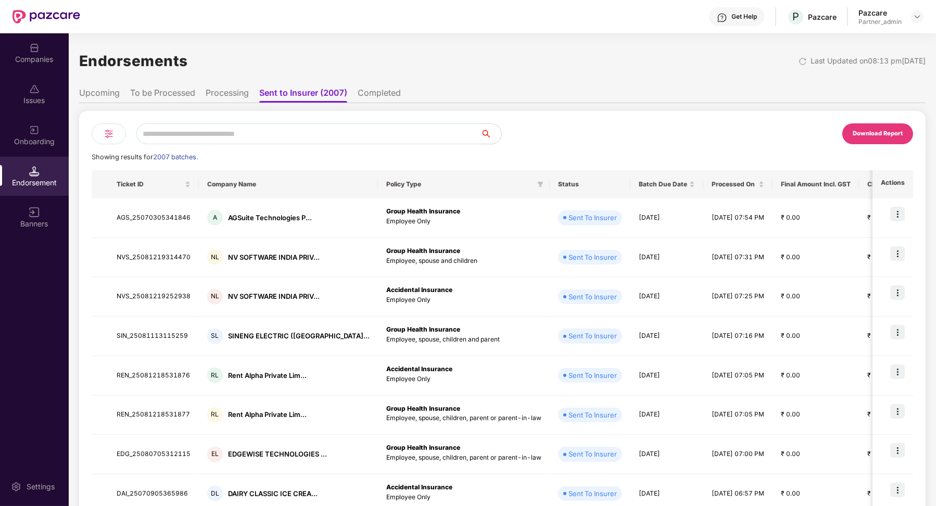
click at [364, 106] on div "Download Report Showing results for 2007 batches. Ticket ID Company Name Policy…" at bounding box center [502, 373] width 847 height 540
click at [379, 103] on ul "Upcoming To be Processed Processing Sent to Insurer (2007) Completed" at bounding box center [502, 92] width 847 height 21
click at [377, 95] on li "Completed" at bounding box center [379, 95] width 43 height 15
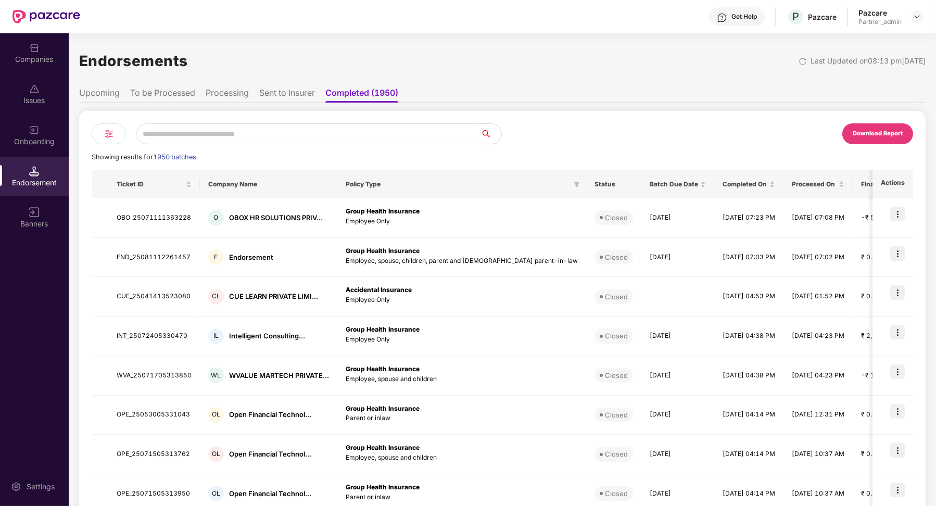
click at [286, 103] on div "Download Report Showing results for 1950 batches. Ticket ID Company Name Policy…" at bounding box center [502, 373] width 847 height 540
click at [273, 95] on li "Sent to Insurer" at bounding box center [287, 95] width 56 height 15
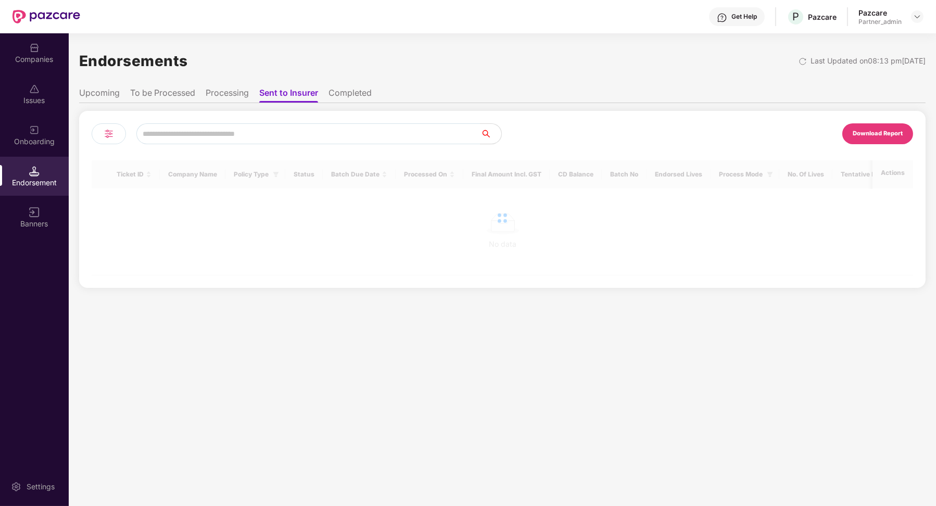
click at [261, 120] on div "Download Report Ticket ID Company Name Policy Type Status Batch Due Date Proces…" at bounding box center [502, 199] width 847 height 177
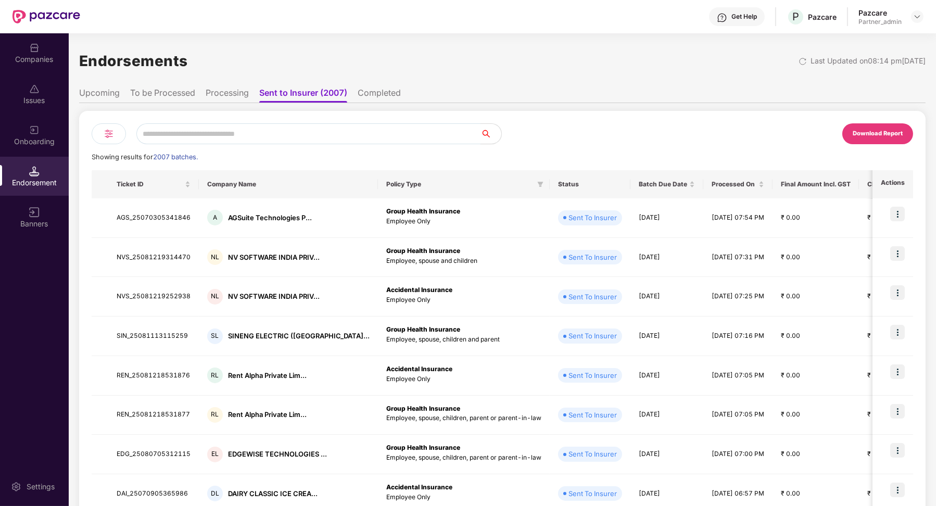
click at [248, 138] on input "text" at bounding box center [308, 133] width 344 height 21
paste input "**********"
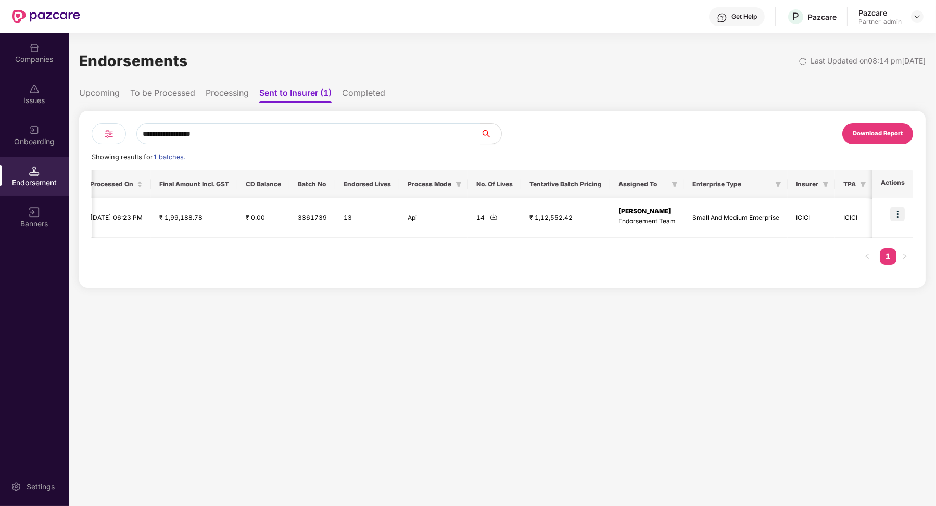
scroll to position [0, 1]
type input "**********"
click at [23, 48] on div "Companies" at bounding box center [34, 52] width 69 height 39
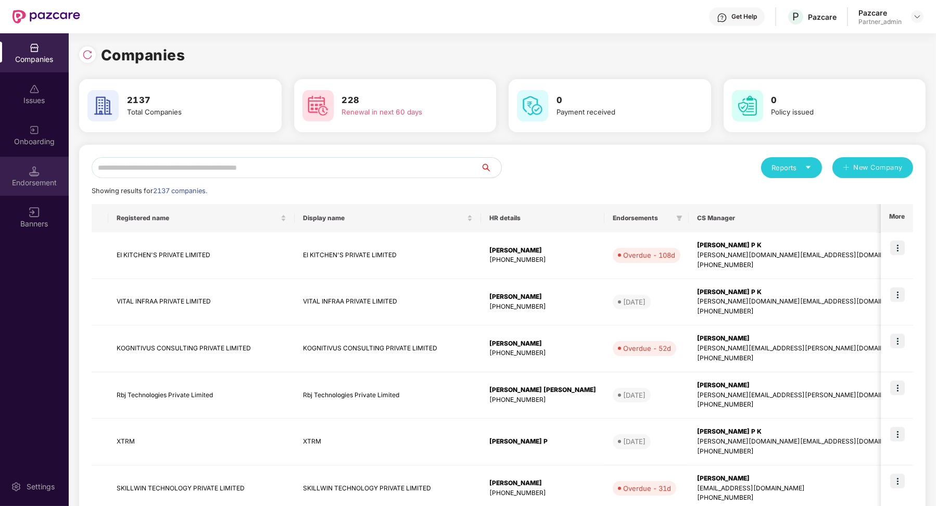
click at [49, 178] on div "Endorsement" at bounding box center [34, 183] width 69 height 10
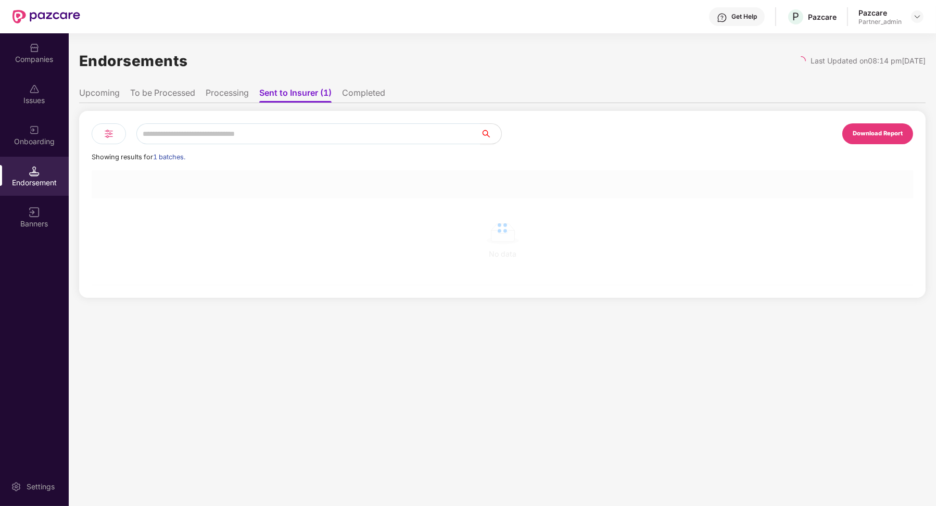
click at [251, 145] on div "Download Report Showing results for 1 batches. No data" at bounding box center [503, 204] width 822 height 162
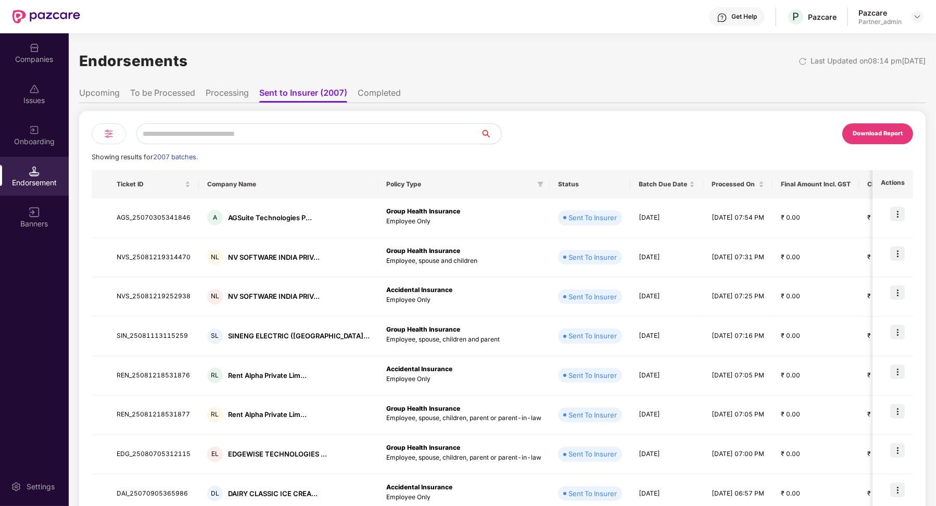
click at [242, 135] on input "text" at bounding box center [308, 133] width 344 height 21
paste input "**********"
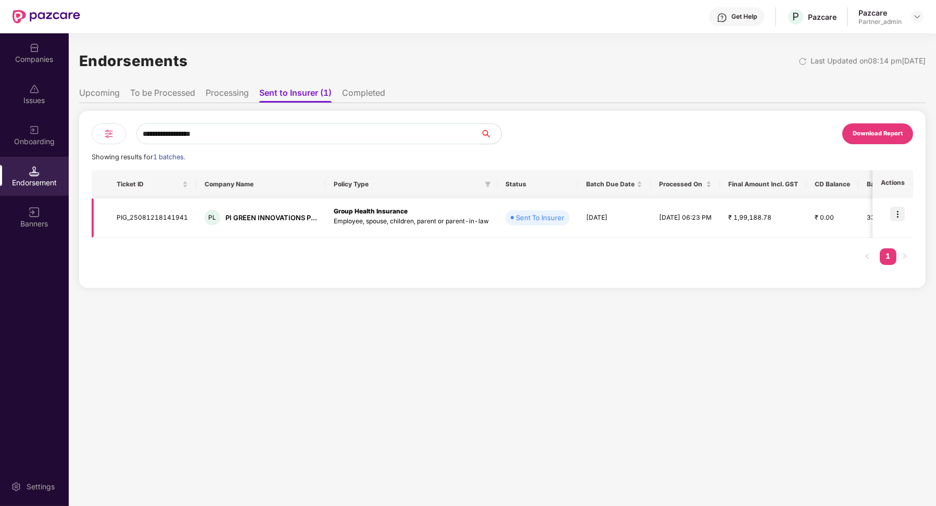
type input "**********"
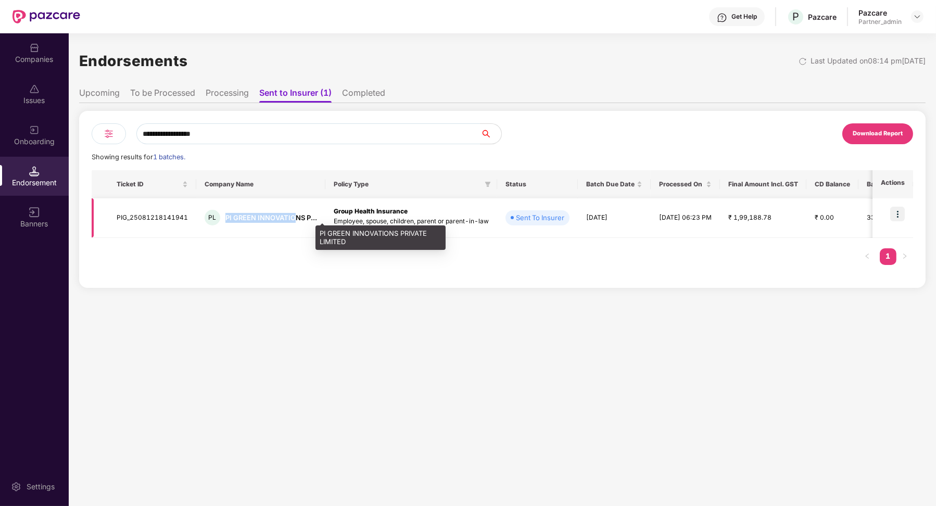
drag, startPoint x: 219, startPoint y: 218, endPoint x: 291, endPoint y: 218, distance: 72.4
click at [291, 218] on div "PL PI GREEN INNOVATIONS P..." at bounding box center [261, 218] width 113 height 16
copy div "PI GREEN INNOVATIO"
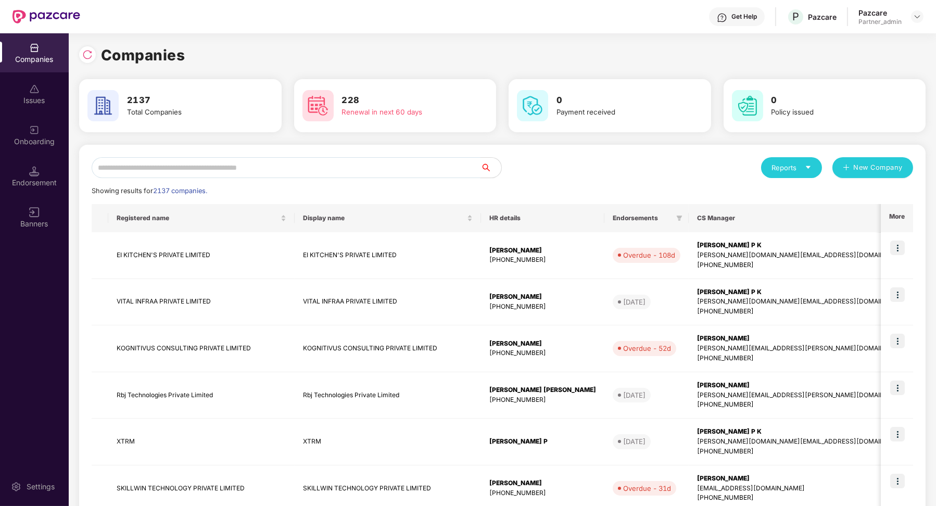
click at [147, 173] on input "text" at bounding box center [286, 167] width 389 height 21
paste input "**********"
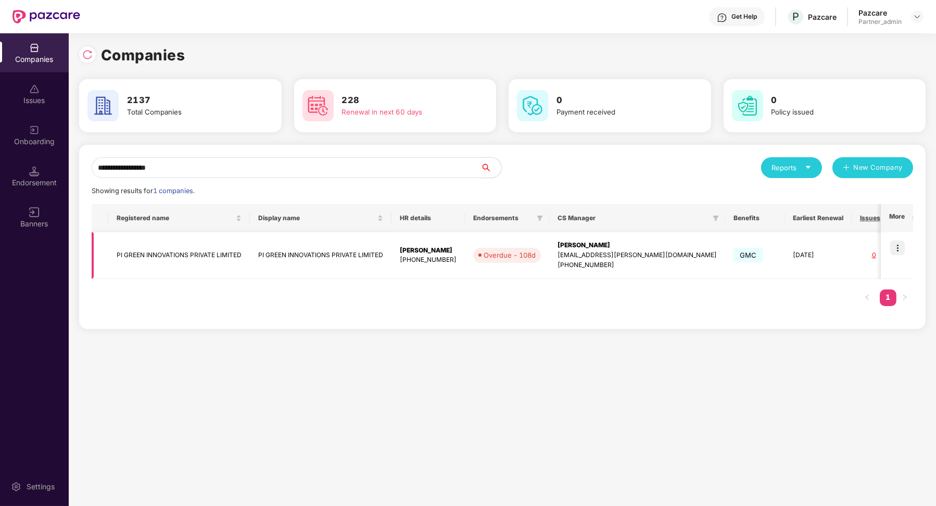
type input "**********"
click at [899, 243] on img at bounding box center [898, 248] width 15 height 15
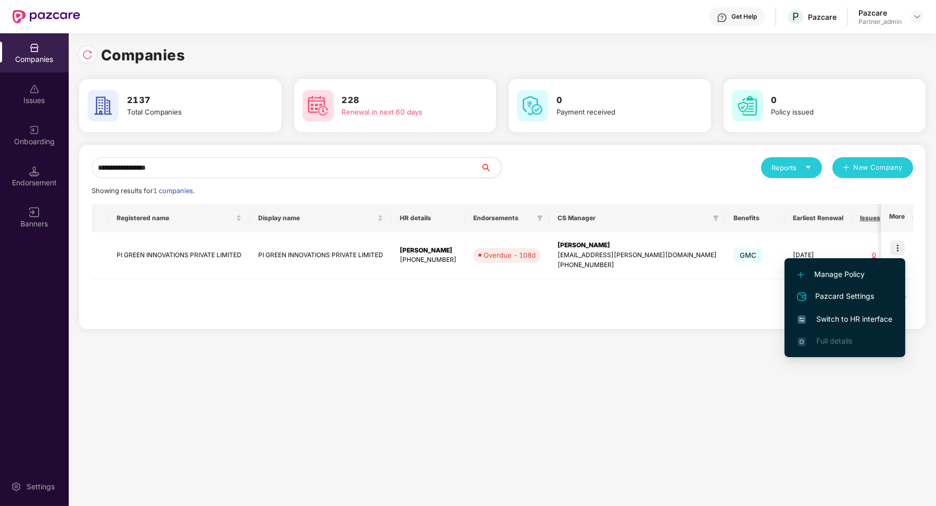
click at [855, 317] on span "Switch to HR interface" at bounding box center [845, 319] width 95 height 11
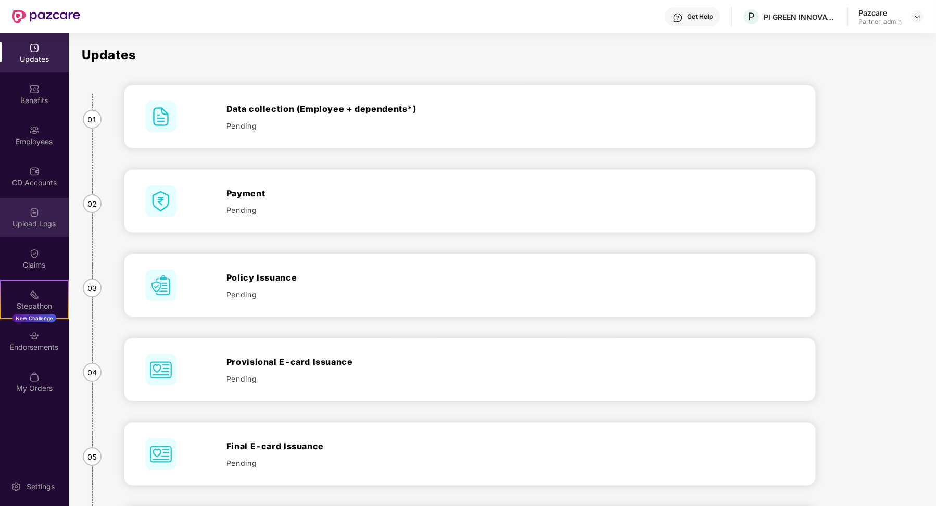
click at [41, 225] on div "Upload Logs" at bounding box center [34, 224] width 69 height 10
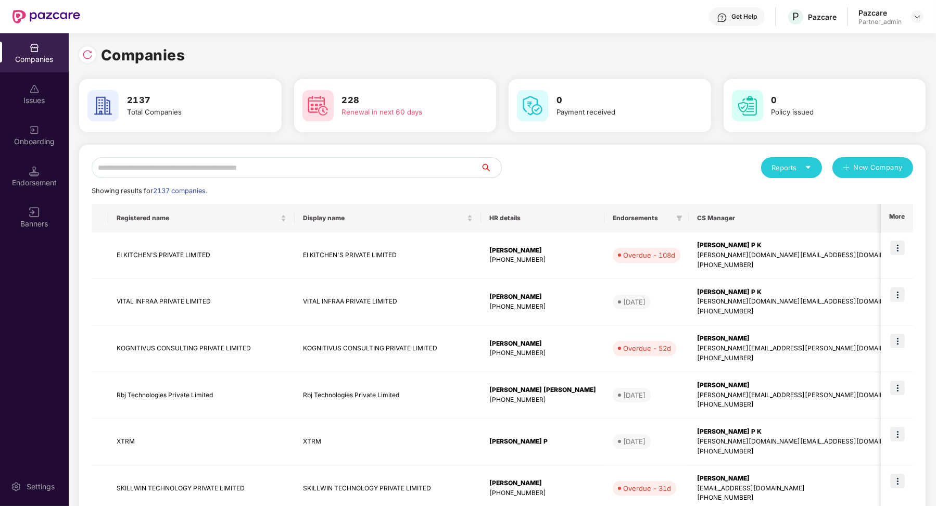
scroll to position [0, 1]
click at [43, 188] on div "Endorsement" at bounding box center [34, 183] width 69 height 10
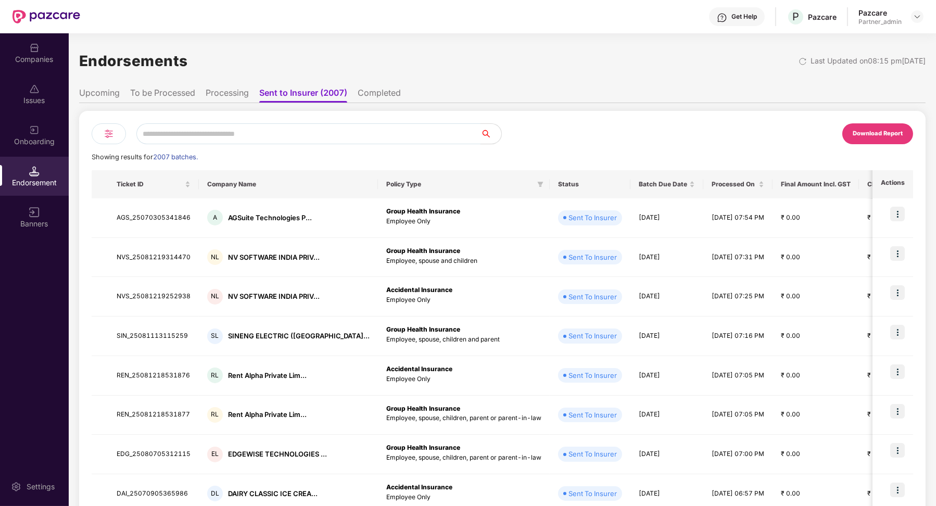
click at [270, 134] on input "text" at bounding box center [308, 133] width 344 height 21
paste input "**********"
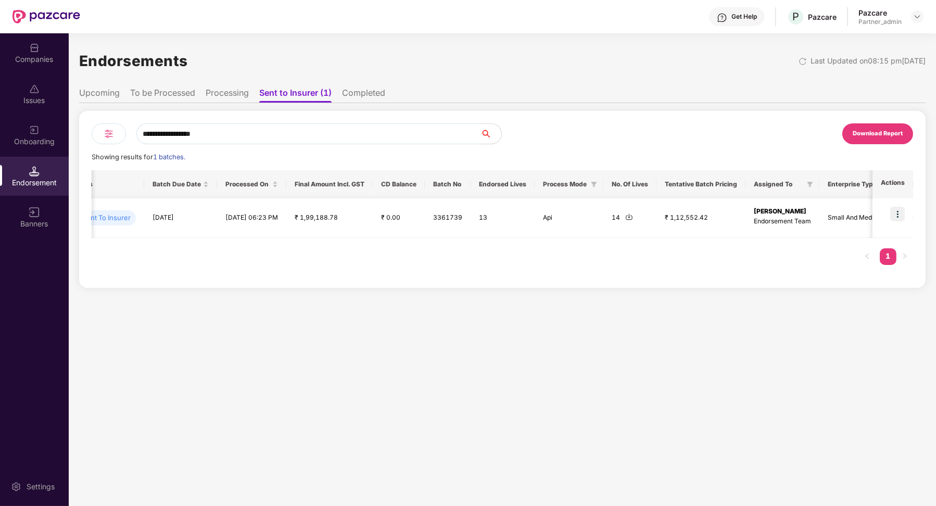
scroll to position [0, 456]
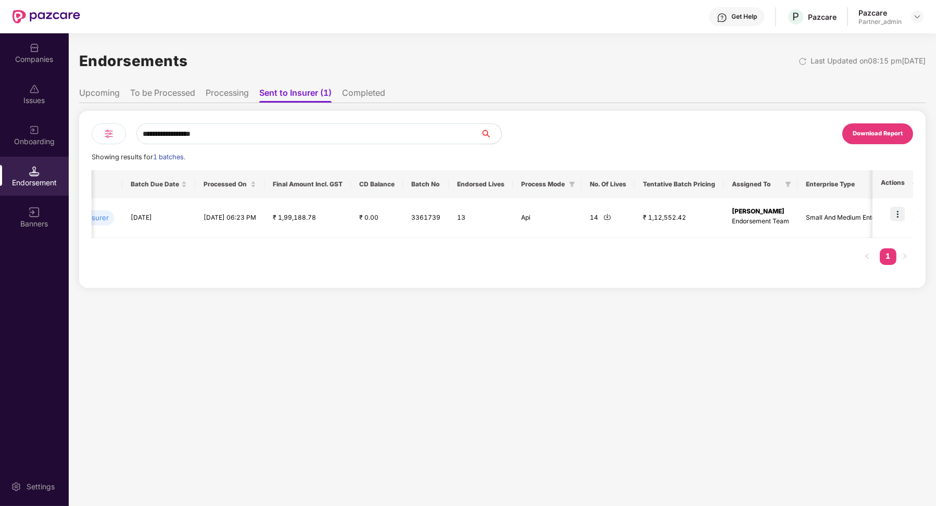
type input "**********"
click at [232, 92] on li "Processing" at bounding box center [227, 95] width 43 height 15
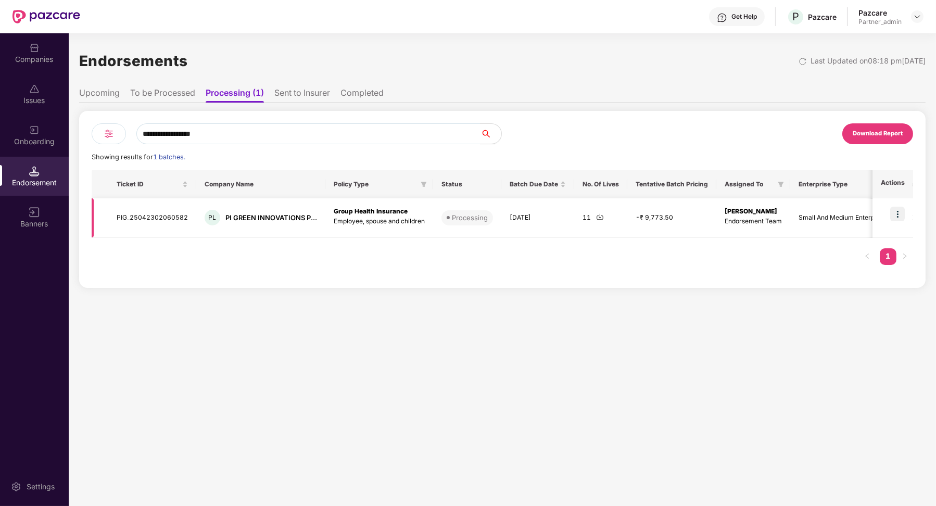
click at [162, 217] on td "PIG_25042302060582" at bounding box center [152, 218] width 88 height 40
copy td "PIG_25042302060582"
click at [308, 97] on li "Sent to Insurer" at bounding box center [302, 95] width 56 height 15
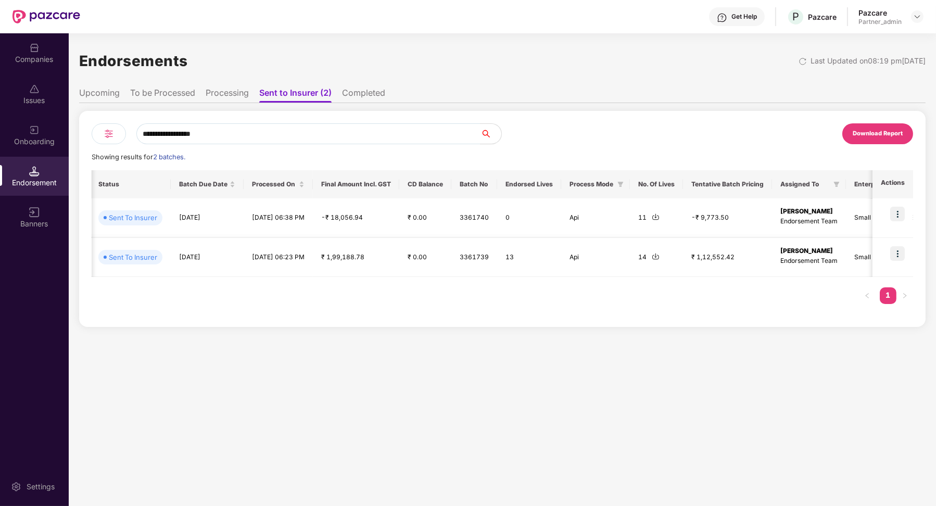
scroll to position [0, 591]
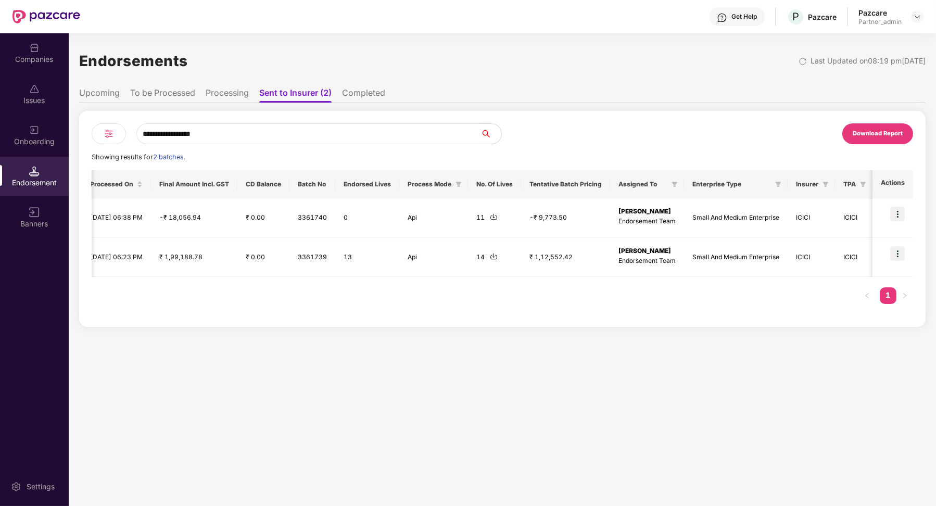
click at [366, 94] on li "Completed" at bounding box center [363, 95] width 43 height 15
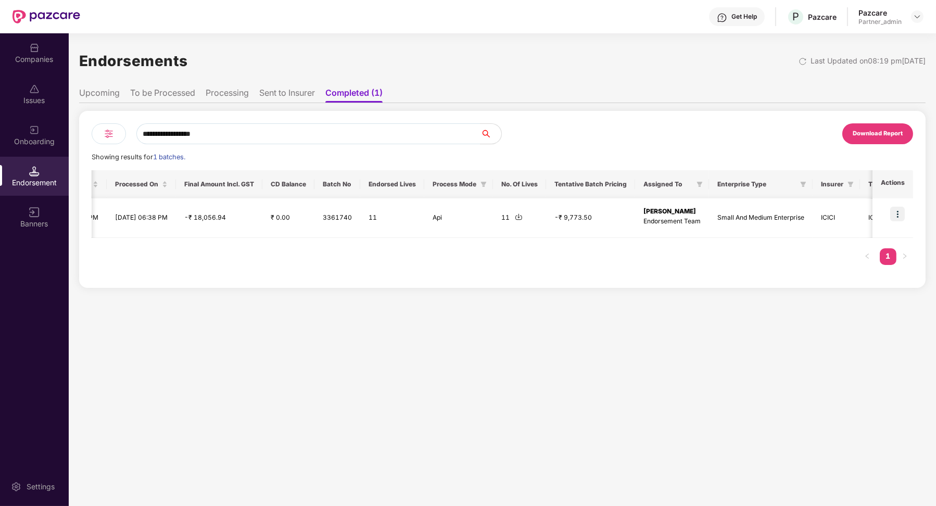
scroll to position [0, 526]
click at [279, 98] on li "Sent to Insurer" at bounding box center [287, 95] width 56 height 15
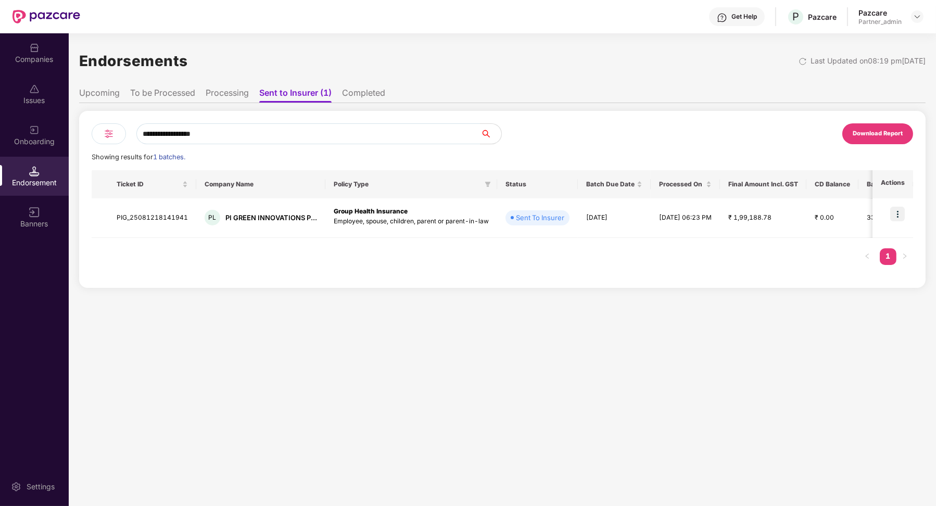
click at [350, 90] on li "Completed" at bounding box center [363, 95] width 43 height 15
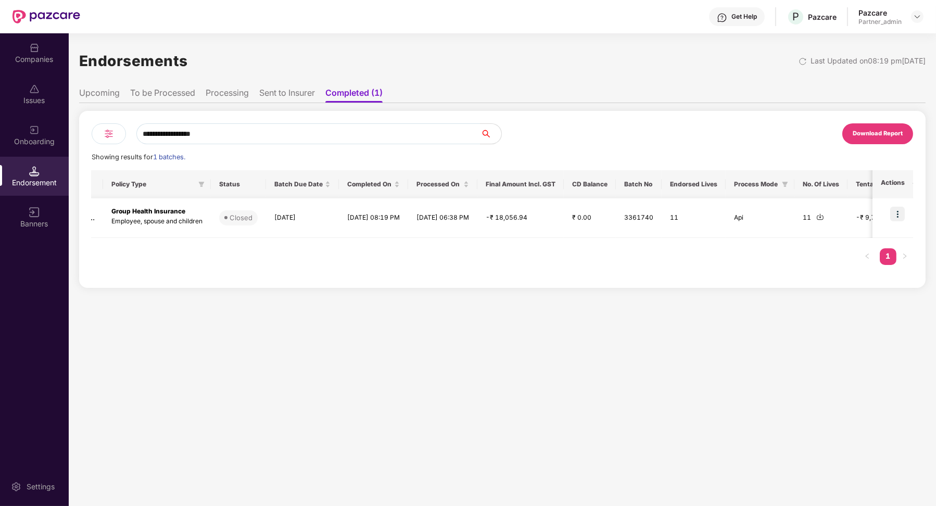
scroll to position [0, 0]
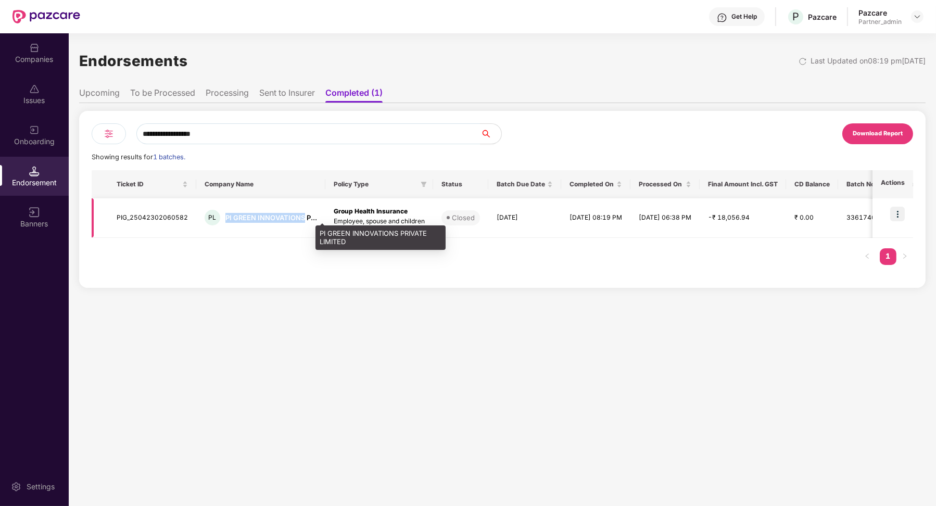
drag, startPoint x: 224, startPoint y: 216, endPoint x: 302, endPoint y: 216, distance: 77.1
click at [302, 216] on div "PI GREEN INNOVATIONS P..." at bounding box center [272, 218] width 92 height 10
copy div "PI GREEN INNOVATIONS"
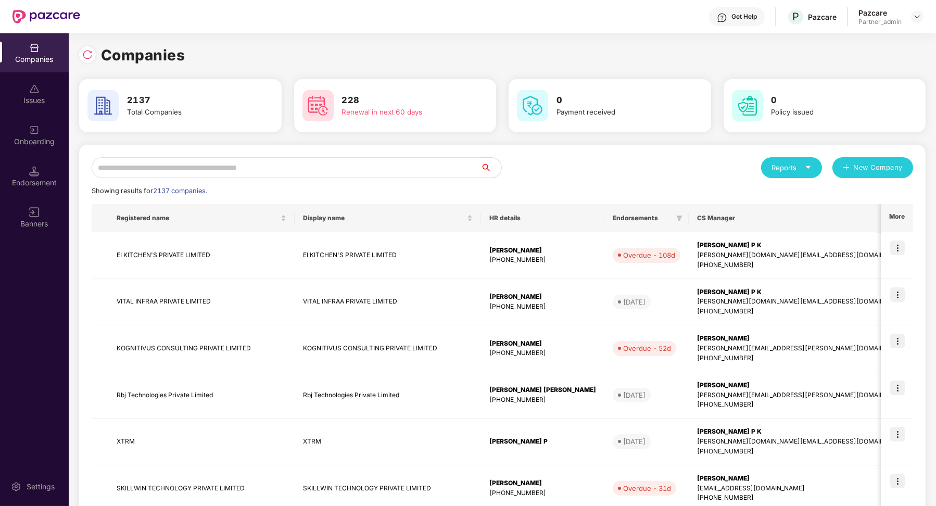
click at [162, 154] on div "Reports New Company Showing results for 2137 companies. Registered name Display…" at bounding box center [502, 447] width 847 height 604
click at [162, 165] on input "text" at bounding box center [286, 167] width 389 height 21
paste input "**********"
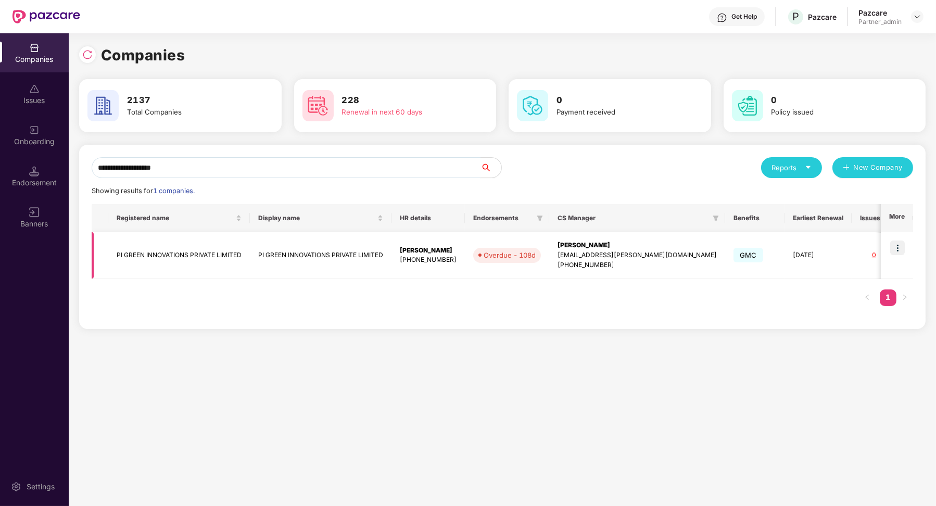
type input "**********"
click at [899, 248] on img at bounding box center [898, 248] width 15 height 15
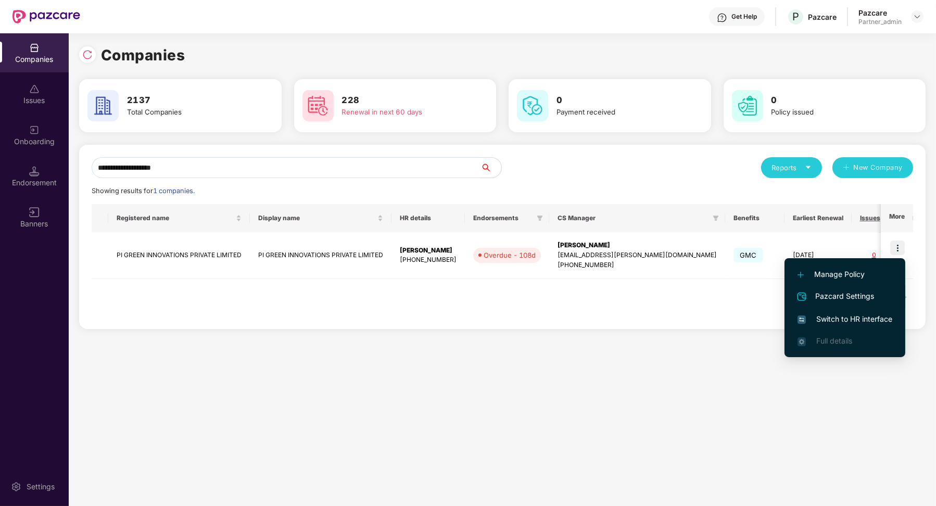
click at [861, 307] on li "Pazcard Settings" at bounding box center [845, 296] width 121 height 23
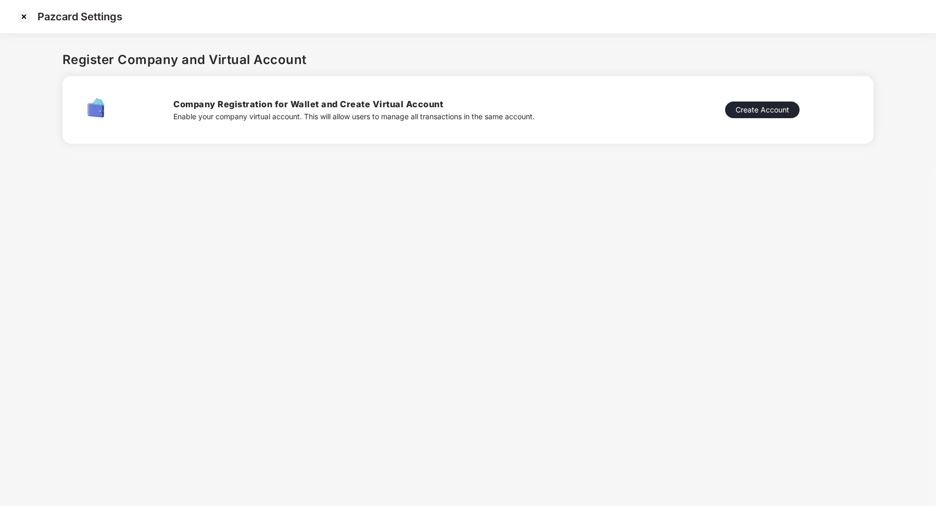
click at [23, 17] on img at bounding box center [24, 16] width 17 height 17
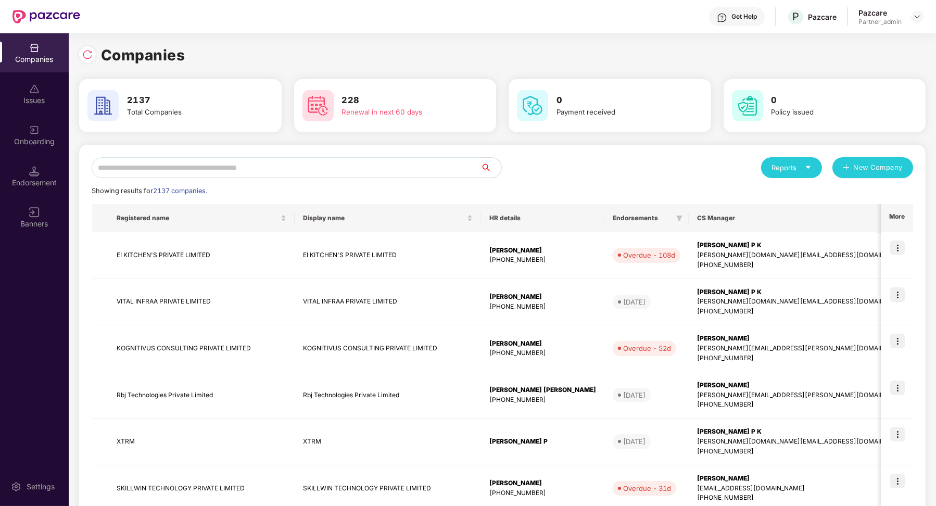
click at [168, 174] on input "text" at bounding box center [286, 167] width 389 height 21
paste input "**********"
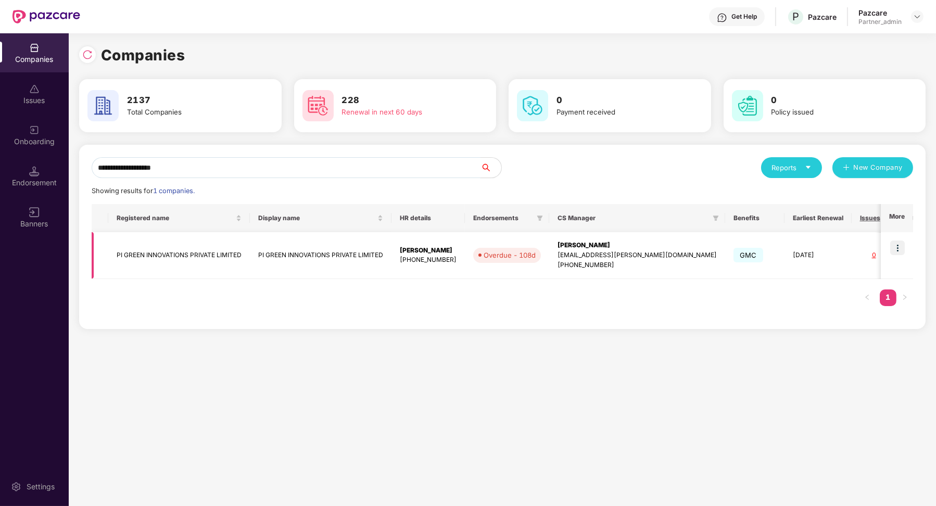
type input "**********"
click at [898, 246] on img at bounding box center [898, 248] width 15 height 15
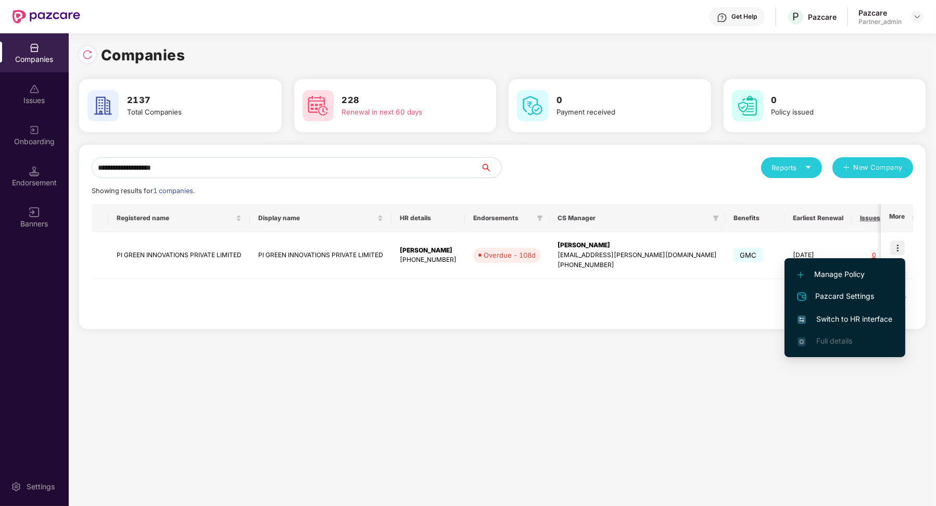
click at [868, 322] on span "Switch to HR interface" at bounding box center [845, 319] width 95 height 11
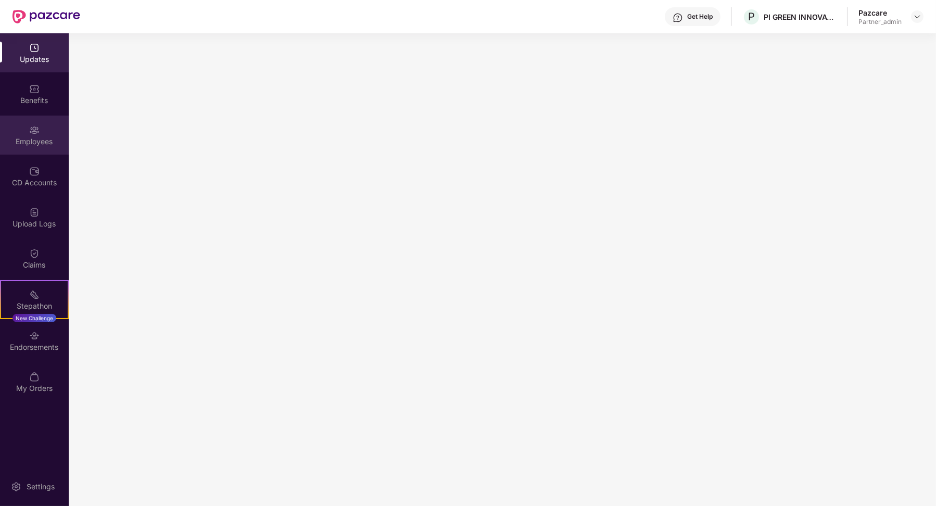
click at [39, 146] on div "Employees" at bounding box center [34, 135] width 69 height 39
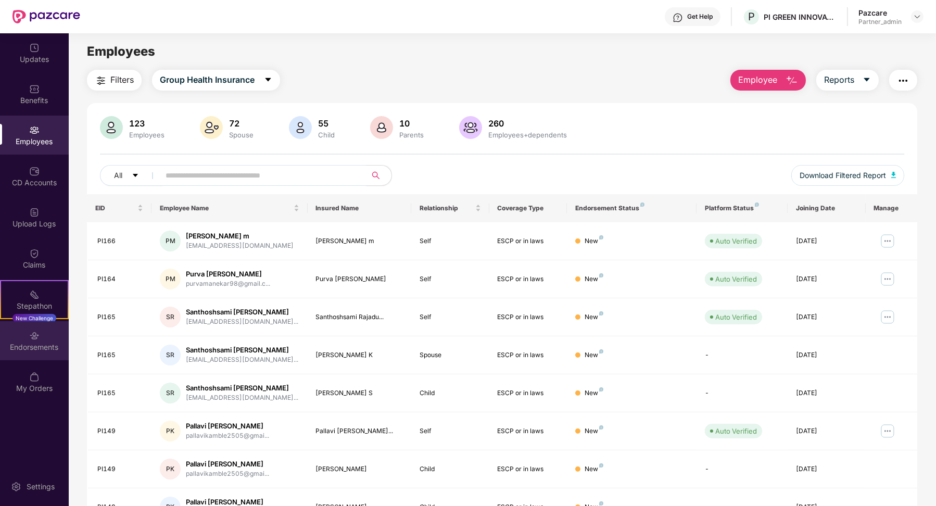
click at [36, 328] on div "Endorsements" at bounding box center [34, 340] width 69 height 39
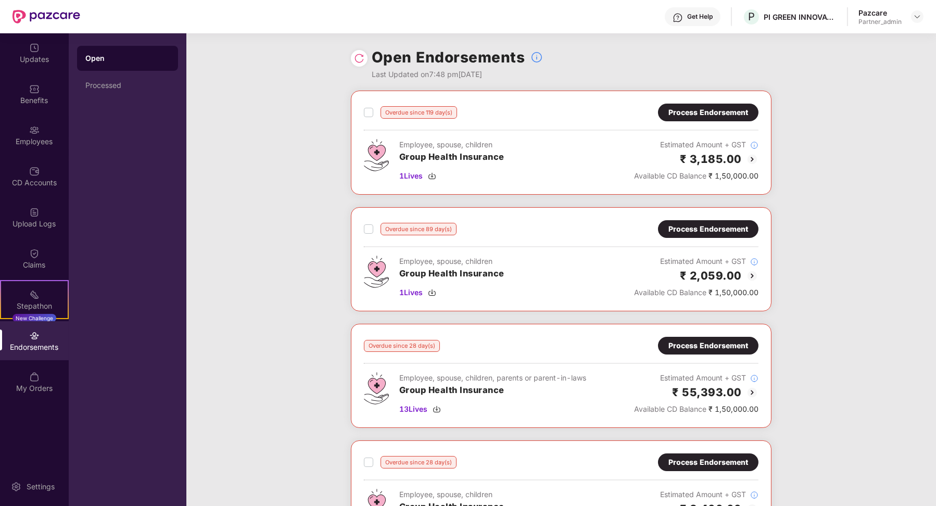
click at [118, 102] on div "Open Processed" at bounding box center [128, 269] width 118 height 473
click at [117, 94] on div "Processed" at bounding box center [127, 85] width 101 height 25
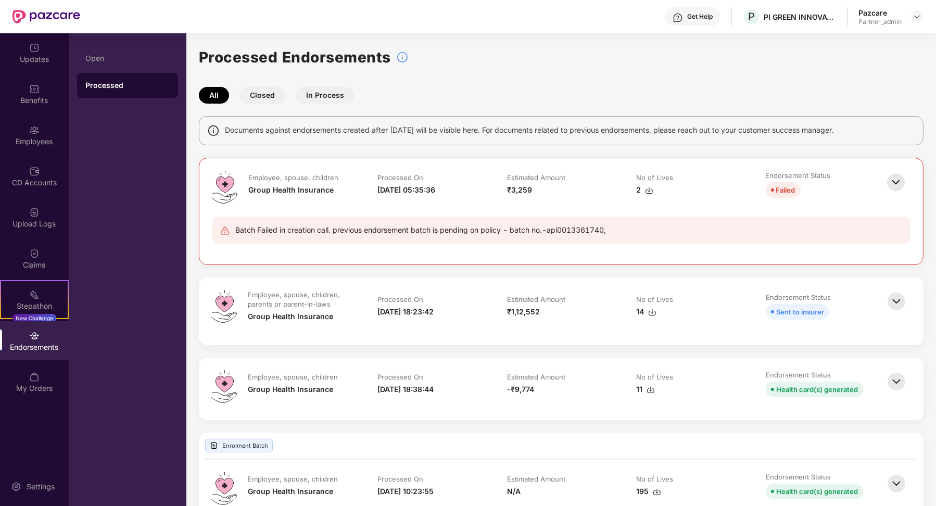
click at [895, 183] on img at bounding box center [896, 182] width 23 height 23
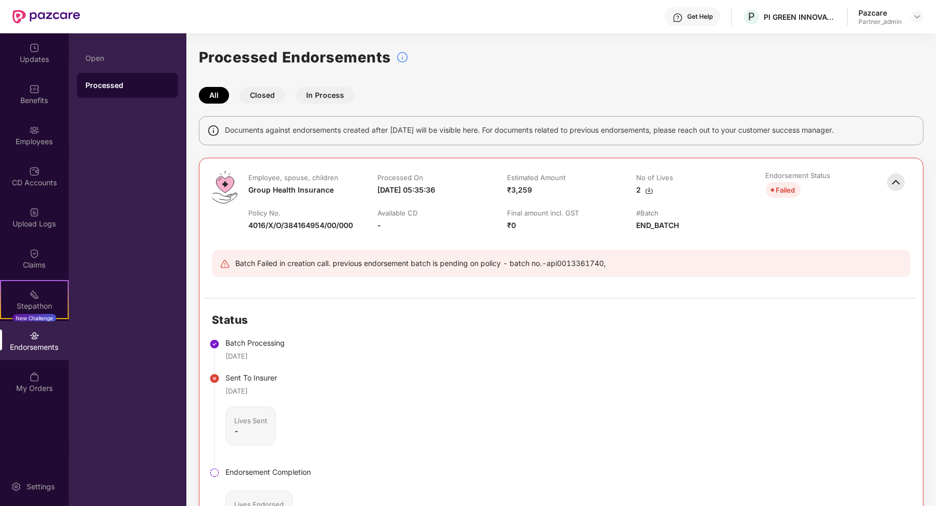
click at [895, 183] on img at bounding box center [896, 182] width 23 height 23
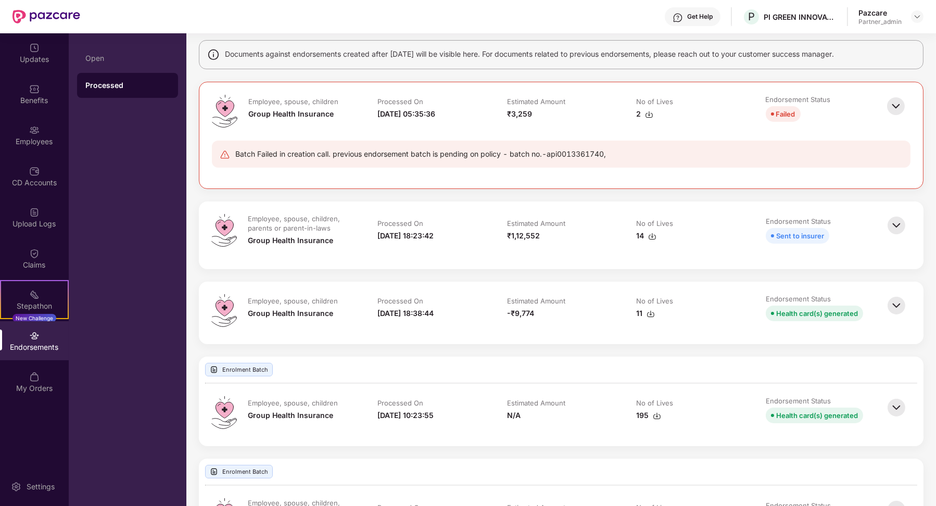
scroll to position [82, 0]
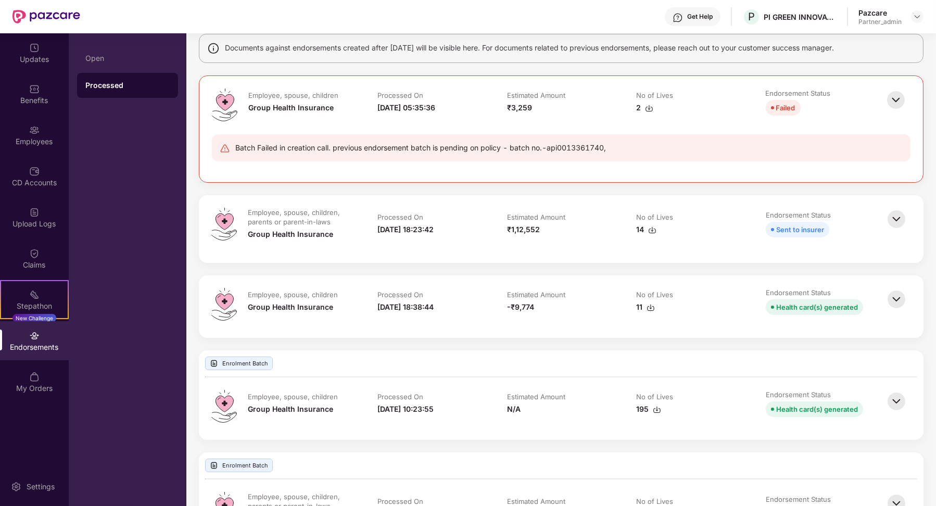
click at [901, 218] on img at bounding box center [896, 219] width 23 height 23
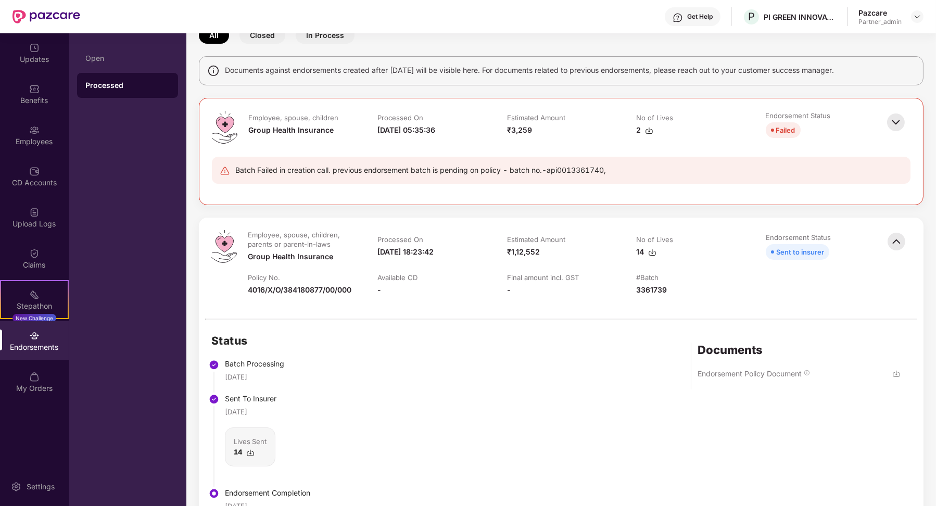
scroll to position [0, 0]
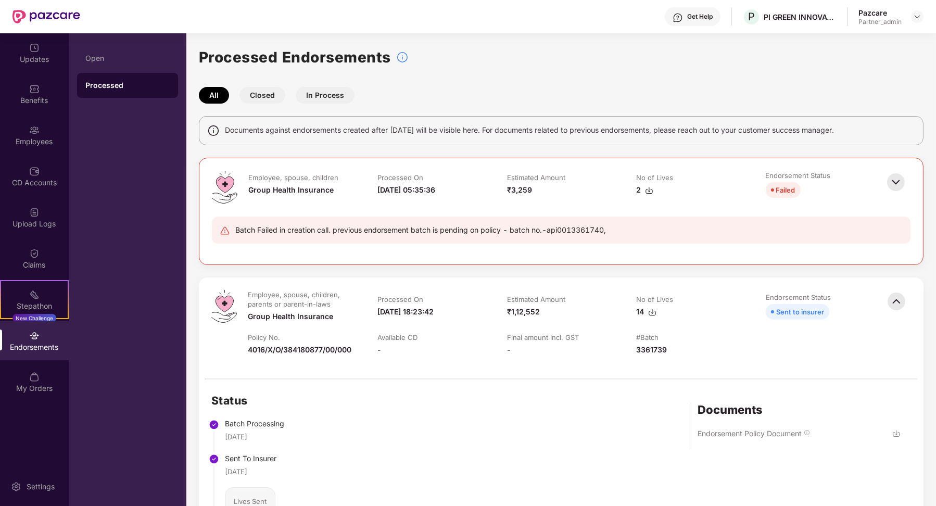
click at [271, 98] on button "Closed" at bounding box center [263, 95] width 46 height 17
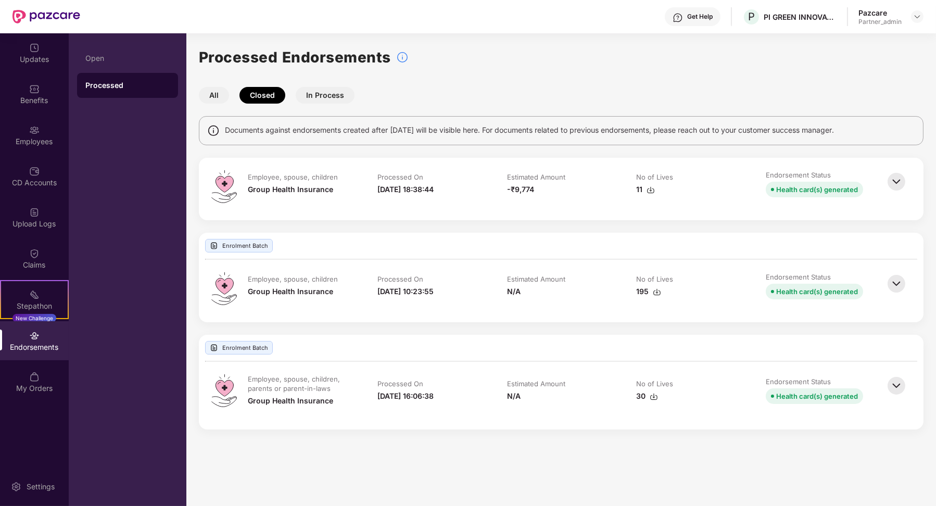
click at [904, 179] on img at bounding box center [896, 181] width 23 height 23
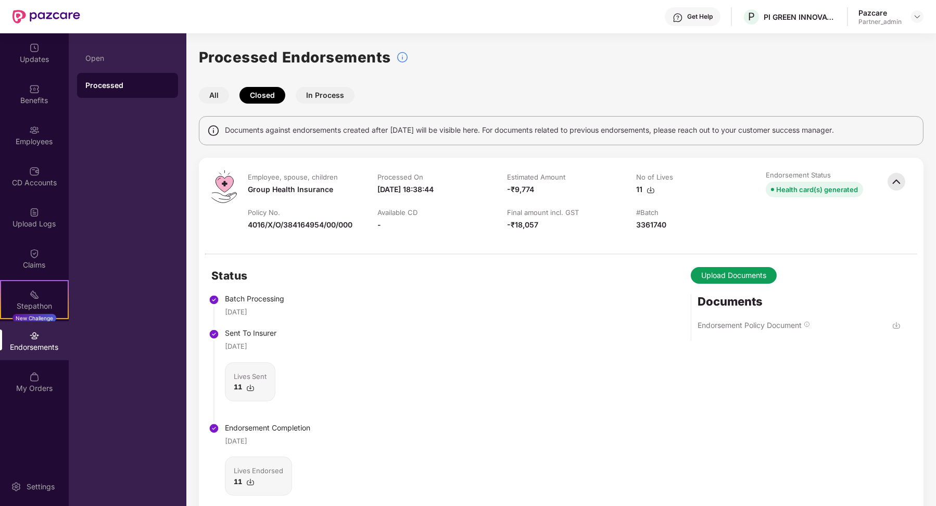
click at [893, 185] on img at bounding box center [896, 181] width 23 height 23
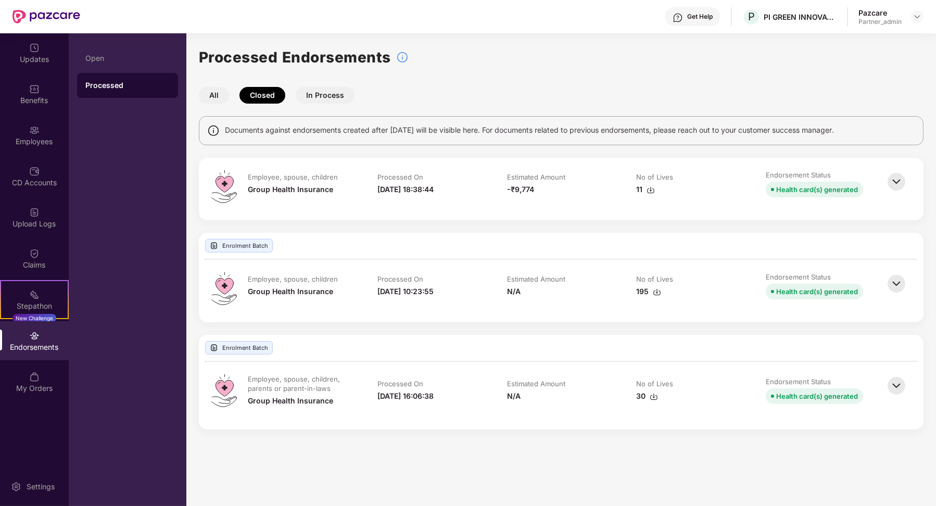
click at [893, 187] on img at bounding box center [896, 181] width 23 height 23
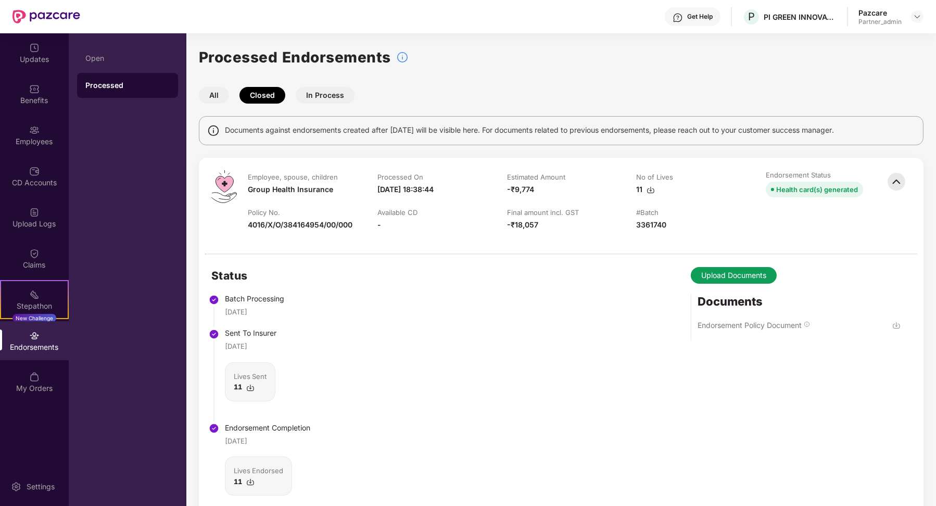
click at [221, 96] on button "All" at bounding box center [214, 95] width 30 height 17
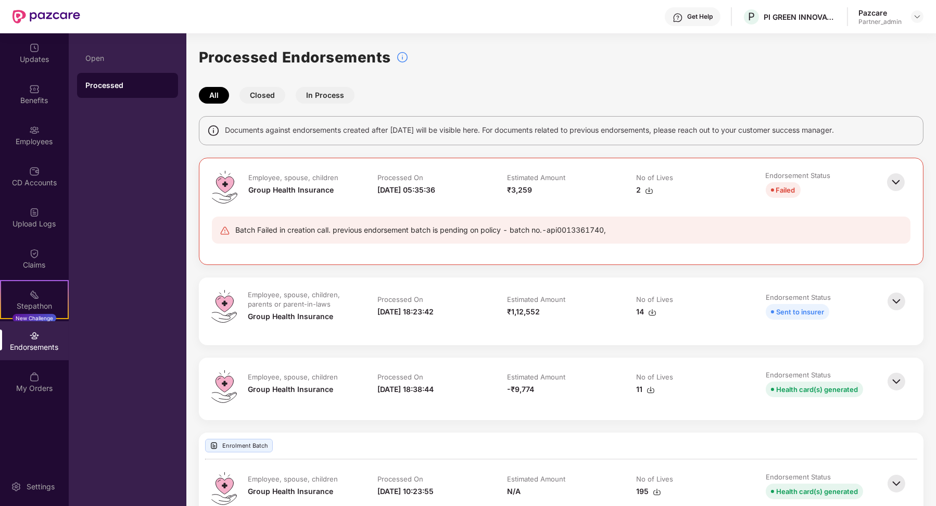
click at [894, 299] on img at bounding box center [896, 301] width 23 height 23
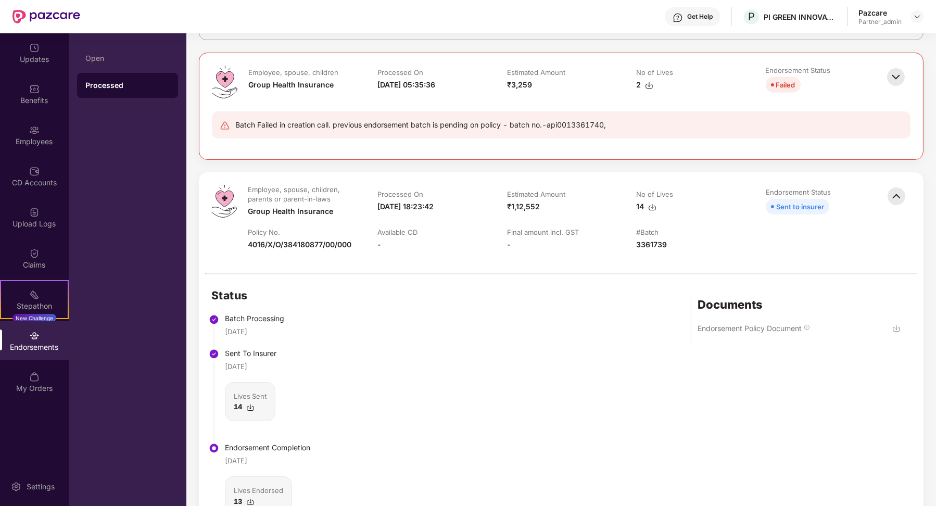
scroll to position [248, 0]
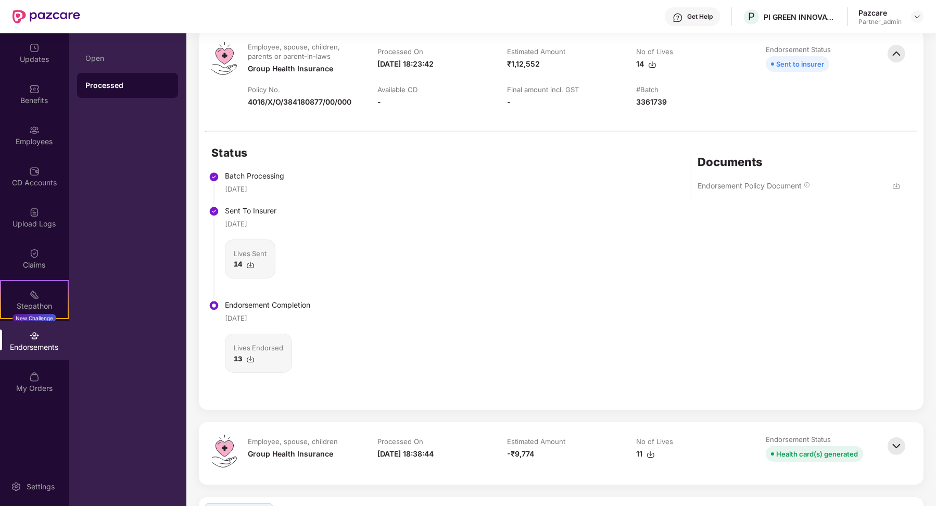
click at [251, 263] on img at bounding box center [250, 265] width 8 height 8
click at [251, 355] on img at bounding box center [250, 359] width 8 height 8
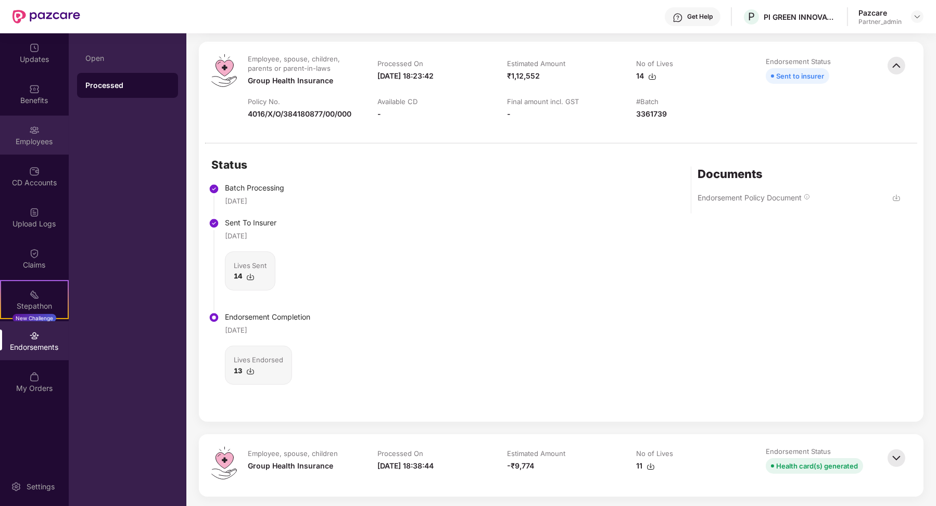
click at [47, 147] on div "Employees" at bounding box center [34, 135] width 69 height 39
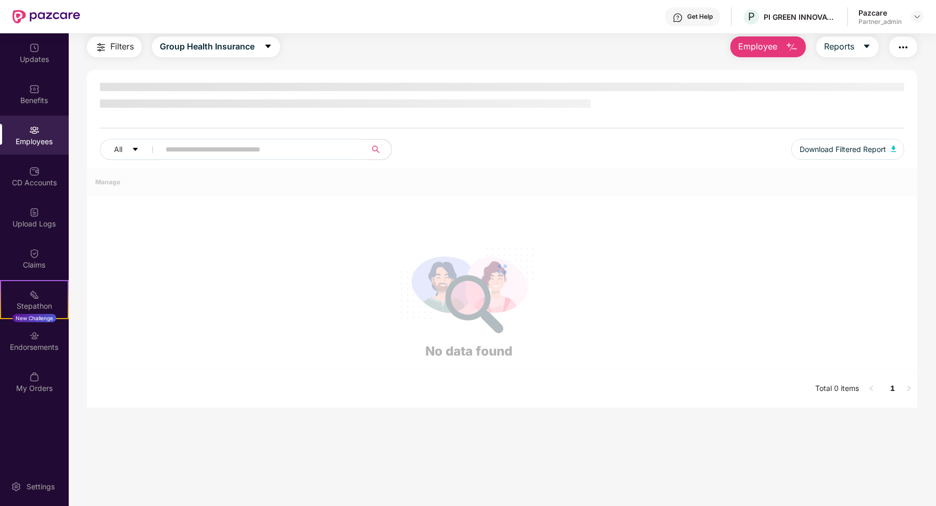
scroll to position [33, 0]
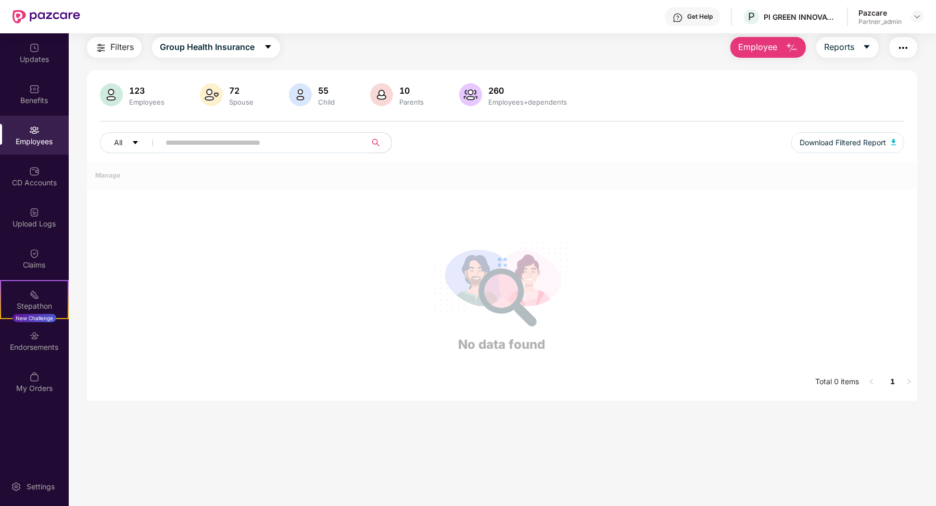
click at [243, 145] on input "text" at bounding box center [259, 143] width 187 height 16
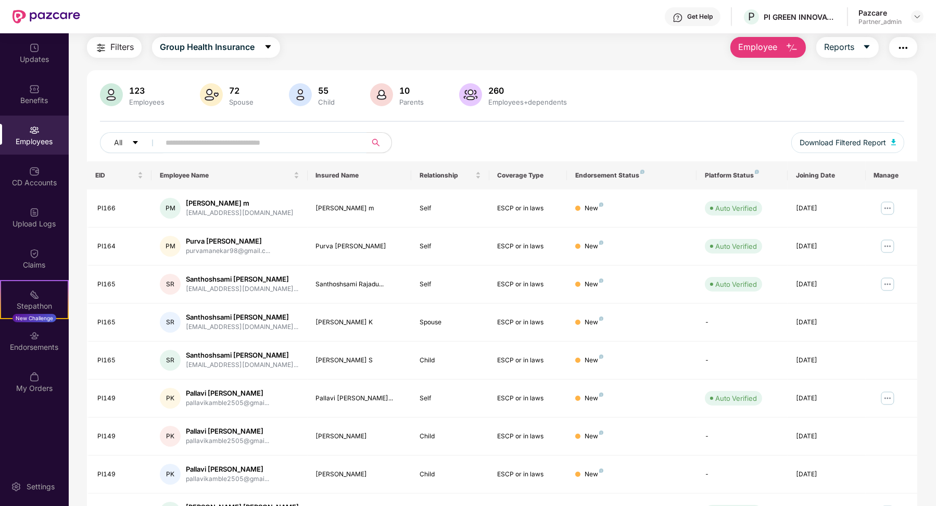
paste input "*****"
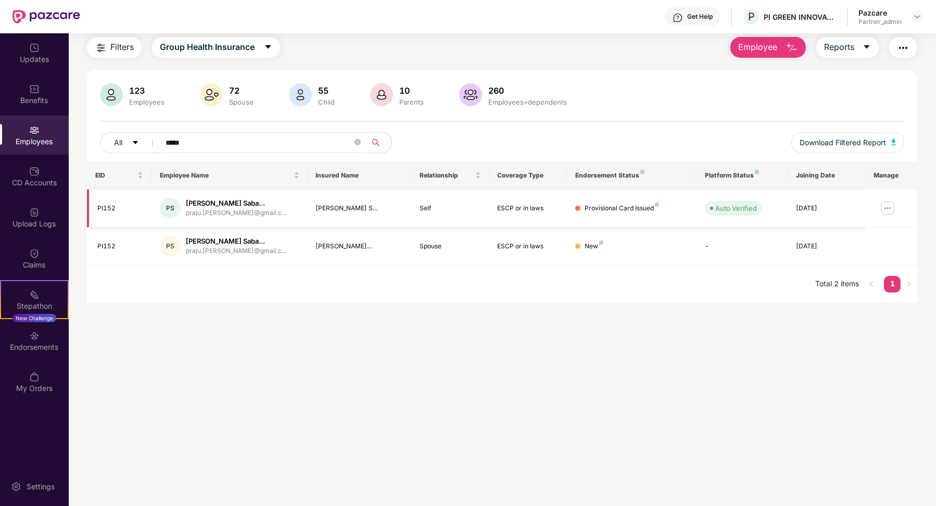
type input "*****"
click at [886, 208] on img at bounding box center [888, 208] width 17 height 17
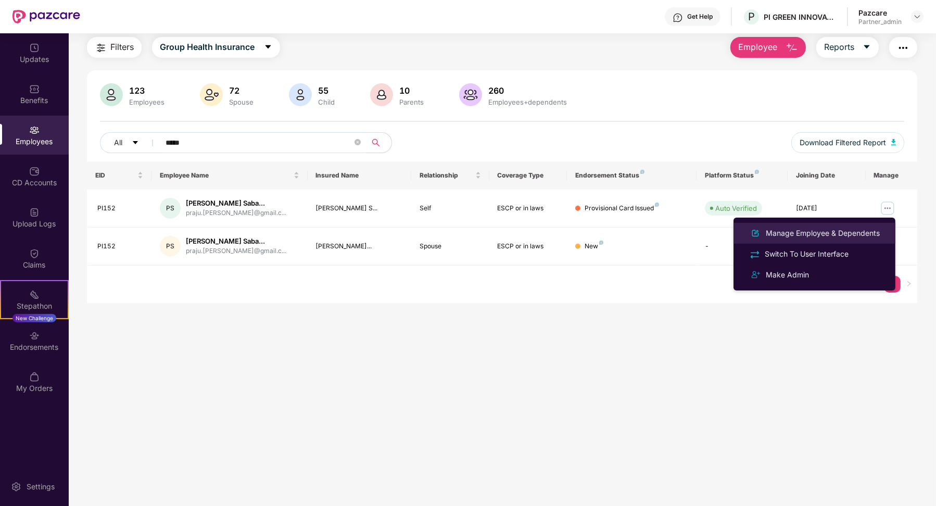
click at [839, 230] on div "Manage Employee & Dependents" at bounding box center [823, 233] width 118 height 11
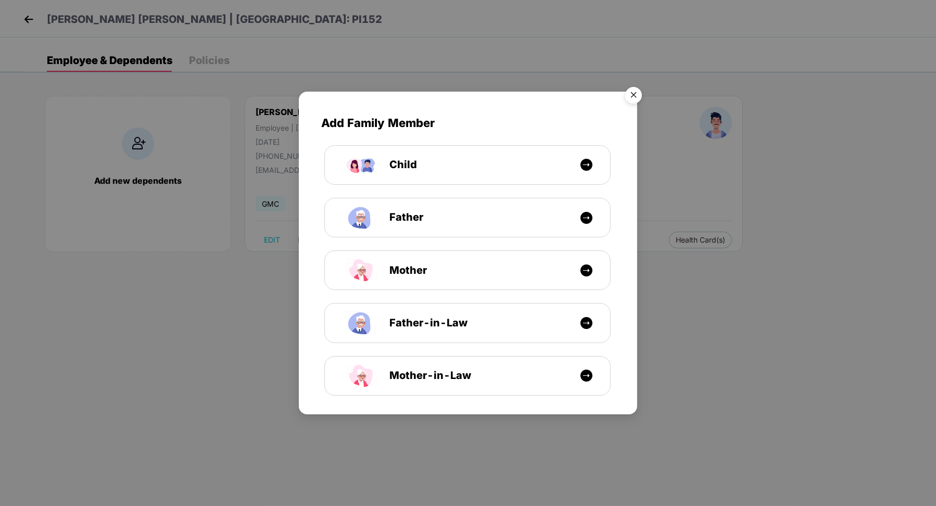
click at [633, 97] on img "Close" at bounding box center [633, 96] width 29 height 29
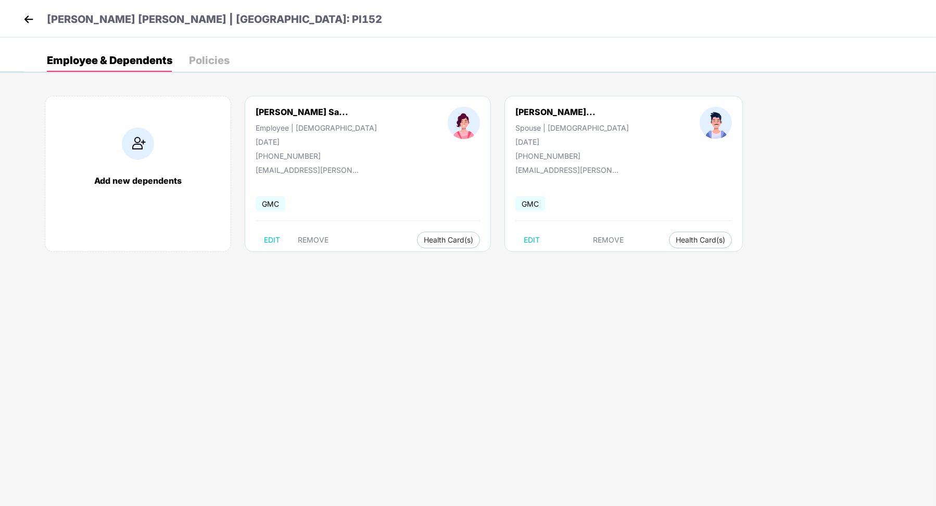
click at [34, 20] on img at bounding box center [29, 19] width 16 height 16
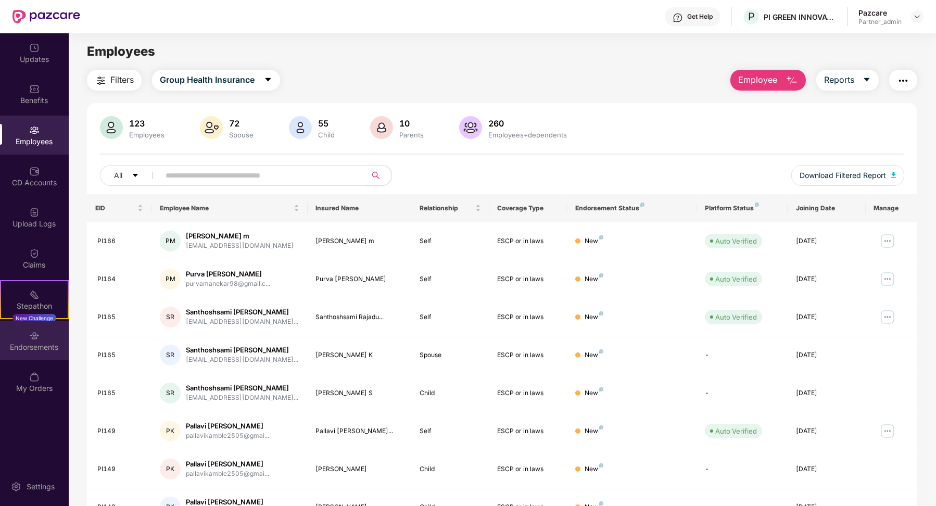
click at [35, 327] on div "Endorsements" at bounding box center [34, 340] width 69 height 39
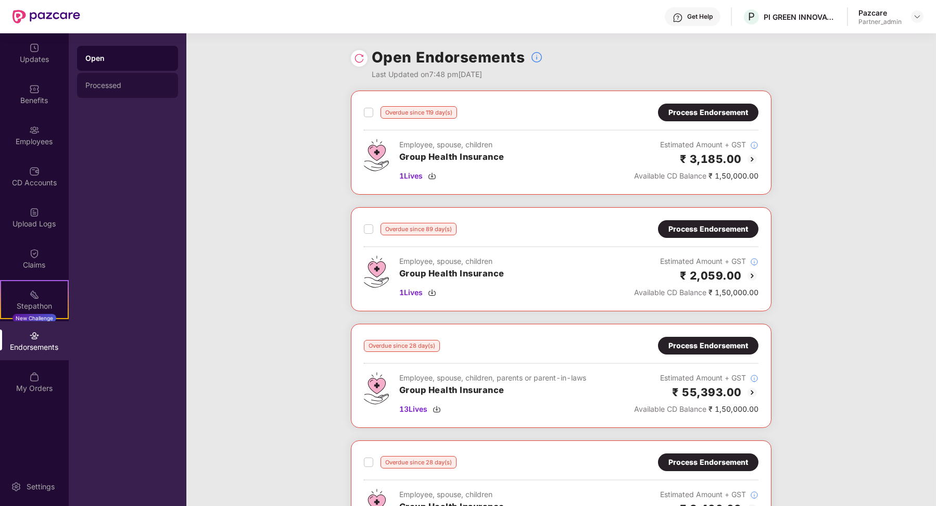
click at [117, 93] on div "Processed" at bounding box center [127, 85] width 101 height 25
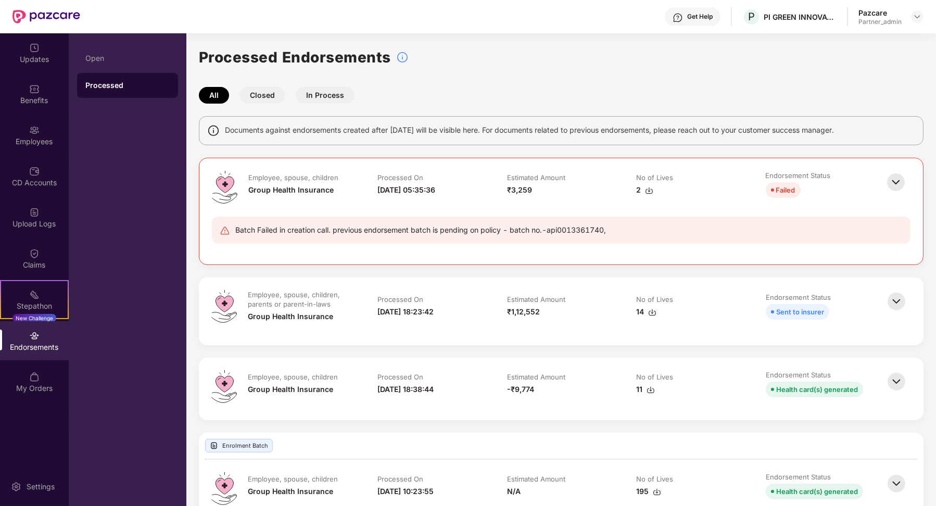
click at [646, 189] on img at bounding box center [649, 190] width 8 height 8
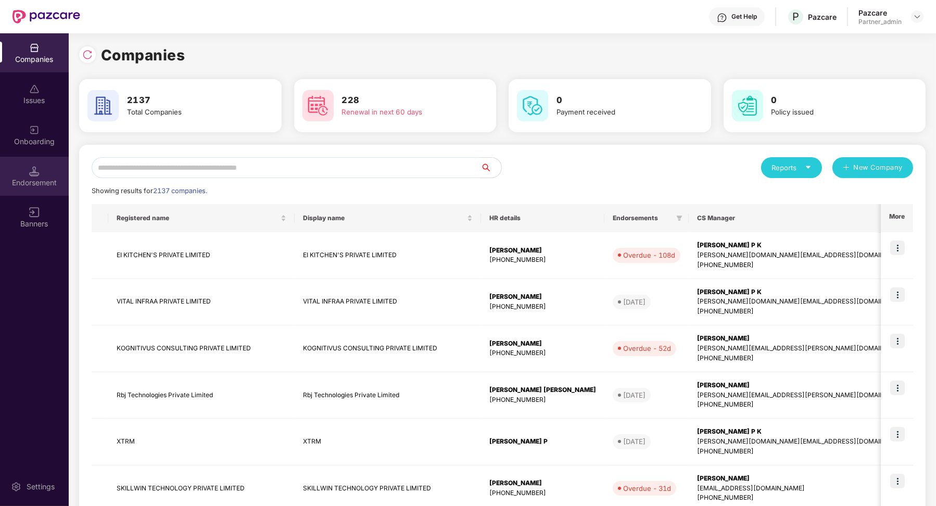
click at [35, 183] on div "Endorsement" at bounding box center [34, 183] width 69 height 10
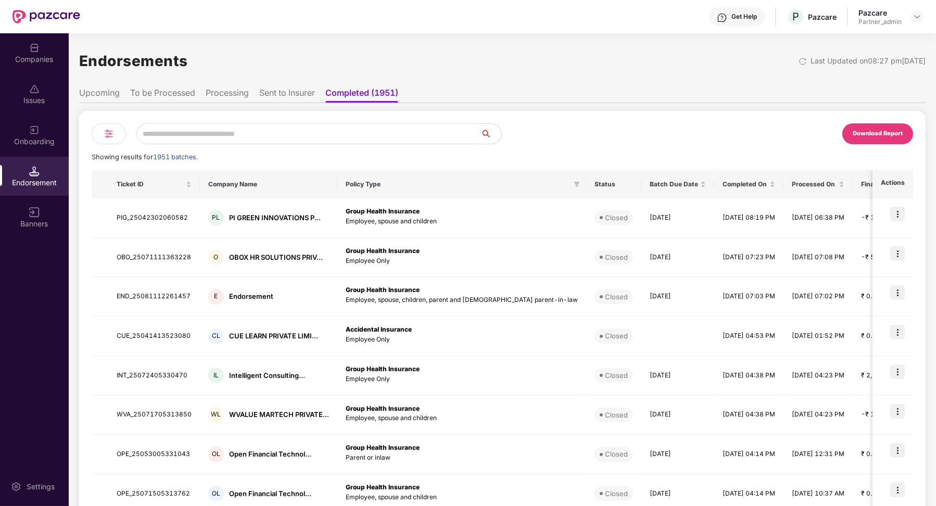
click at [305, 92] on li "Sent to Insurer" at bounding box center [287, 95] width 56 height 15
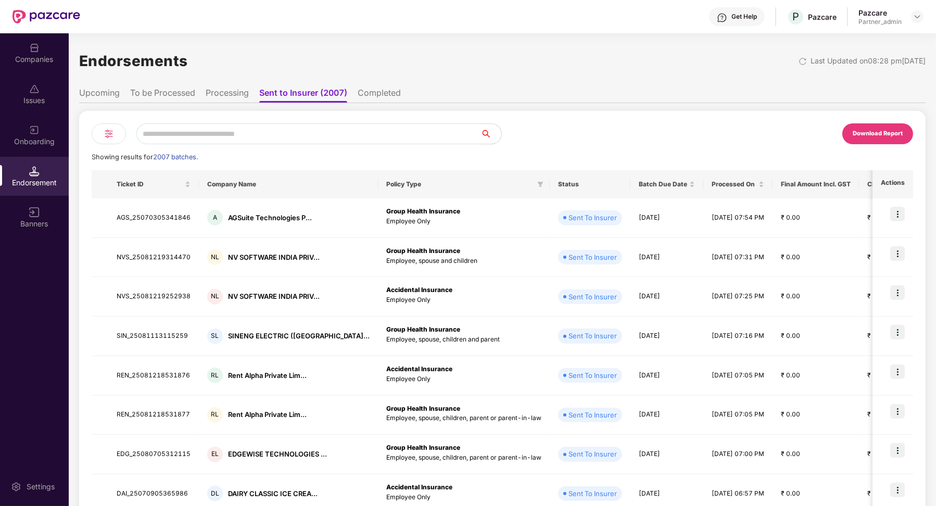
click at [245, 98] on li "Processing" at bounding box center [227, 95] width 43 height 15
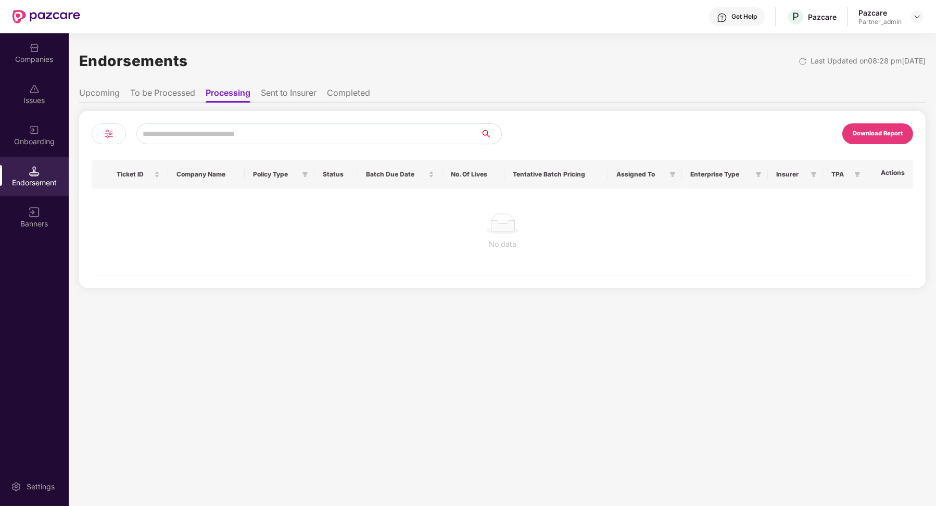
click at [170, 91] on li "To be Processed" at bounding box center [162, 95] width 65 height 15
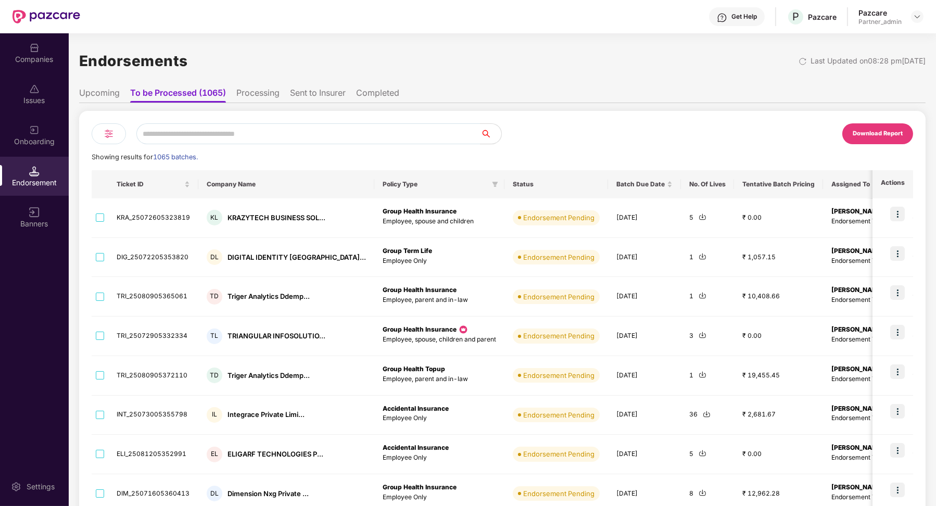
click at [109, 95] on li "Upcoming" at bounding box center [99, 95] width 41 height 15
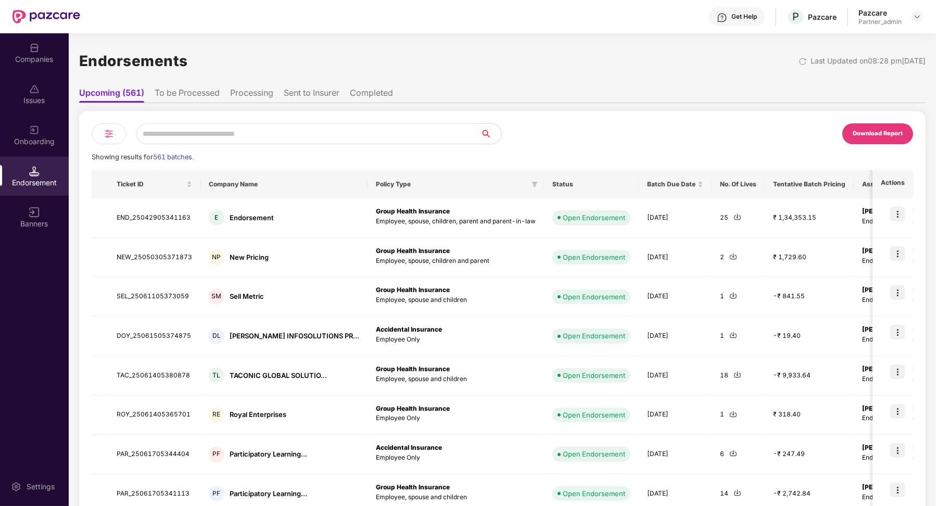
click at [186, 91] on li "To be Processed" at bounding box center [187, 95] width 65 height 15
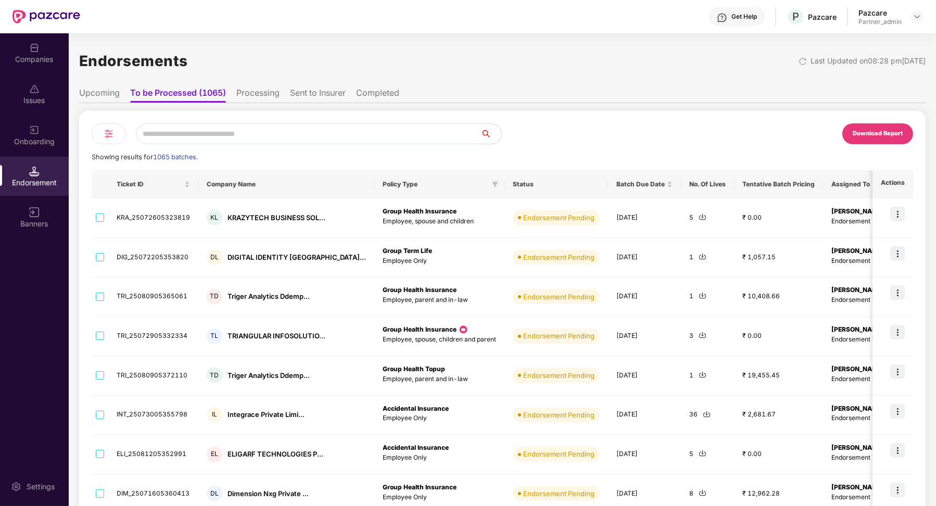
click at [259, 92] on li "Processing" at bounding box center [257, 95] width 43 height 15
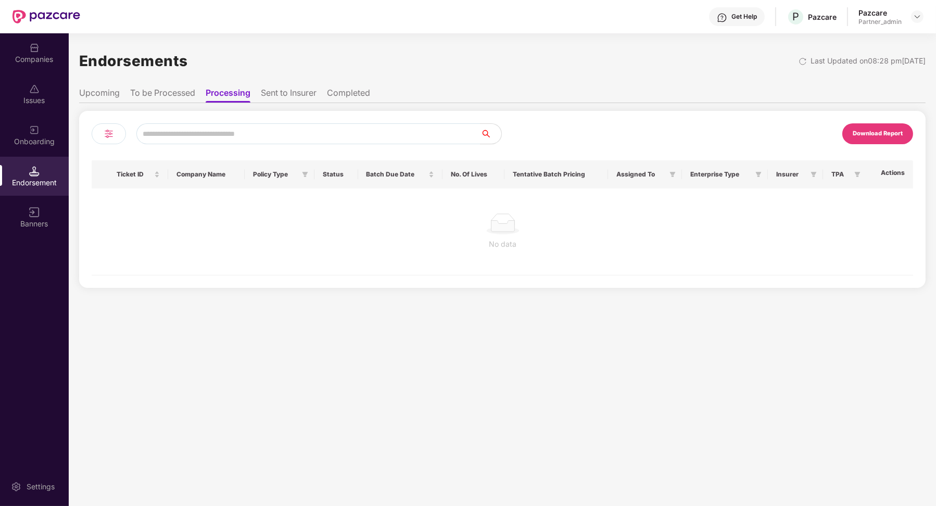
click at [282, 94] on li "Sent to Insurer" at bounding box center [289, 95] width 56 height 15
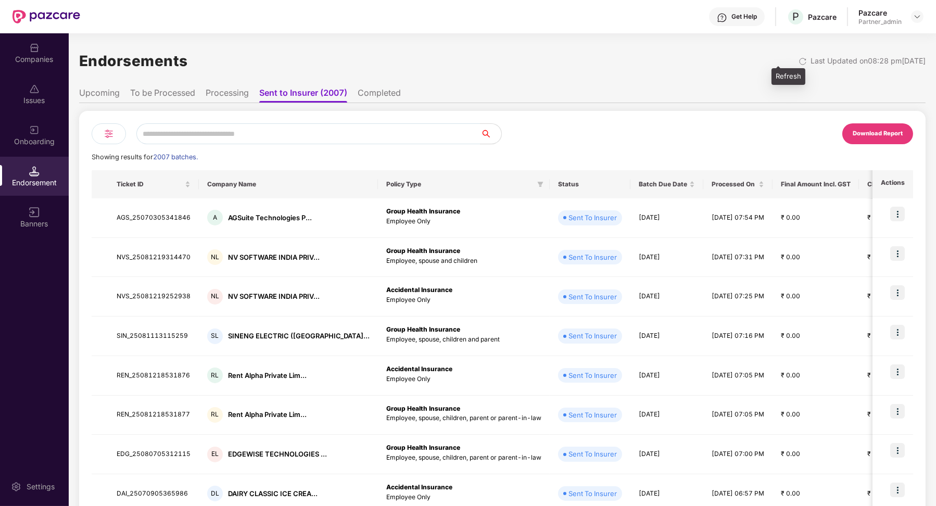
click at [799, 64] on img at bounding box center [803, 61] width 8 height 8
click at [229, 98] on li "Processing" at bounding box center [227, 95] width 43 height 15
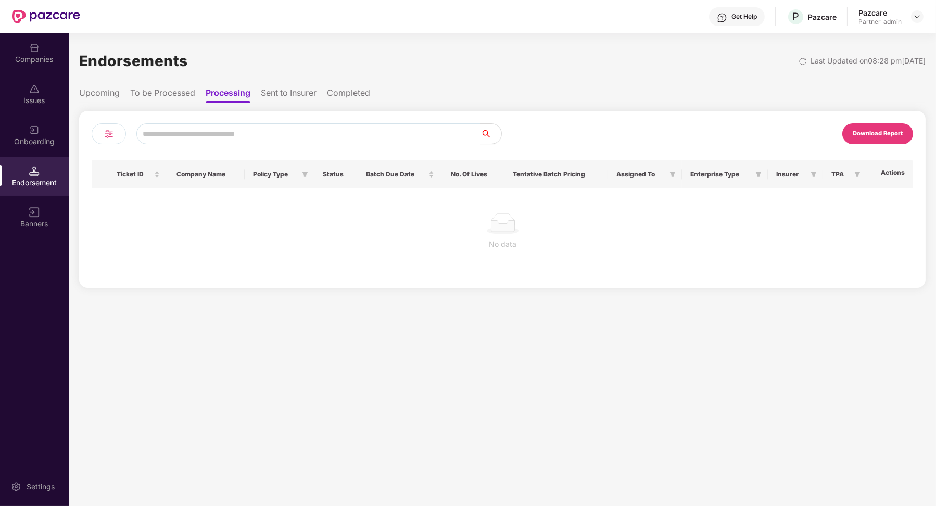
click at [181, 97] on li "To be Processed" at bounding box center [162, 95] width 65 height 15
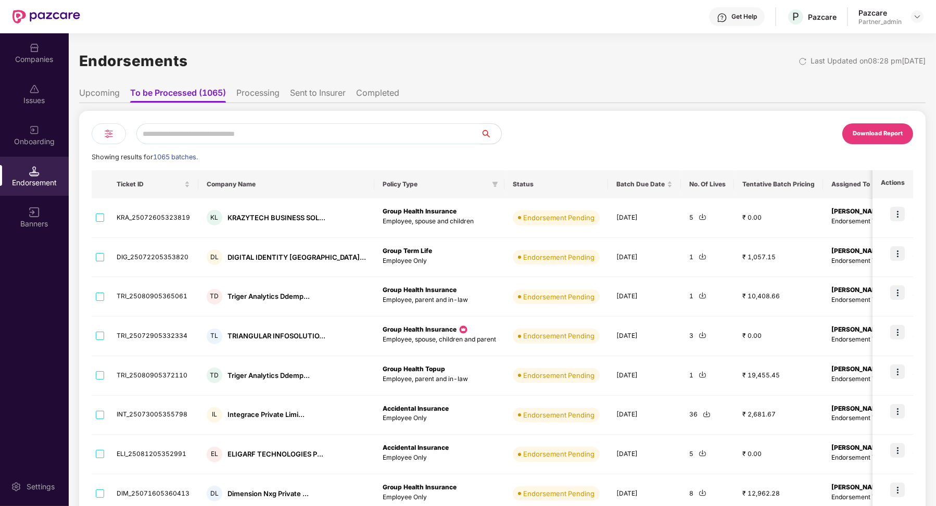
click at [111, 93] on li "Upcoming" at bounding box center [99, 95] width 41 height 15
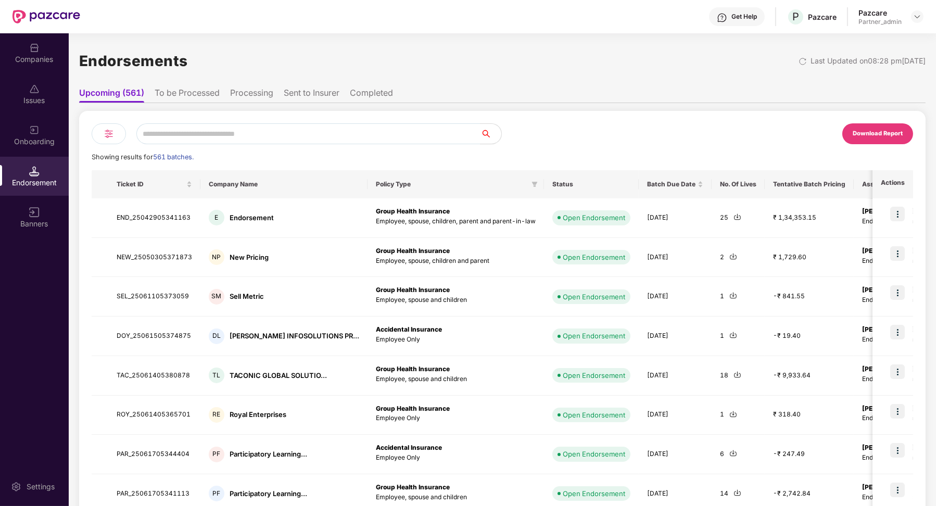
click at [210, 93] on li "To be Processed" at bounding box center [187, 95] width 65 height 15
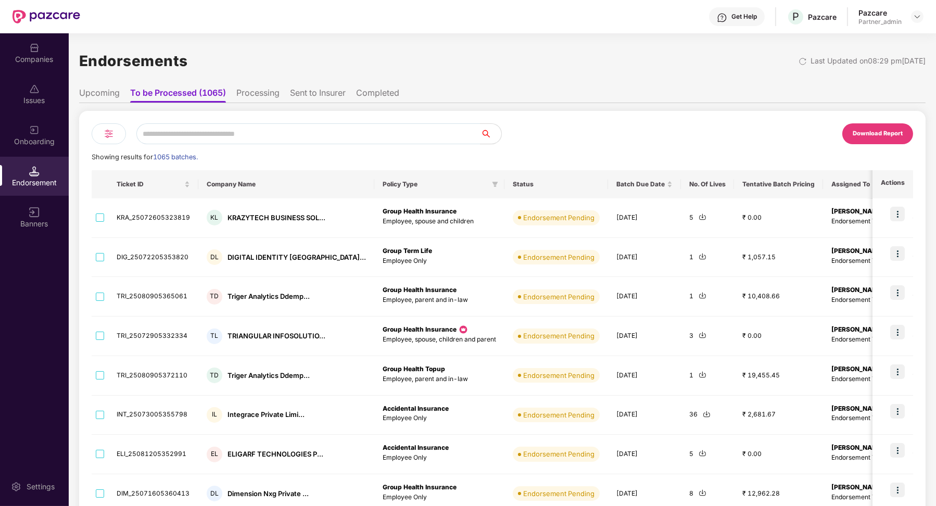
click at [247, 96] on li "Processing" at bounding box center [257, 95] width 43 height 15
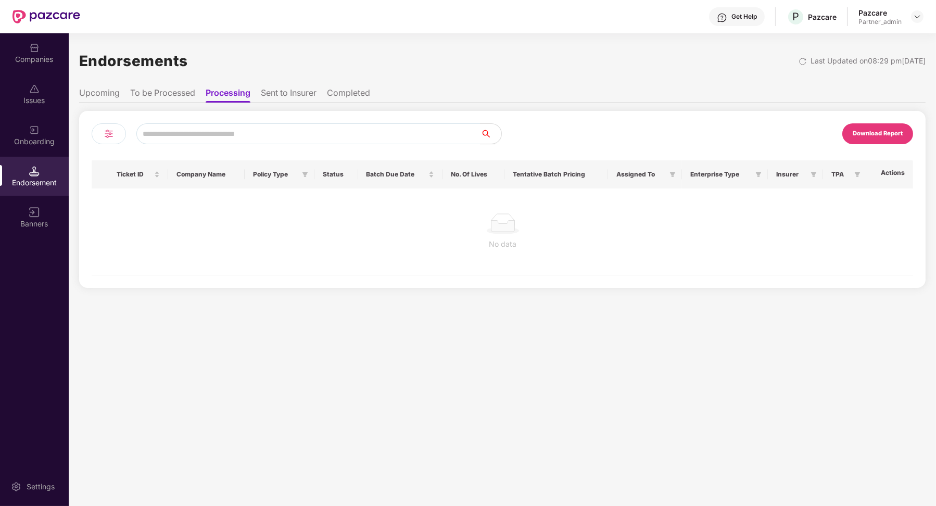
click at [279, 90] on li "Sent to Insurer" at bounding box center [289, 95] width 56 height 15
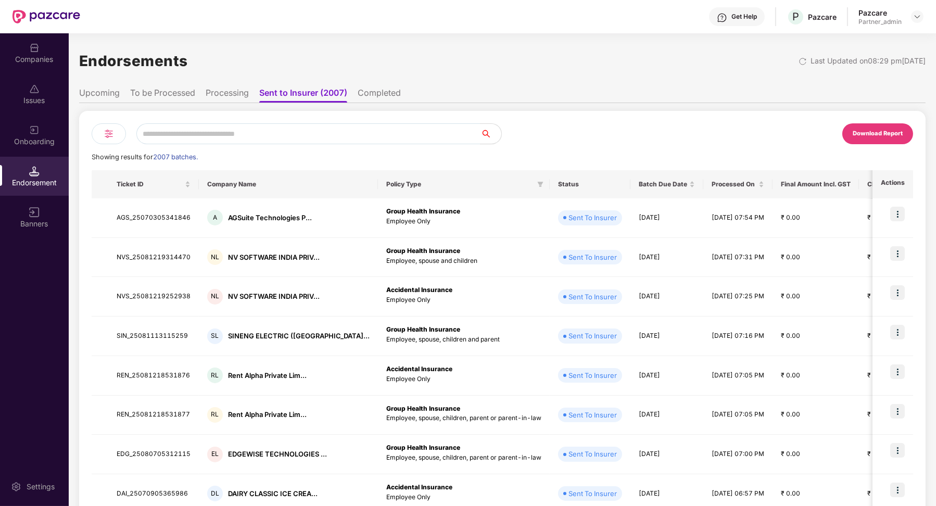
click at [238, 89] on li "Processing" at bounding box center [227, 95] width 43 height 15
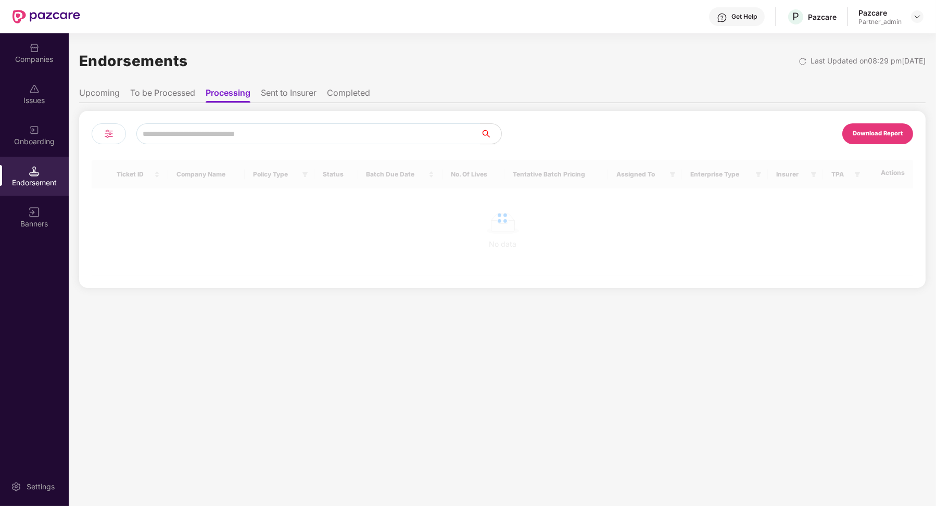
click at [171, 90] on li "To be Processed" at bounding box center [162, 95] width 65 height 15
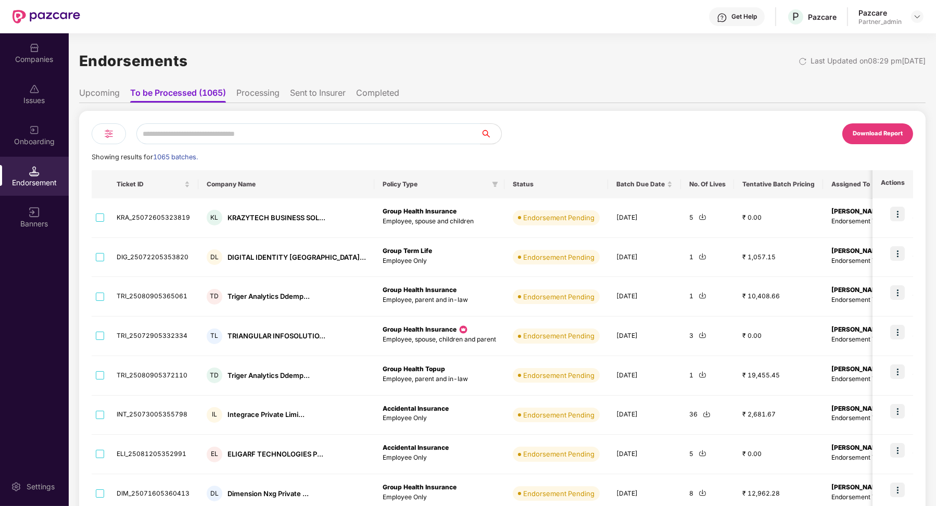
click at [307, 92] on li "Sent to Insurer" at bounding box center [318, 95] width 56 height 15
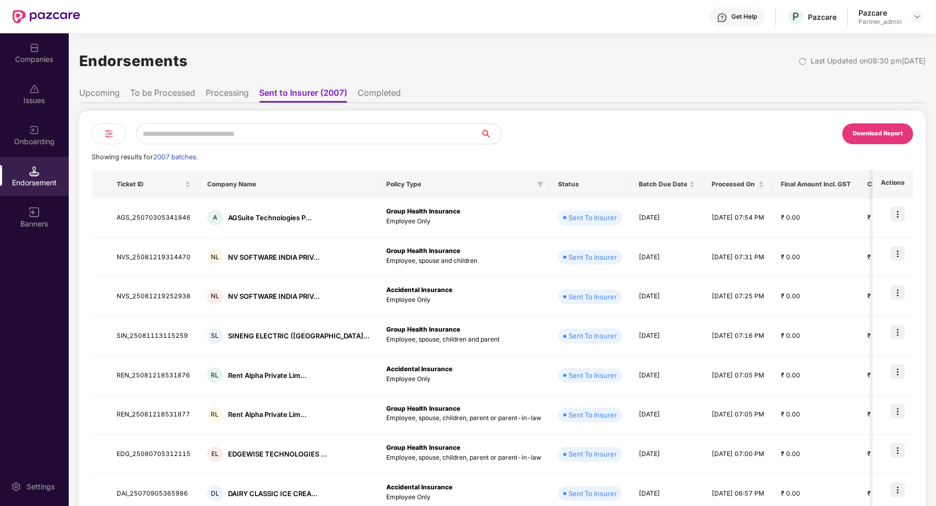
click at [98, 143] on div at bounding box center [109, 133] width 34 height 21
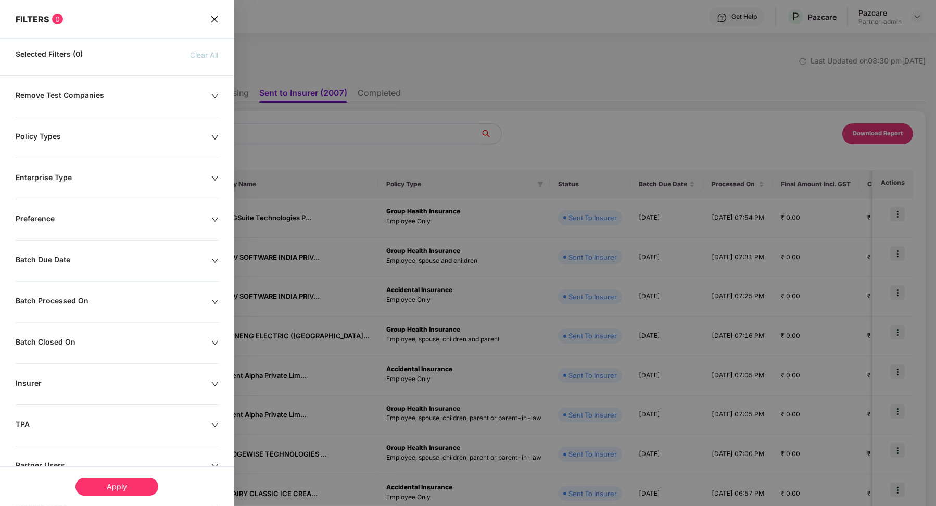
scroll to position [76, 0]
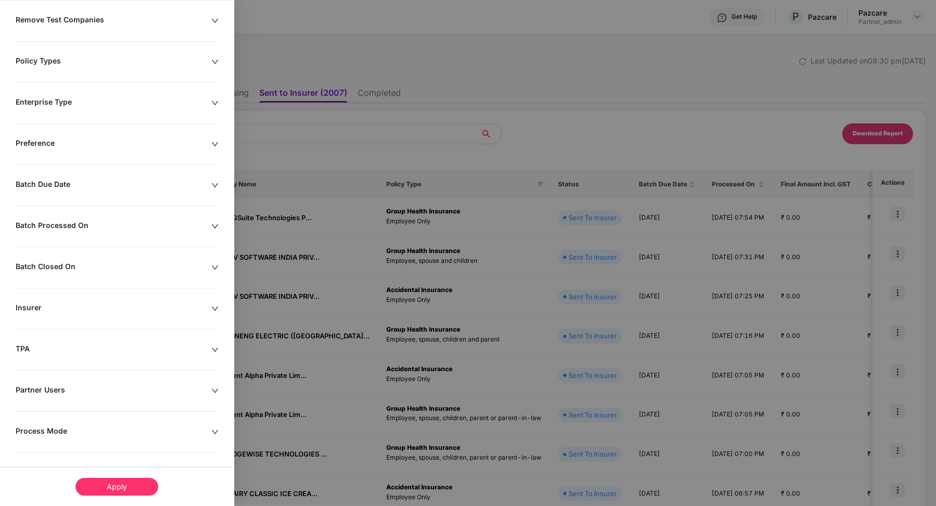
click at [45, 434] on div "Process Mode" at bounding box center [114, 432] width 196 height 11
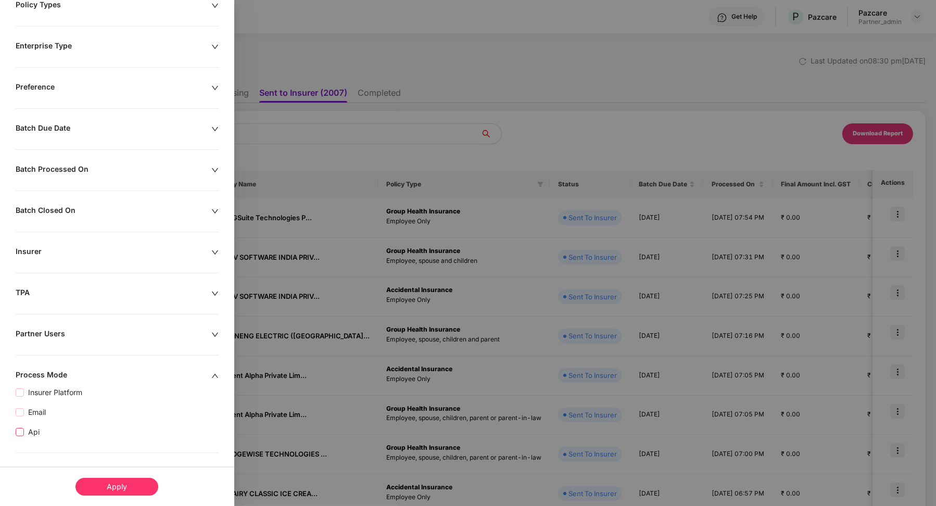
click at [29, 431] on span "Api" at bounding box center [34, 432] width 20 height 11
click at [118, 485] on div "Apply" at bounding box center [117, 487] width 83 height 18
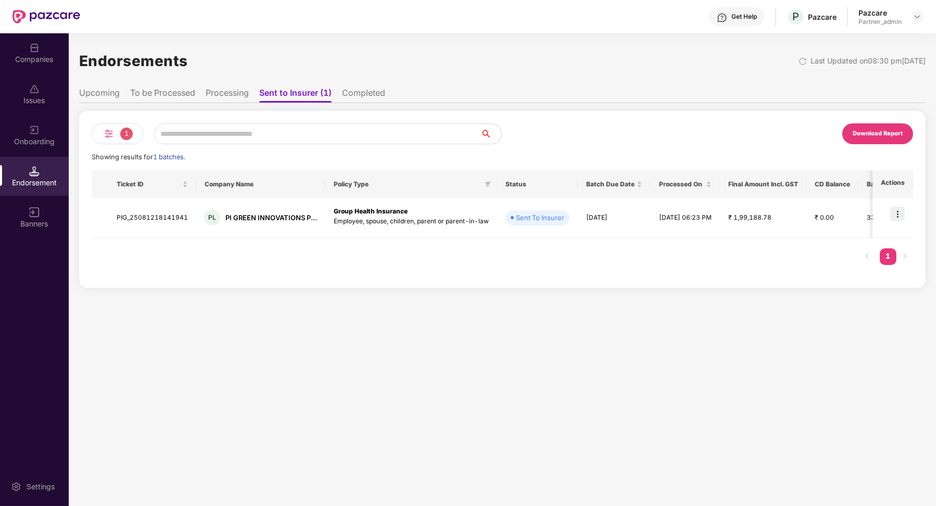
click at [362, 98] on li "Completed" at bounding box center [363, 95] width 43 height 15
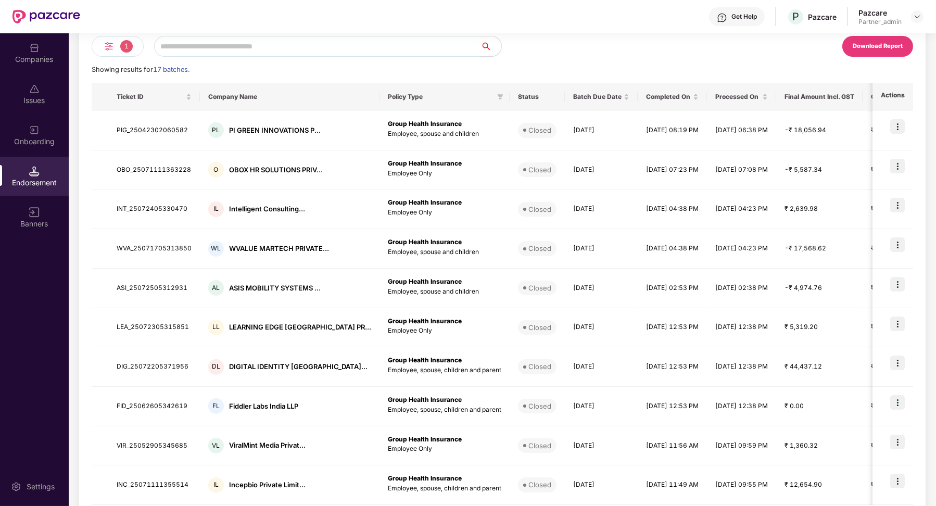
scroll to position [121, 0]
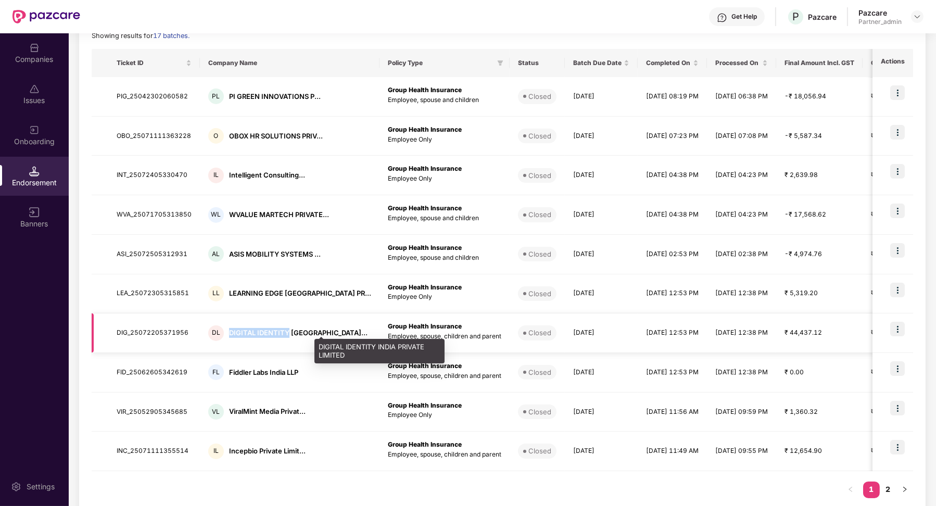
drag, startPoint x: 225, startPoint y: 331, endPoint x: 288, endPoint y: 332, distance: 63.0
click at [288, 332] on div "DL DIGITAL IDENTITY INDIA..." at bounding box center [289, 334] width 163 height 16
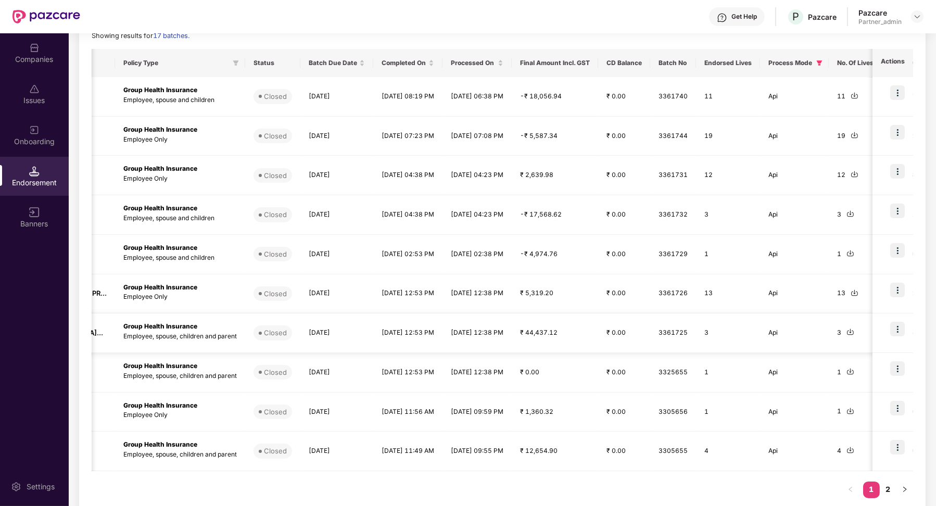
scroll to position [0, 288]
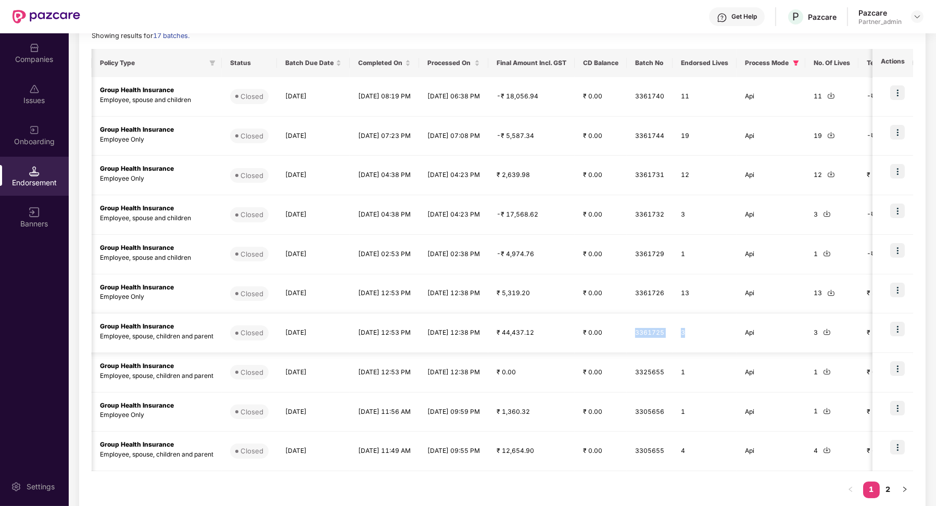
drag, startPoint x: 707, startPoint y: 337, endPoint x: 619, endPoint y: 335, distance: 88.0
click at [619, 335] on tr "DIG_25072205371956 DL DIGITAL IDENTITY INDIA... Group Health Insurance Employee…" at bounding box center [528, 334] width 1449 height 40
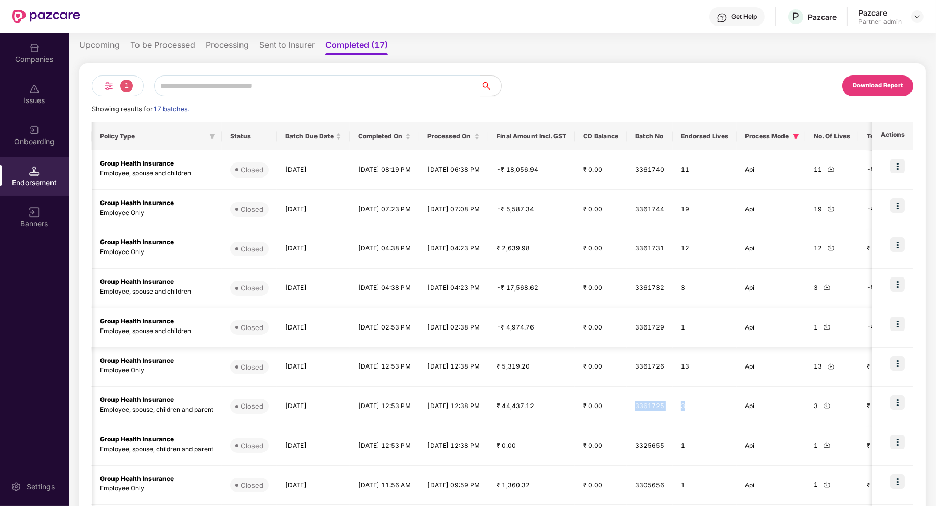
scroll to position [0, 0]
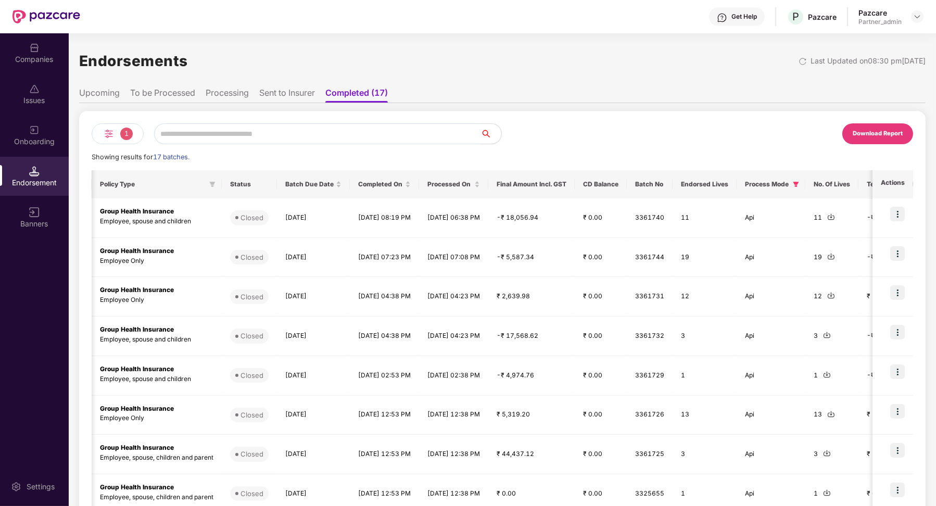
click at [183, 93] on li "To be Processed" at bounding box center [162, 95] width 65 height 15
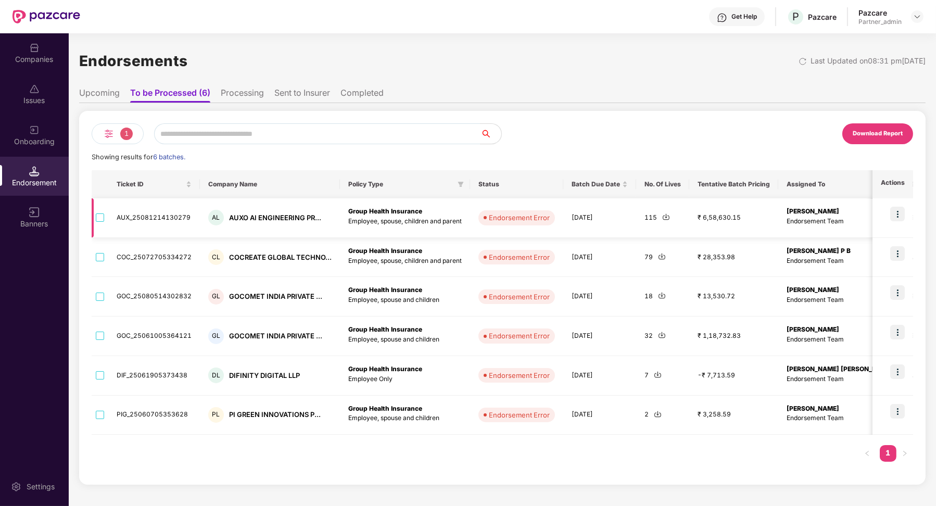
click at [162, 218] on td "AUX_25081214130279" at bounding box center [154, 218] width 92 height 40
click at [161, 218] on td "AUX_25081214130279" at bounding box center [154, 218] width 92 height 40
copy td "AUX_25081214130279"
click at [165, 217] on td "AUX_25081214130279" at bounding box center [154, 218] width 92 height 40
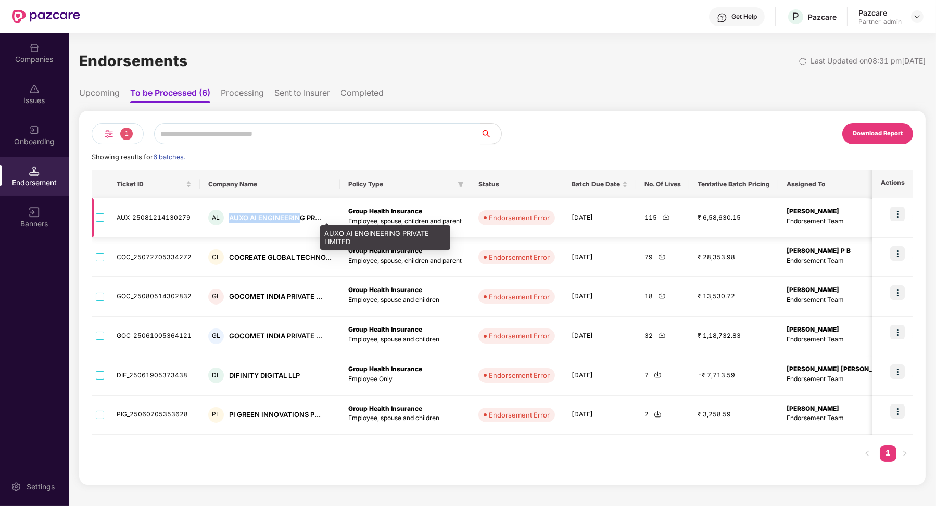
drag, startPoint x: 229, startPoint y: 219, endPoint x: 298, endPoint y: 219, distance: 69.3
click at [298, 219] on div "AUXO AI ENGINEERING PR..." at bounding box center [275, 218] width 92 height 10
copy div "AUXO AI ENGINEERIN"
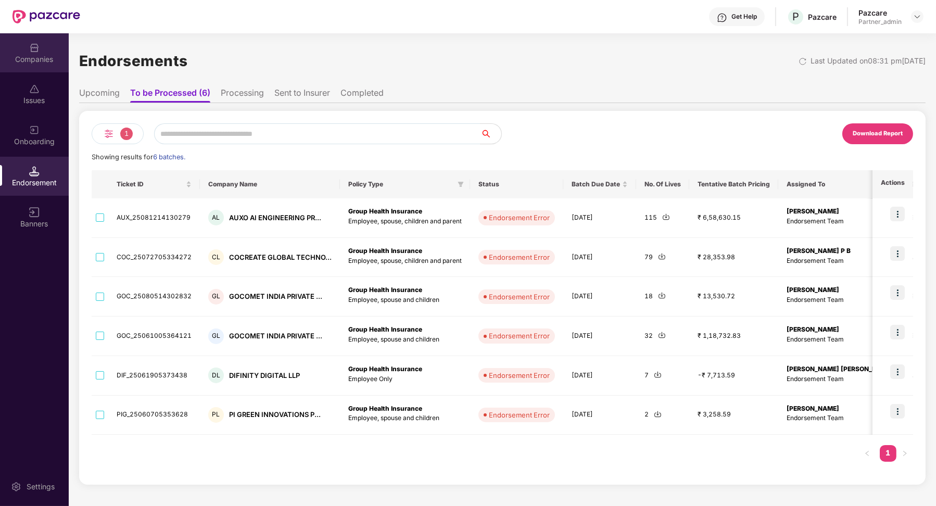
click at [40, 61] on div "Companies" at bounding box center [34, 59] width 69 height 10
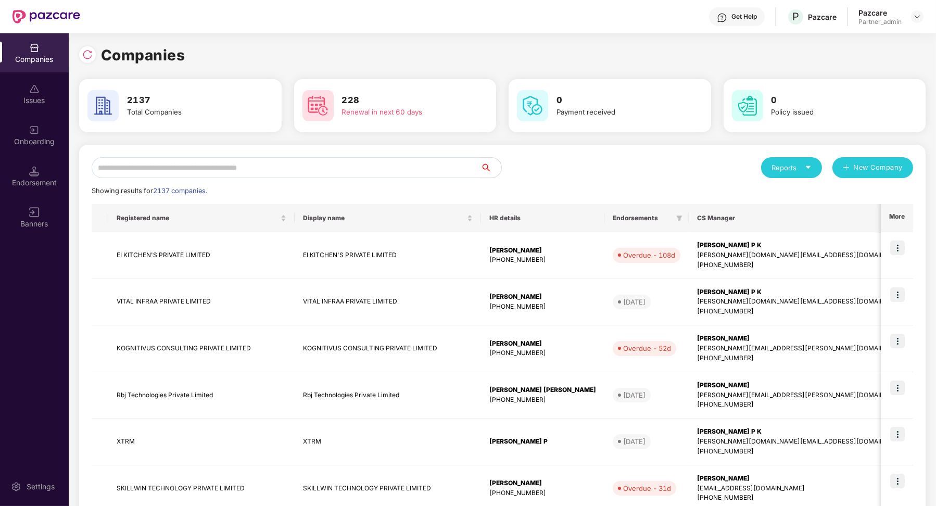
click at [199, 173] on input "text" at bounding box center [286, 167] width 389 height 21
paste input "**********"
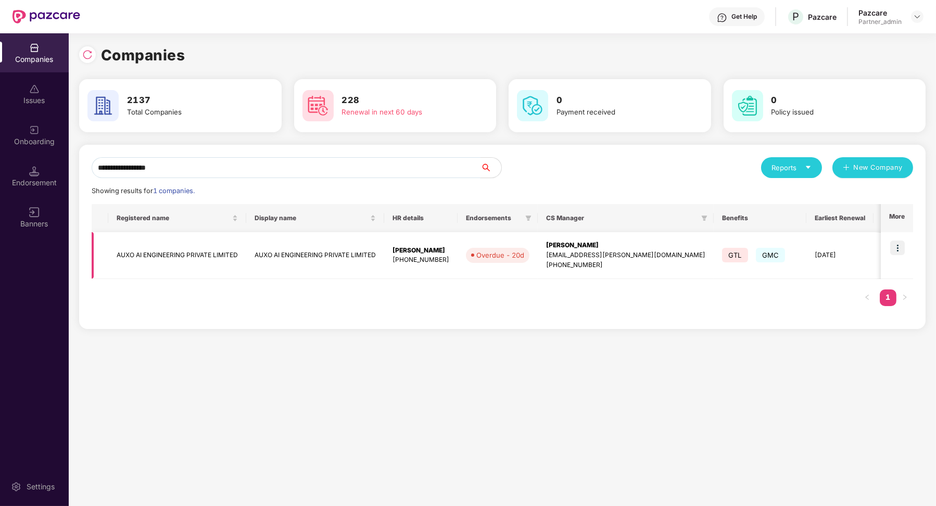
type input "**********"
click at [807, 244] on td "[DATE]" at bounding box center [840, 255] width 67 height 47
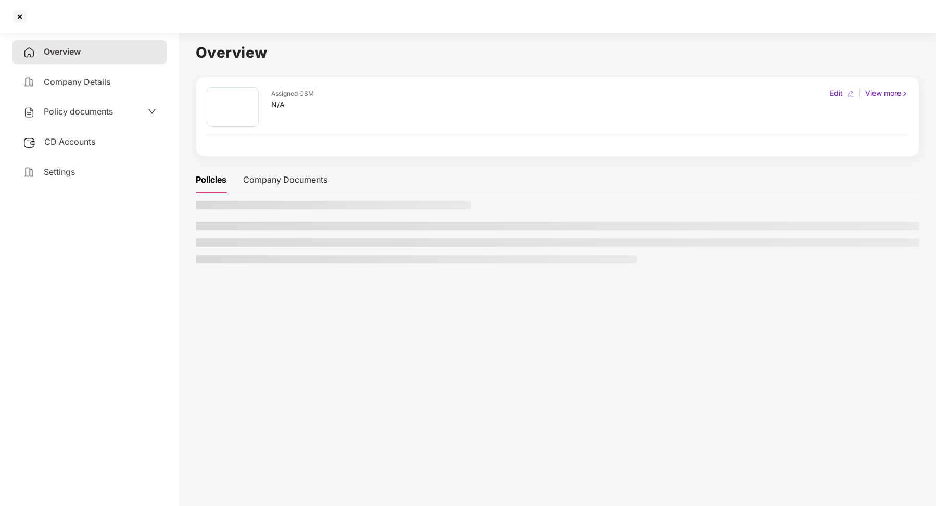
drag, startPoint x: 785, startPoint y: 244, endPoint x: 428, endPoint y: 249, distance: 356.8
click at [429, 249] on ul at bounding box center [558, 243] width 724 height 42
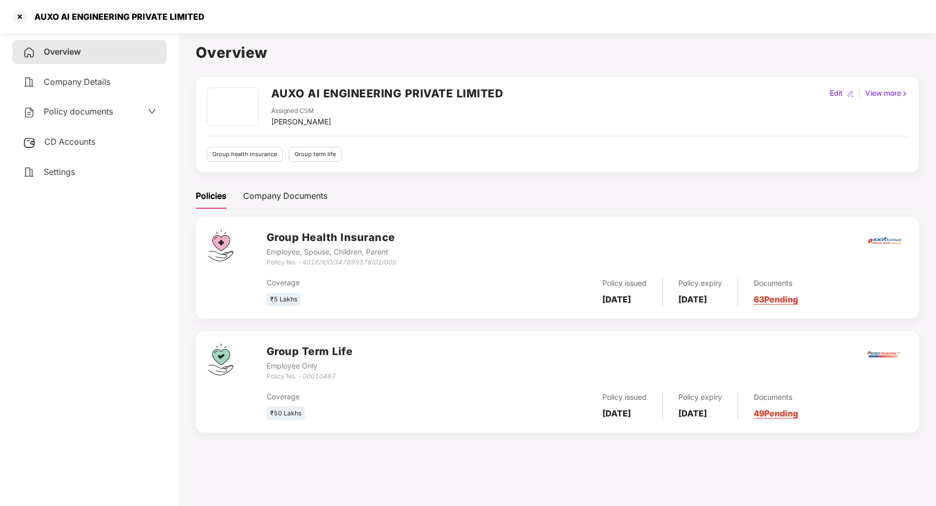
click at [97, 141] on div "CD Accounts" at bounding box center [90, 142] width 154 height 24
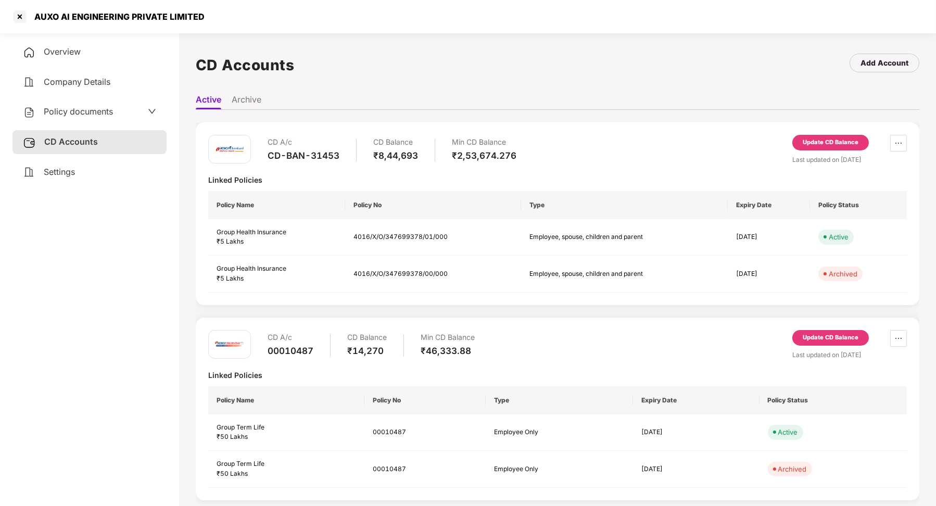
click at [831, 140] on div "Update CD Balance" at bounding box center [831, 142] width 56 height 9
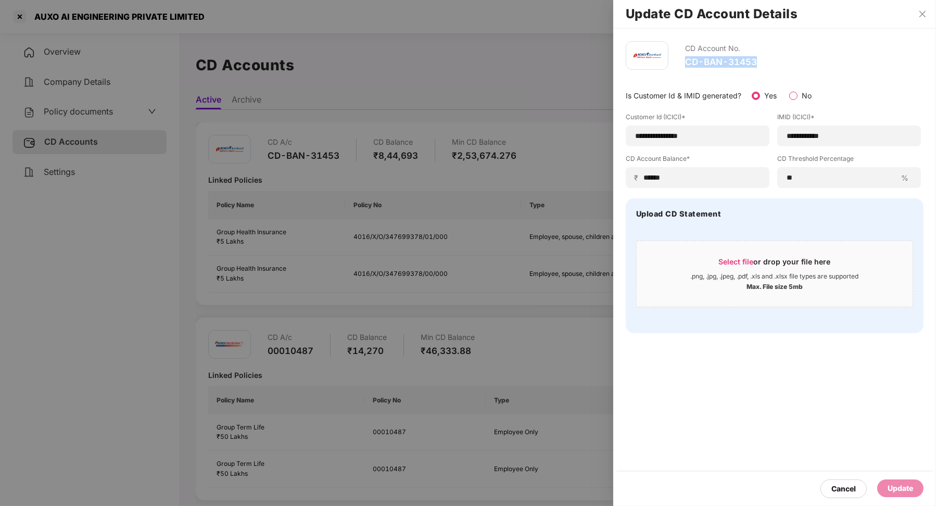
drag, startPoint x: 685, startPoint y: 61, endPoint x: 764, endPoint y: 58, distance: 79.2
click at [766, 60] on div "CD Account No. CD-BAN-31453" at bounding box center [775, 55] width 298 height 29
click at [927, 16] on icon "close" at bounding box center [923, 14] width 8 height 8
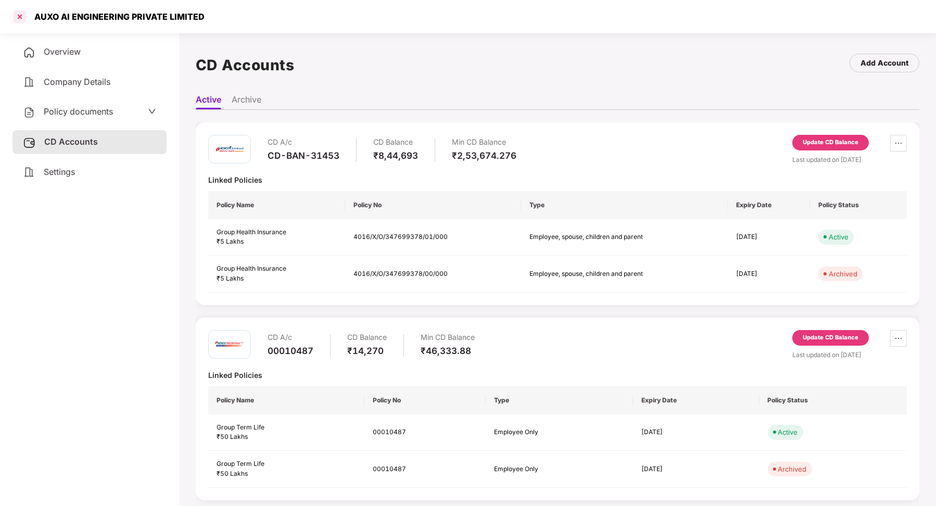
click at [17, 16] on div at bounding box center [19, 16] width 17 height 17
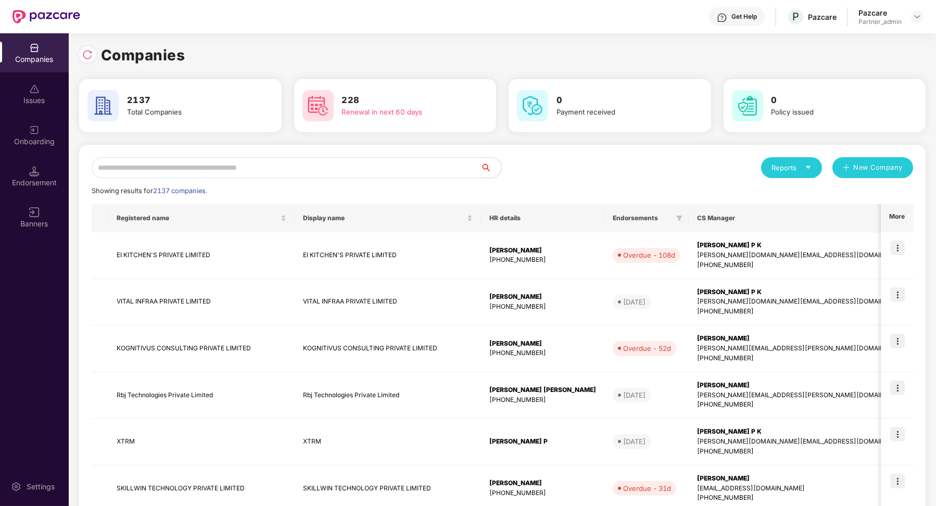
click at [198, 162] on input "text" at bounding box center [286, 167] width 389 height 21
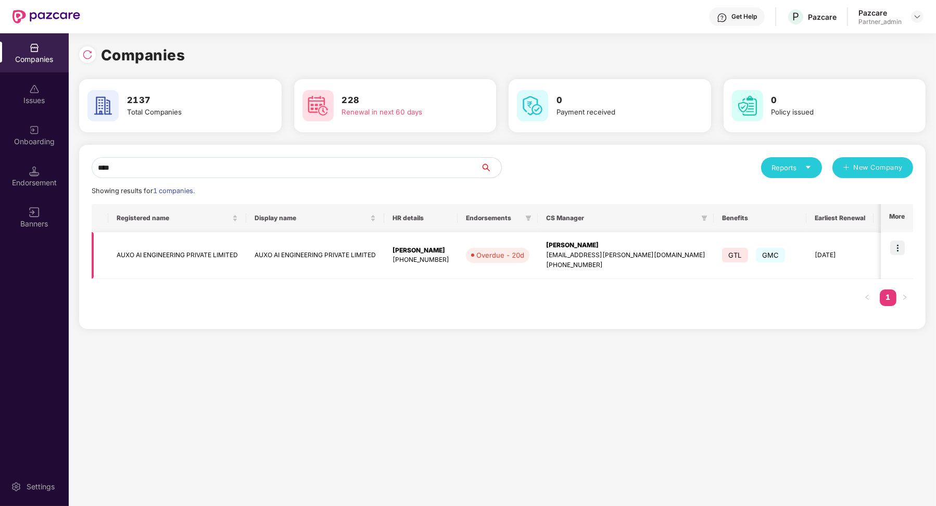
type input "****"
click at [901, 247] on img at bounding box center [898, 248] width 15 height 15
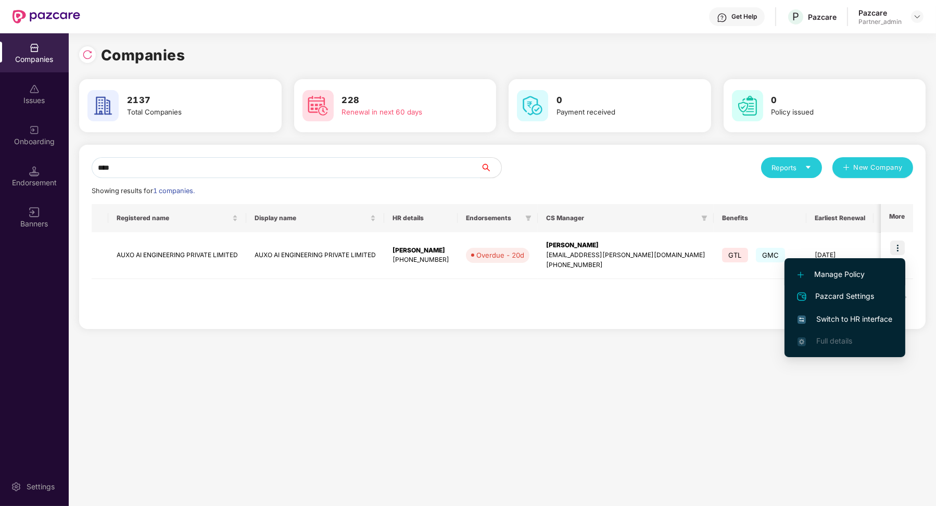
click at [844, 271] on span "Manage Policy" at bounding box center [845, 274] width 95 height 11
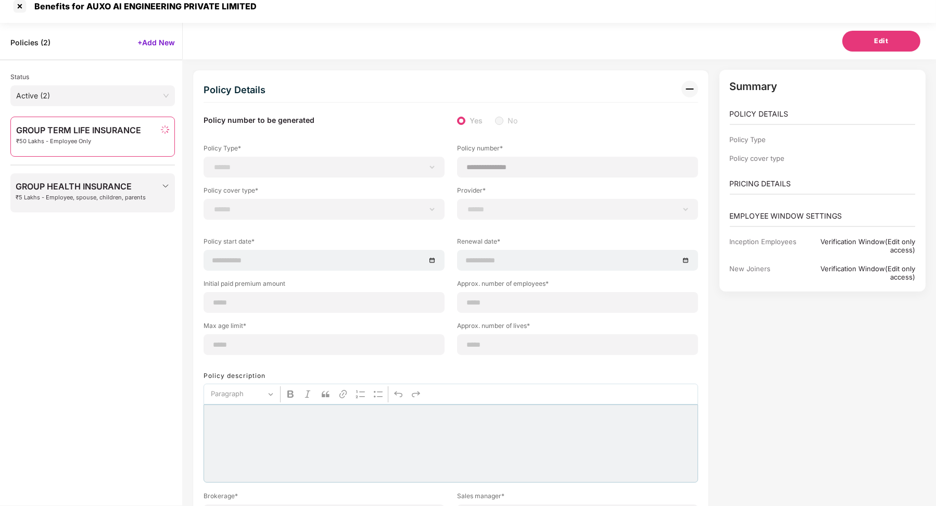
scroll to position [33, 0]
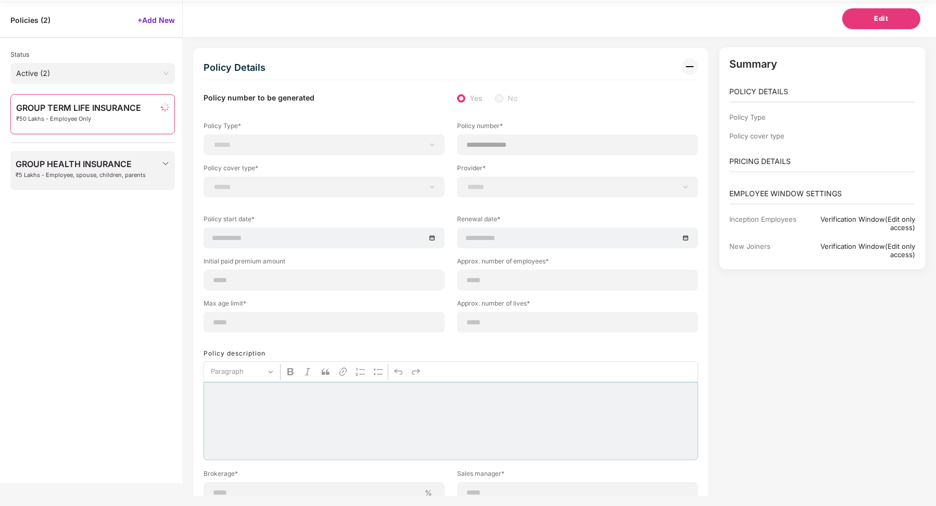
type input "********"
type input "**********"
type input "***"
type input "**"
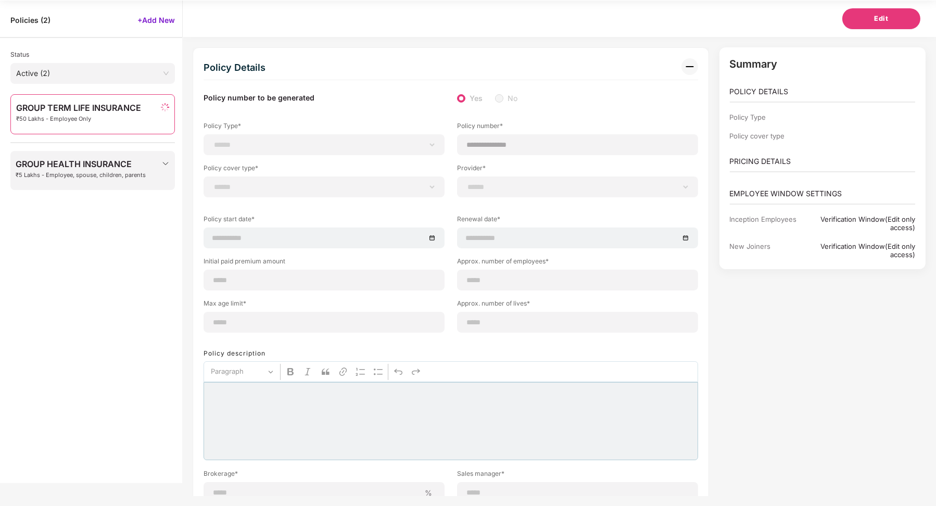
type input "*"
type input "**"
type input "*******"
type input "**********"
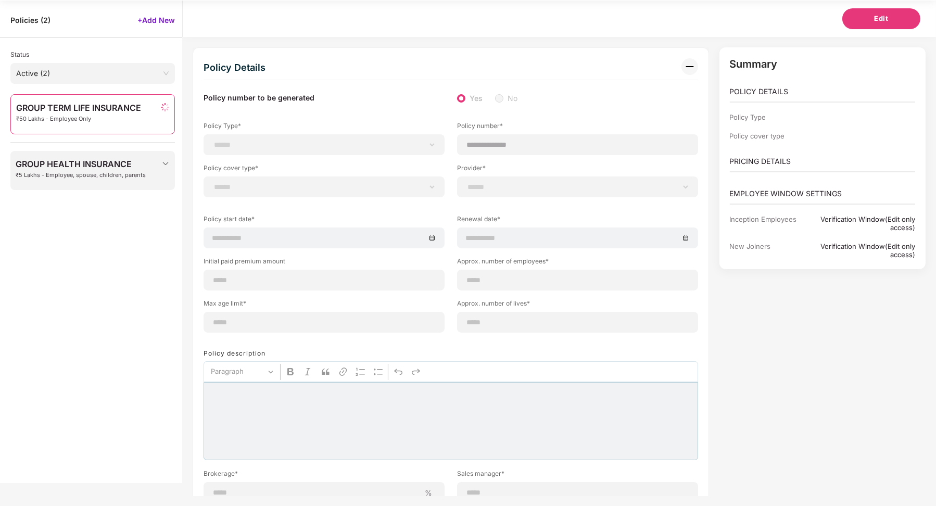
type input "**********"
type input "*********"
select select "*"
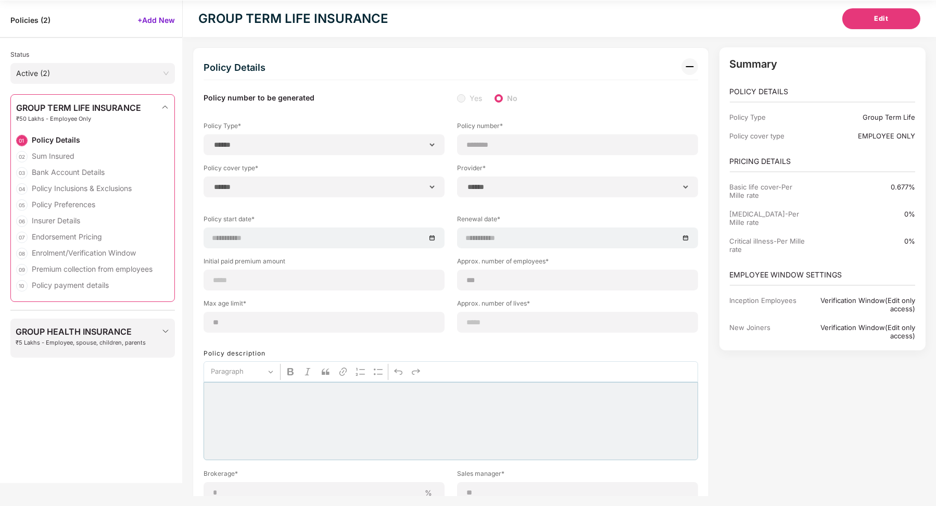
click at [84, 316] on div "GROUP TERM LIFE INSURANCE ₹50 Lakhs - Employee Only 01 Policy Details 02 Sum In…" at bounding box center [92, 295] width 165 height 402
click at [84, 325] on div "GROUP HEALTH INSURANCE ₹5 Lakhs - Employee, spouse, children, parents" at bounding box center [92, 338] width 165 height 39
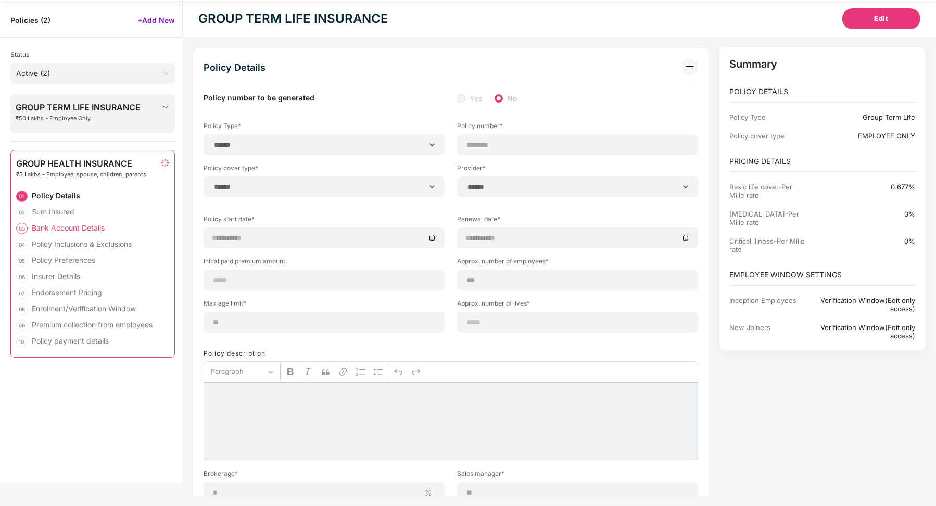
type input "**********"
type input "***"
type input "******"
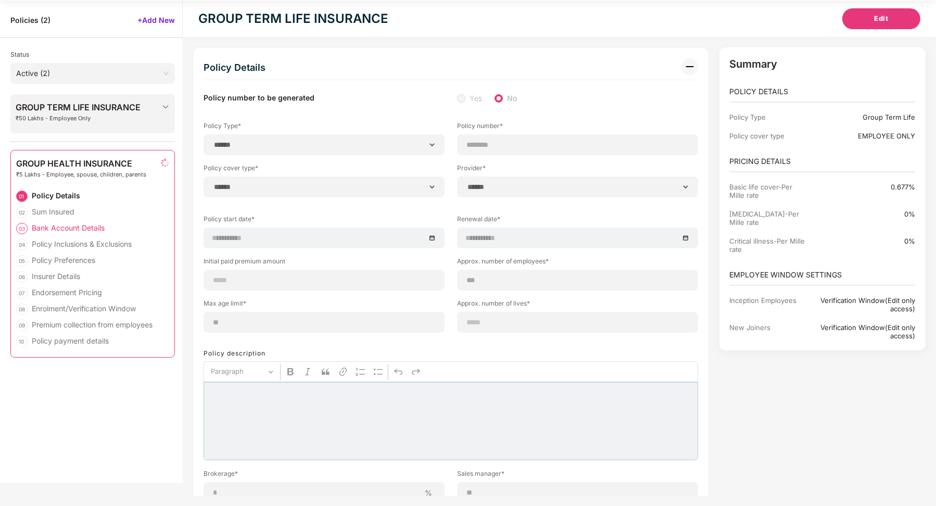
type input "**********"
type input "*****"
type input "*******"
type input "**********"
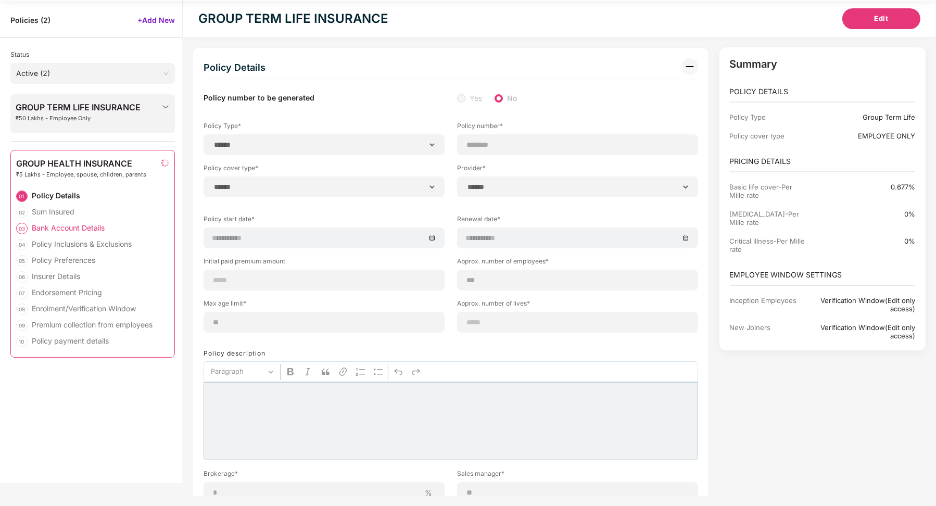
type input "*******"
type input "**********"
select select "**********"
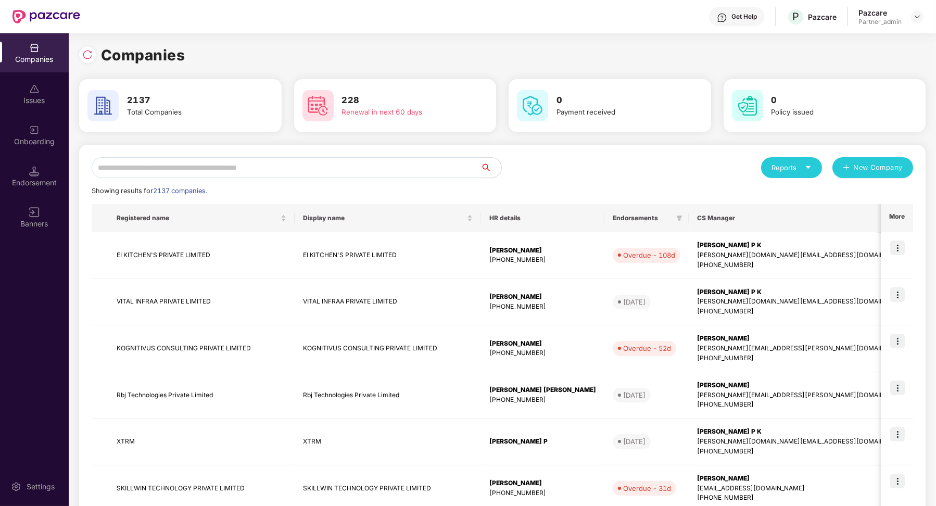
scroll to position [0, 0]
click at [35, 185] on div "Endorsement" at bounding box center [34, 183] width 69 height 10
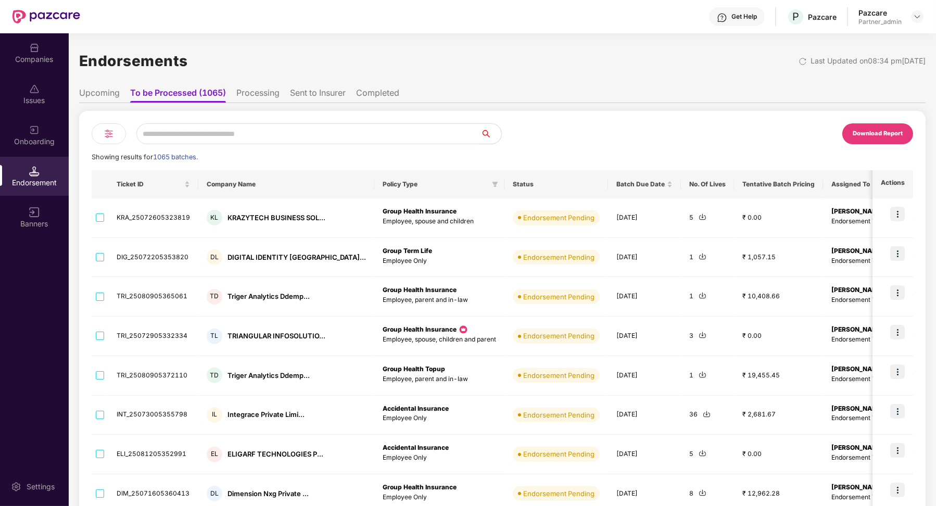
click at [119, 139] on div at bounding box center [109, 133] width 34 height 21
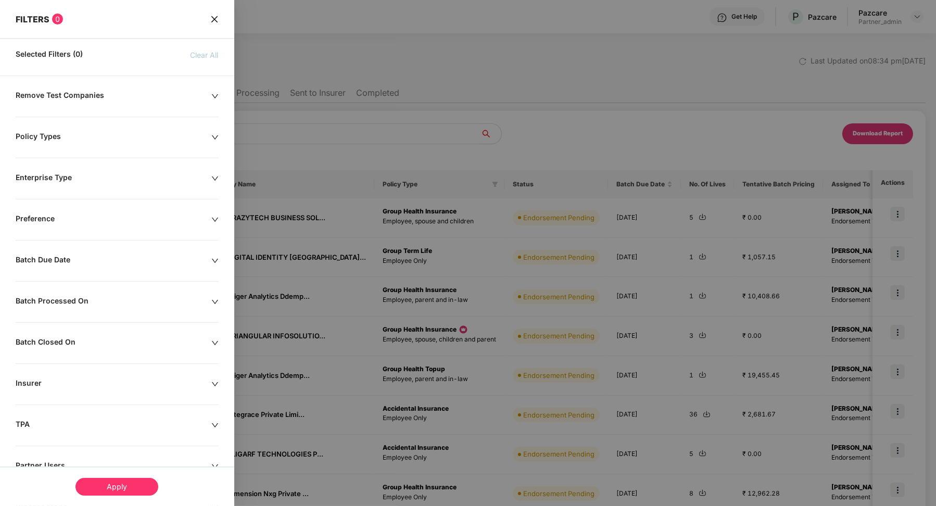
scroll to position [76, 0]
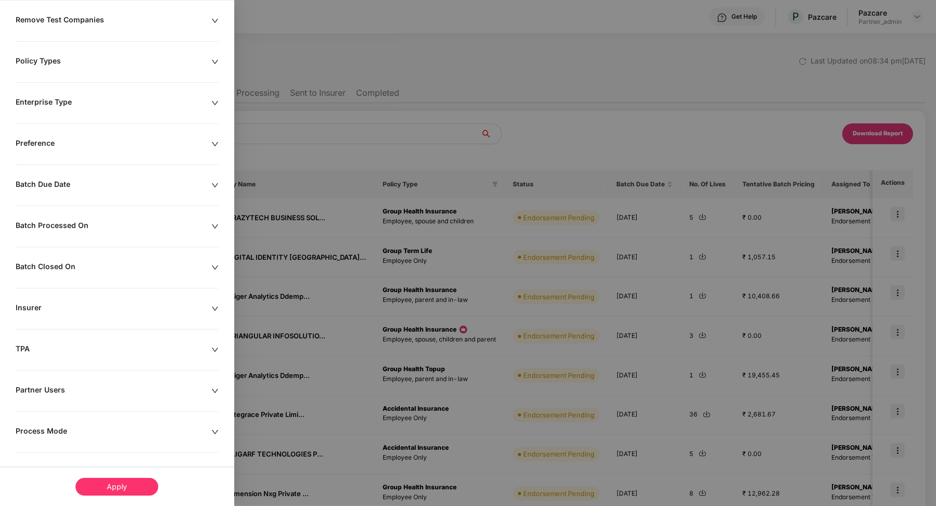
click at [50, 430] on div "Process Mode" at bounding box center [114, 432] width 196 height 11
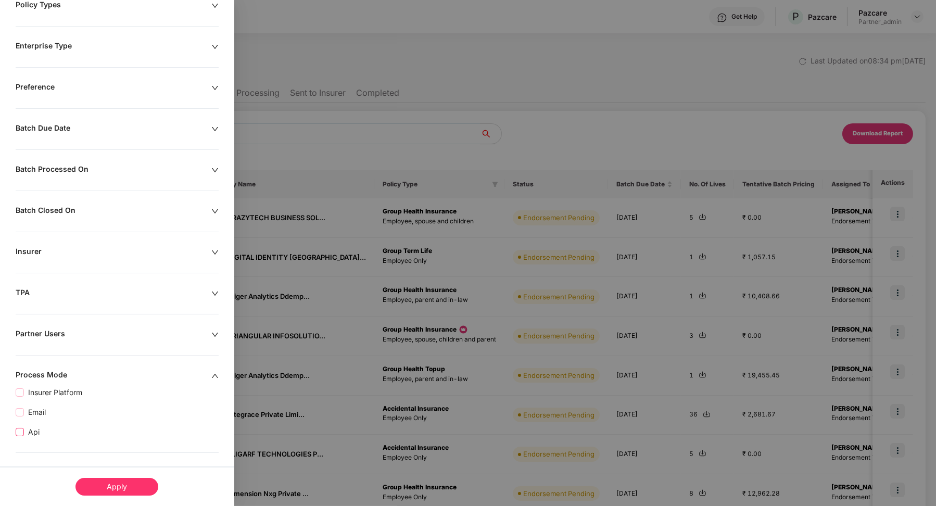
click at [27, 433] on span "Api" at bounding box center [34, 432] width 20 height 11
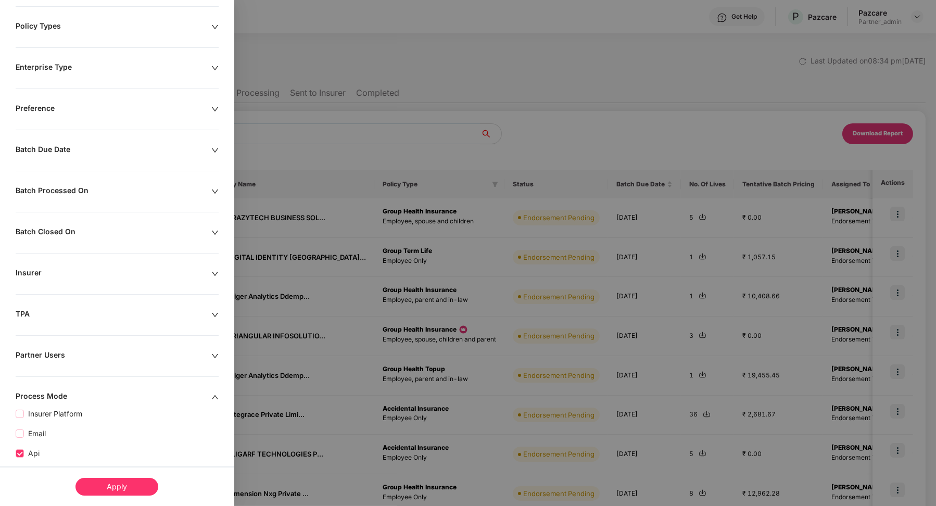
scroll to position [153, 0]
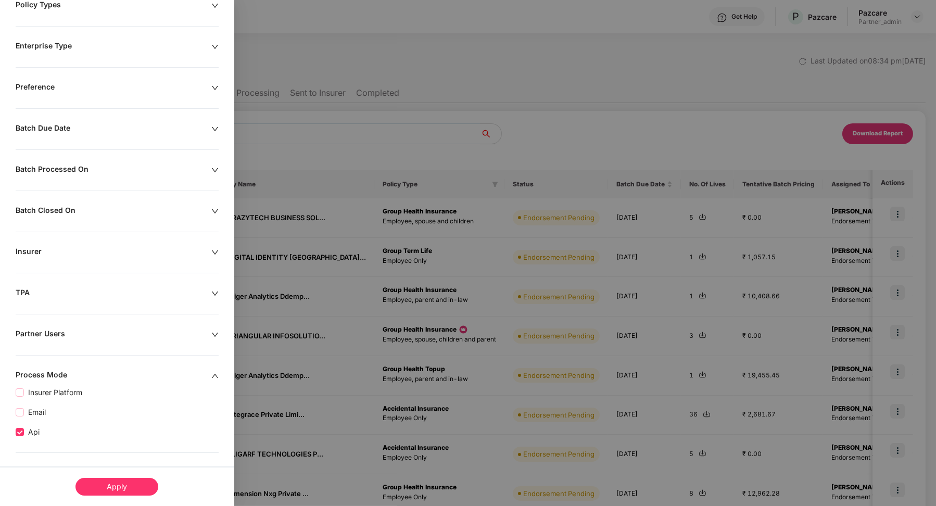
click at [110, 482] on div "Apply" at bounding box center [117, 487] width 83 height 18
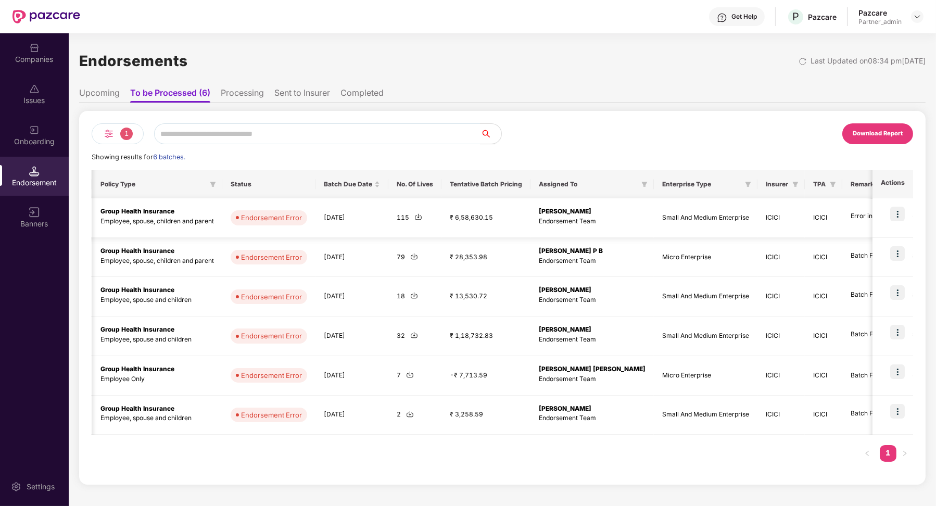
scroll to position [0, 370]
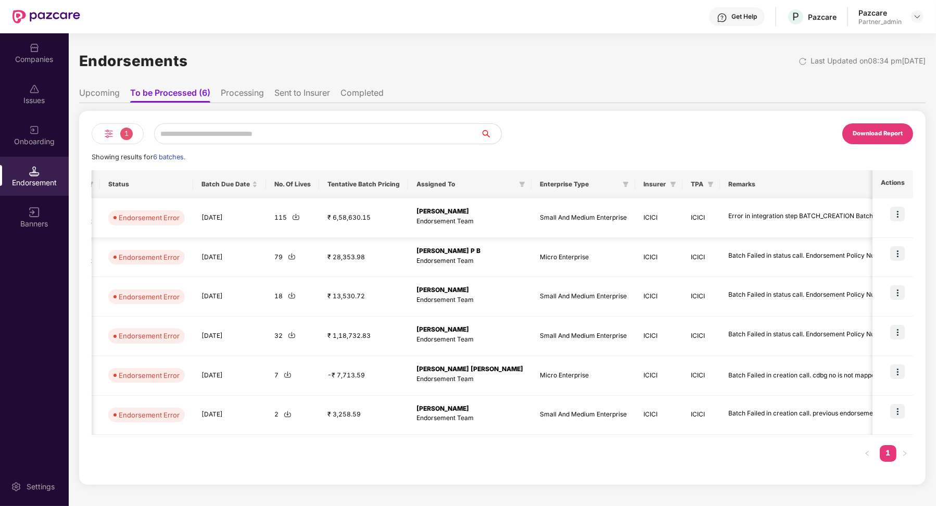
click at [897, 216] on img at bounding box center [898, 214] width 15 height 15
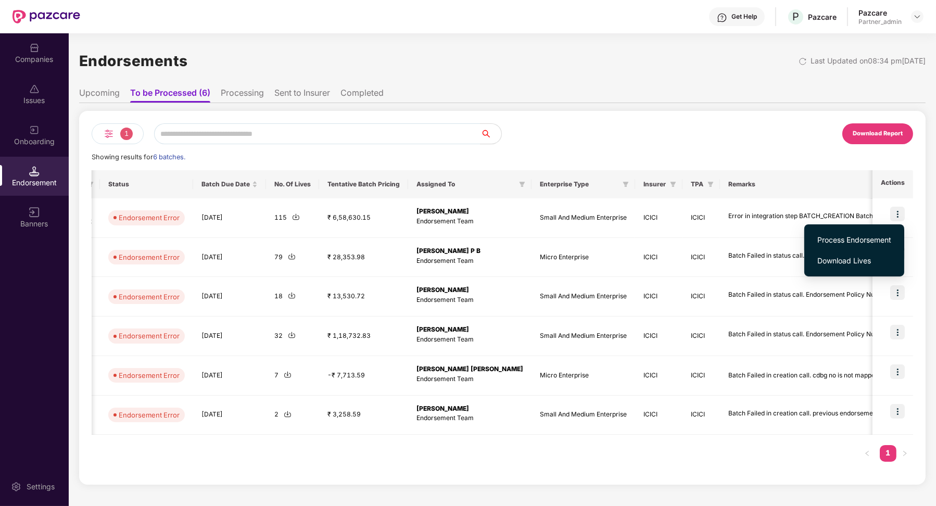
click at [865, 236] on span "Process Endorsement" at bounding box center [855, 239] width 74 height 11
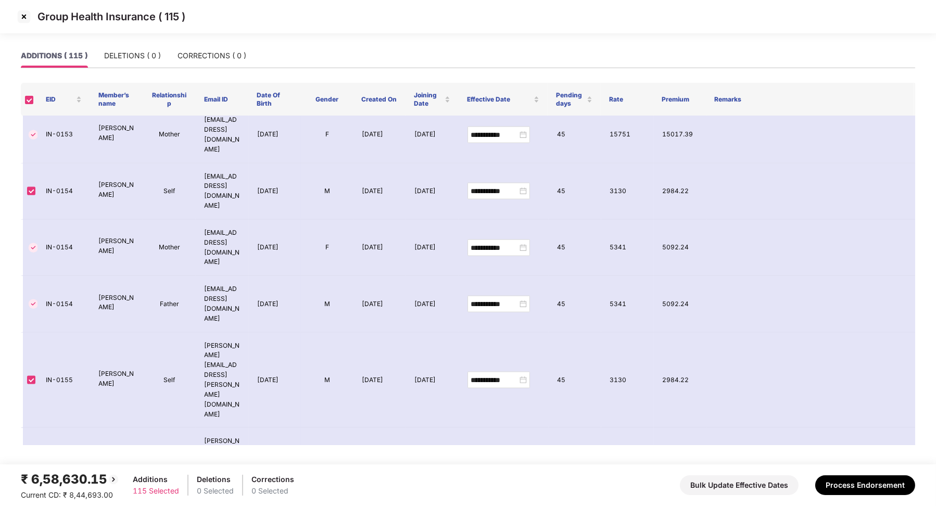
scroll to position [2842, 0]
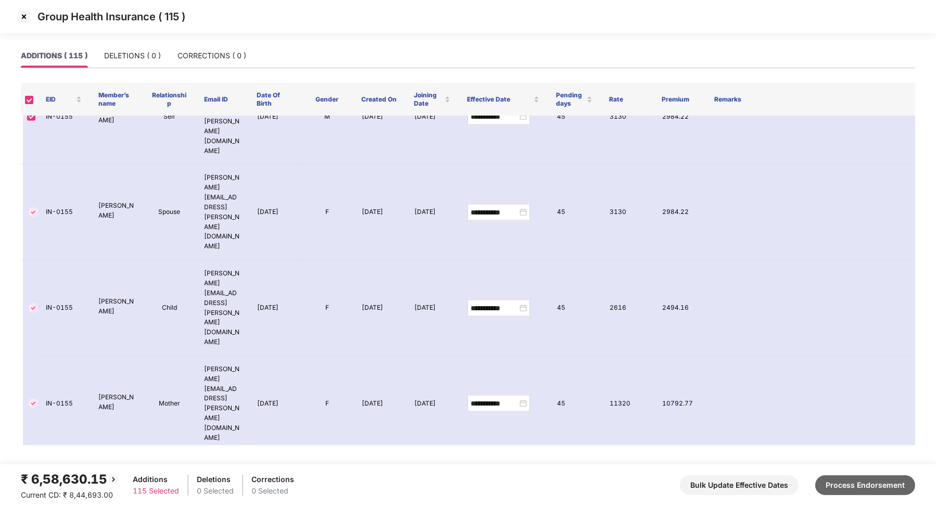
click at [844, 482] on button "Process Endorsement" at bounding box center [866, 486] width 100 height 20
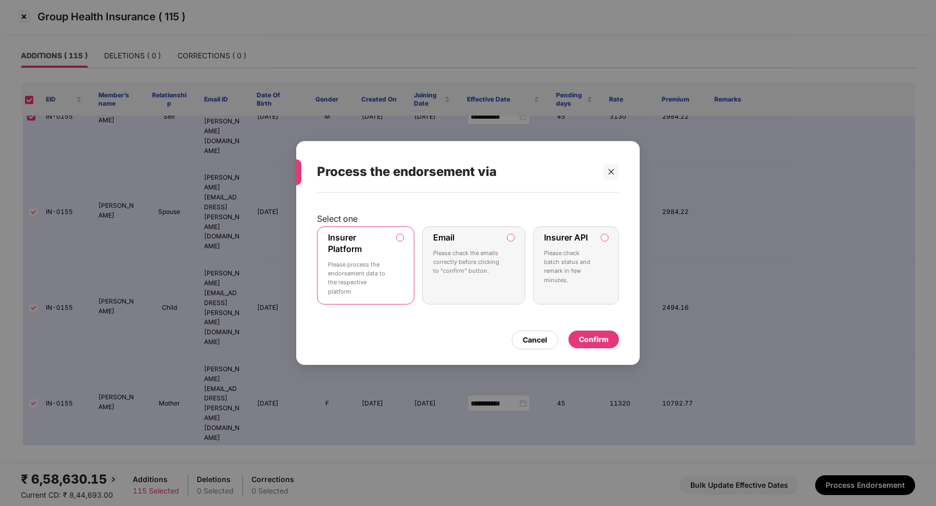
click at [597, 259] on label "Insurer API Please check batch status and remark in few minutes." at bounding box center [576, 266] width 86 height 78
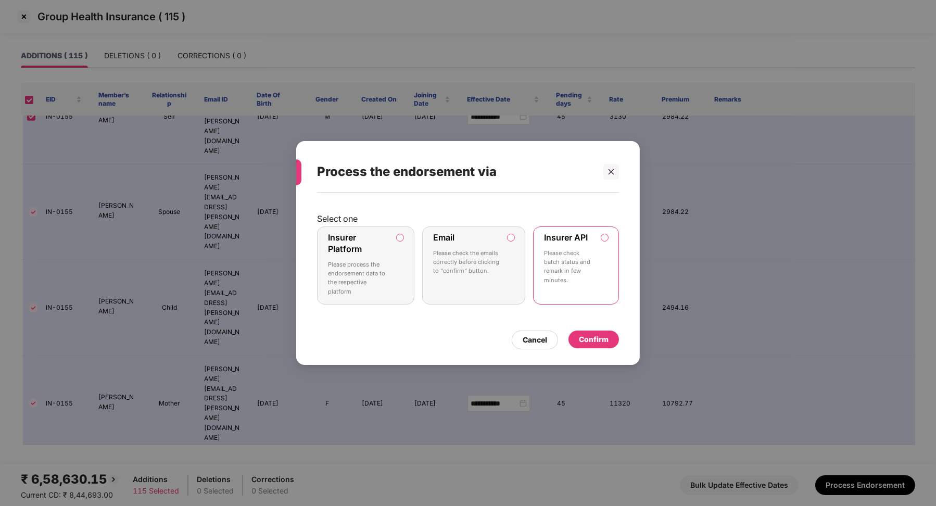
click at [594, 339] on div "Confirm" at bounding box center [594, 339] width 30 height 11
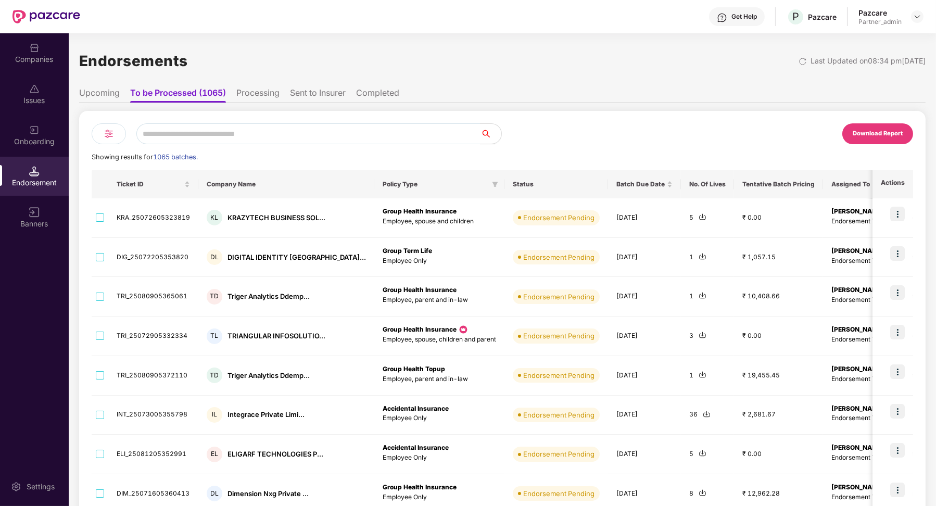
click at [255, 89] on li "Processing" at bounding box center [257, 95] width 43 height 15
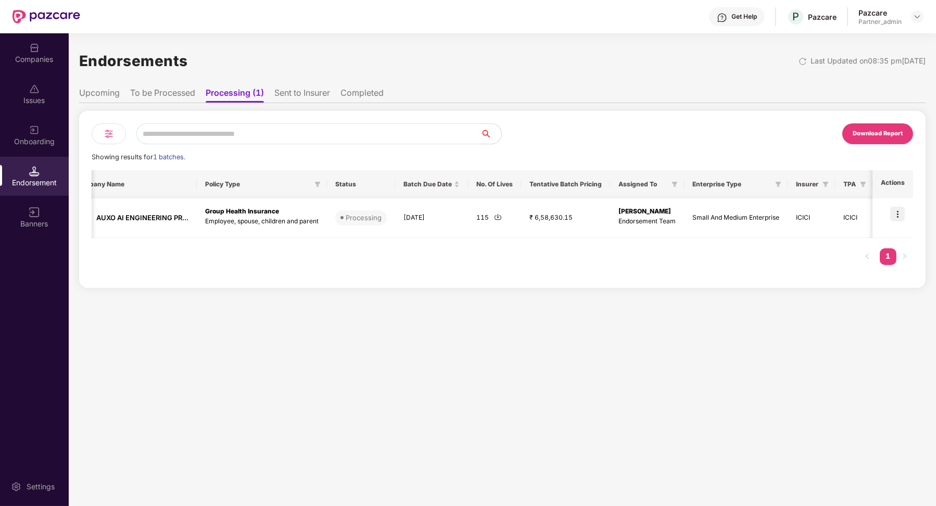
scroll to position [0, 1]
drag, startPoint x: 447, startPoint y: 218, endPoint x: 467, endPoint y: 218, distance: 19.8
click at [468, 218] on td "115" at bounding box center [494, 218] width 53 height 40
click at [151, 88] on li "To be Processed" at bounding box center [162, 95] width 65 height 15
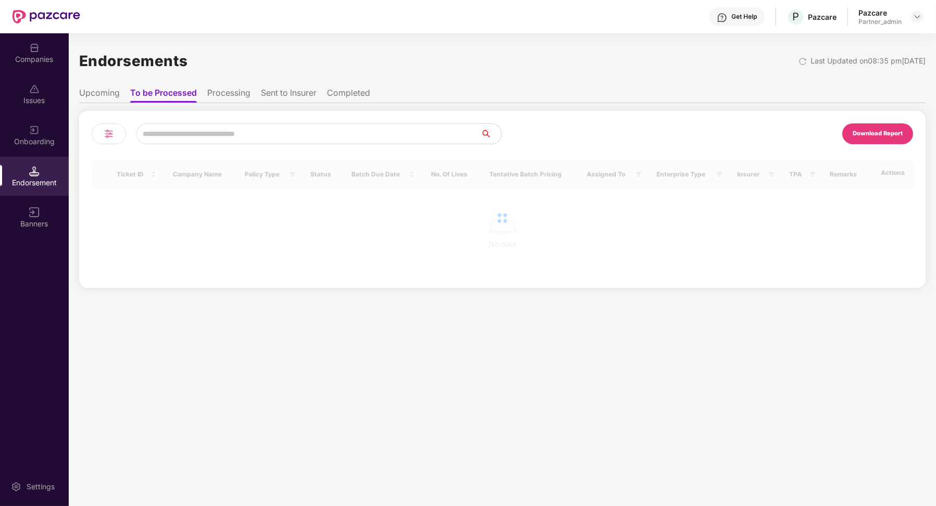
click at [238, 98] on li "Processing" at bounding box center [228, 95] width 43 height 15
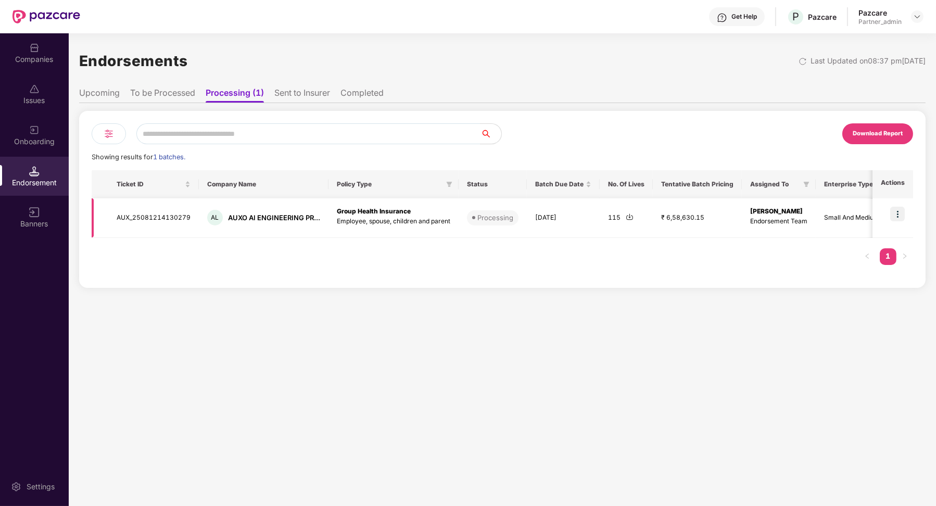
click at [628, 218] on img at bounding box center [630, 217] width 8 height 8
click at [321, 91] on li "Sent to Insurer" at bounding box center [302, 95] width 56 height 15
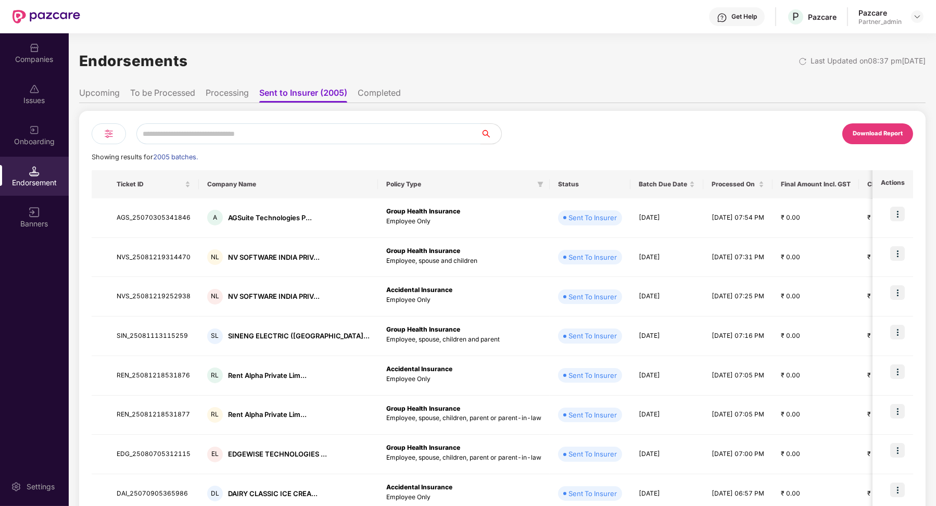
click at [384, 94] on li "Completed" at bounding box center [379, 95] width 43 height 15
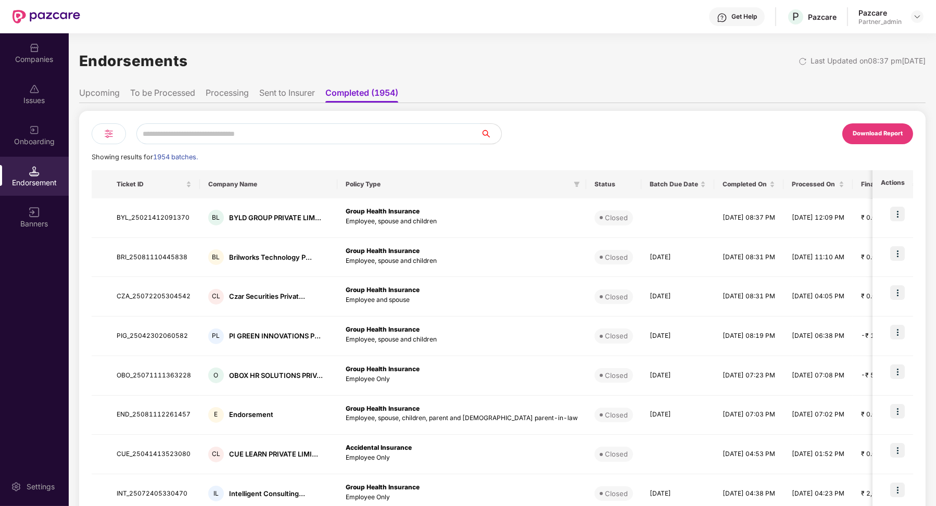
click at [243, 94] on li "Processing" at bounding box center [227, 95] width 43 height 15
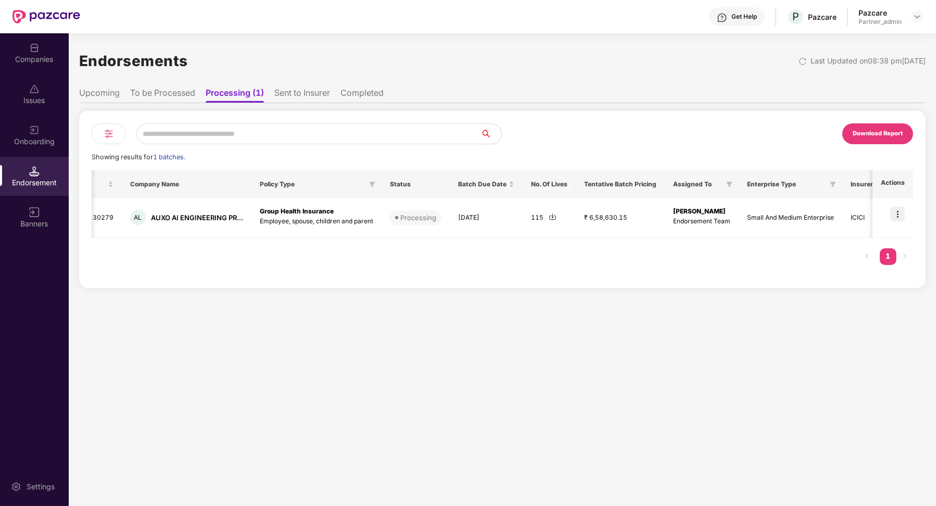
scroll to position [0, 155]
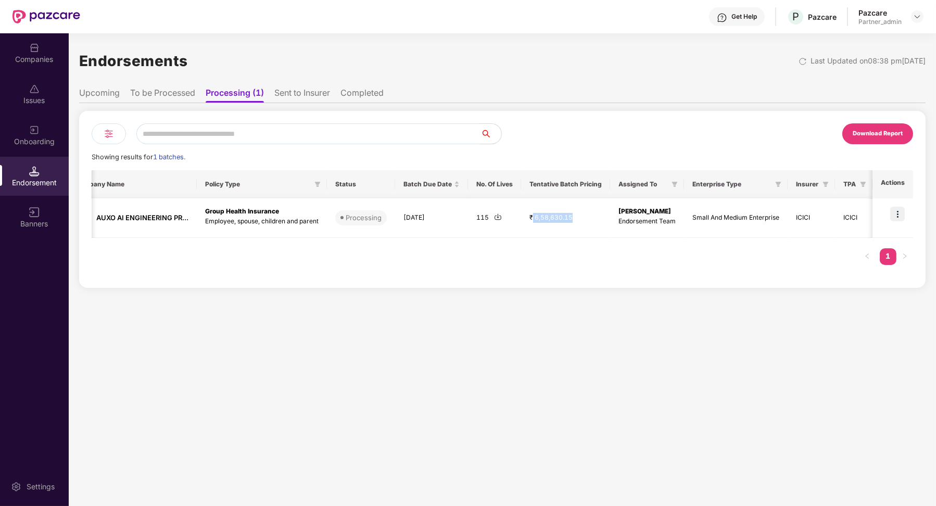
drag, startPoint x: 507, startPoint y: 219, endPoint x: 557, endPoint y: 219, distance: 50.0
click at [557, 219] on td "₹ 6,58,630.15" at bounding box center [565, 218] width 89 height 40
click at [494, 215] on img at bounding box center [498, 217] width 8 height 8
click at [535, 100] on ul "Upcoming To be Processed Processing (1) Sent to Insurer Completed" at bounding box center [502, 92] width 847 height 21
click at [282, 91] on li "Sent to Insurer" at bounding box center [302, 95] width 56 height 15
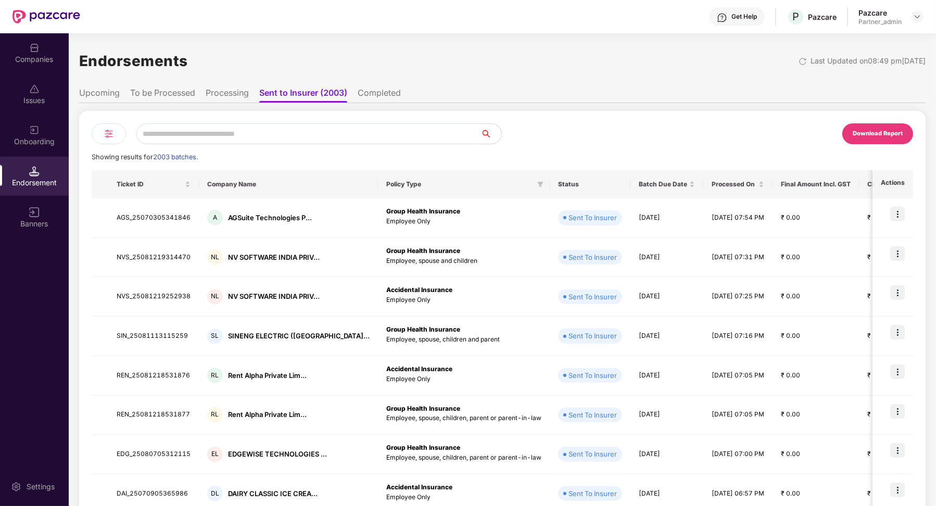
click at [388, 96] on li "Completed" at bounding box center [379, 95] width 43 height 15
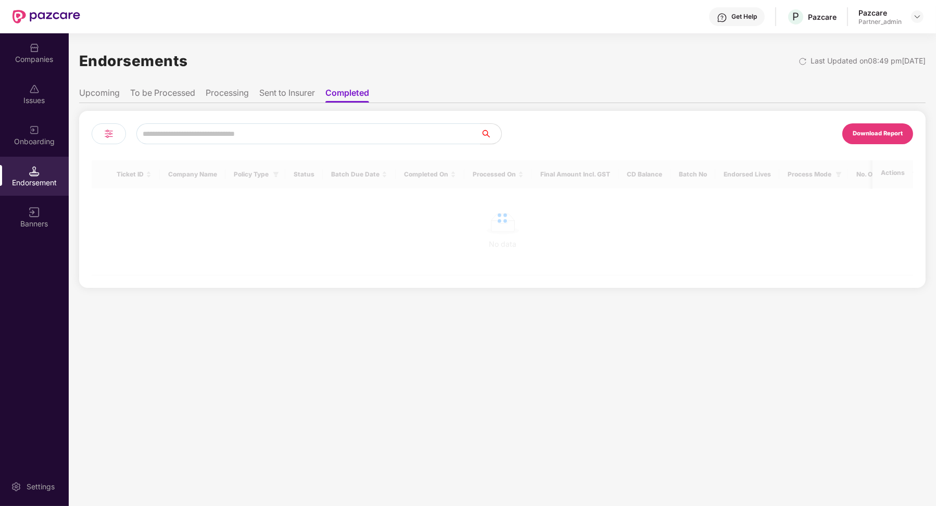
click at [104, 131] on img at bounding box center [109, 134] width 13 height 13
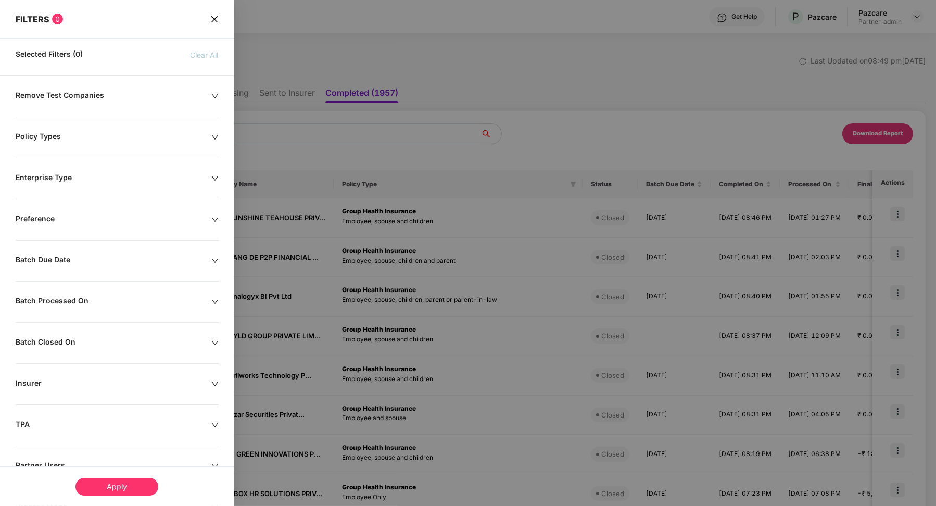
scroll to position [76, 0]
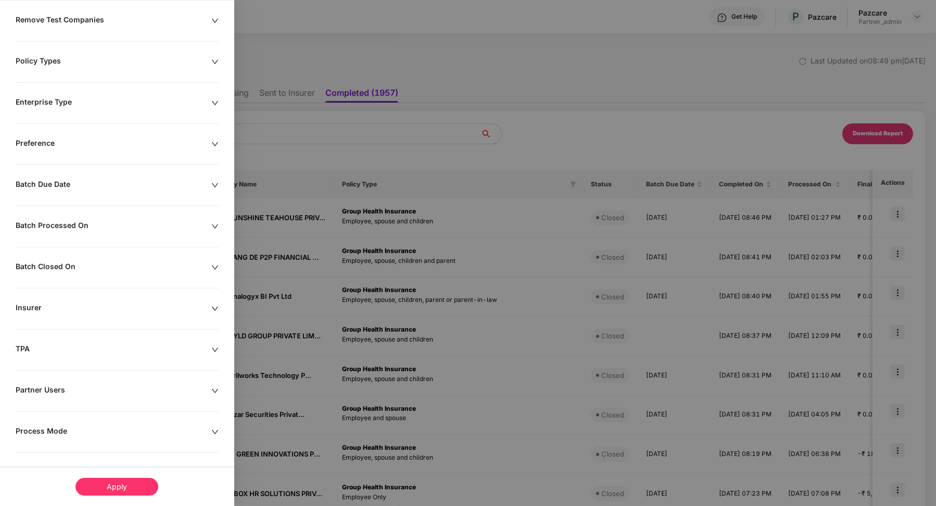
click at [36, 417] on div "Remove Test Companies Policy Types Enterprise Type Preference Batch Due Date Ba…" at bounding box center [117, 262] width 234 height 494
click at [36, 428] on div "Process Mode" at bounding box center [114, 432] width 196 height 11
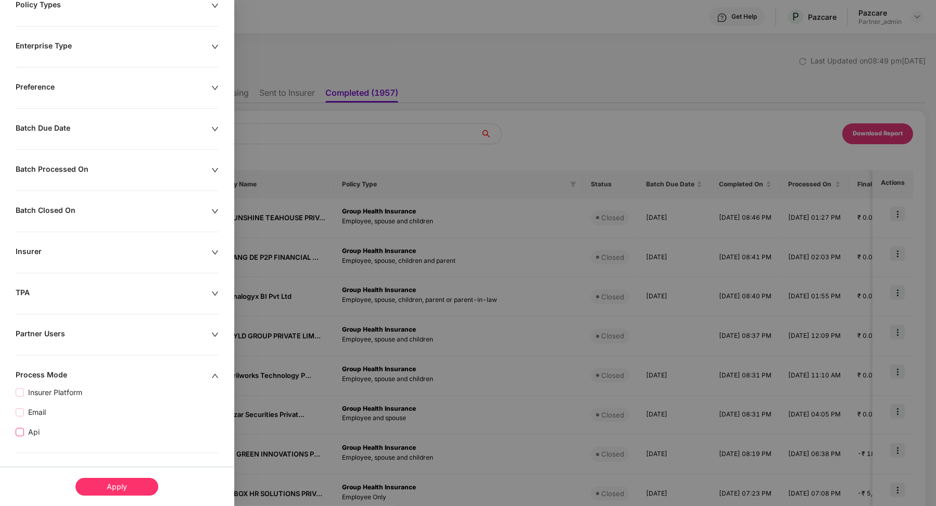
click at [35, 428] on span "Api" at bounding box center [34, 432] width 20 height 11
click at [114, 485] on div "Apply" at bounding box center [117, 487] width 83 height 18
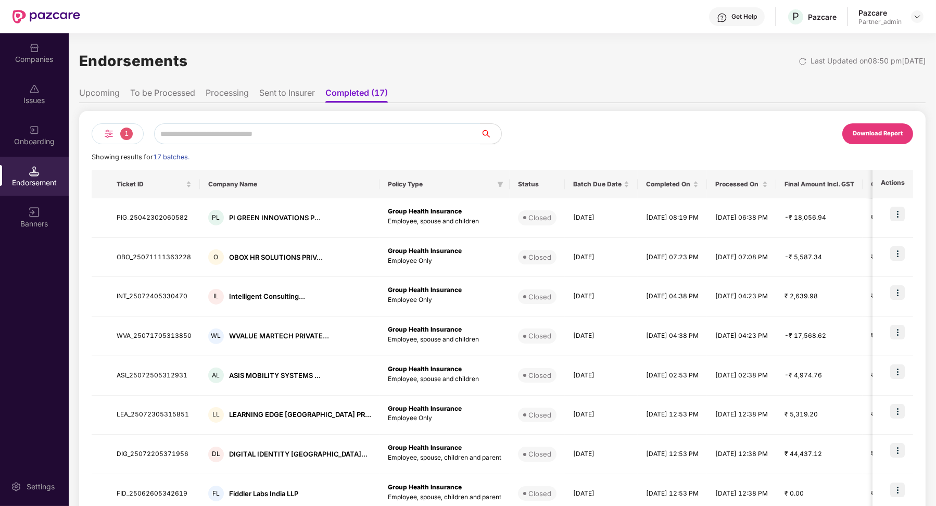
scroll to position [134, 0]
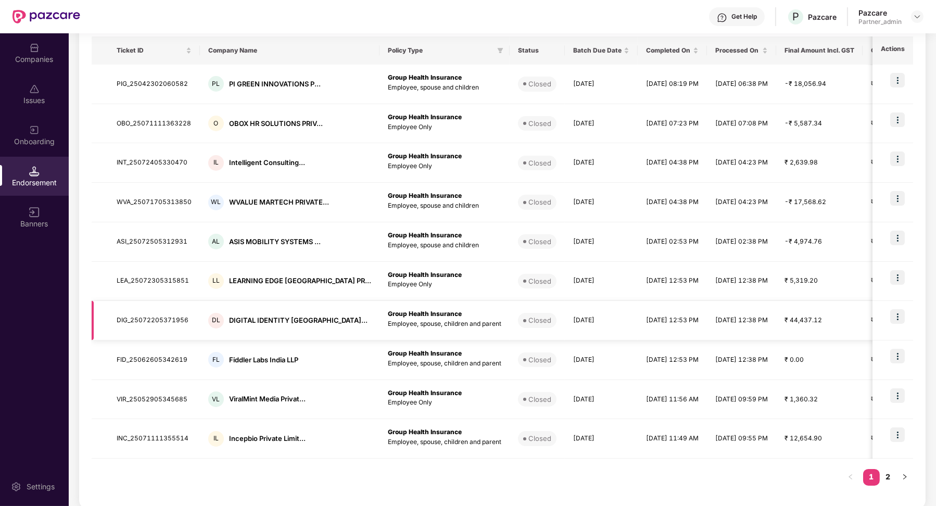
click at [144, 319] on td "DIG_25072205371956" at bounding box center [154, 321] width 92 height 40
copy td "DIG_25072205371956"
drag, startPoint x: 230, startPoint y: 319, endPoint x: 299, endPoint y: 316, distance: 69.9
click at [299, 316] on div "DIGITAL IDENTITY [GEOGRAPHIC_DATA]..." at bounding box center [298, 321] width 139 height 10
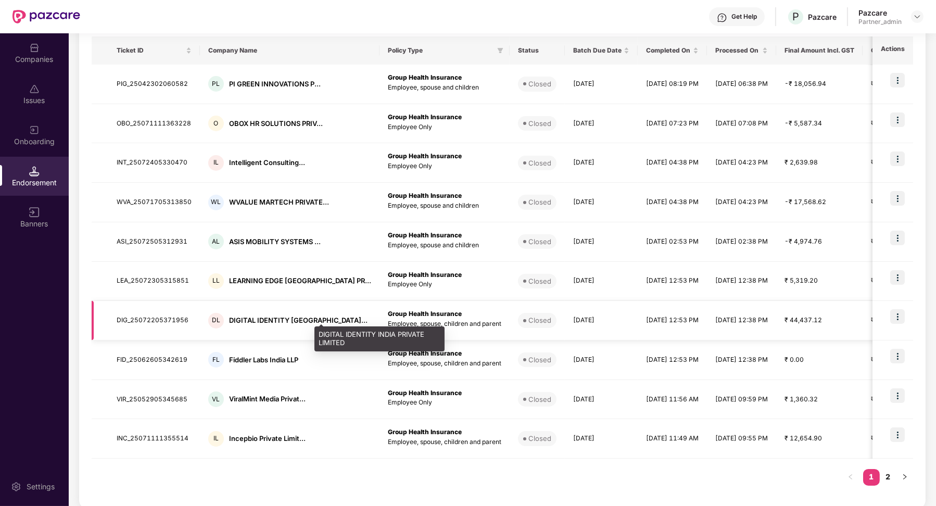
click at [246, 319] on div "DIGITAL IDENTITY [GEOGRAPHIC_DATA]..." at bounding box center [298, 321] width 139 height 10
drag, startPoint x: 228, startPoint y: 319, endPoint x: 298, endPoint y: 316, distance: 70.9
click at [299, 317] on div "DIGITAL IDENTITY [GEOGRAPHIC_DATA]..." at bounding box center [298, 321] width 139 height 10
copy div "DIGITAL IDENTITY IND"
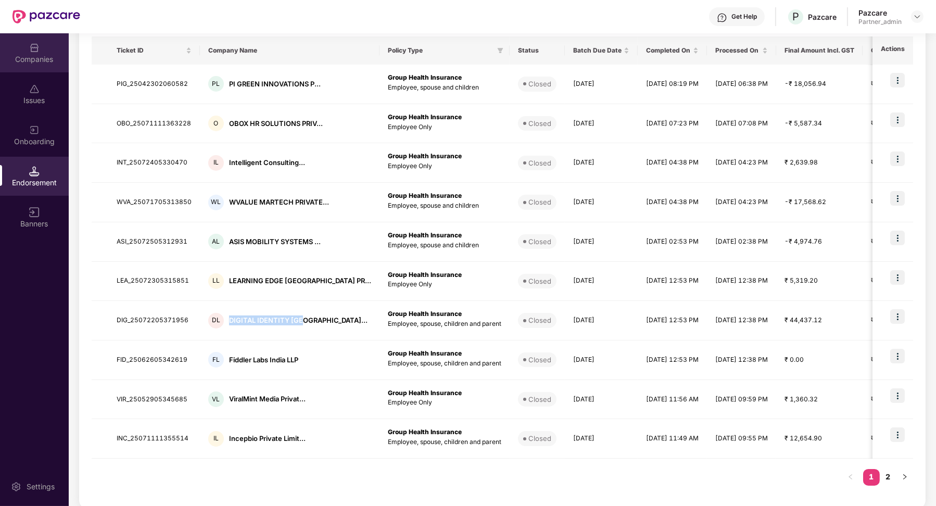
click at [30, 47] on img at bounding box center [34, 48] width 10 height 10
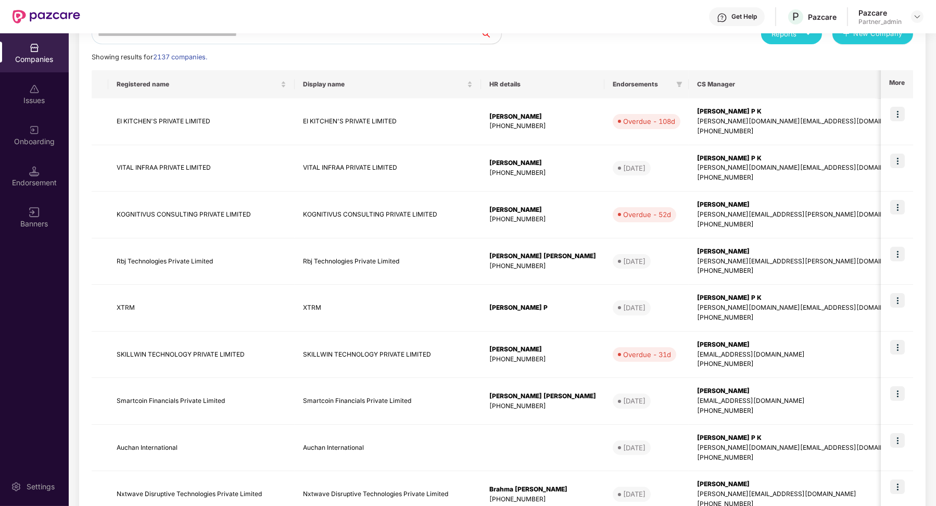
scroll to position [0, 0]
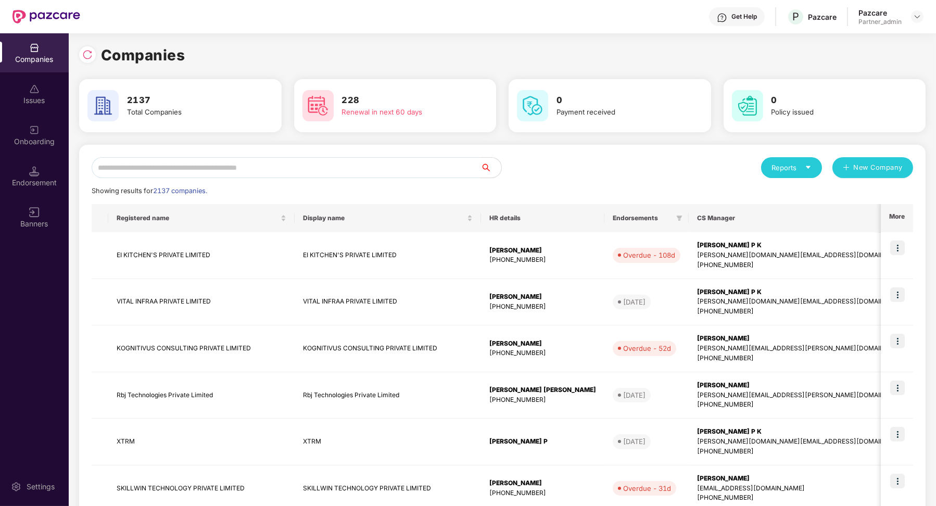
click at [186, 165] on input "text" at bounding box center [286, 167] width 389 height 21
paste input "**********"
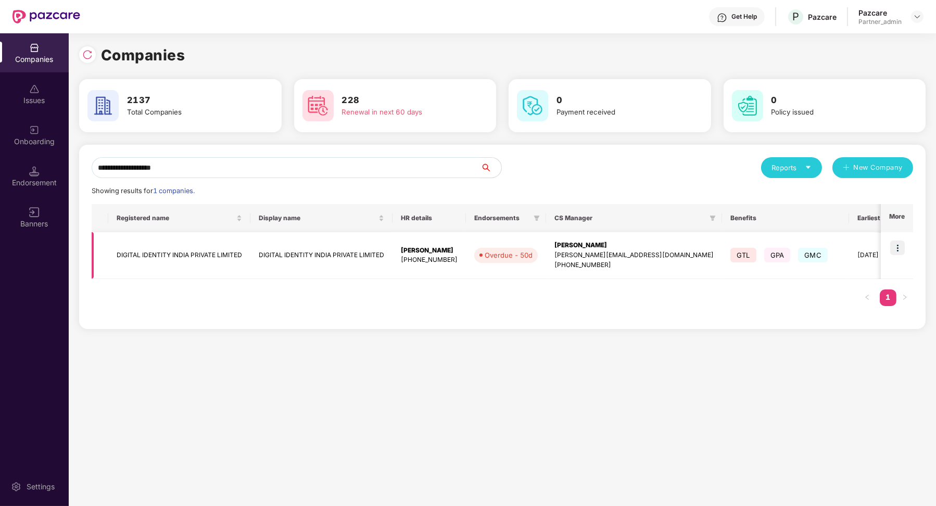
type input "**********"
click at [891, 247] on img at bounding box center [898, 248] width 15 height 15
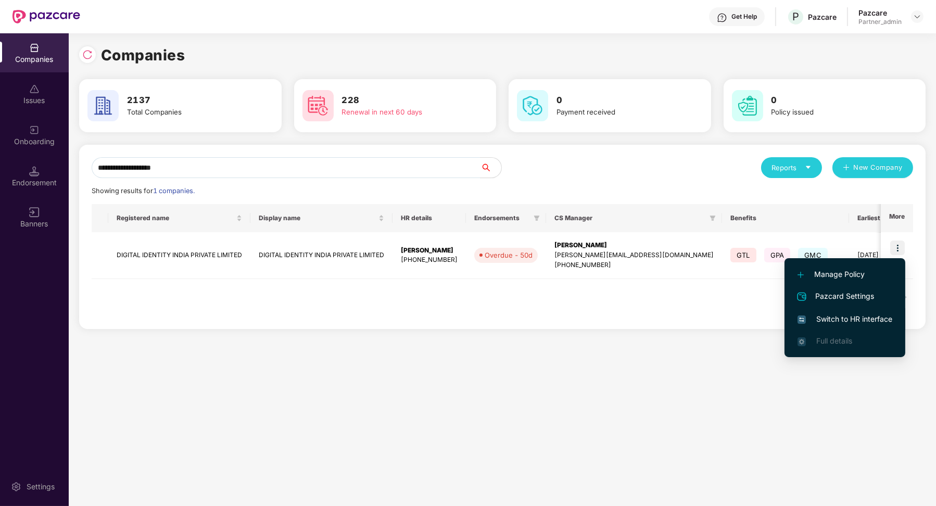
click at [860, 320] on span "Switch to HR interface" at bounding box center [845, 319] width 95 height 11
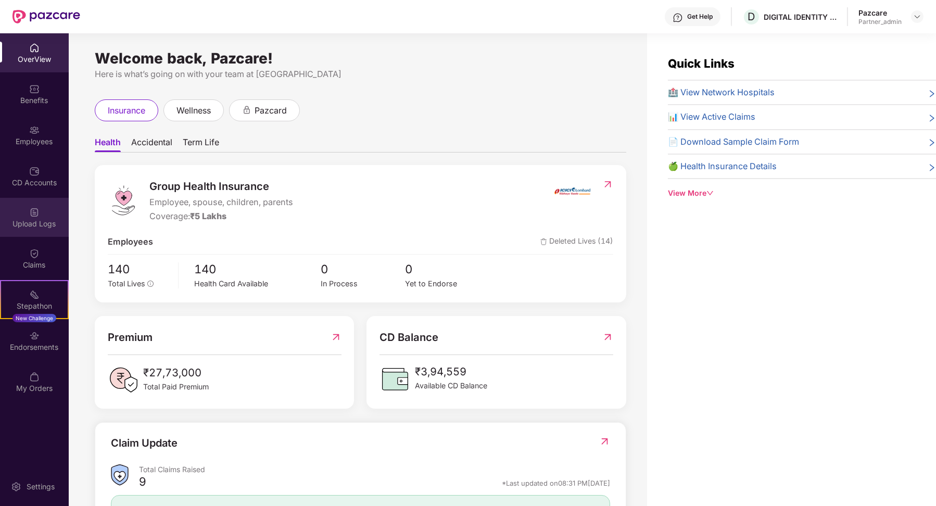
click at [39, 223] on div "Upload Logs" at bounding box center [34, 224] width 69 height 10
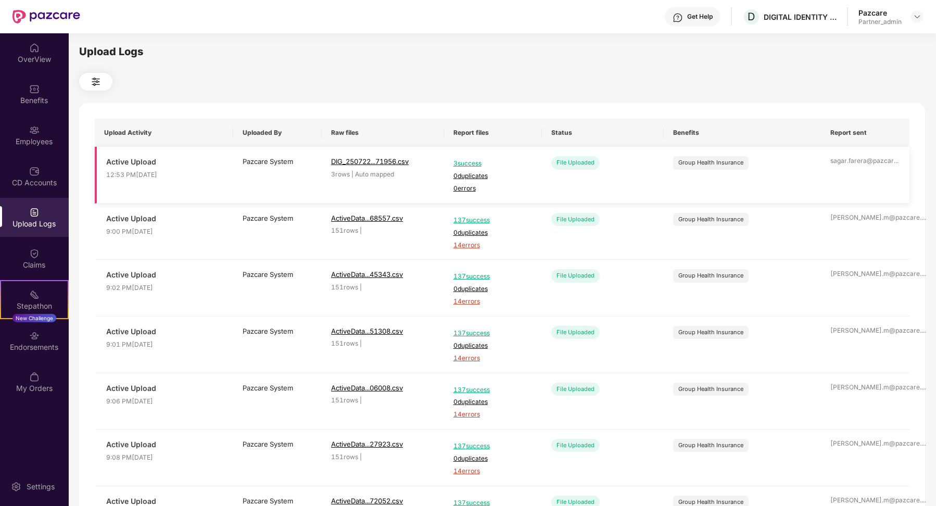
click at [469, 165] on span "3 success" at bounding box center [493, 164] width 79 height 10
click at [390, 165] on span "DIG_250722...71956.csv" at bounding box center [370, 161] width 78 height 8
click at [0, 0] on div "Get Help D DIGITAL IDENTITY INDIA PRIVATE LIMITED Pazcare Partner_admin OverVie…" at bounding box center [468, 253] width 936 height 506
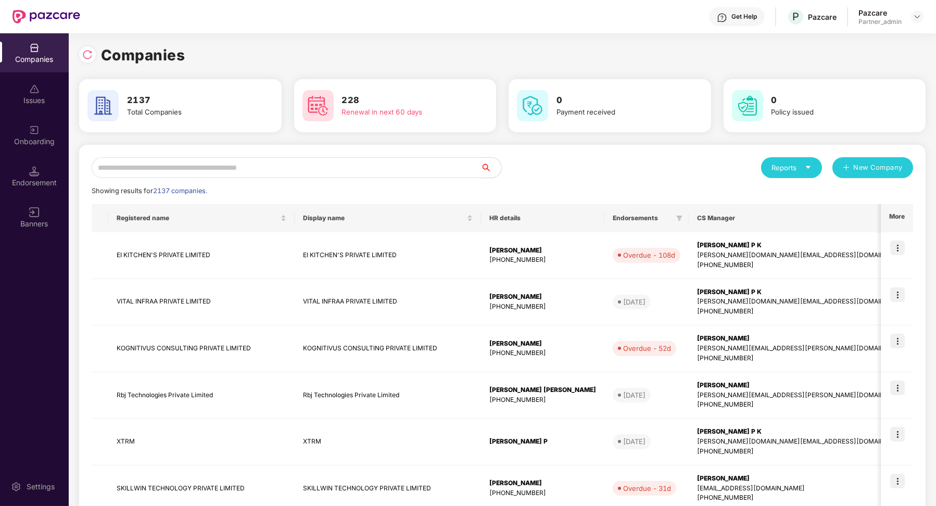
scroll to position [0, 1]
click at [178, 168] on input "text" at bounding box center [286, 167] width 389 height 21
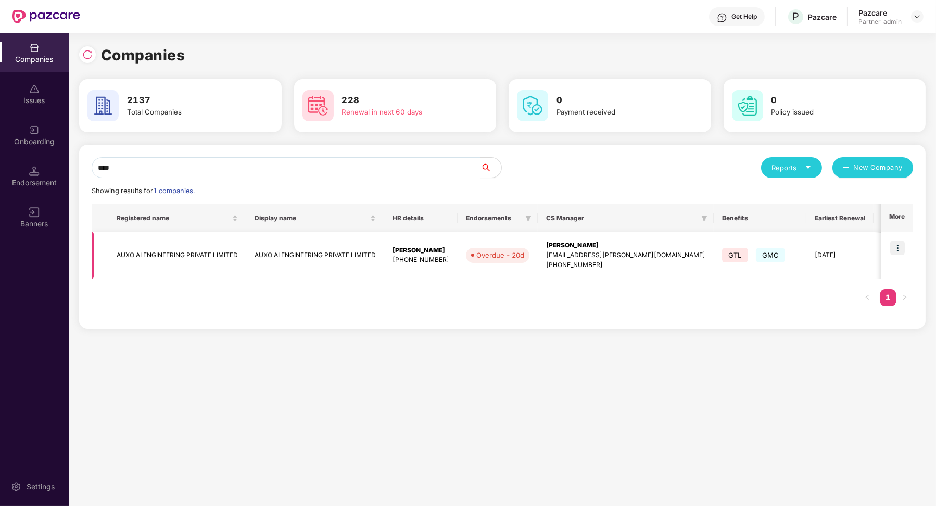
type input "****"
click at [901, 242] on img at bounding box center [898, 248] width 15 height 15
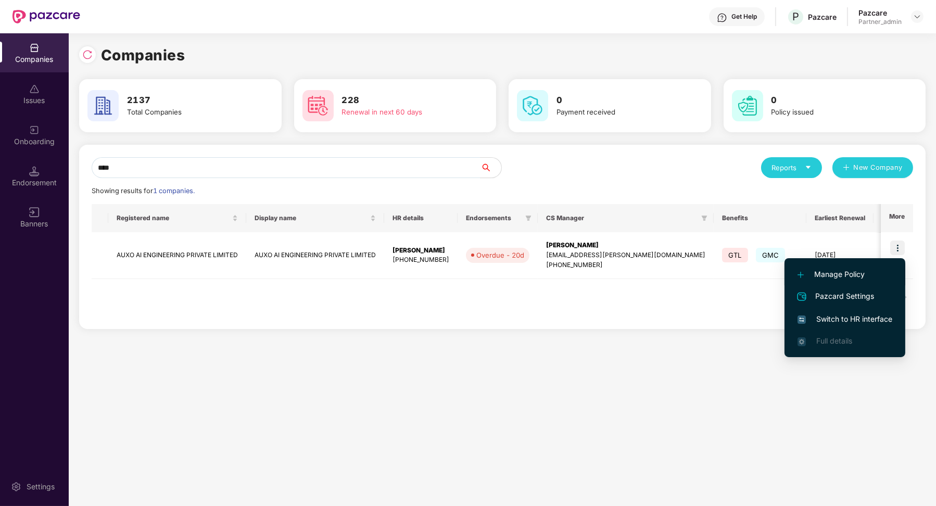
click at [851, 271] on span "Manage Policy" at bounding box center [845, 274] width 95 height 11
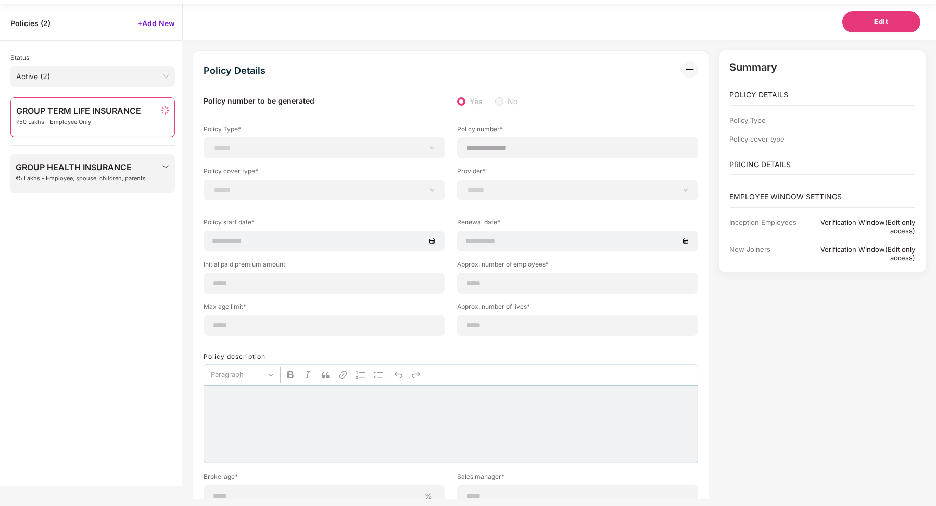
scroll to position [33, 1]
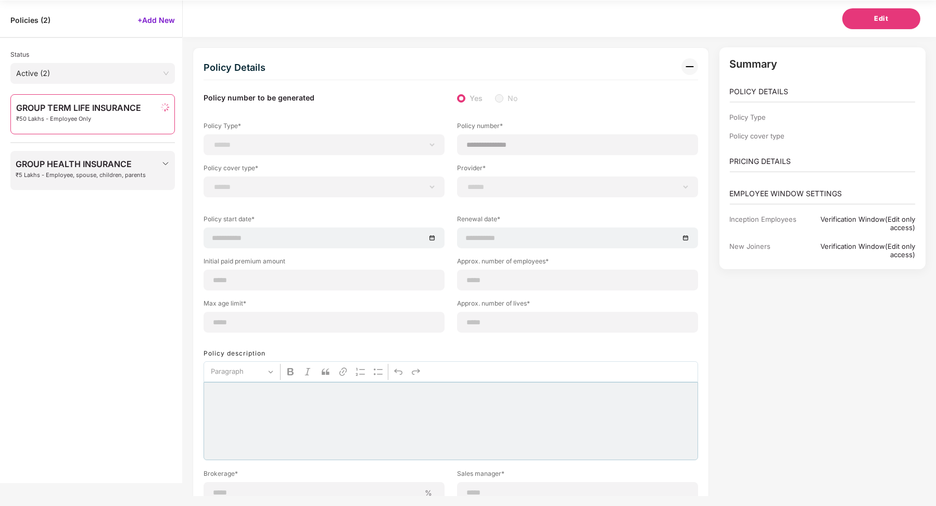
type input "********"
type input "**********"
type input "***"
type input "**"
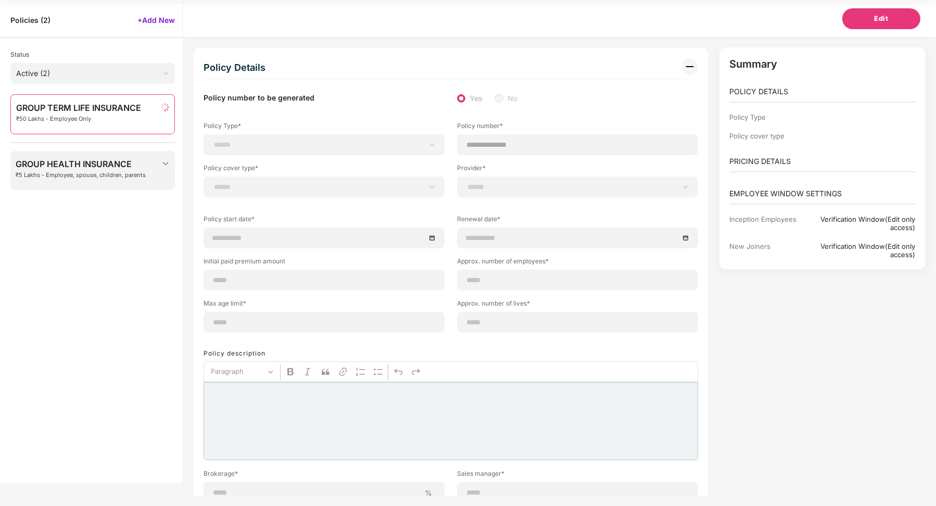
type input "*"
type input "**"
type input "*******"
type input "**********"
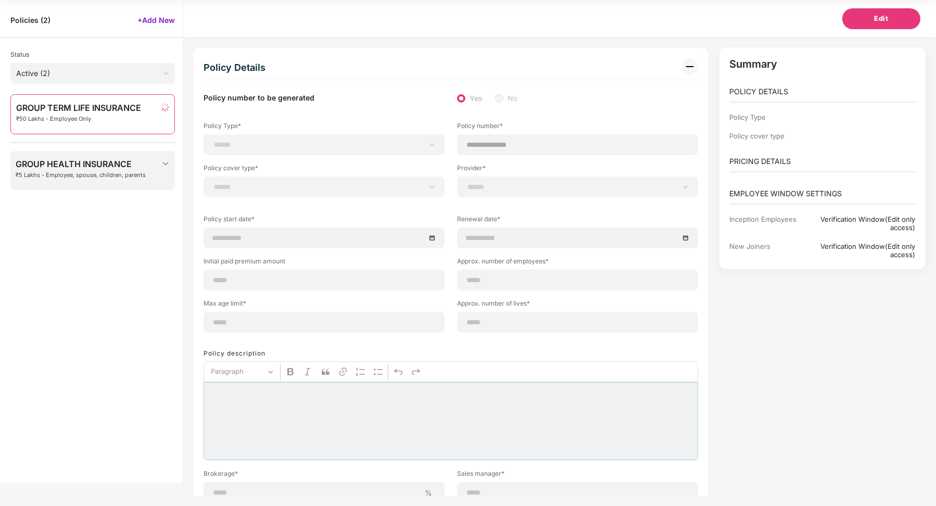
type input "**********"
type input "*********"
select select "*"
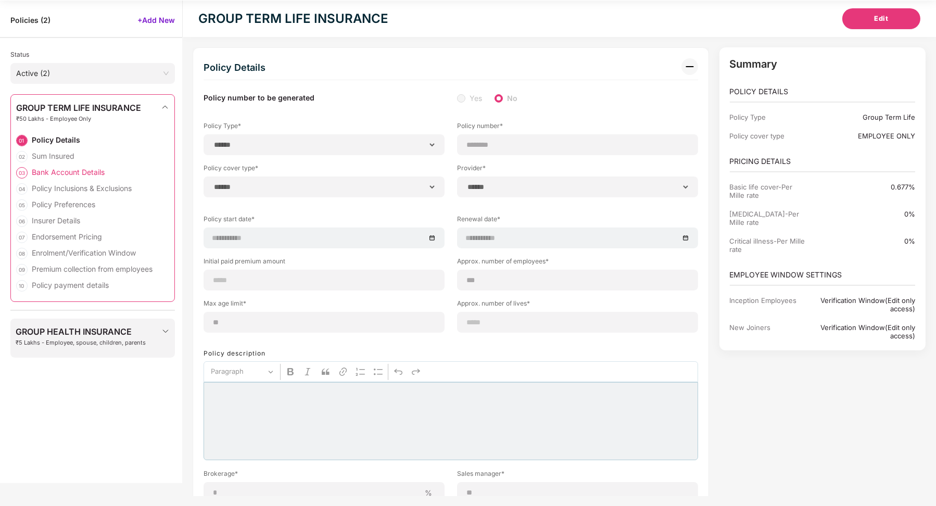
drag, startPoint x: 102, startPoint y: 179, endPoint x: 96, endPoint y: 169, distance: 11.2
click at [96, 169] on div "Bank Account Details" at bounding box center [68, 172] width 73 height 10
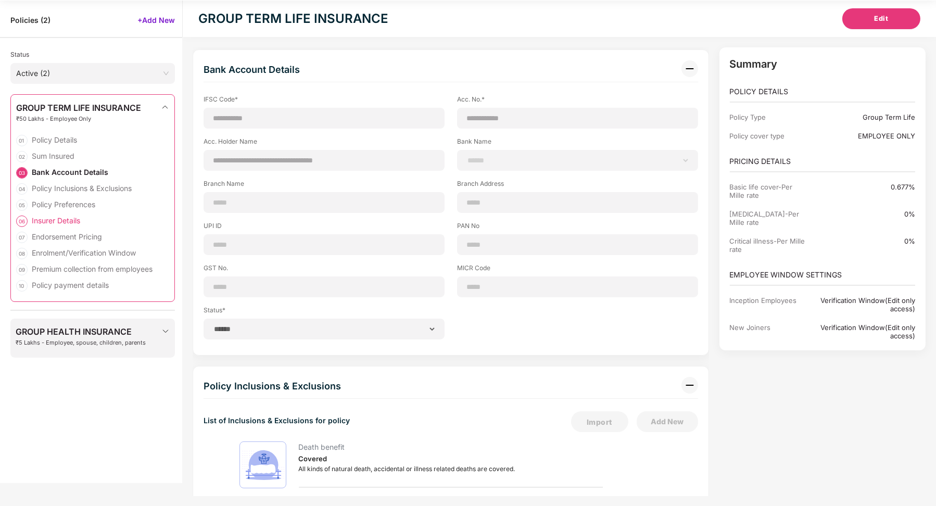
click at [78, 229] on div "06 Insurer Details" at bounding box center [92, 224] width 153 height 16
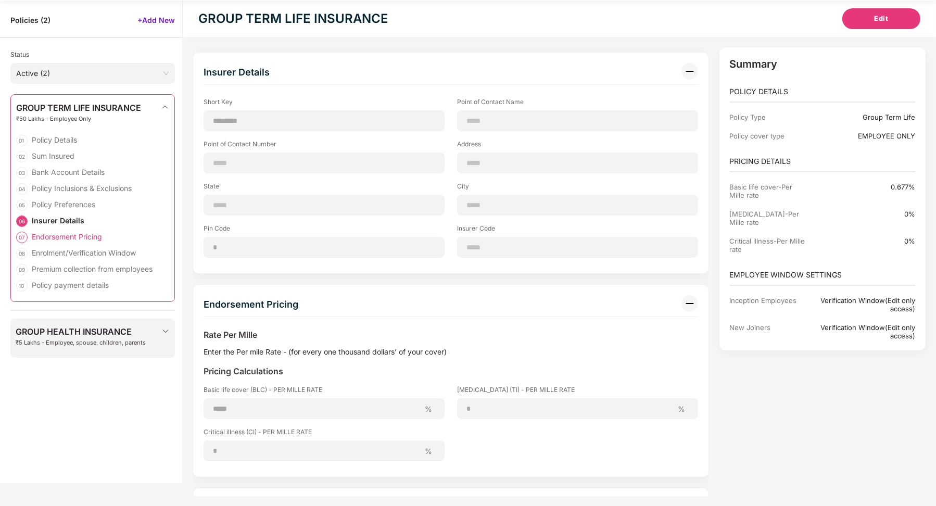
click at [77, 237] on div "Endorsement Pricing" at bounding box center [67, 237] width 70 height 10
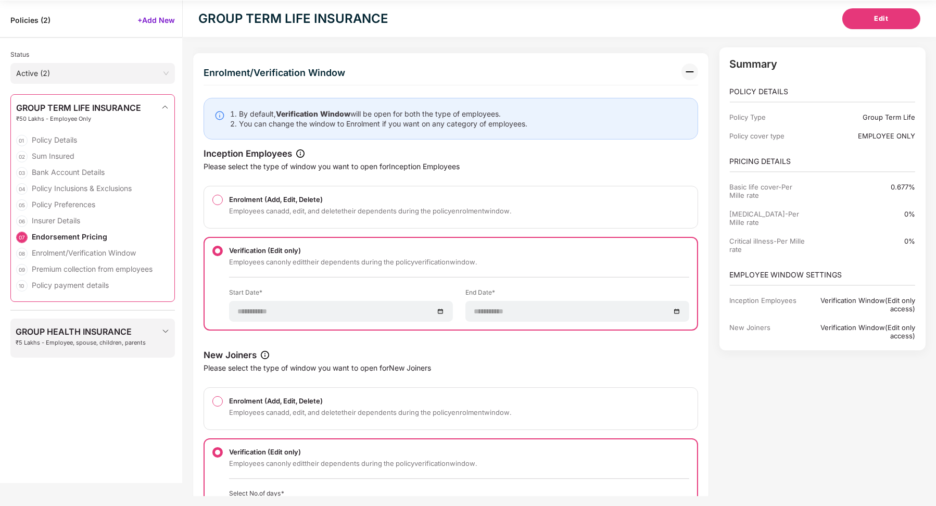
scroll to position [1940, 0]
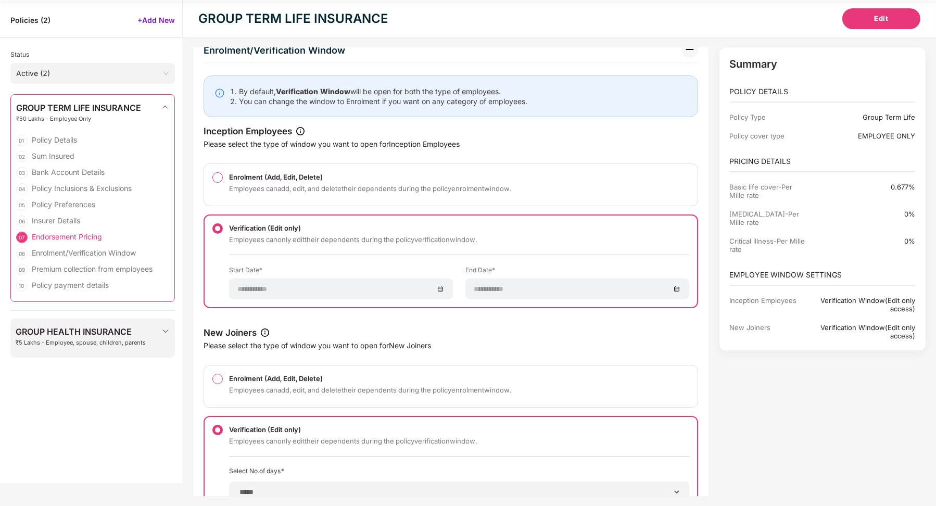
click at [82, 234] on div "Endorsement Pricing" at bounding box center [67, 237] width 70 height 10
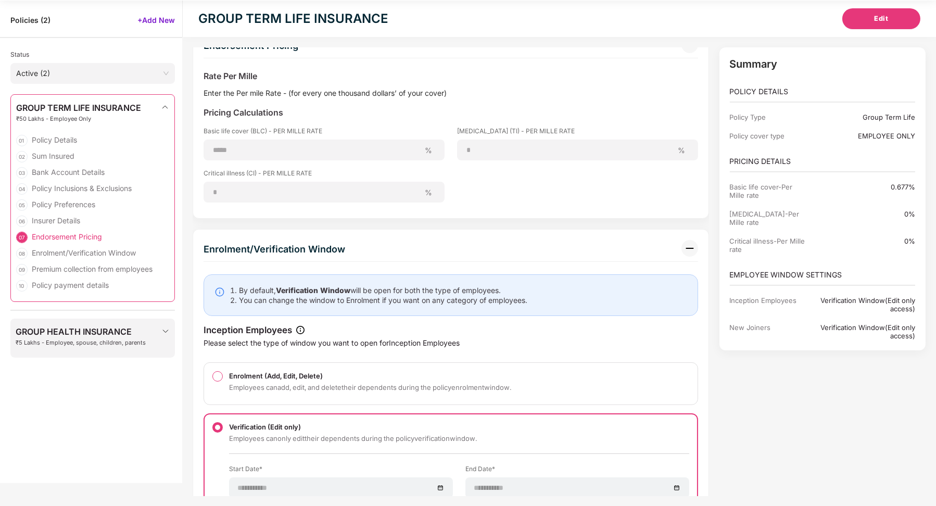
scroll to position [1714, 0]
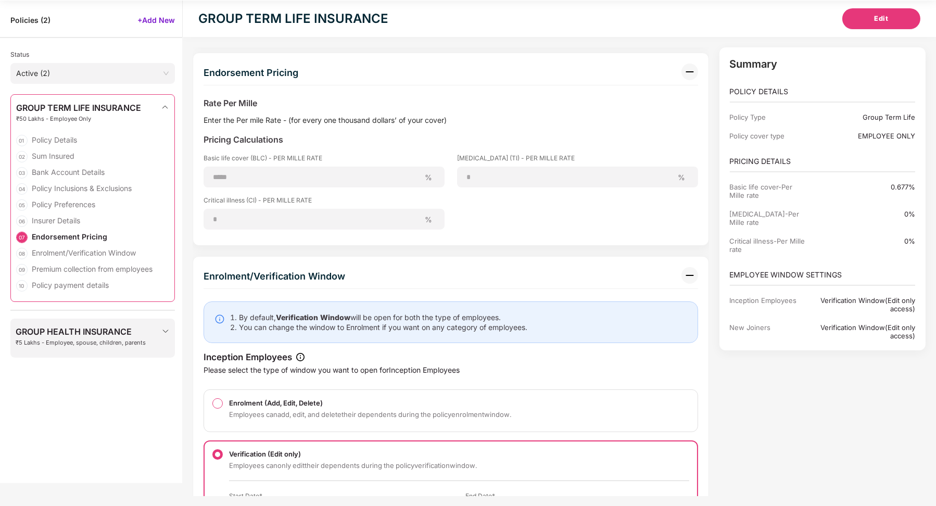
click at [69, 341] on span "₹5 Lakhs - Employee, spouse, children, parents" at bounding box center [81, 343] width 130 height 7
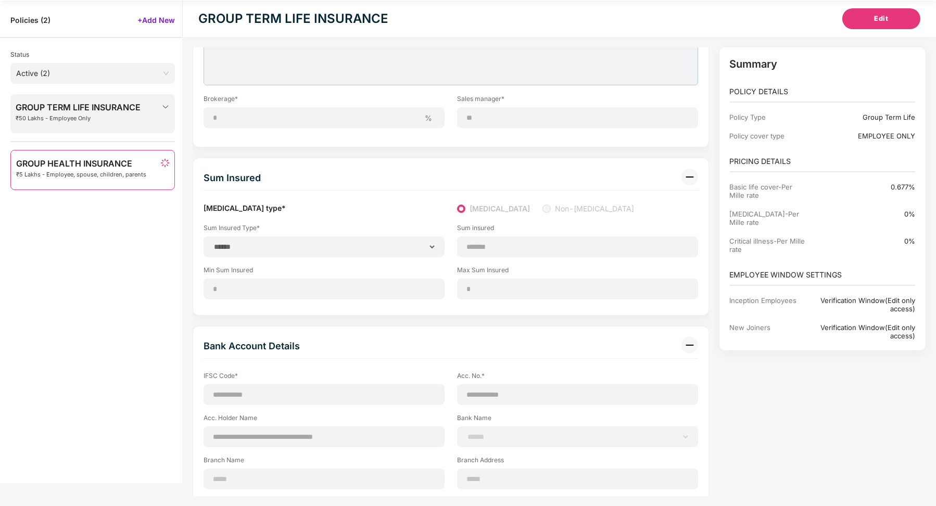
type input "**********"
type input "***"
type input "******"
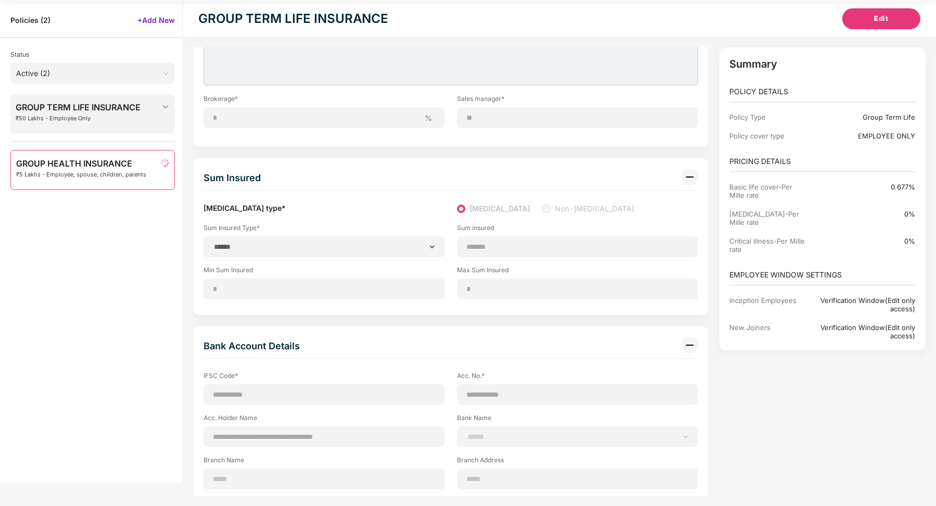
type input "**********"
type input "*****"
type input "*******"
type input "**********"
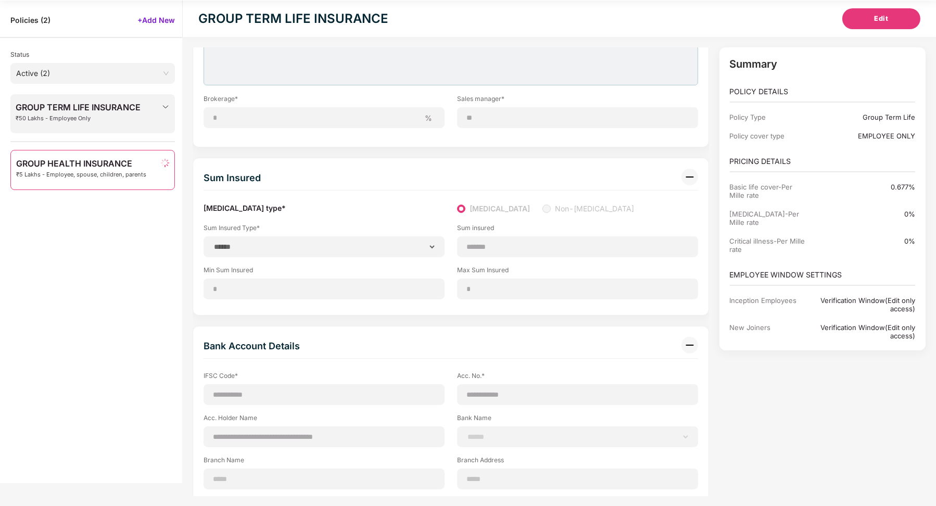
type input "*******"
type input "**********"
select select "**********"
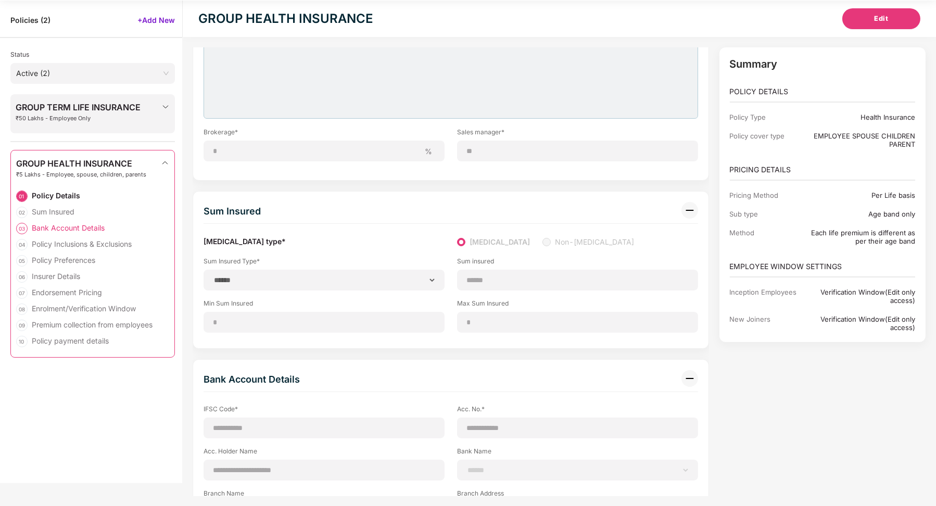
scroll to position [33, 0]
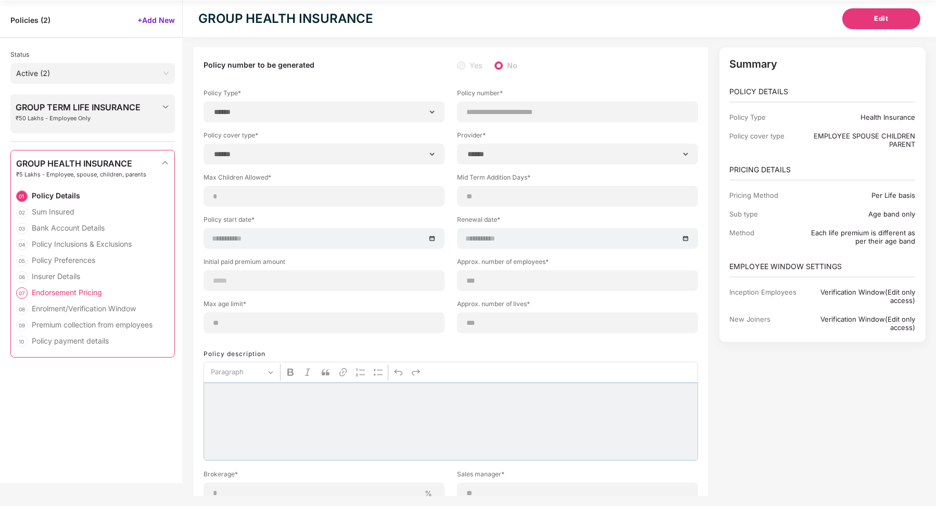
click at [76, 294] on div "Endorsement Pricing" at bounding box center [67, 293] width 70 height 10
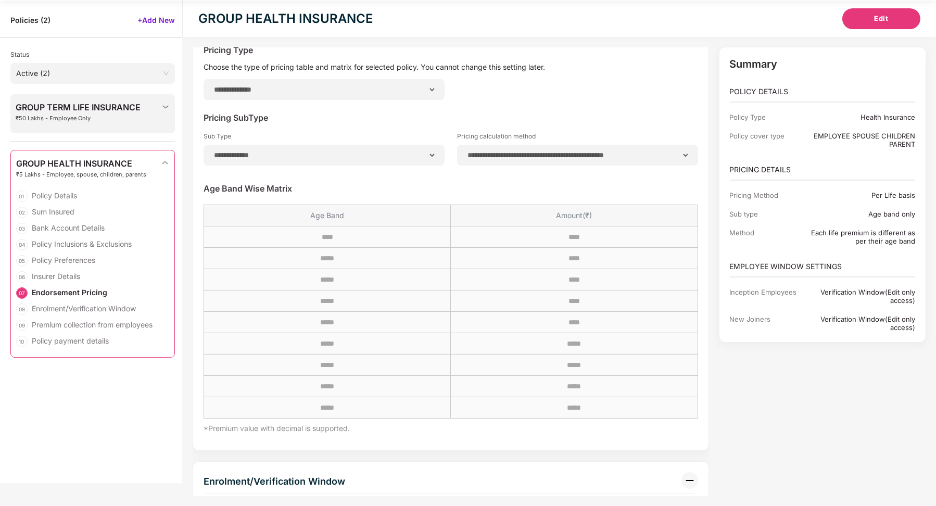
scroll to position [0, 1]
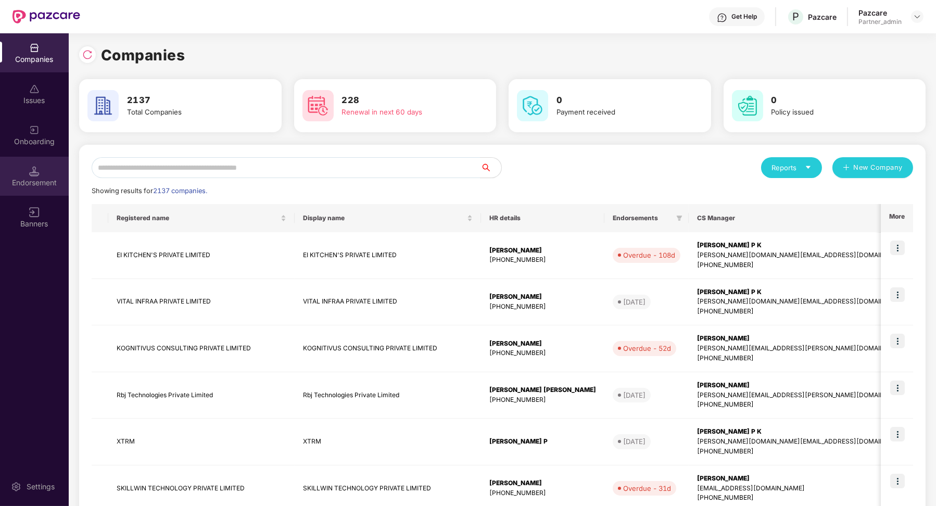
click at [38, 181] on div "Endorsement" at bounding box center [34, 183] width 69 height 10
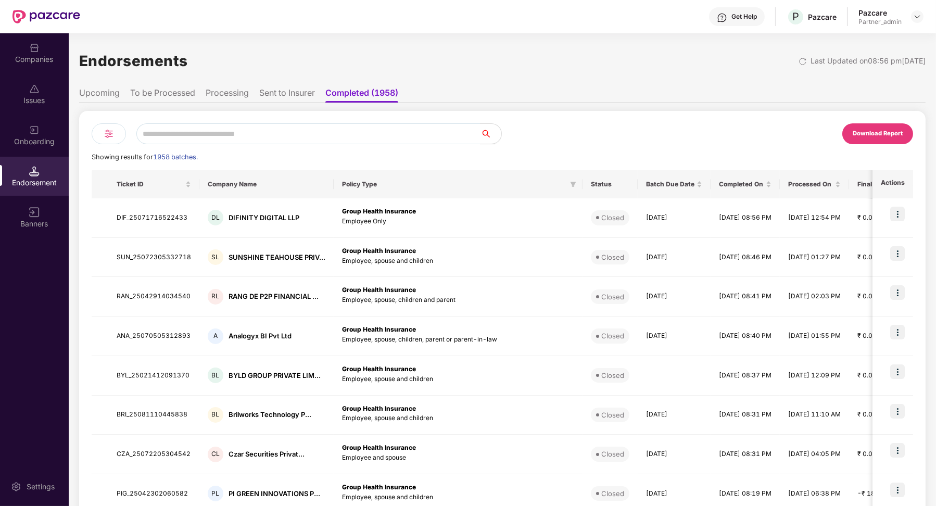
click at [240, 96] on li "Processing" at bounding box center [227, 95] width 43 height 15
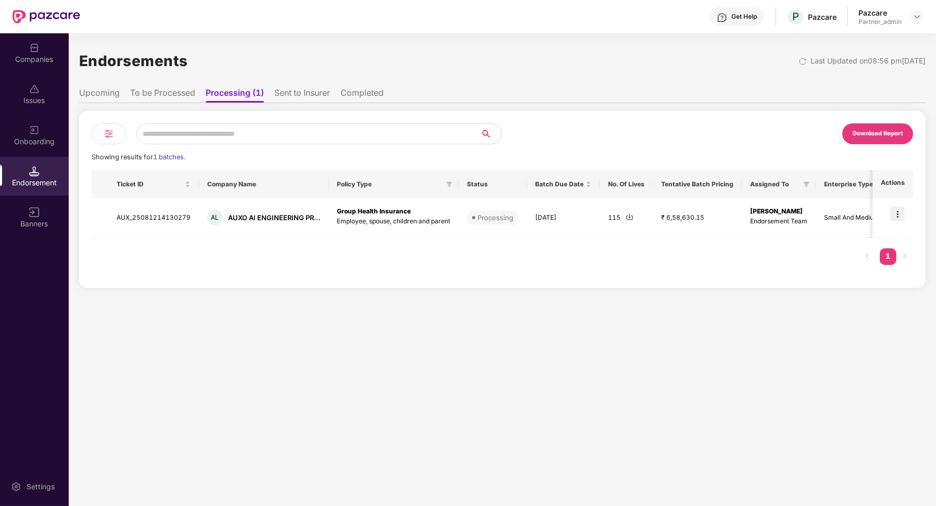
click at [182, 92] on li "To be Processed" at bounding box center [162, 95] width 65 height 15
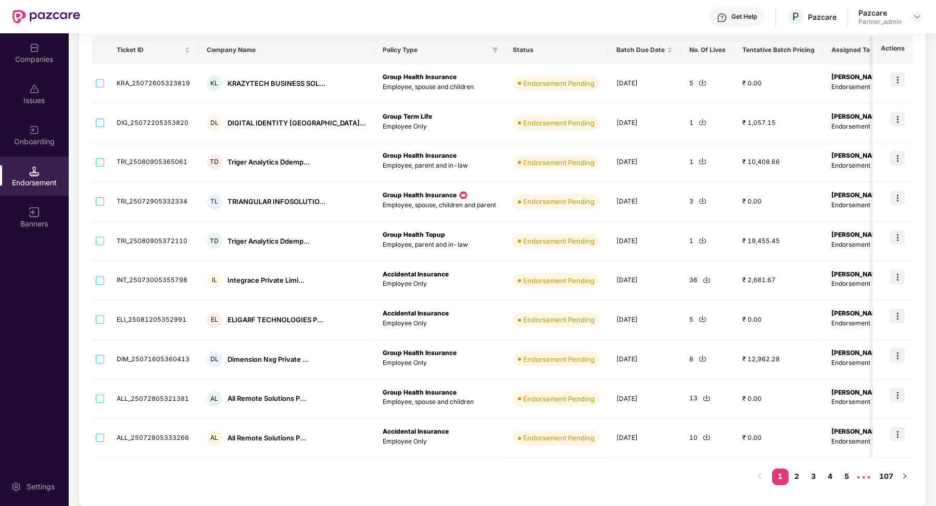
scroll to position [0, 0]
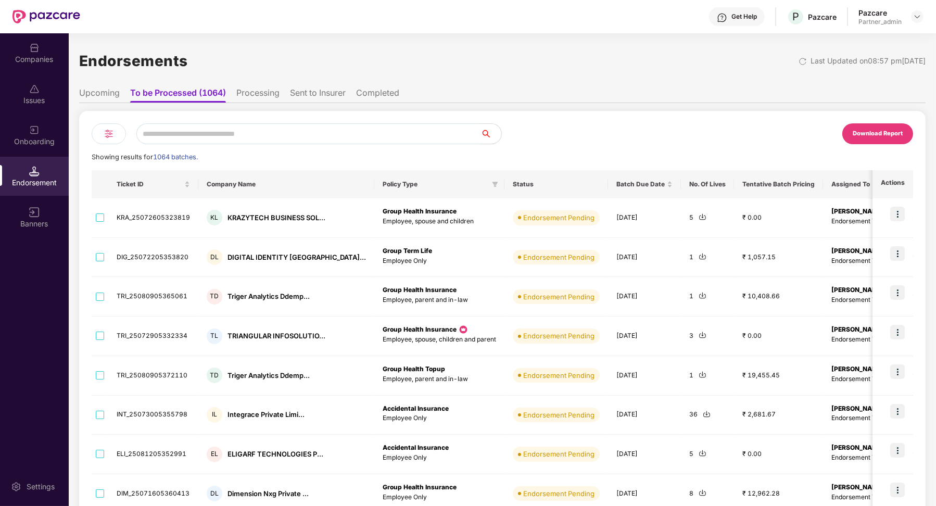
click at [116, 138] on div at bounding box center [109, 133] width 34 height 21
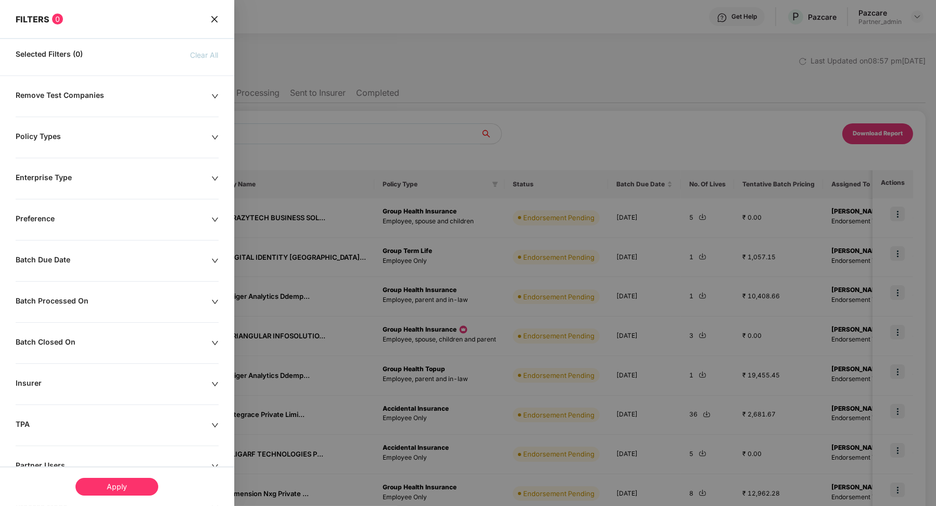
scroll to position [76, 0]
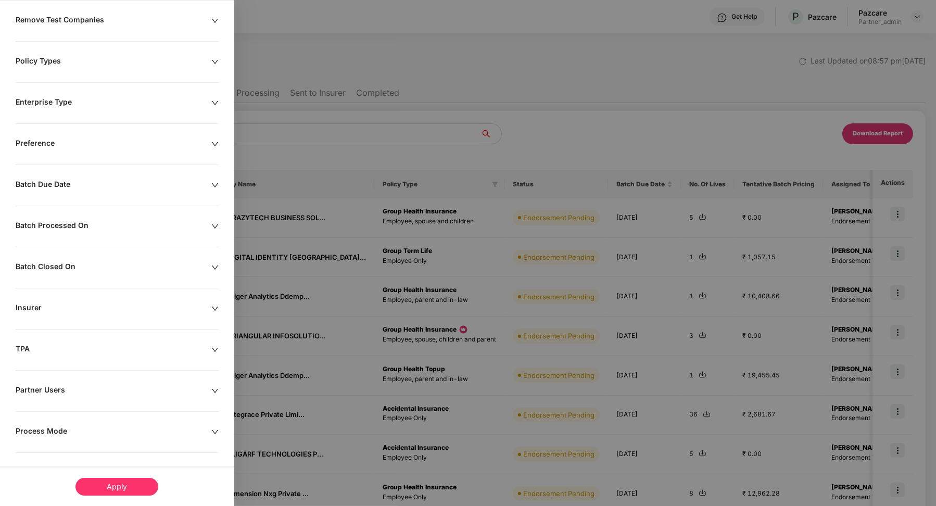
click at [53, 434] on div "Process Mode" at bounding box center [114, 432] width 196 height 11
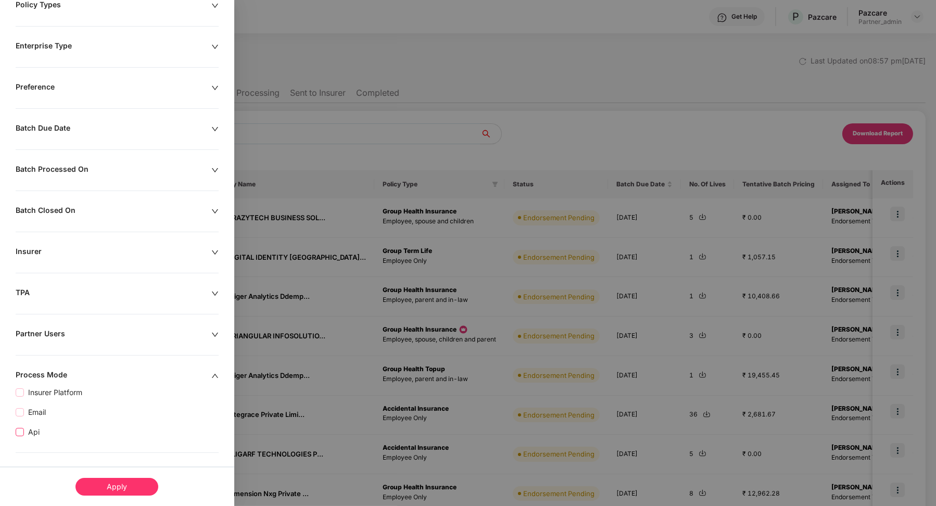
click at [28, 431] on span "Api" at bounding box center [34, 432] width 20 height 11
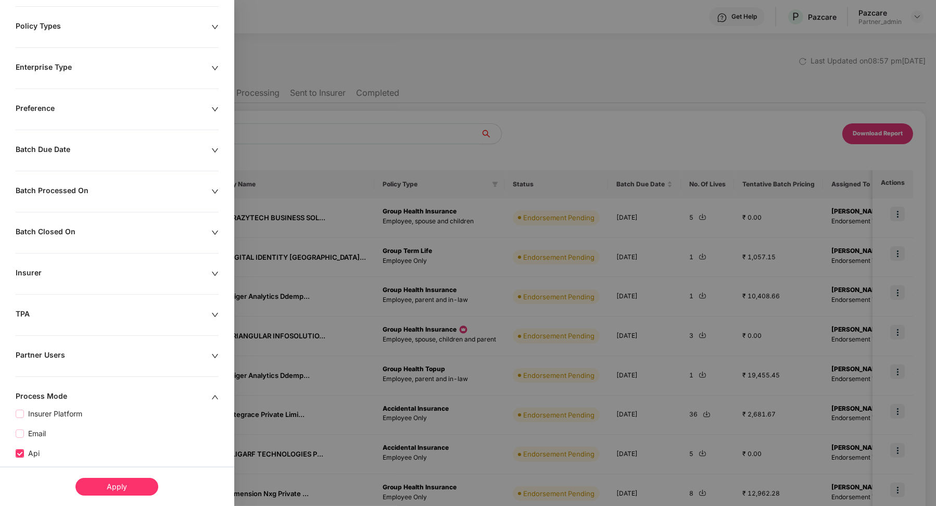
scroll to position [153, 0]
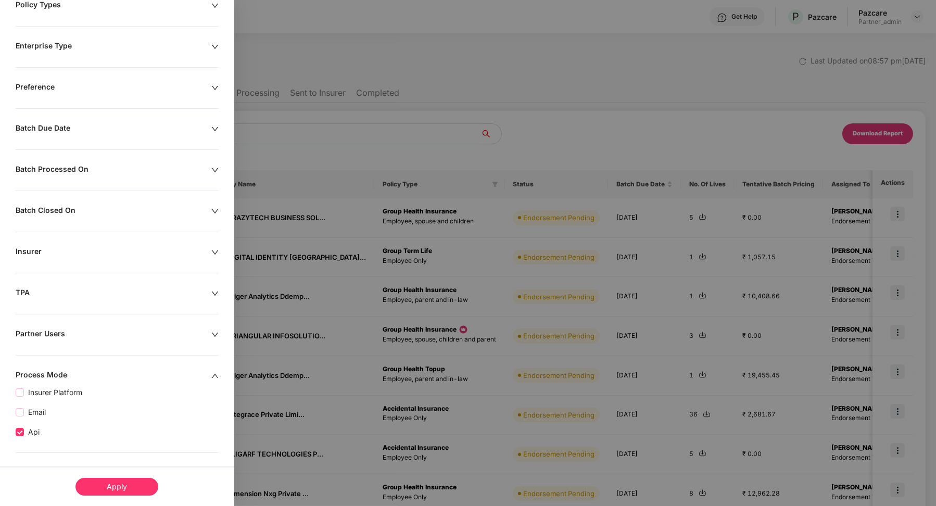
click at [109, 485] on div "Apply" at bounding box center [117, 487] width 83 height 18
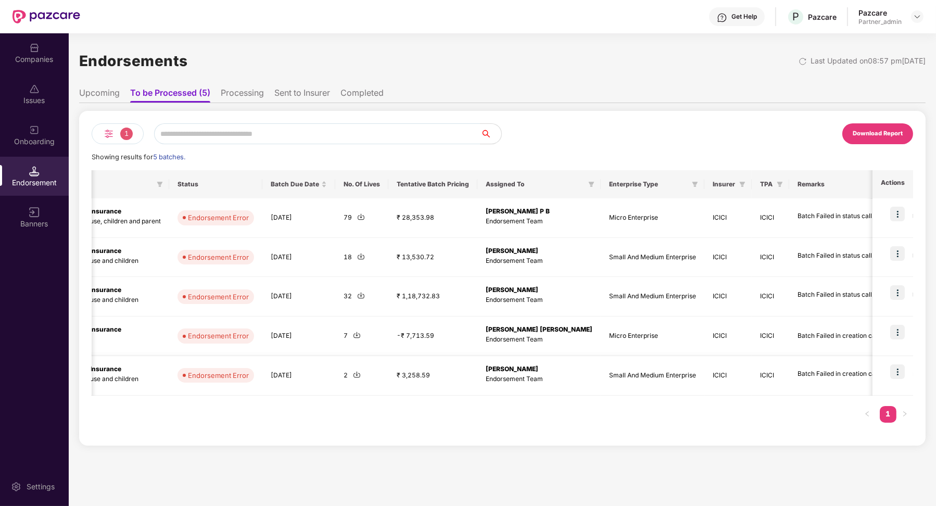
scroll to position [0, 370]
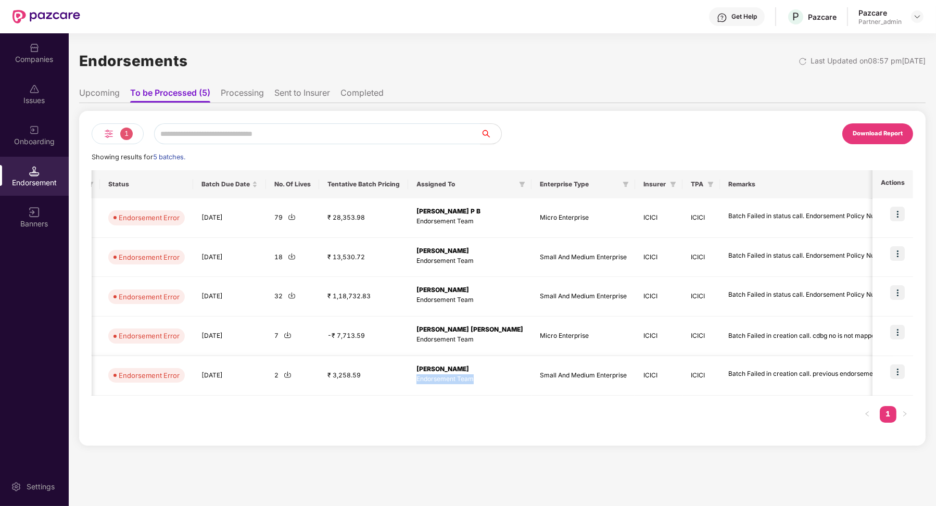
drag, startPoint x: 405, startPoint y: 376, endPoint x: 474, endPoint y: 374, distance: 68.8
click at [474, 375] on td "Renuka M Endorsement Team" at bounding box center [469, 376] width 123 height 40
click at [298, 96] on li "Sent to Insurer" at bounding box center [302, 95] width 56 height 15
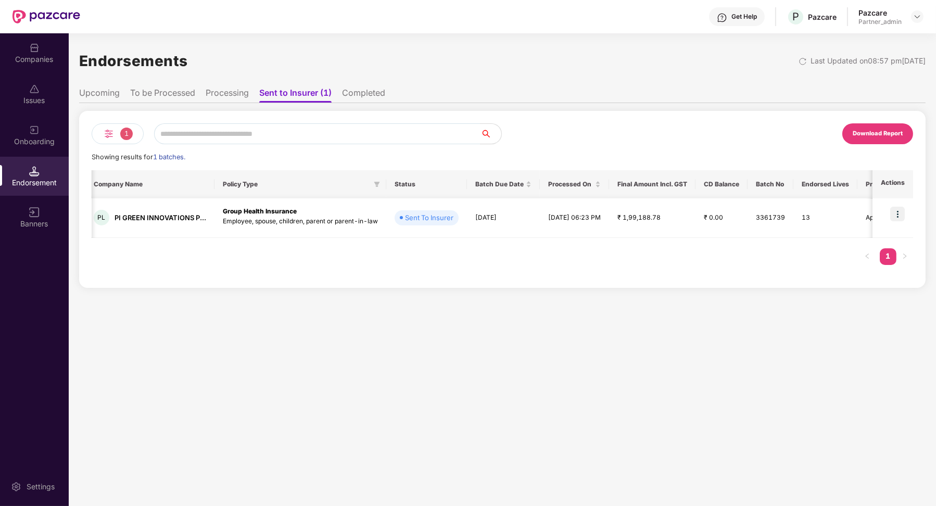
scroll to position [0, 73]
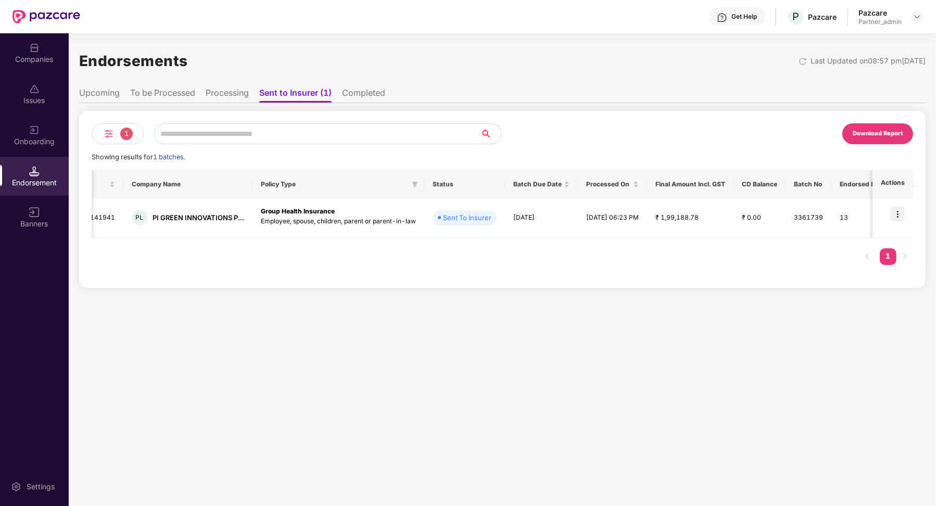
click at [366, 90] on li "Completed" at bounding box center [363, 95] width 43 height 15
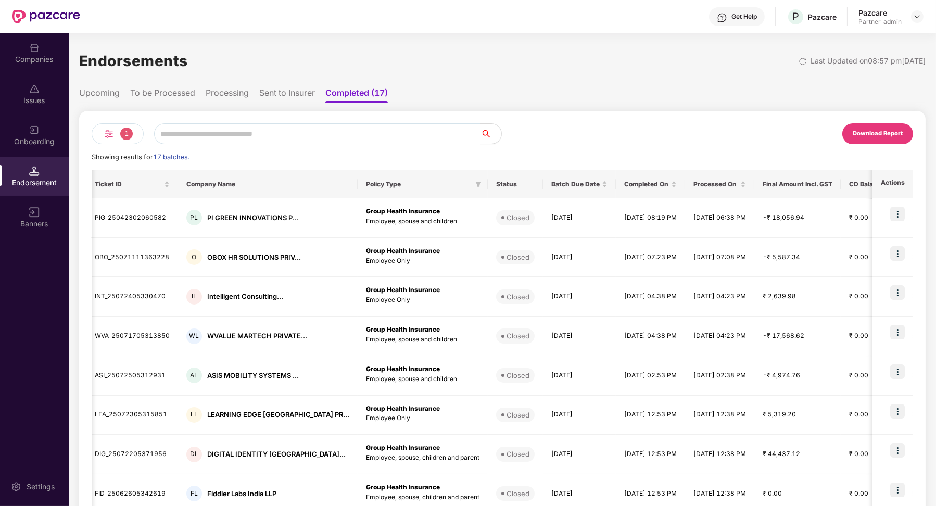
scroll to position [0, 0]
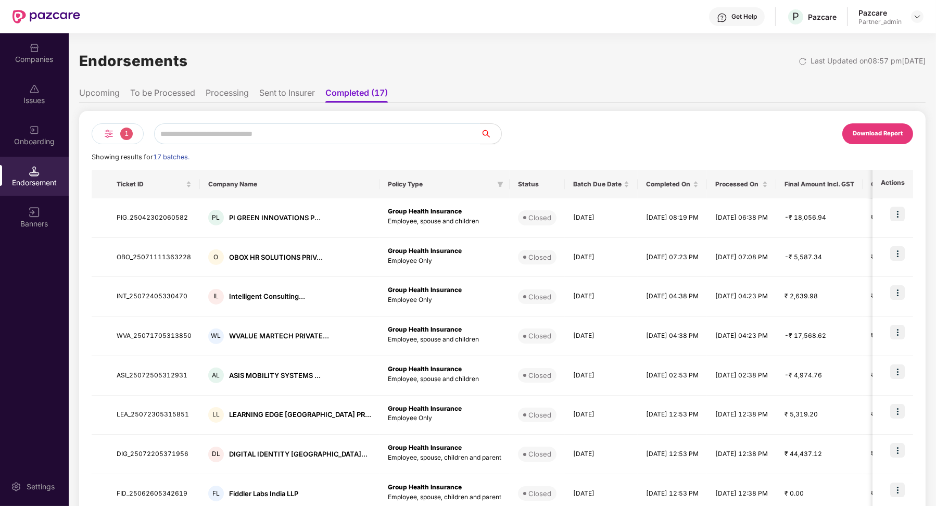
click at [293, 97] on li "Sent to Insurer" at bounding box center [287, 95] width 56 height 15
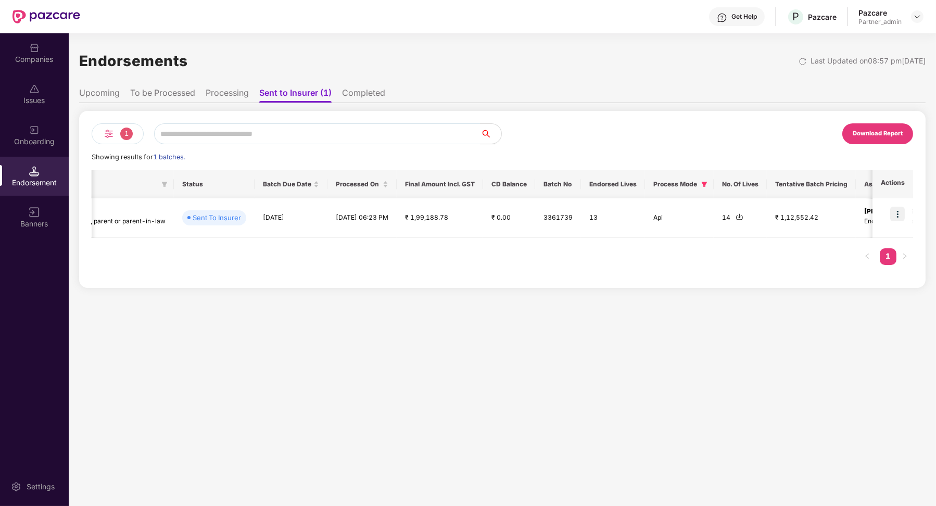
scroll to position [0, 340]
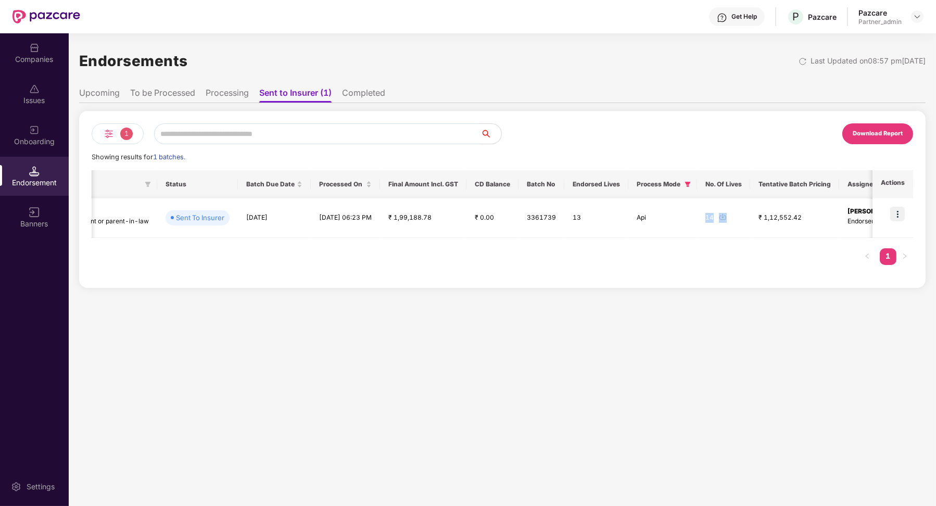
drag, startPoint x: 727, startPoint y: 219, endPoint x: 755, endPoint y: 220, distance: 28.7
click at [751, 220] on td "14" at bounding box center [723, 218] width 53 height 40
drag, startPoint x: 594, startPoint y: 221, endPoint x: 610, endPoint y: 222, distance: 16.7
click at [610, 222] on td "13" at bounding box center [597, 218] width 64 height 40
click at [370, 95] on li "Completed" at bounding box center [363, 95] width 43 height 15
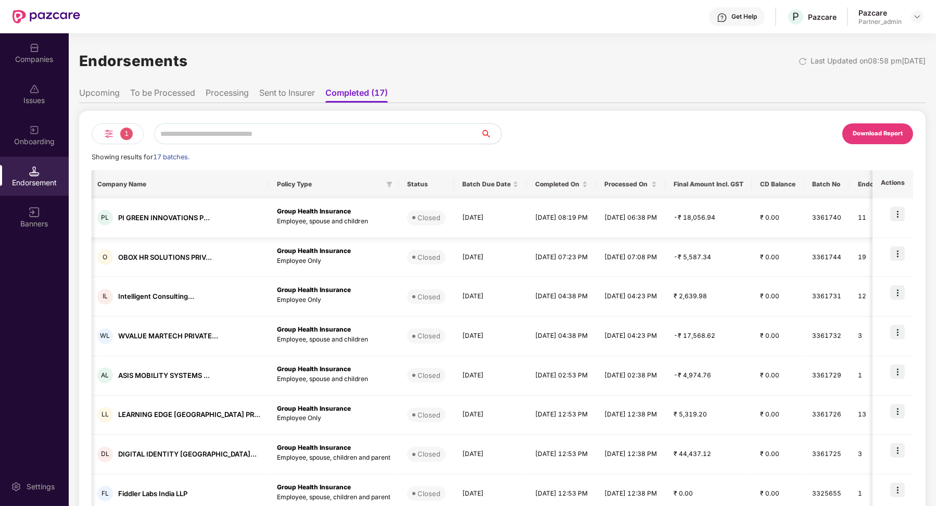
scroll to position [0, 136]
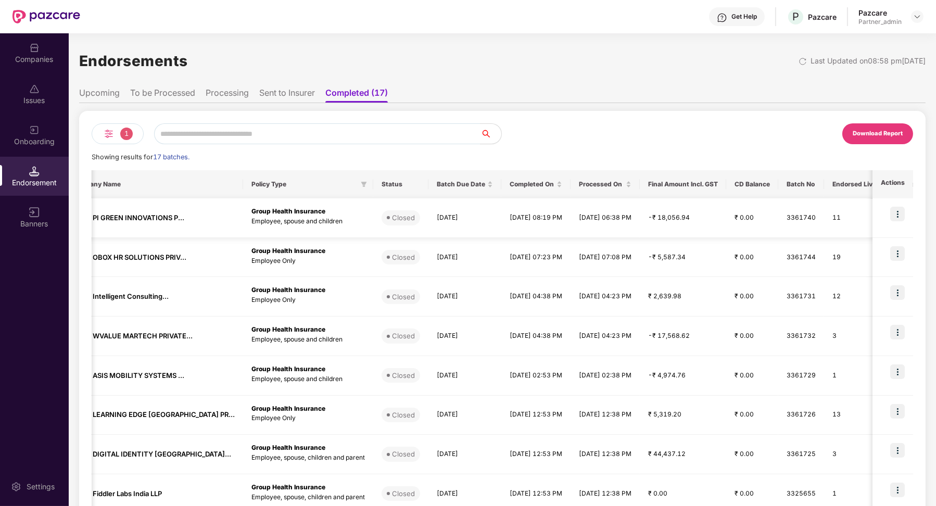
drag, startPoint x: 611, startPoint y: 219, endPoint x: 638, endPoint y: 220, distance: 26.0
click at [638, 220] on td "12 August 2025 06:38 PM" at bounding box center [605, 218] width 69 height 40
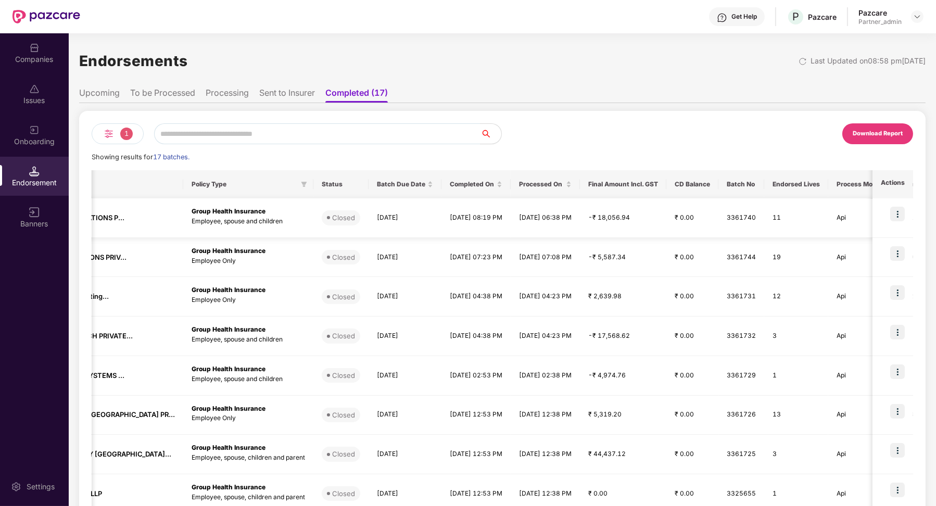
scroll to position [0, 256]
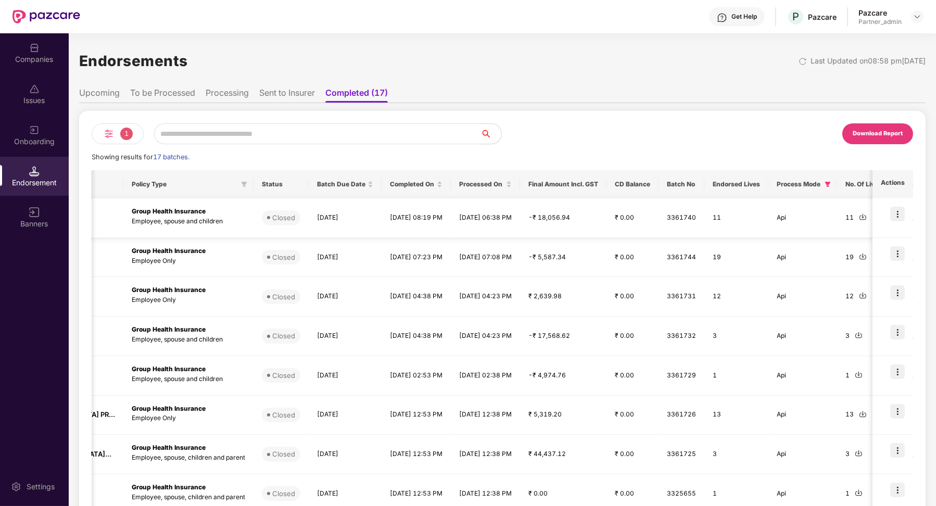
drag, startPoint x: 758, startPoint y: 227, endPoint x: 720, endPoint y: 226, distance: 38.0
click at [720, 227] on td "11" at bounding box center [737, 218] width 64 height 40
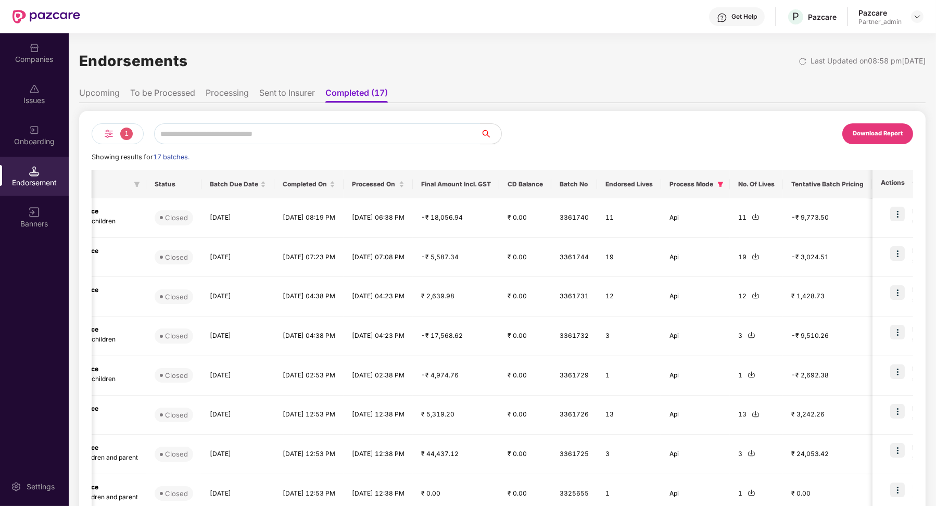
click at [237, 92] on li "Processing" at bounding box center [227, 95] width 43 height 15
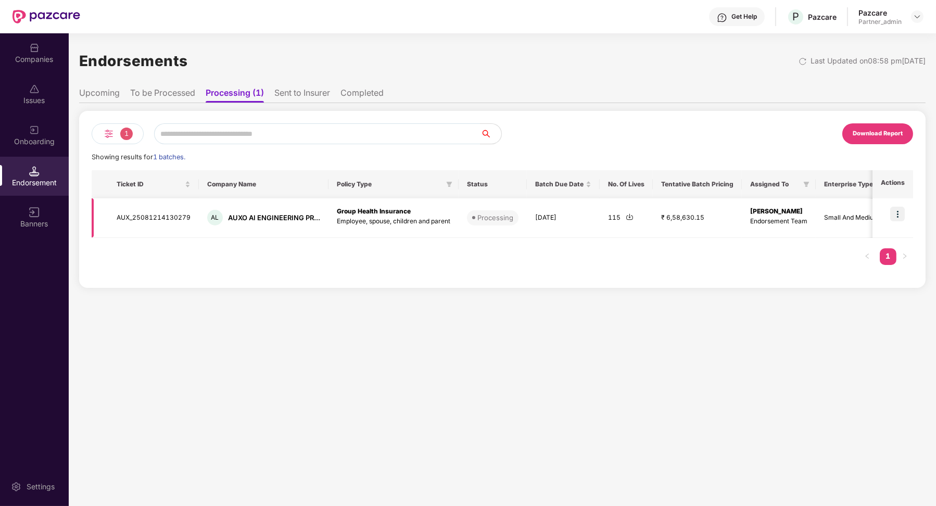
scroll to position [0, 141]
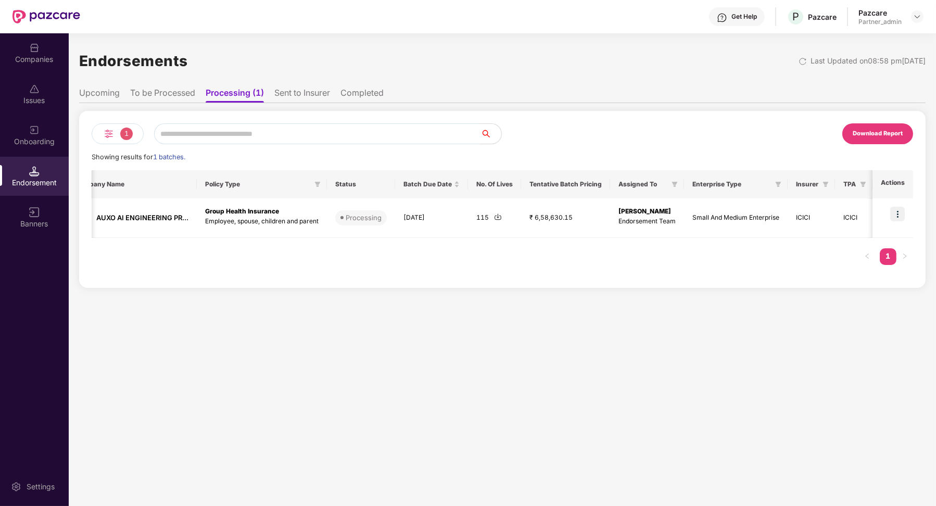
click at [311, 95] on li "Sent to Insurer" at bounding box center [302, 95] width 56 height 15
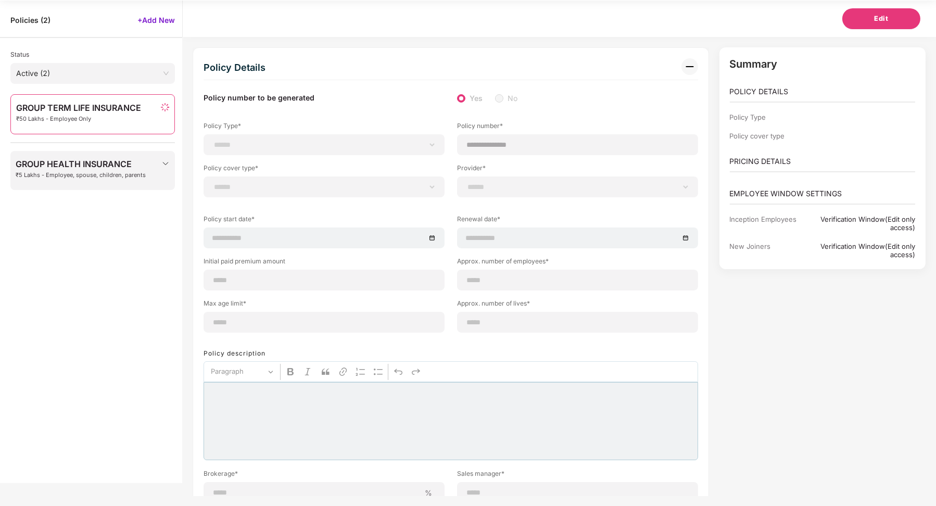
type input "********"
type input "**********"
type input "***"
type input "**"
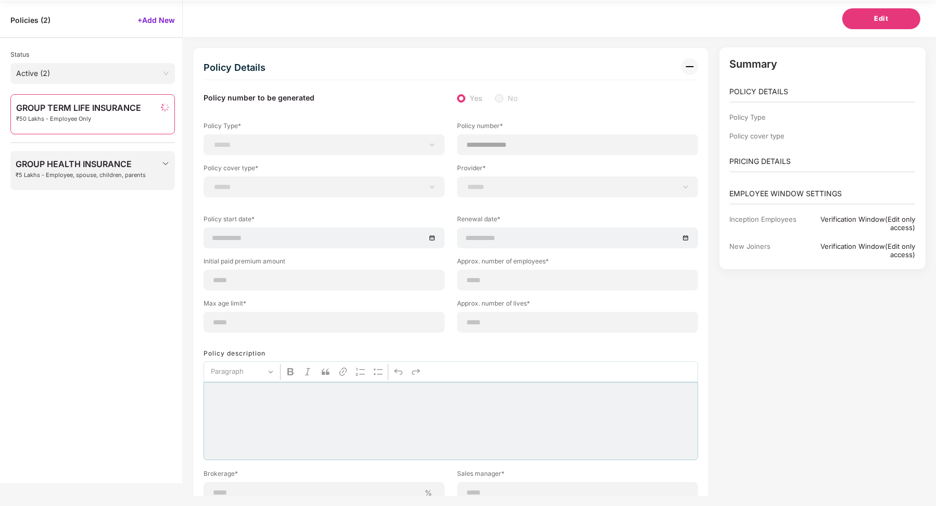
type input "*"
type input "**"
type input "*******"
type input "**********"
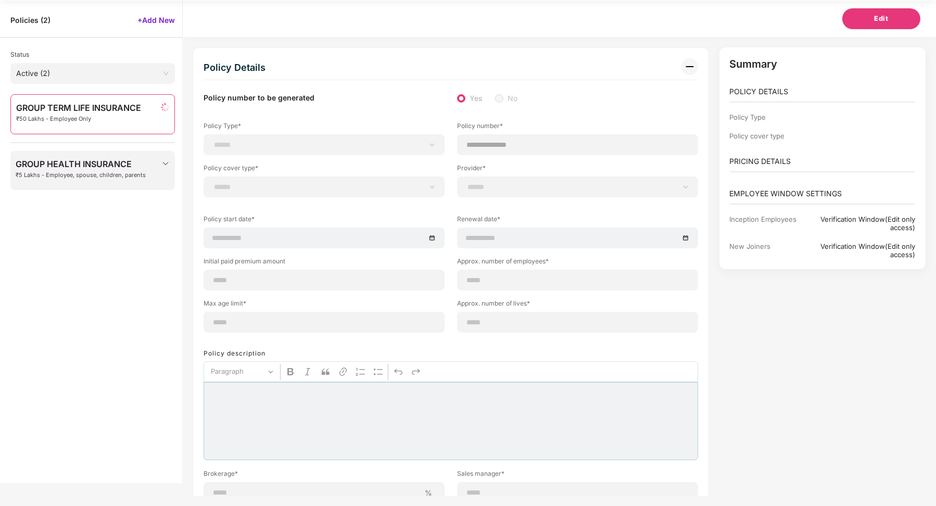
type input "**********"
type input "*********"
select select "*"
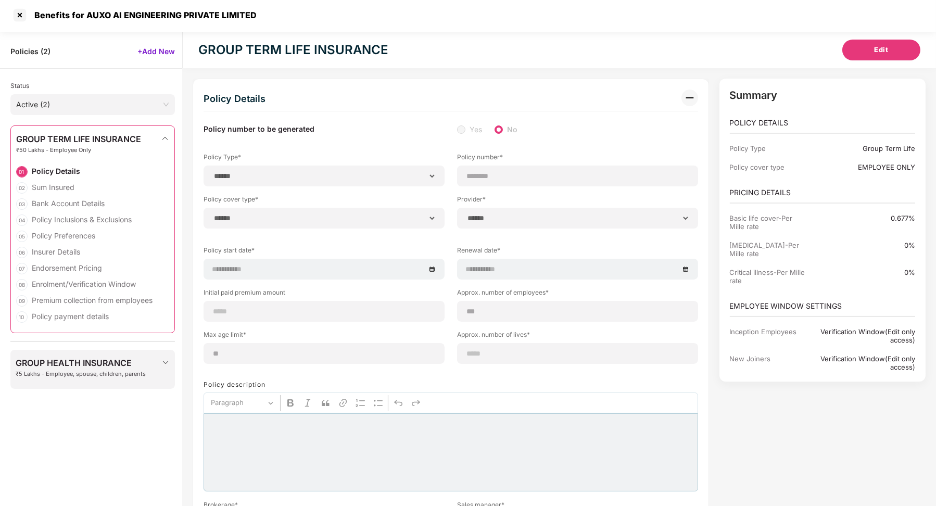
scroll to position [0, 1]
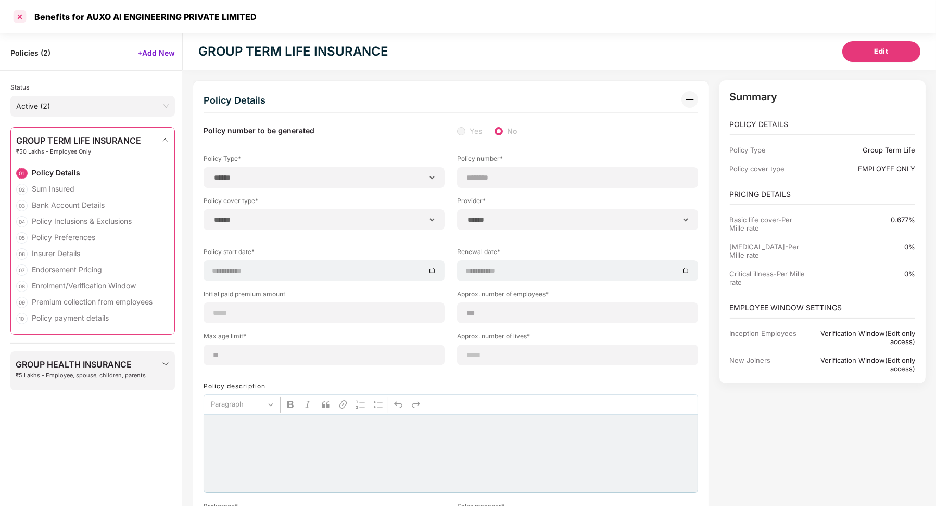
click at [17, 21] on div at bounding box center [19, 16] width 17 height 17
